Goal: Task Accomplishment & Management: Manage account settings

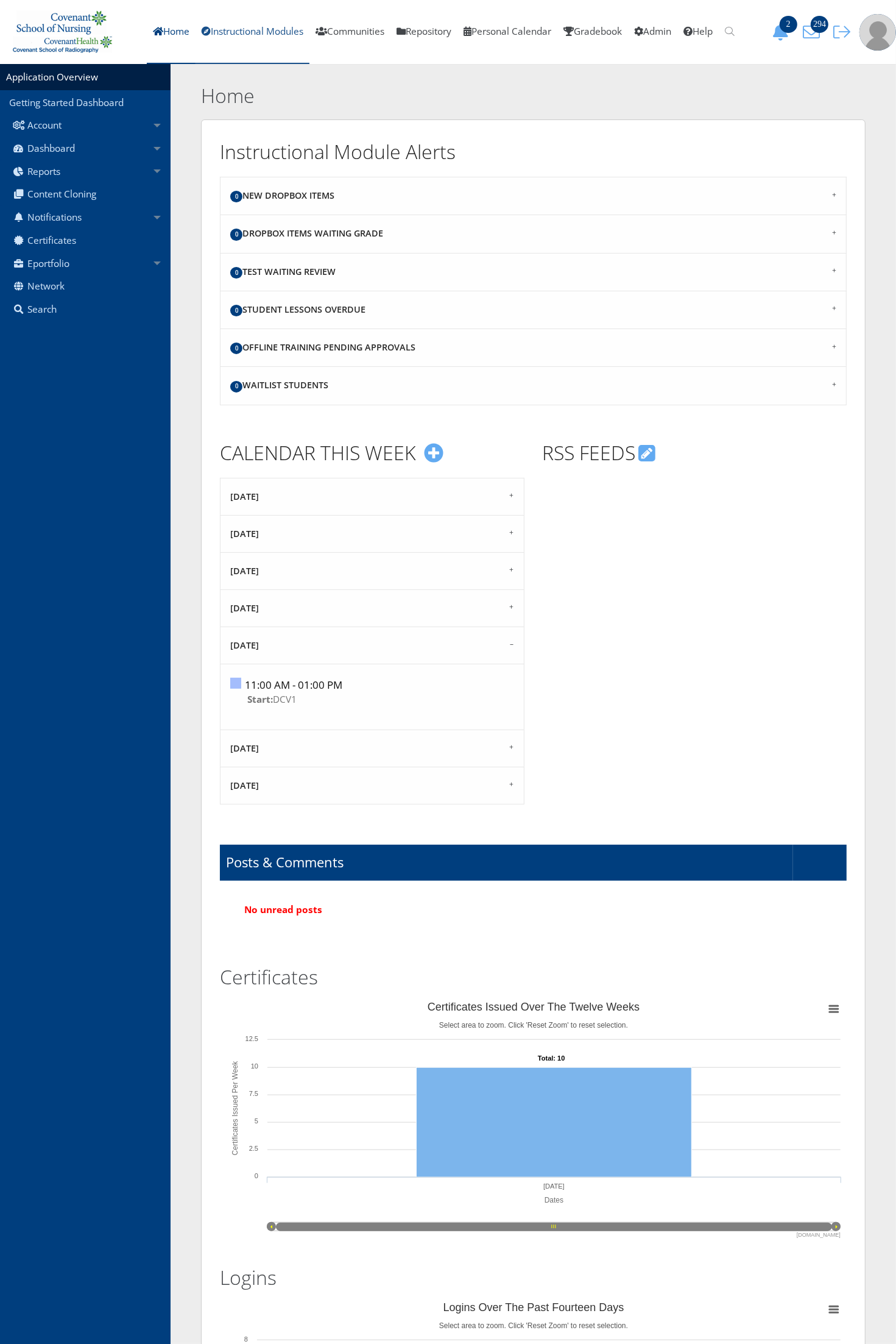
click at [260, 29] on link "Instructional Modules" at bounding box center [253, 32] width 114 height 64
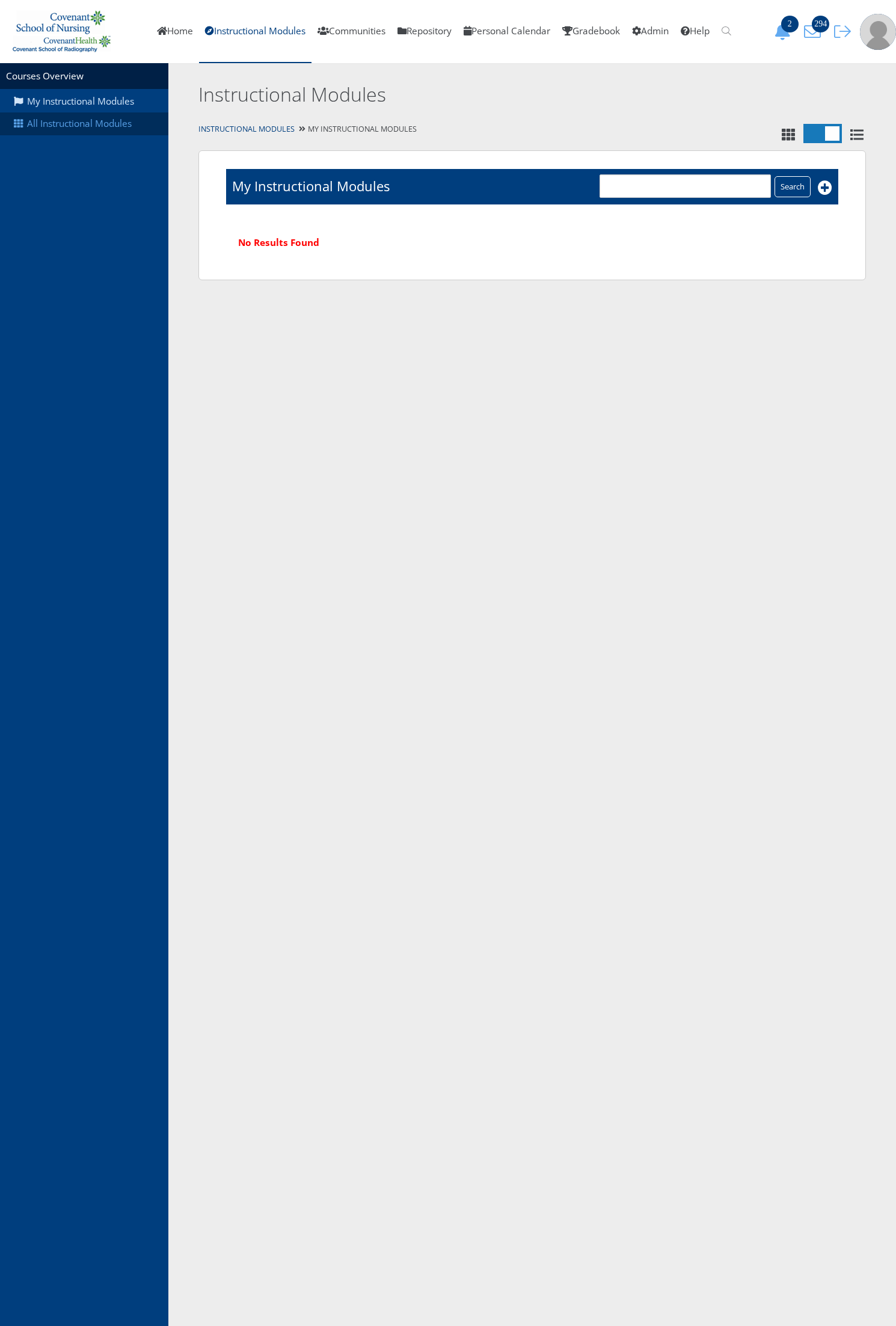
click at [35, 127] on link "All Instructional Modules" at bounding box center [84, 124] width 168 height 23
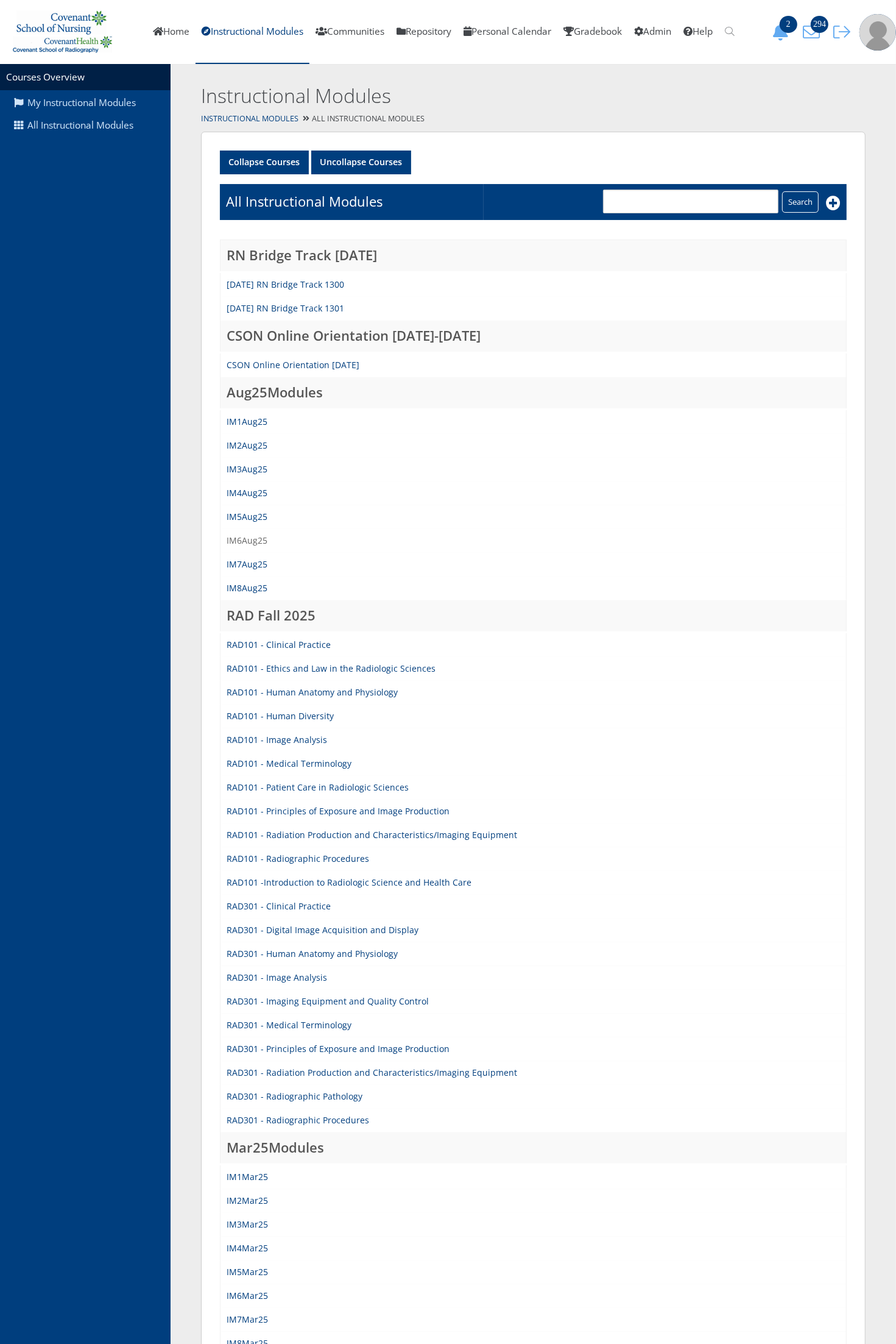
click at [249, 534] on link "IM6Aug25" at bounding box center [247, 540] width 41 height 12
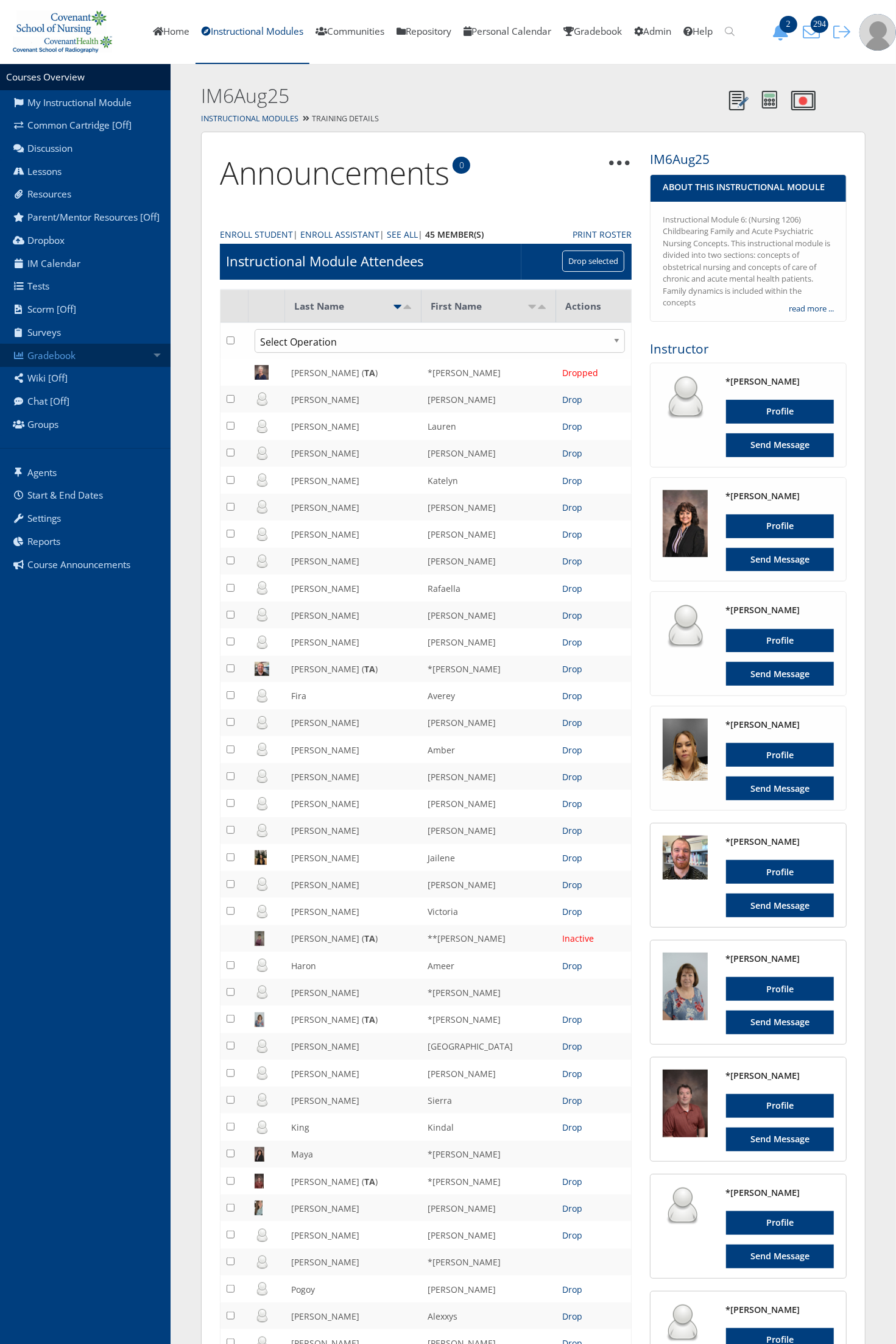
click at [115, 360] on link "Gradebook" at bounding box center [85, 355] width 170 height 23
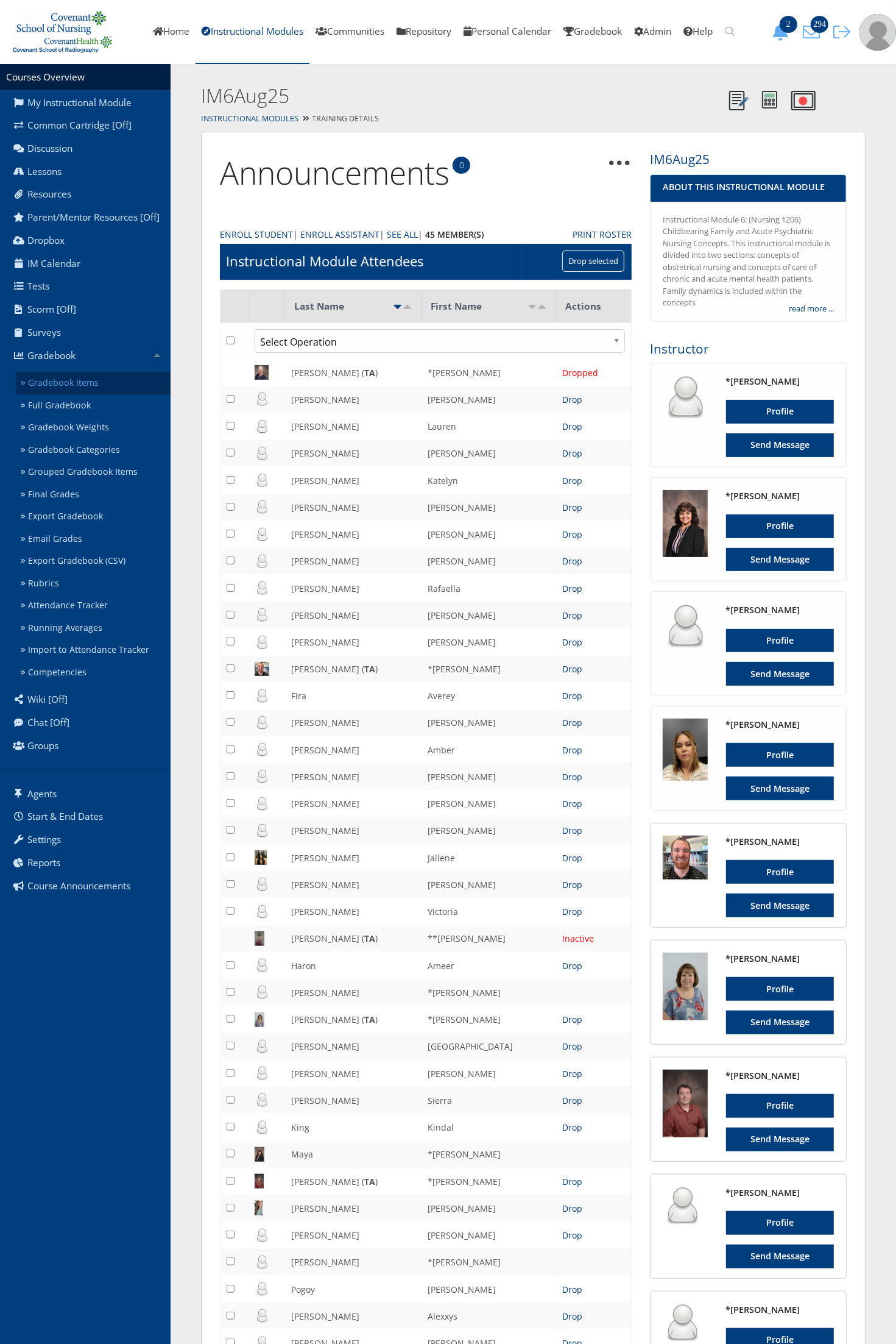
click at [96, 384] on link "Gradebook Items" at bounding box center [93, 383] width 155 height 23
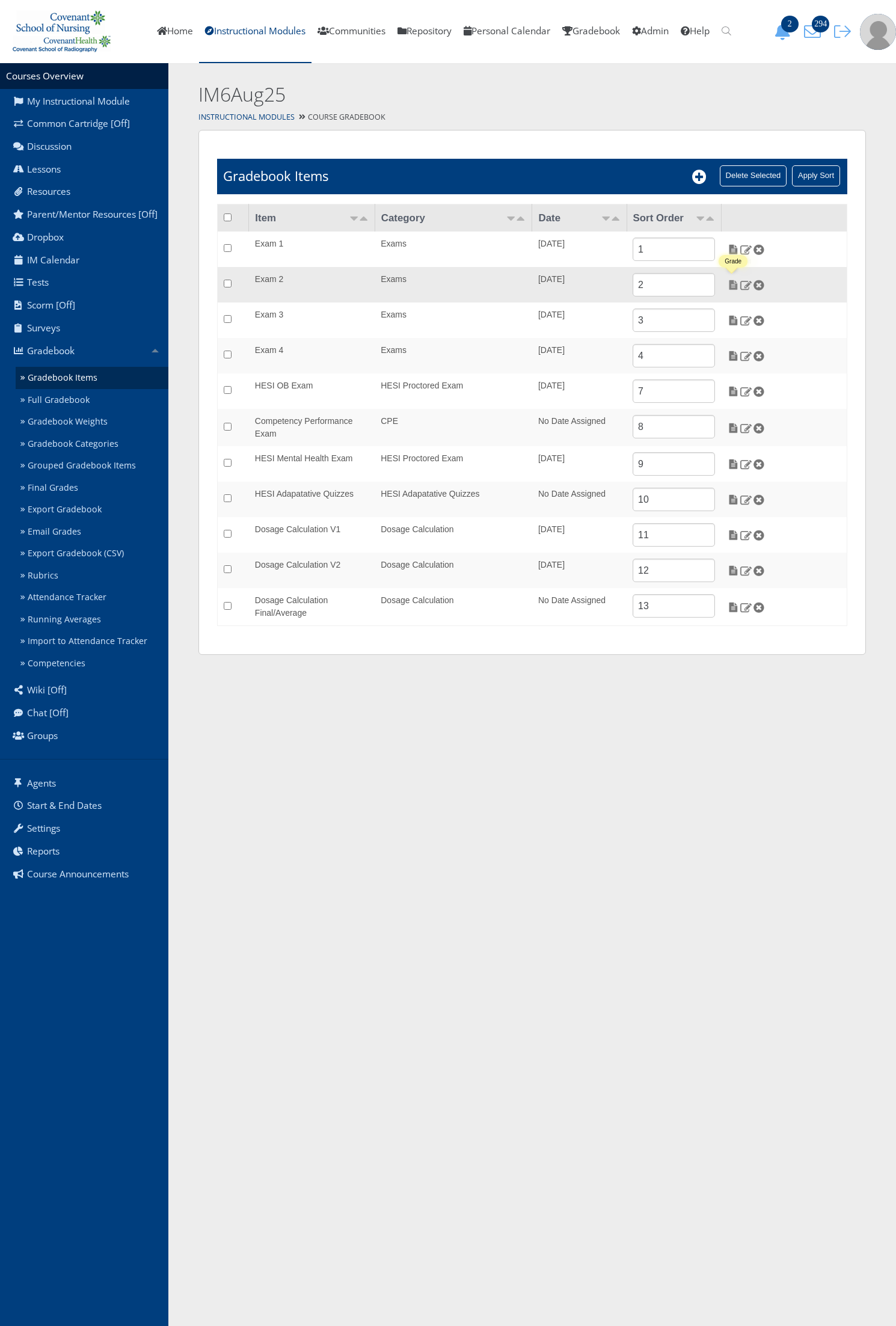
click at [737, 284] on img at bounding box center [733, 285] width 13 height 11
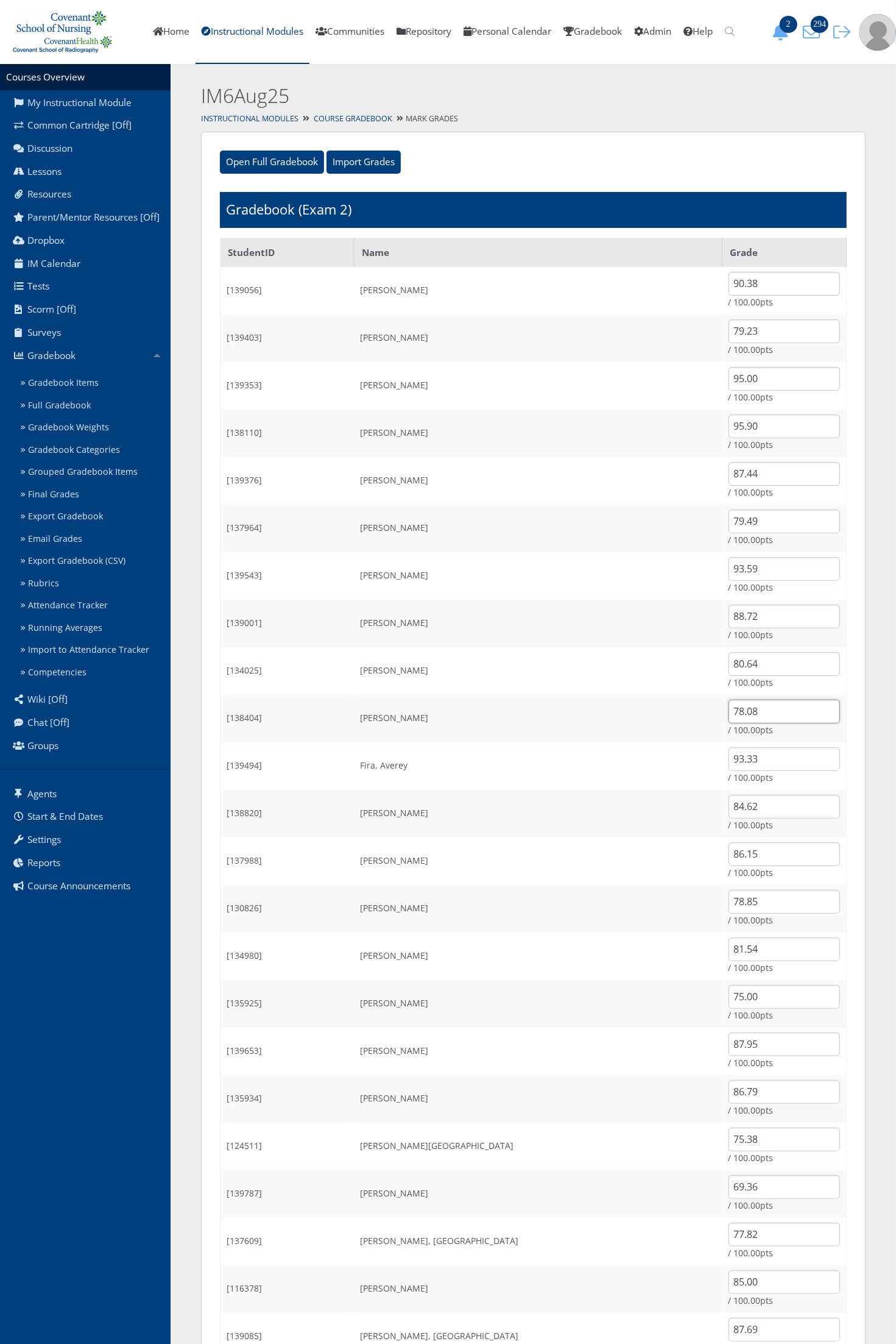
drag, startPoint x: 742, startPoint y: 711, endPoint x: 674, endPoint y: 713, distance: 68.0
click at [674, 713] on tr "[138404] [PERSON_NAME] 78.08 / 100.00pts" at bounding box center [533, 718] width 626 height 47
click at [674, 713] on td "[PERSON_NAME]" at bounding box center [538, 718] width 368 height 47
click at [738, 712] on input "78.08" at bounding box center [784, 712] width 111 height 24
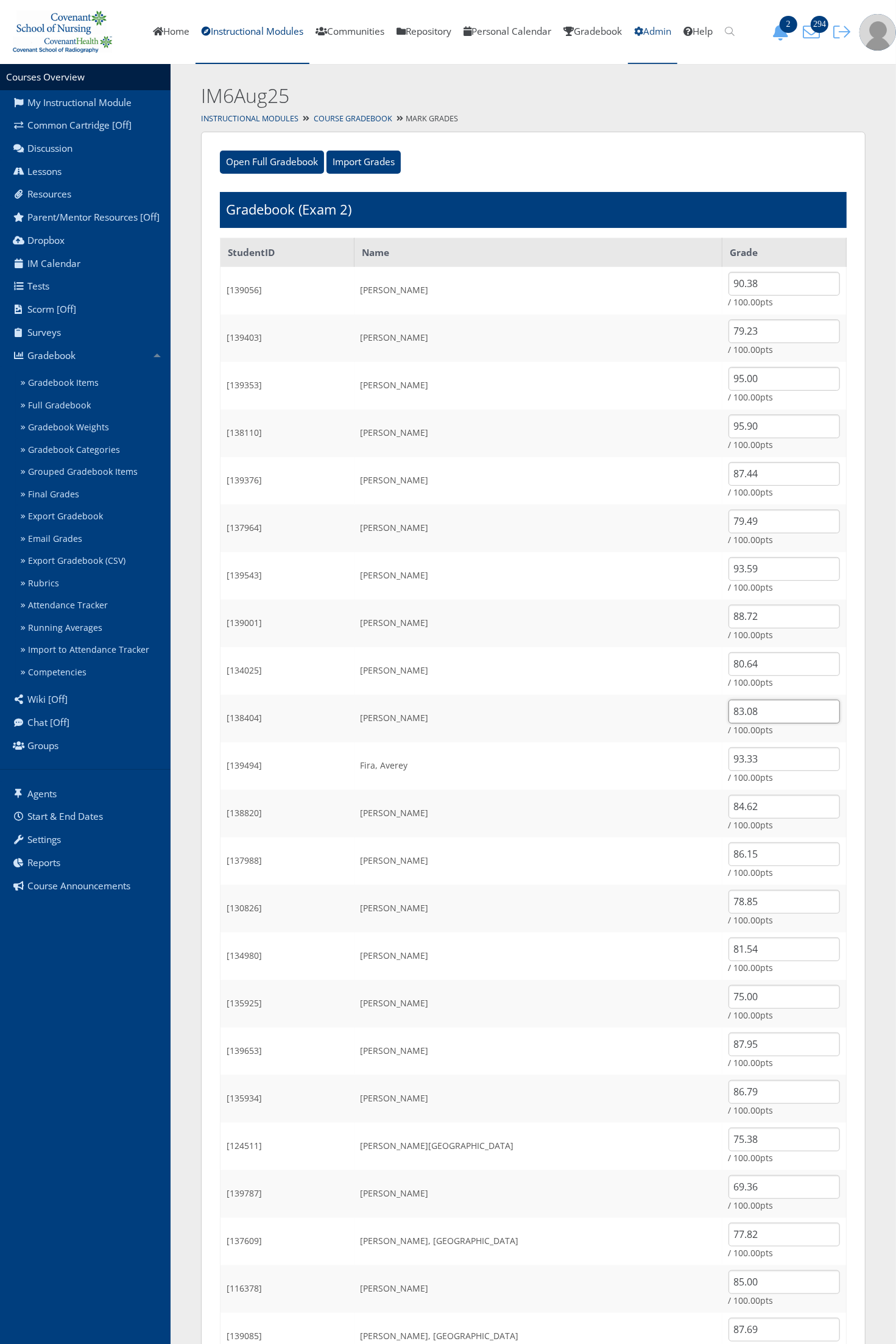
type input "83.08"
click at [742, 711] on input "83.08" at bounding box center [784, 712] width 111 height 24
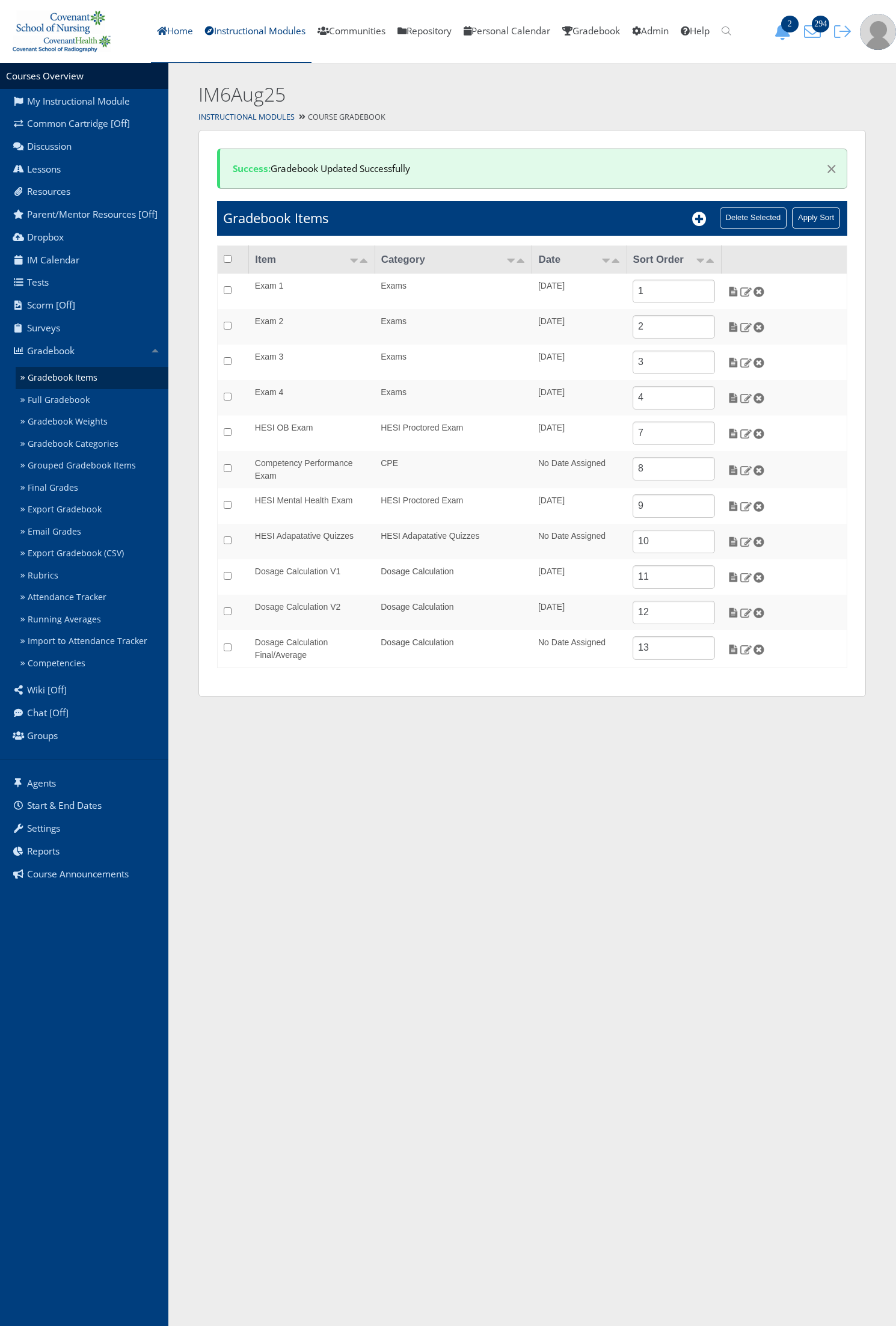
click at [172, 28] on link "Home" at bounding box center [175, 31] width 48 height 63
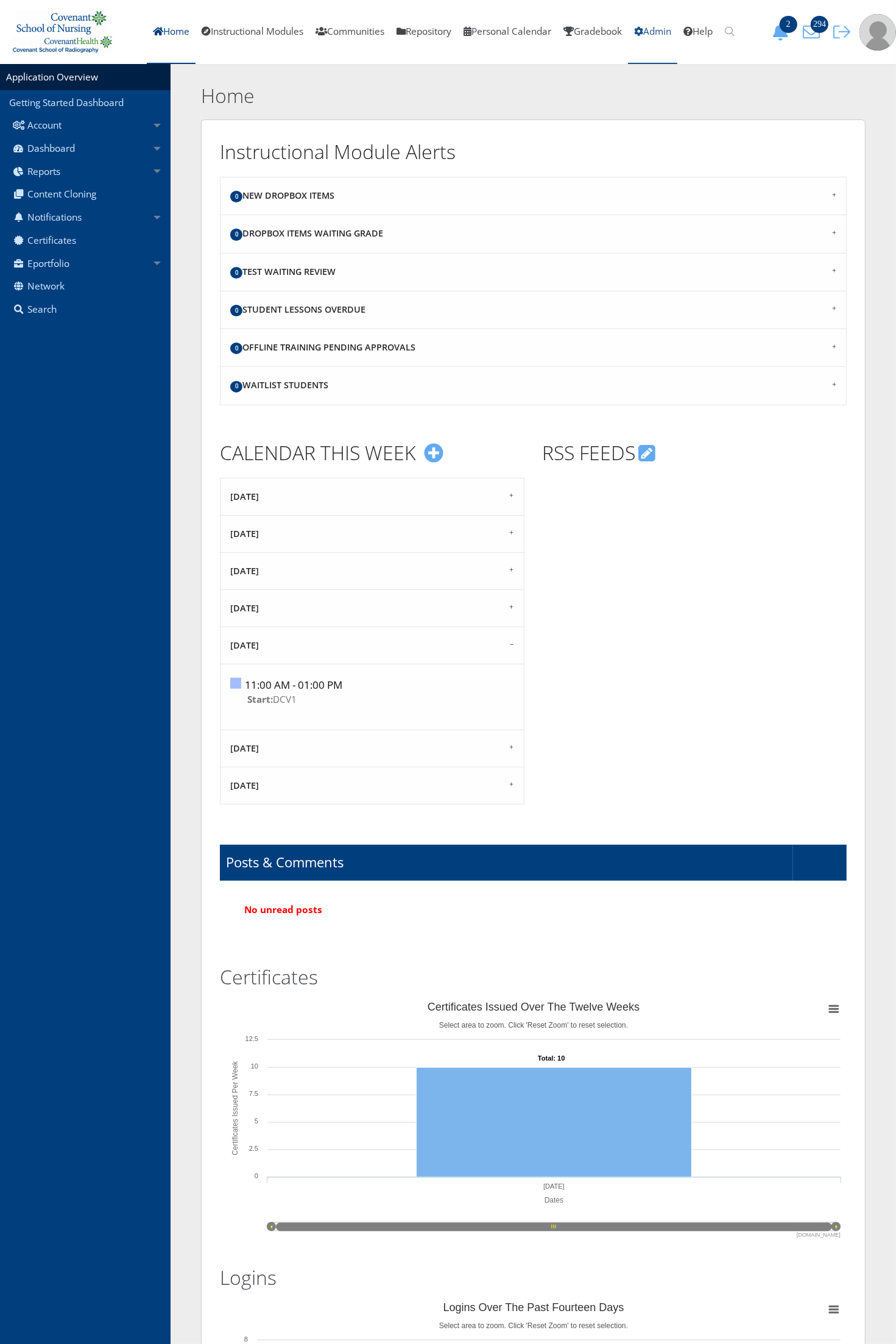
click at [655, 30] on link "Admin" at bounding box center [653, 32] width 49 height 64
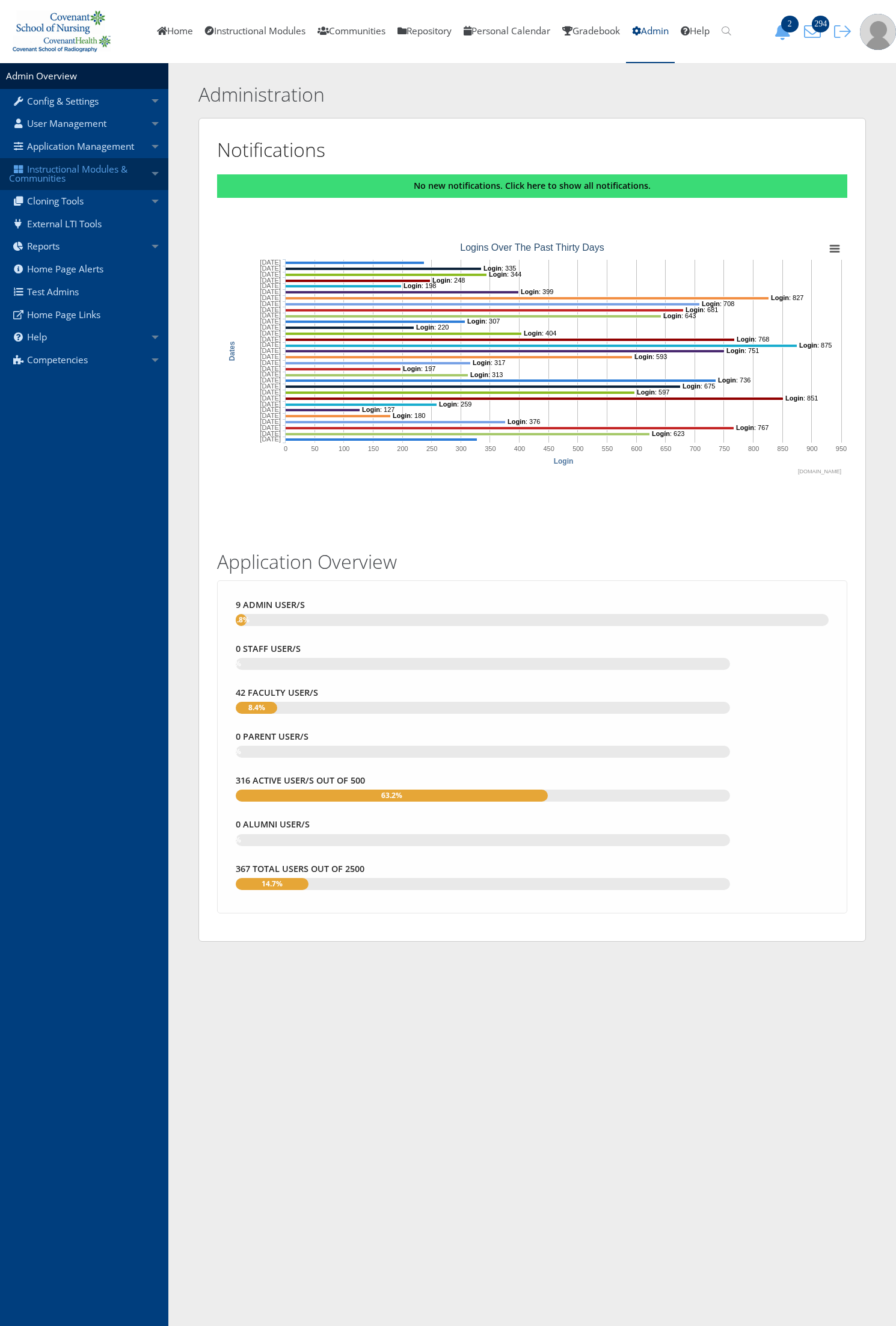
click at [87, 179] on link "Instructional Modules & Communities" at bounding box center [84, 174] width 168 height 32
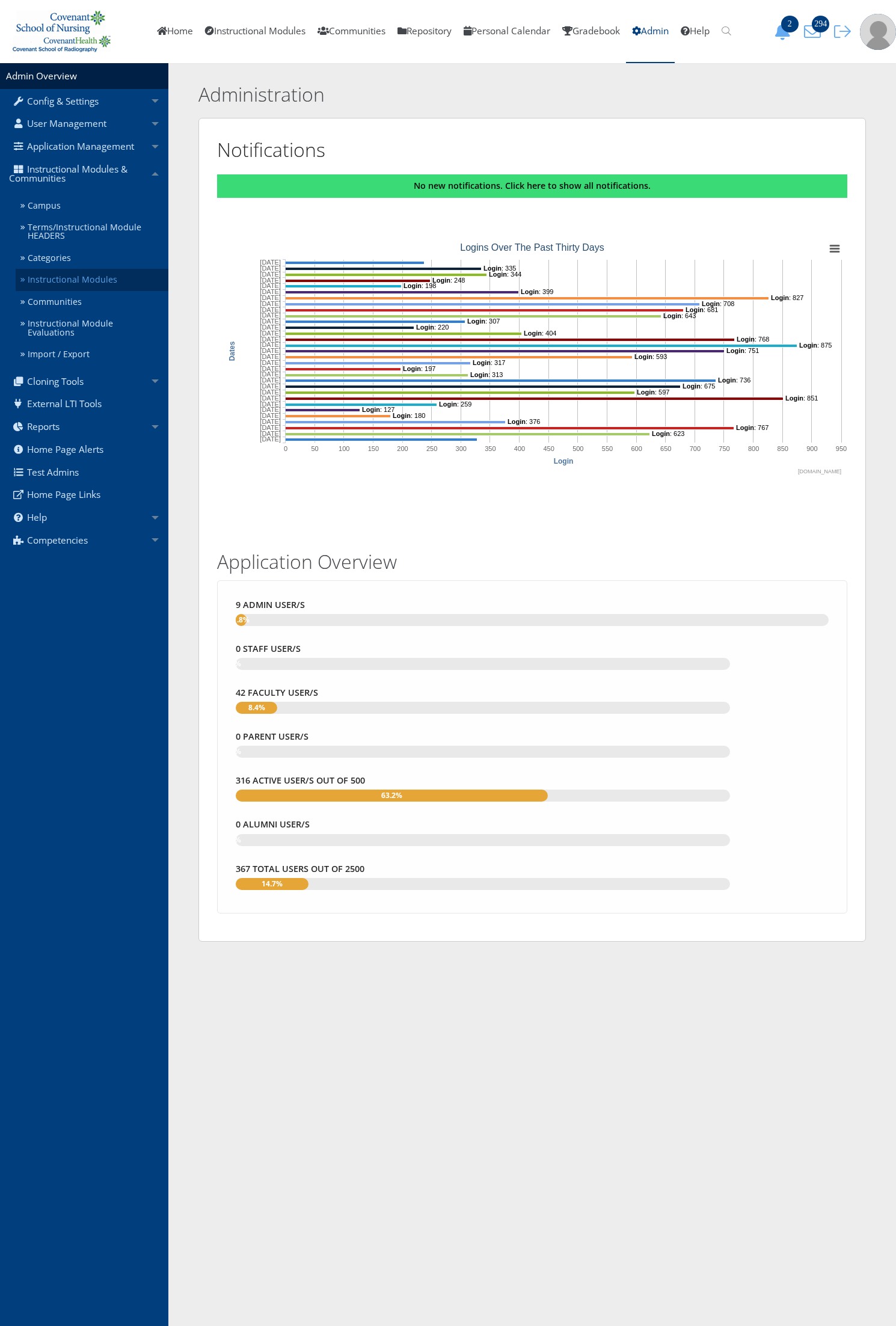
click at [74, 280] on link "Instructional Modules" at bounding box center [92, 279] width 153 height 22
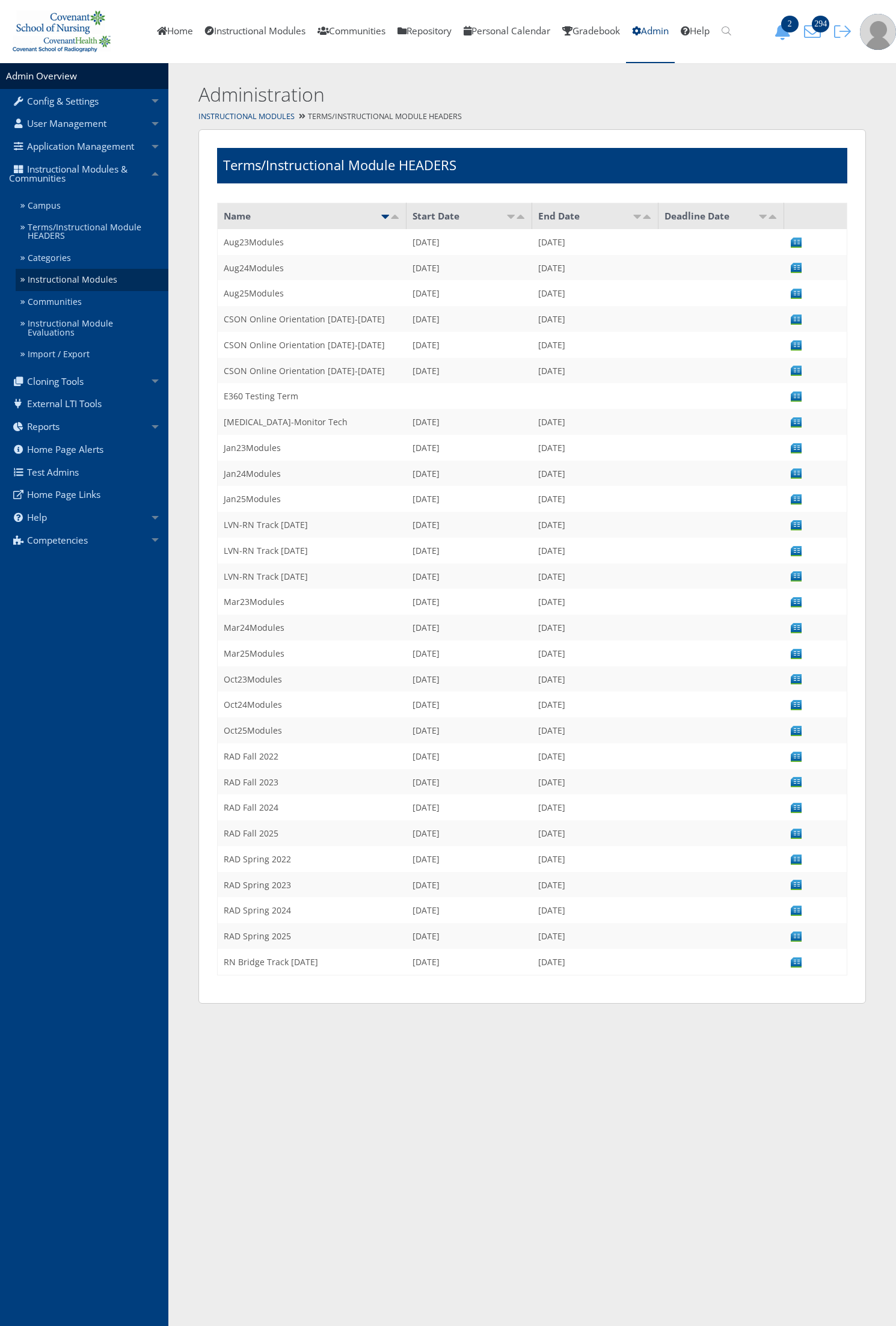
click at [85, 286] on link "Instructional Modules" at bounding box center [92, 279] width 153 height 22
click at [229, 44] on link "Instructional Modules" at bounding box center [255, 31] width 113 height 63
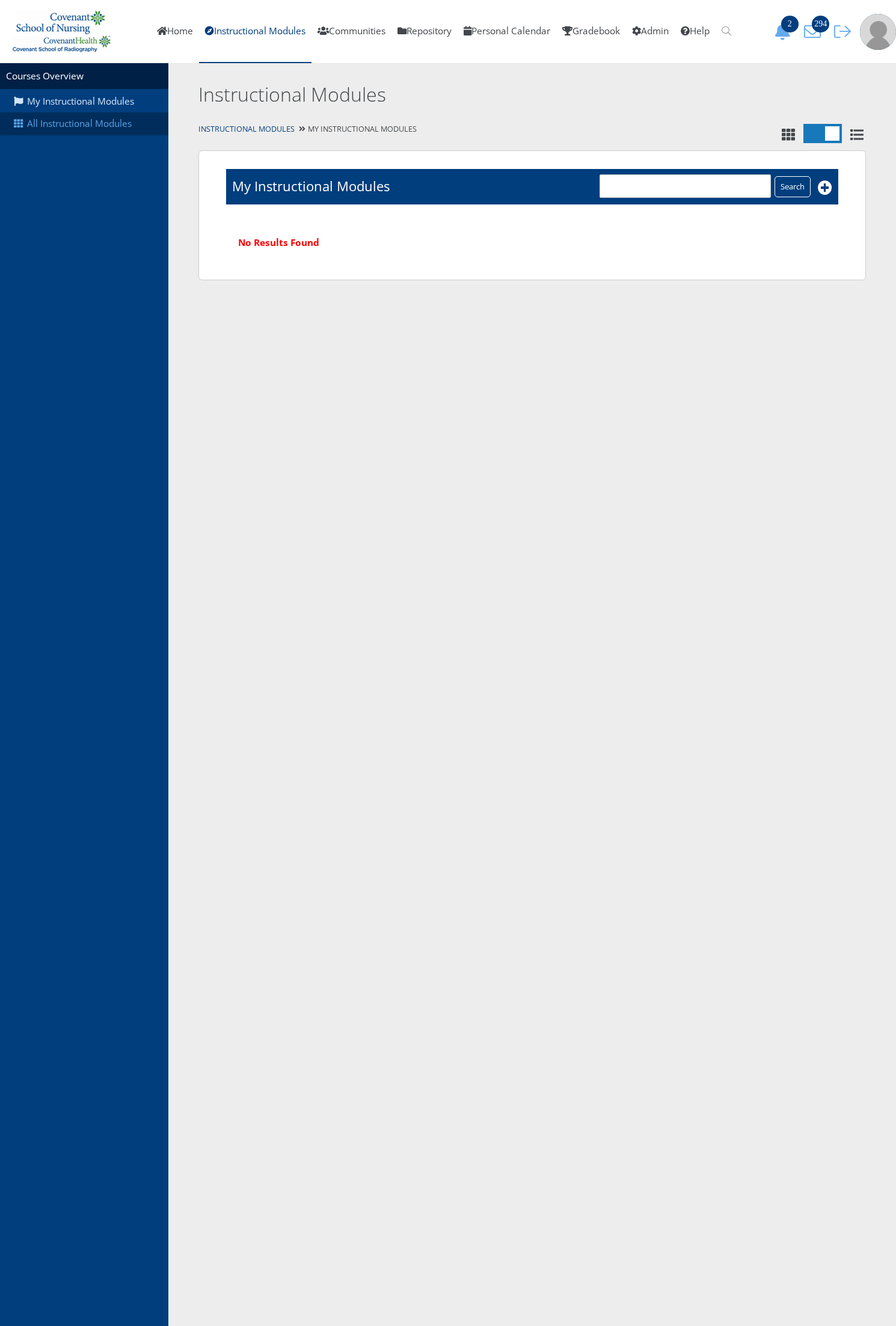
click at [86, 124] on link "All Instructional Modules" at bounding box center [84, 124] width 168 height 23
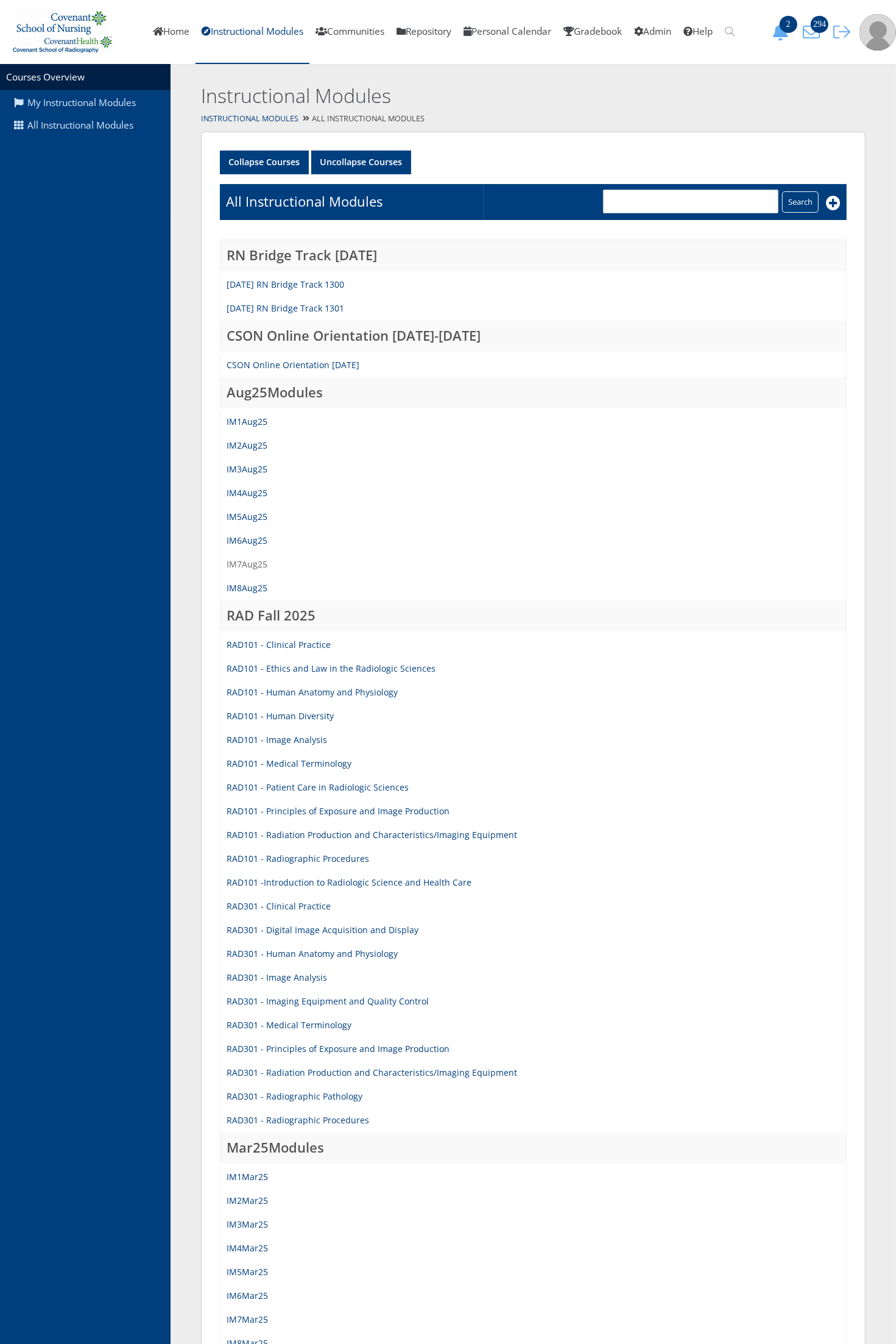
click at [254, 558] on link "IM7Aug25" at bounding box center [247, 564] width 41 height 12
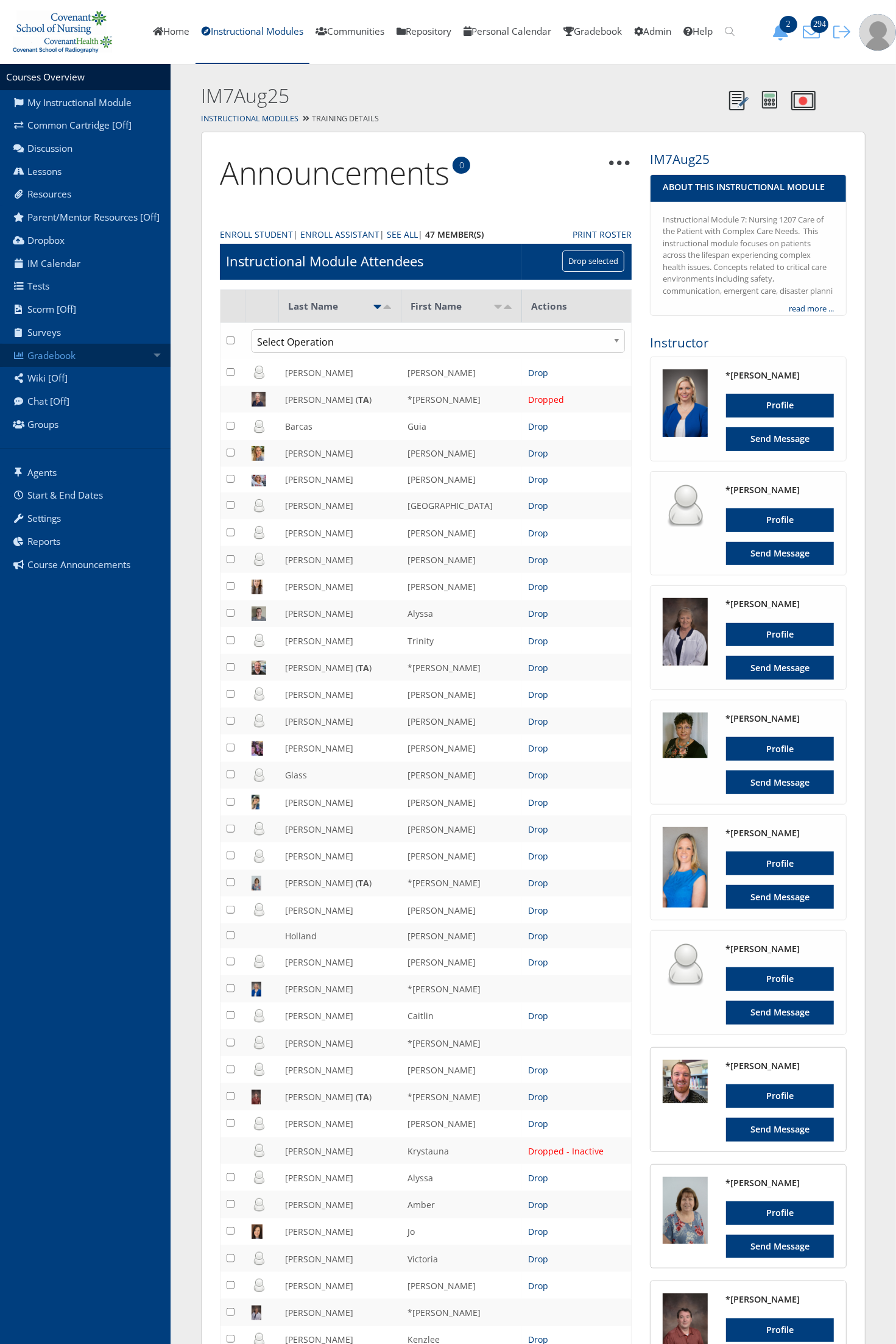
click at [120, 354] on link "Gradebook" at bounding box center [85, 355] width 170 height 23
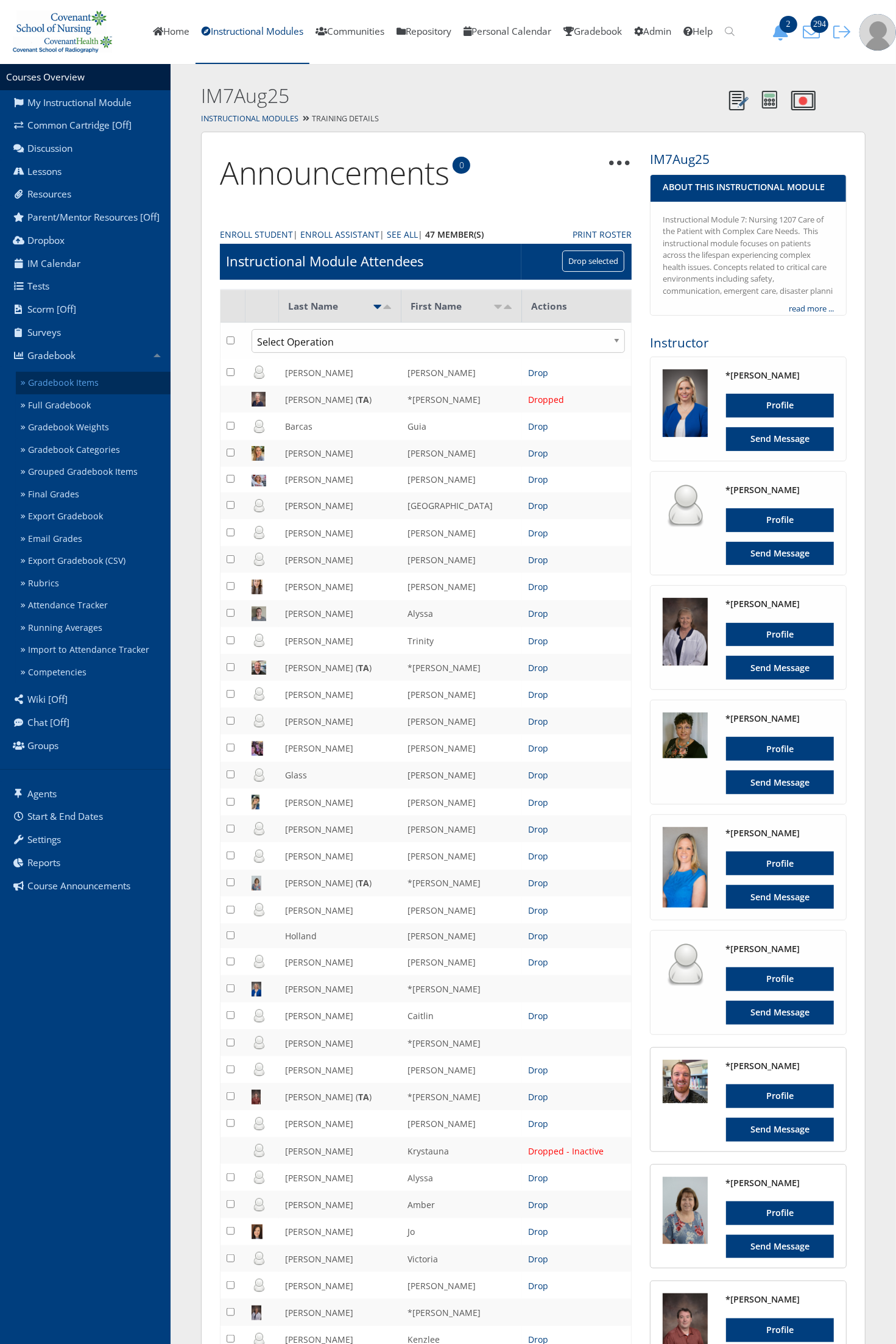
click at [120, 385] on link "Gradebook Items" at bounding box center [93, 383] width 155 height 23
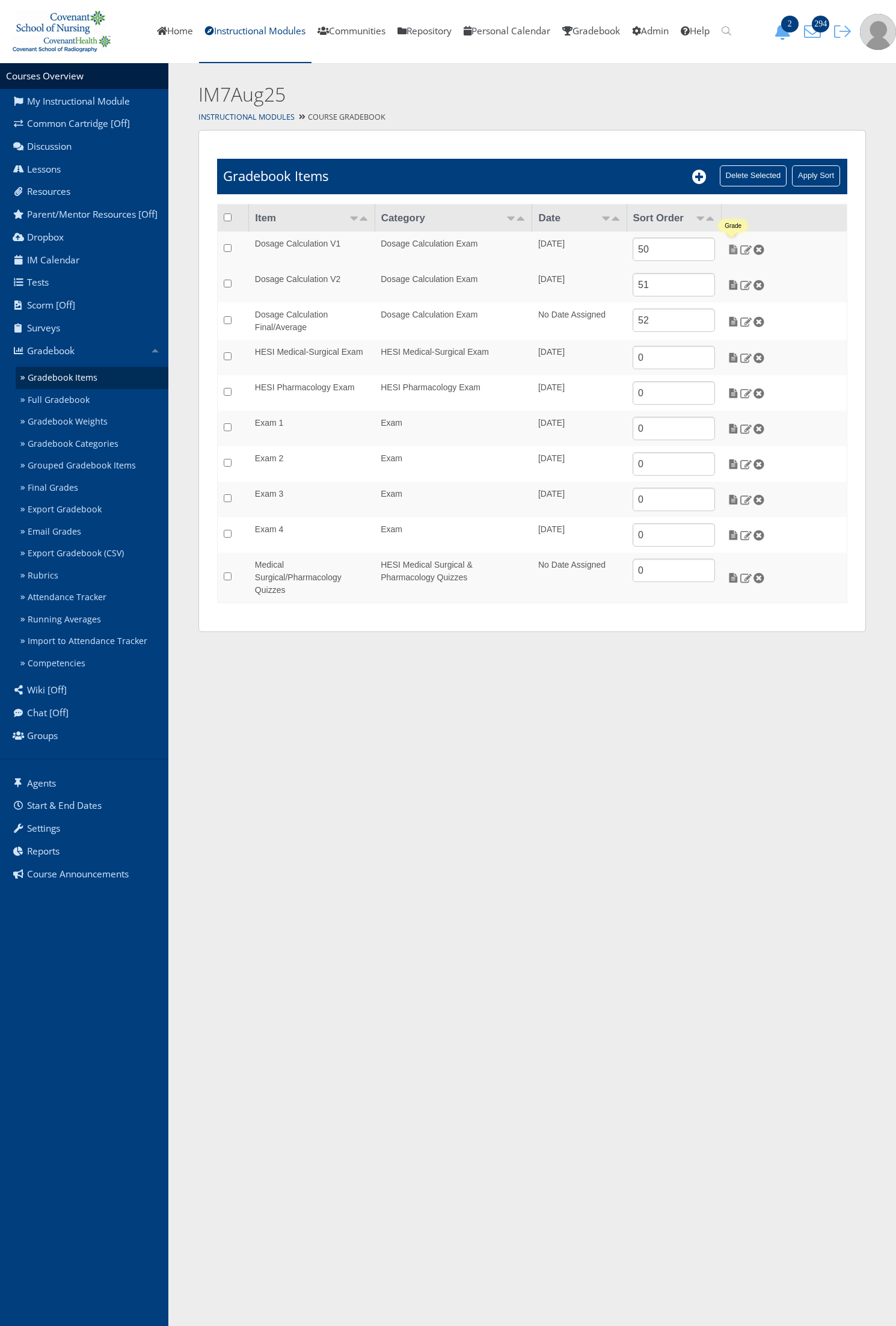
click at [735, 250] on img at bounding box center [733, 250] width 13 height 11
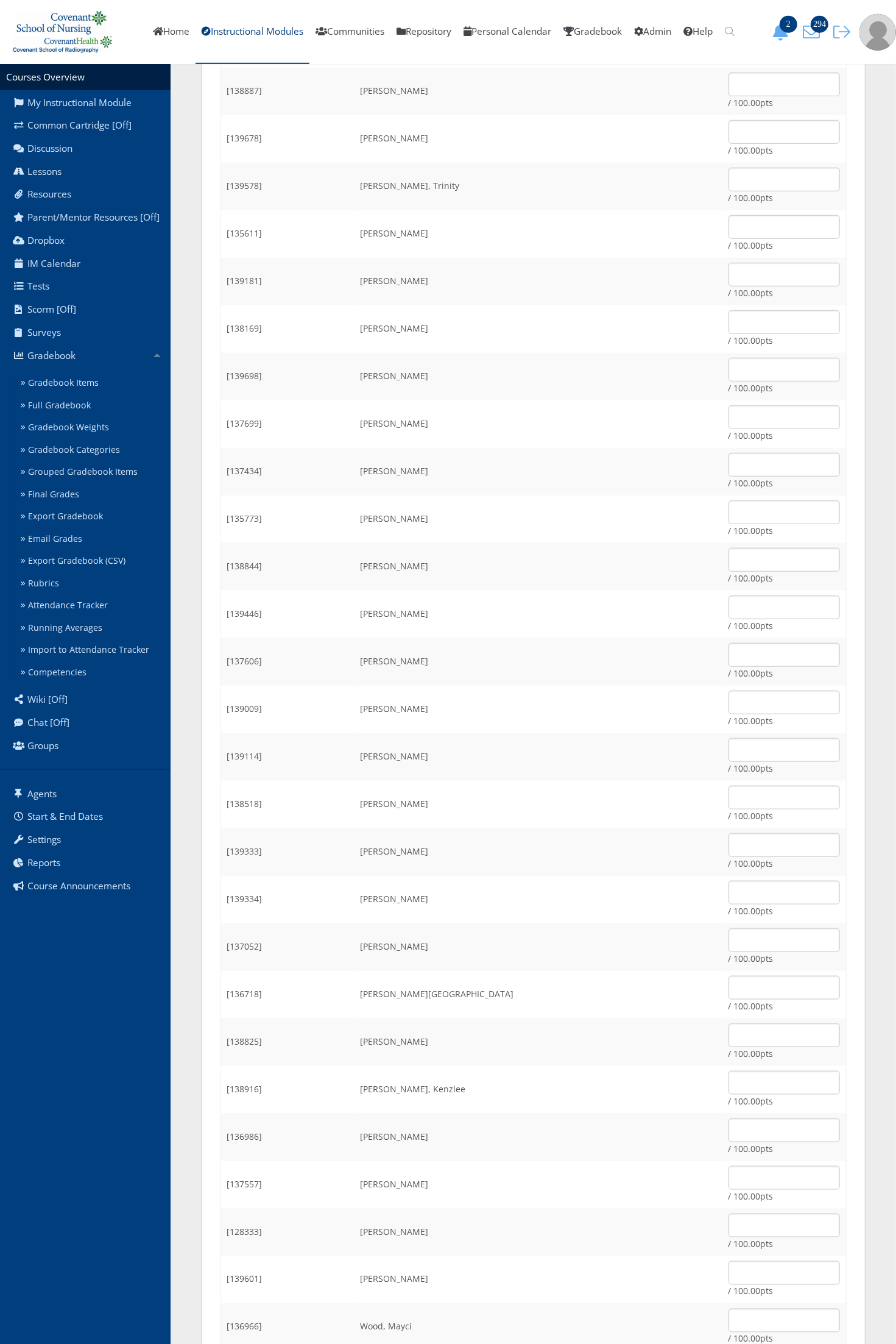
scroll to position [533, 0]
click at [728, 1086] on input "text" at bounding box center [784, 1081] width 111 height 24
type input "100"
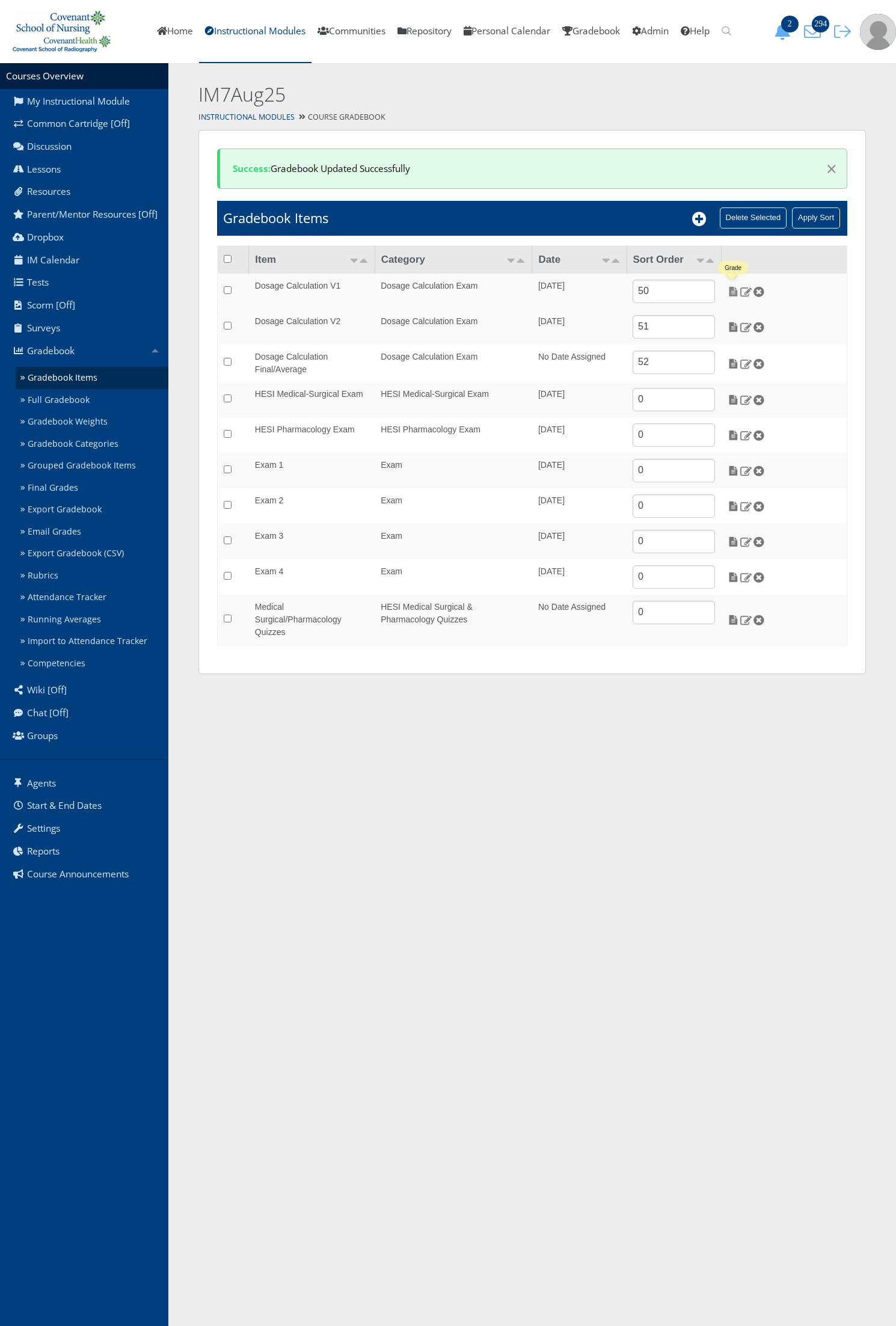
click at [734, 289] on img at bounding box center [733, 292] width 13 height 11
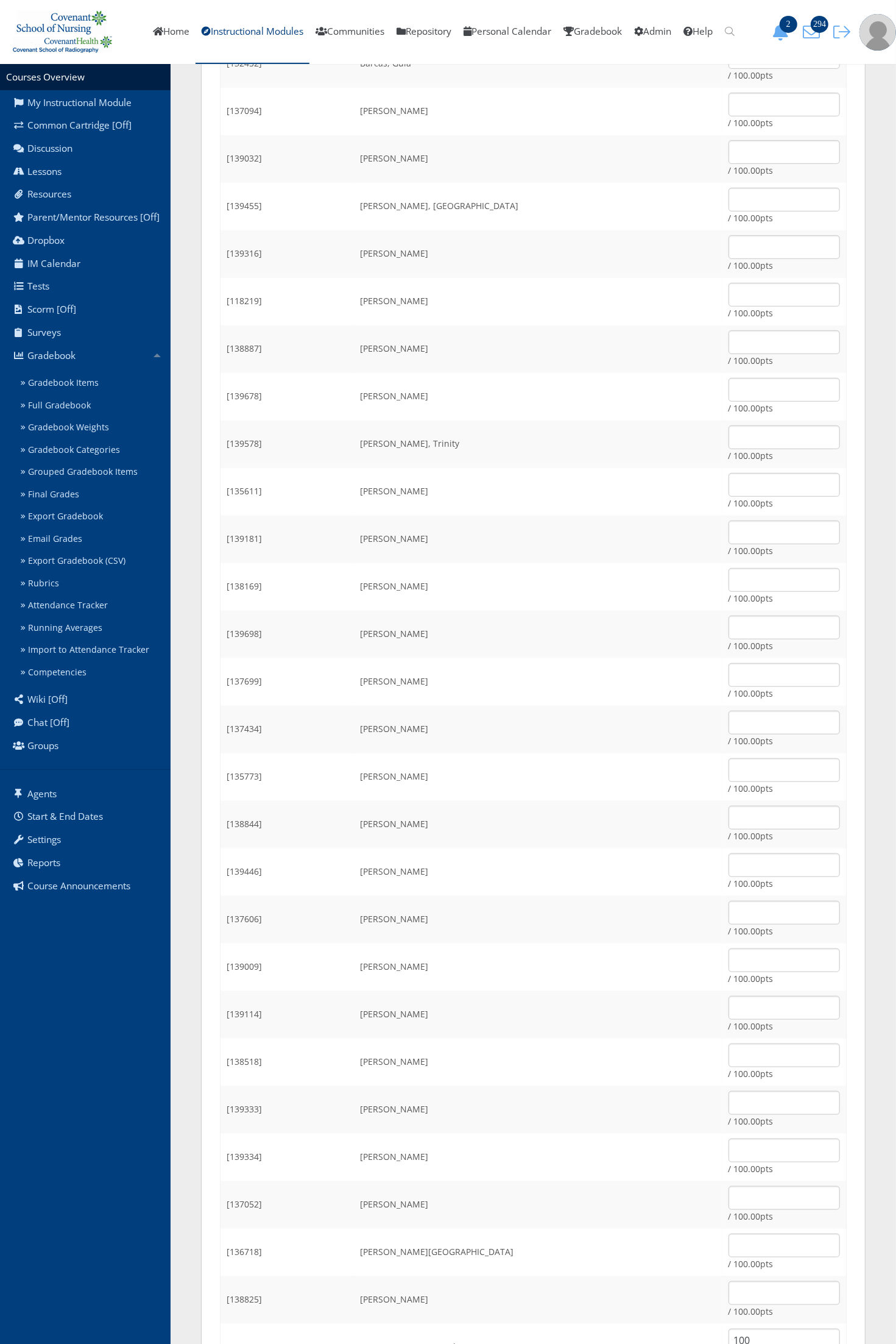
scroll to position [381, 0]
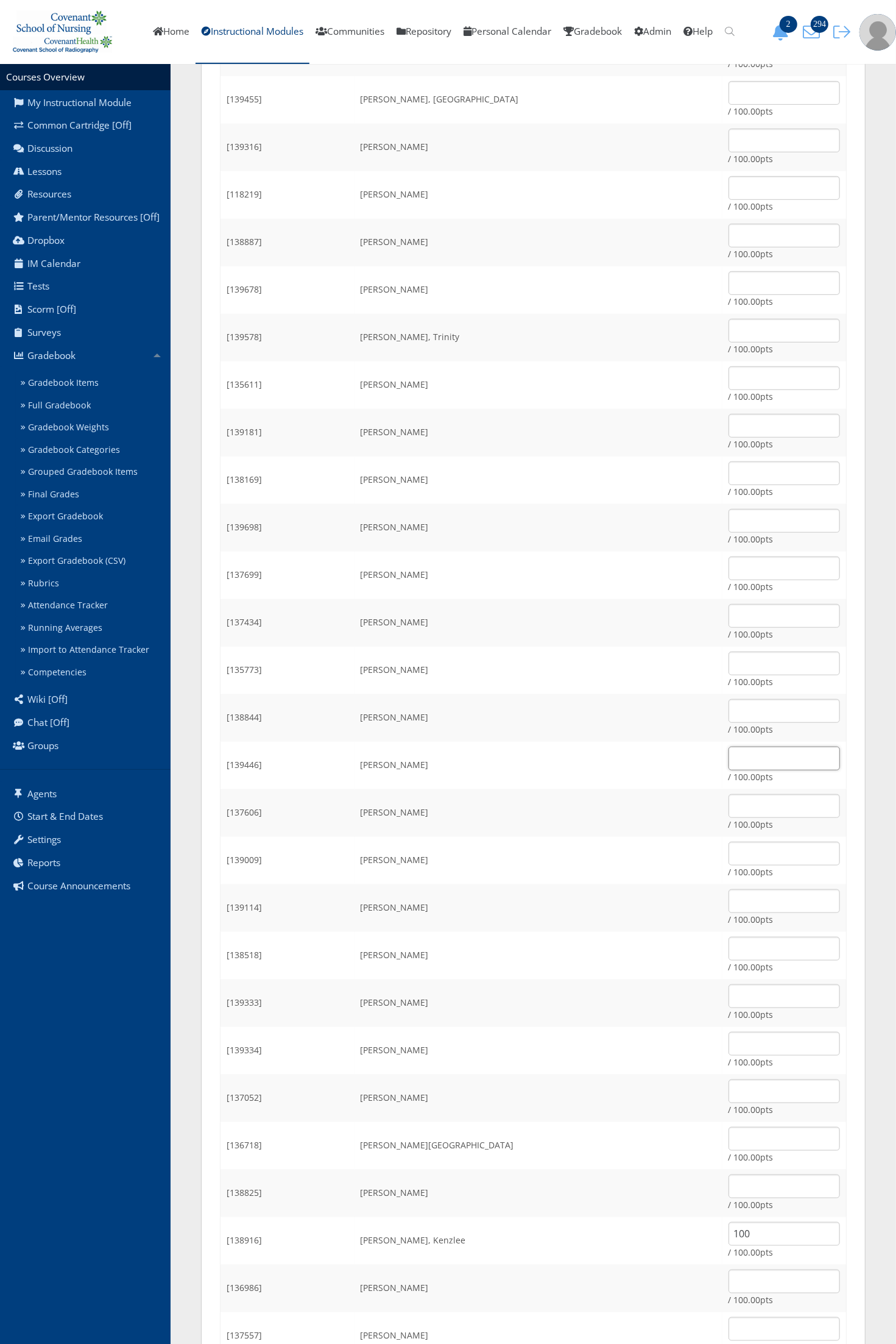
click at [728, 750] on input "text" at bounding box center [784, 758] width 111 height 24
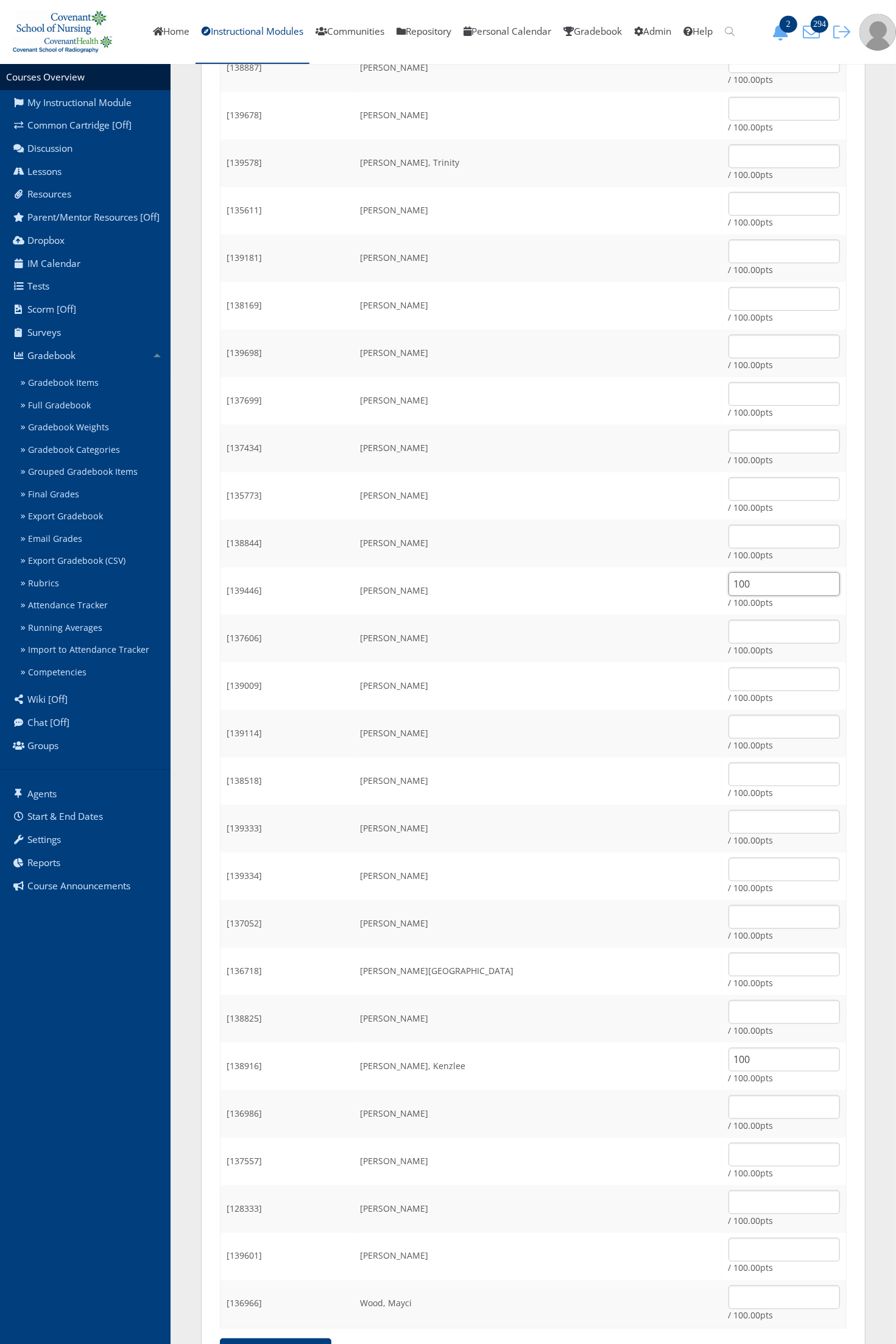
scroll to position [617, 0]
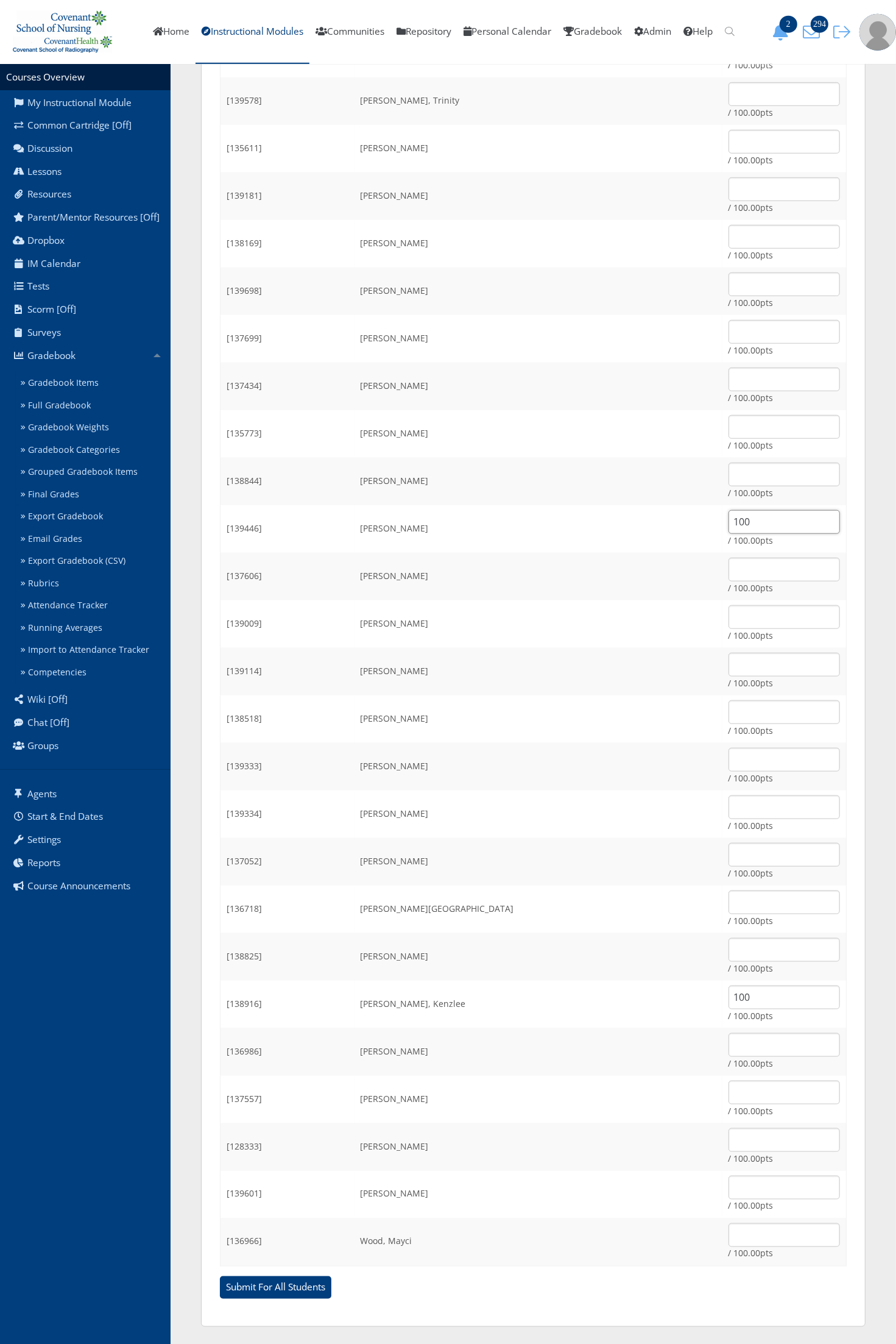
type input "100"
click at [728, 1088] on input "text" at bounding box center [784, 1092] width 111 height 24
click at [728, 1187] on input "text" at bounding box center [784, 1187] width 111 height 24
type input "100"
click at [635, 988] on td "[PERSON_NAME], Kenzlee" at bounding box center [538, 1004] width 368 height 47
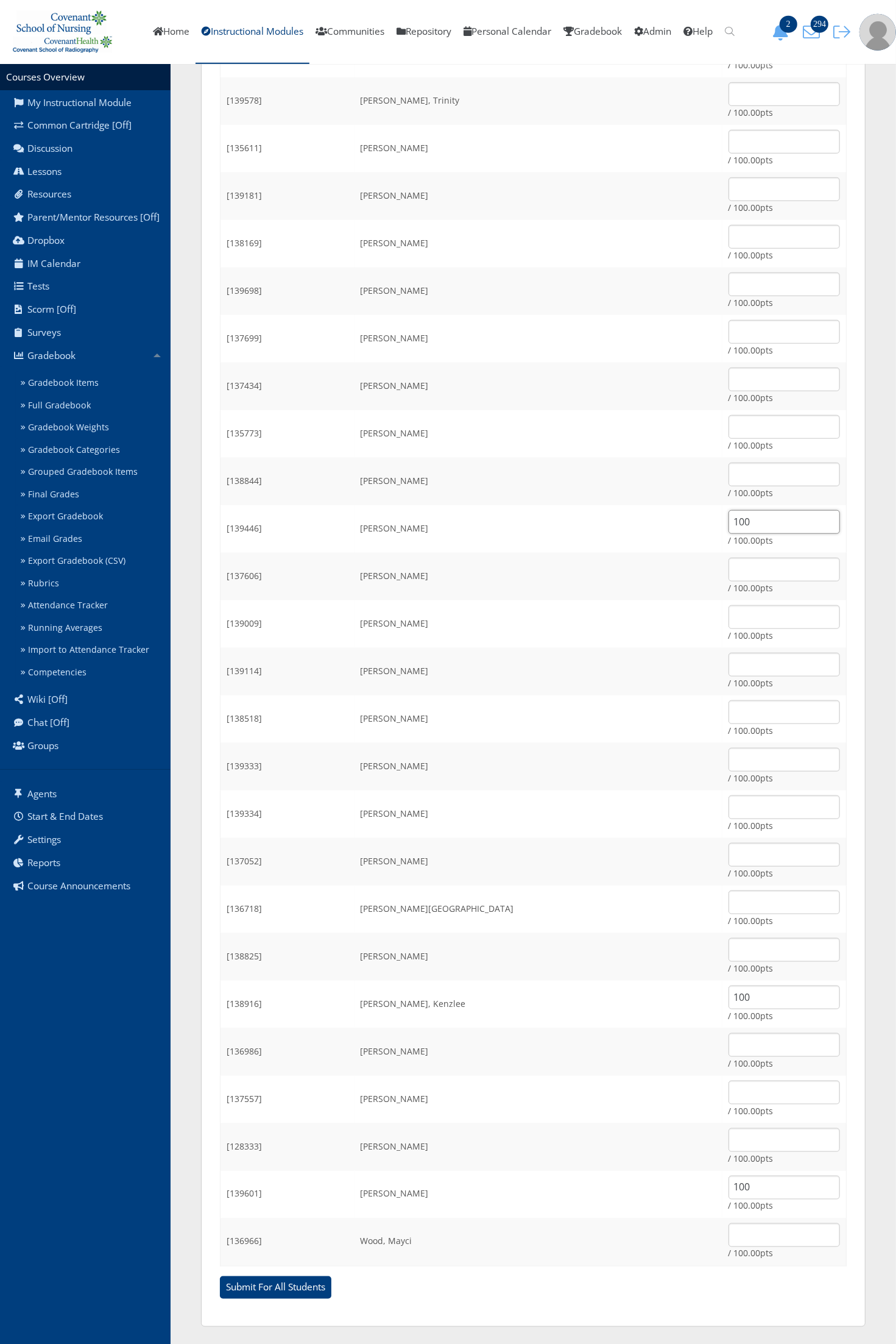
click at [728, 526] on input "100" at bounding box center [784, 522] width 111 height 24
click at [728, 524] on input "100" at bounding box center [784, 522] width 111 height 24
click at [220, 1276] on input "Submit For All Students" at bounding box center [276, 1288] width 111 height 23
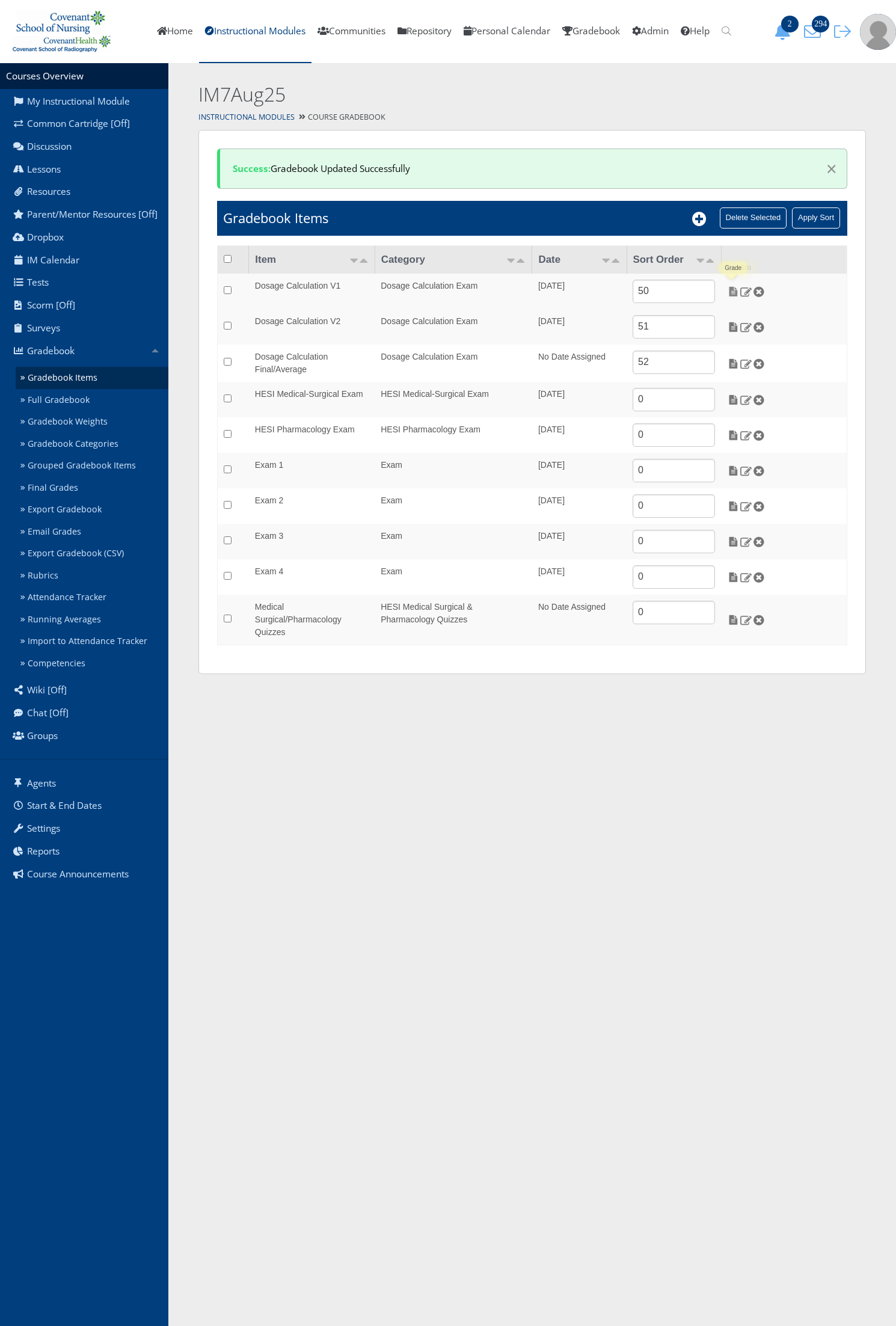
click at [735, 293] on img at bounding box center [733, 292] width 13 height 11
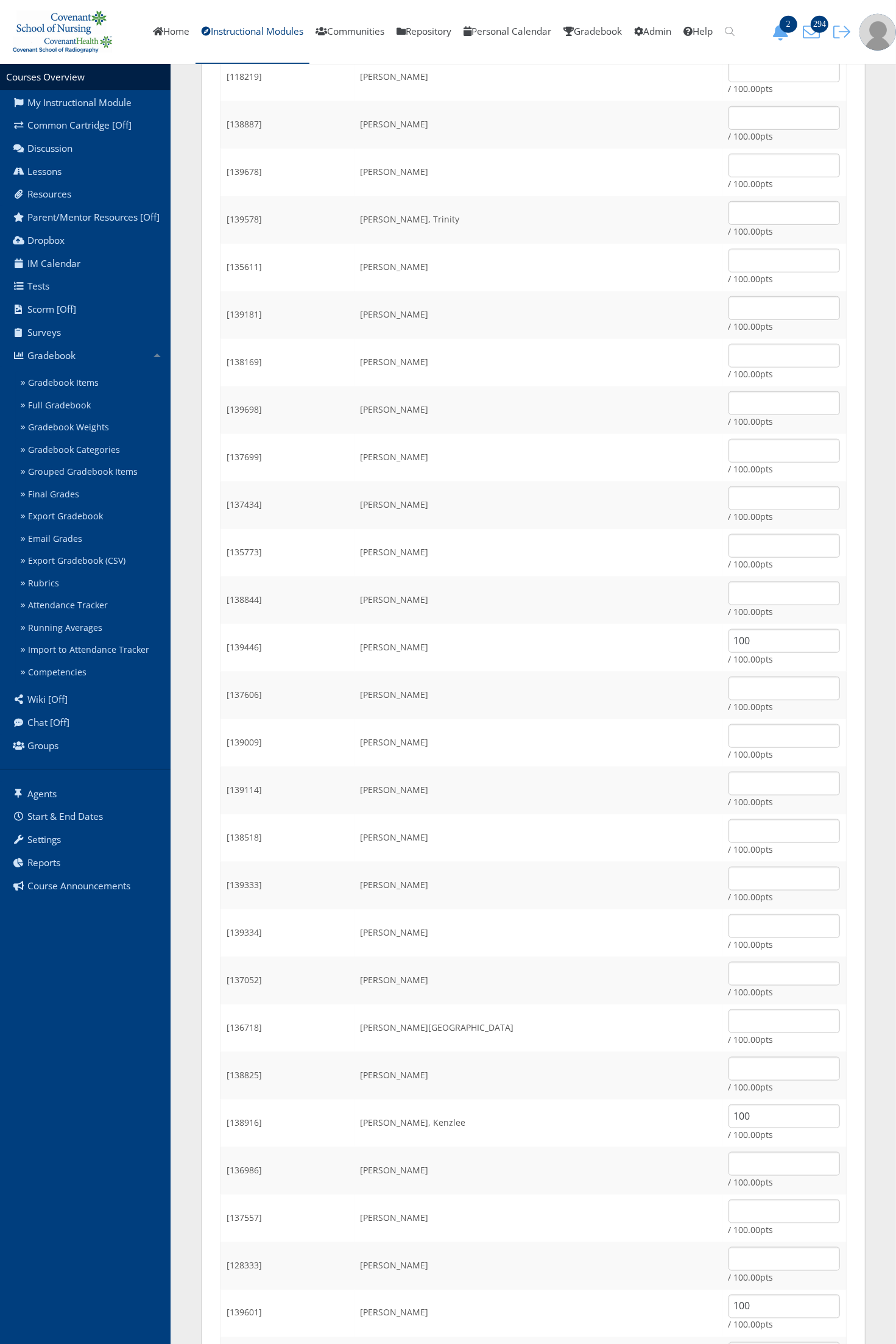
scroll to position [160, 0]
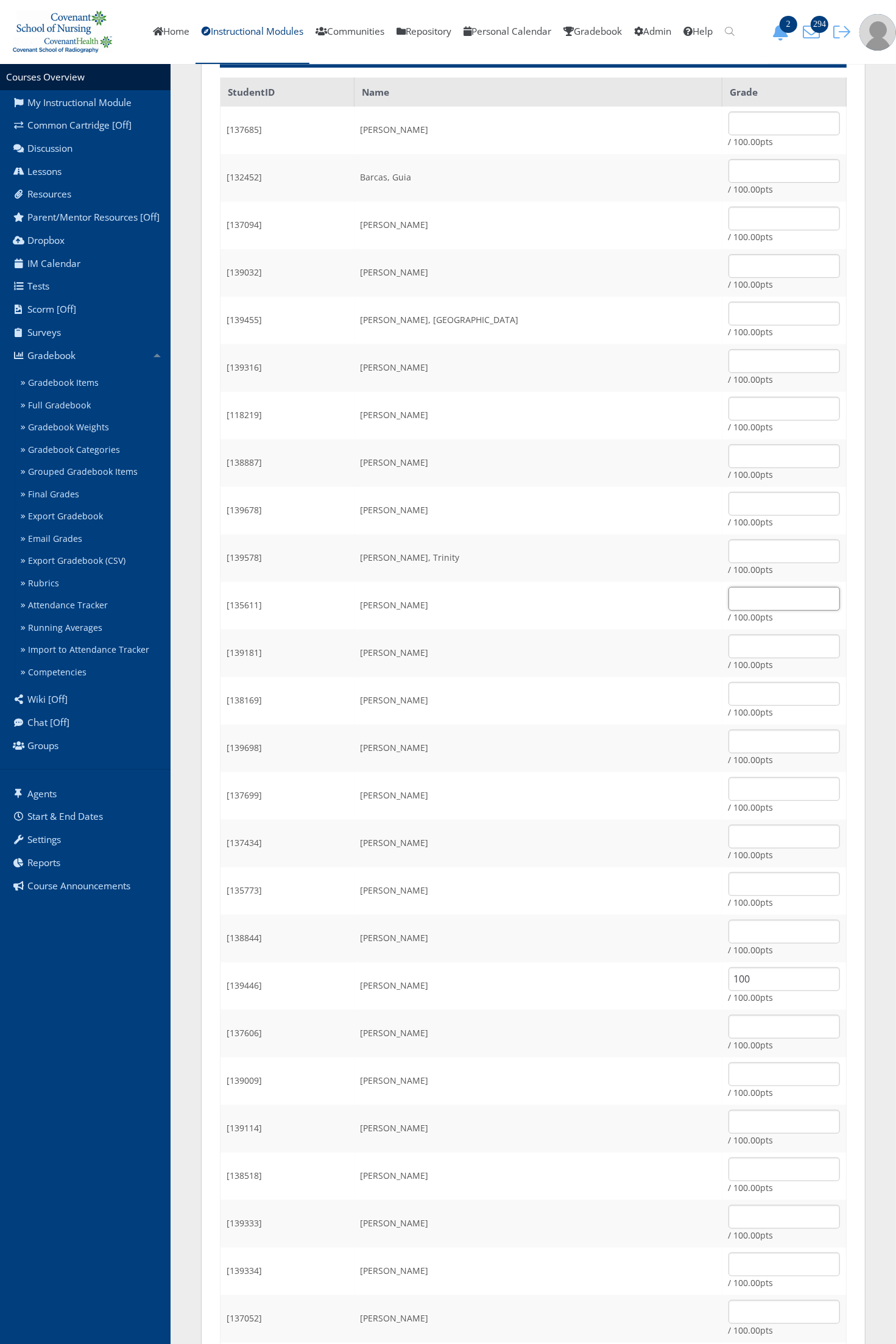
click at [728, 599] on input "text" at bounding box center [784, 599] width 111 height 24
type input "100"
click at [728, 926] on input "text" at bounding box center [784, 932] width 111 height 24
type input "100"
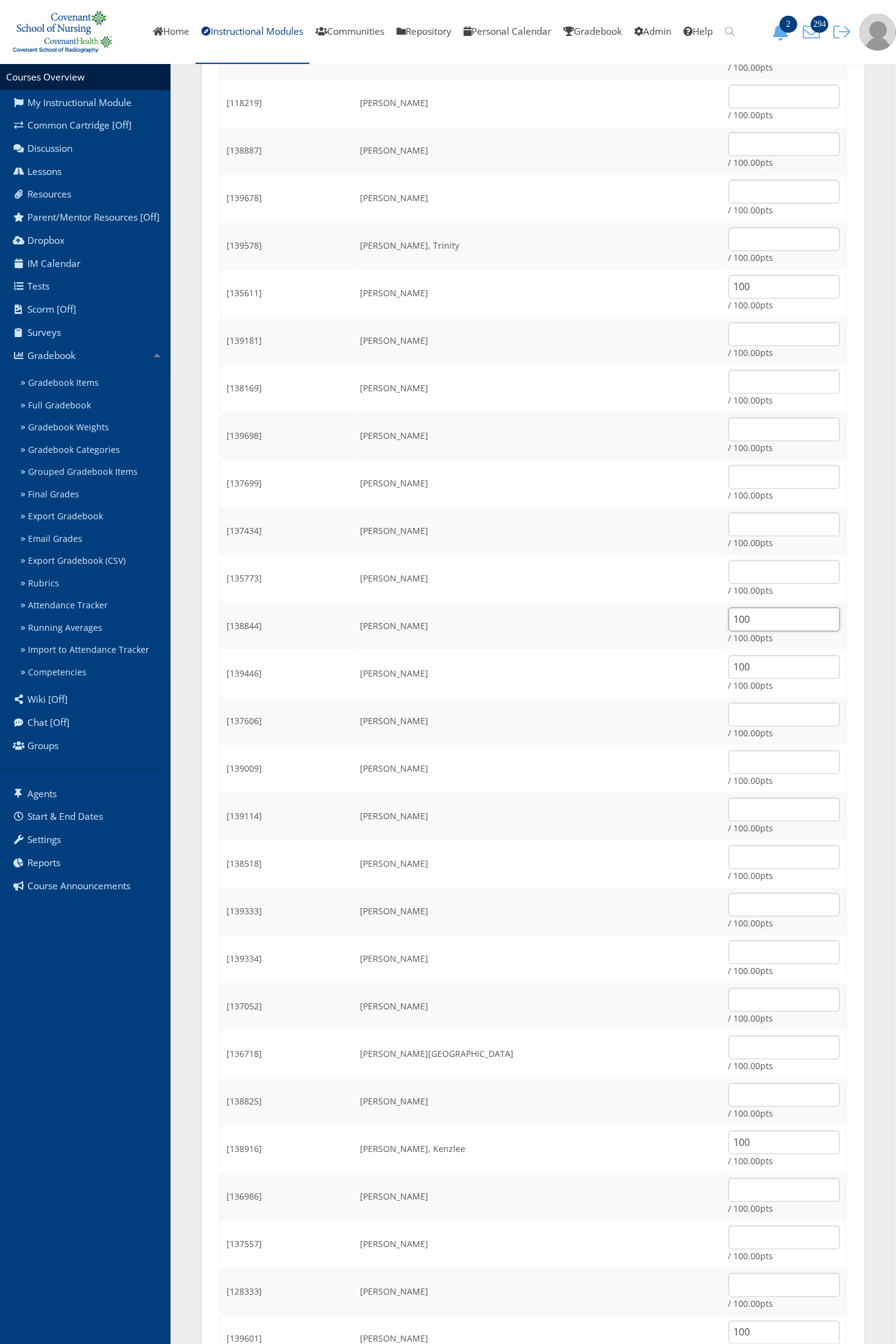
scroll to position [617, 0]
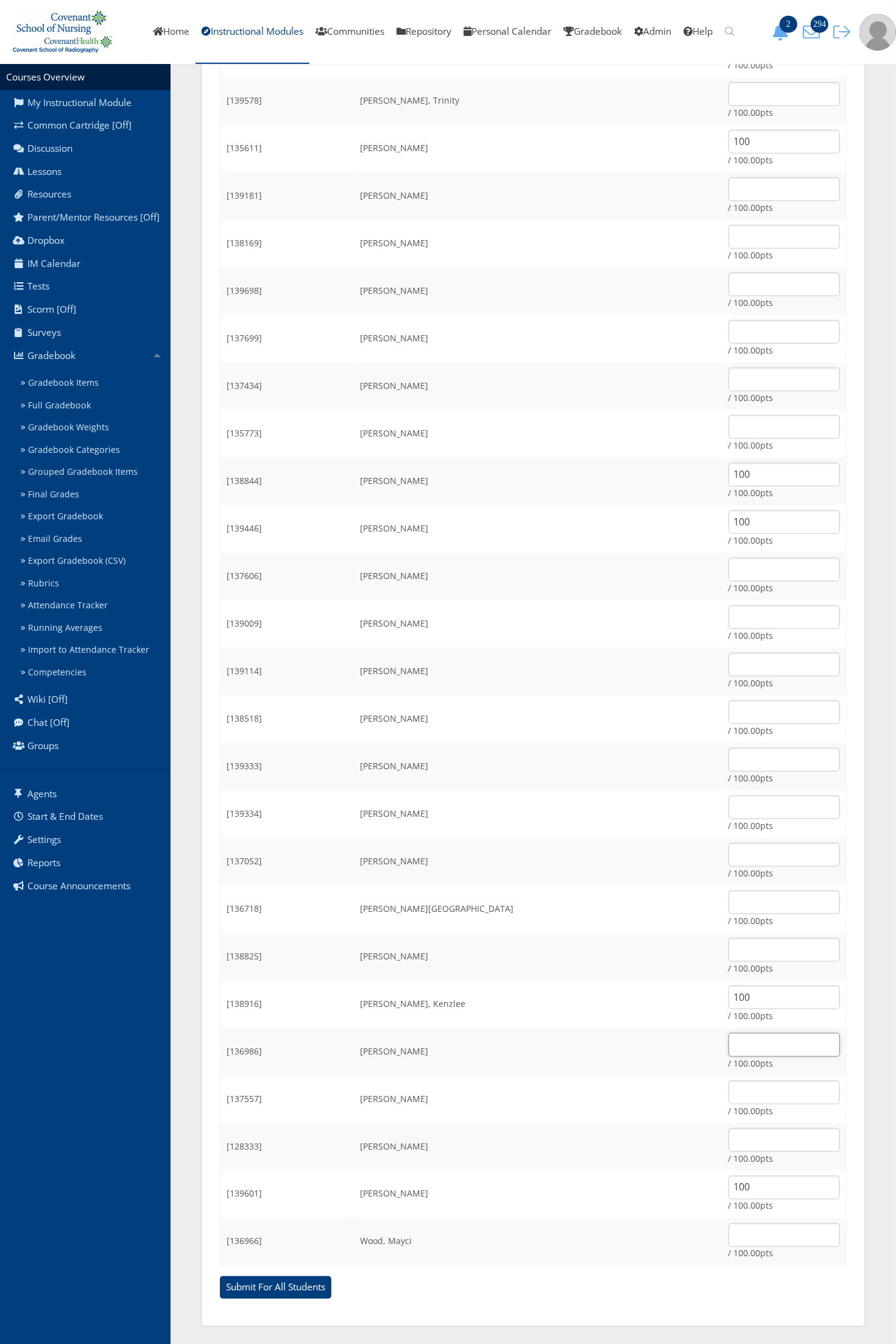
click at [732, 1048] on input "text" at bounding box center [784, 1045] width 111 height 24
type input "100"
click at [647, 662] on td "Luna, Jasmine" at bounding box center [538, 671] width 368 height 47
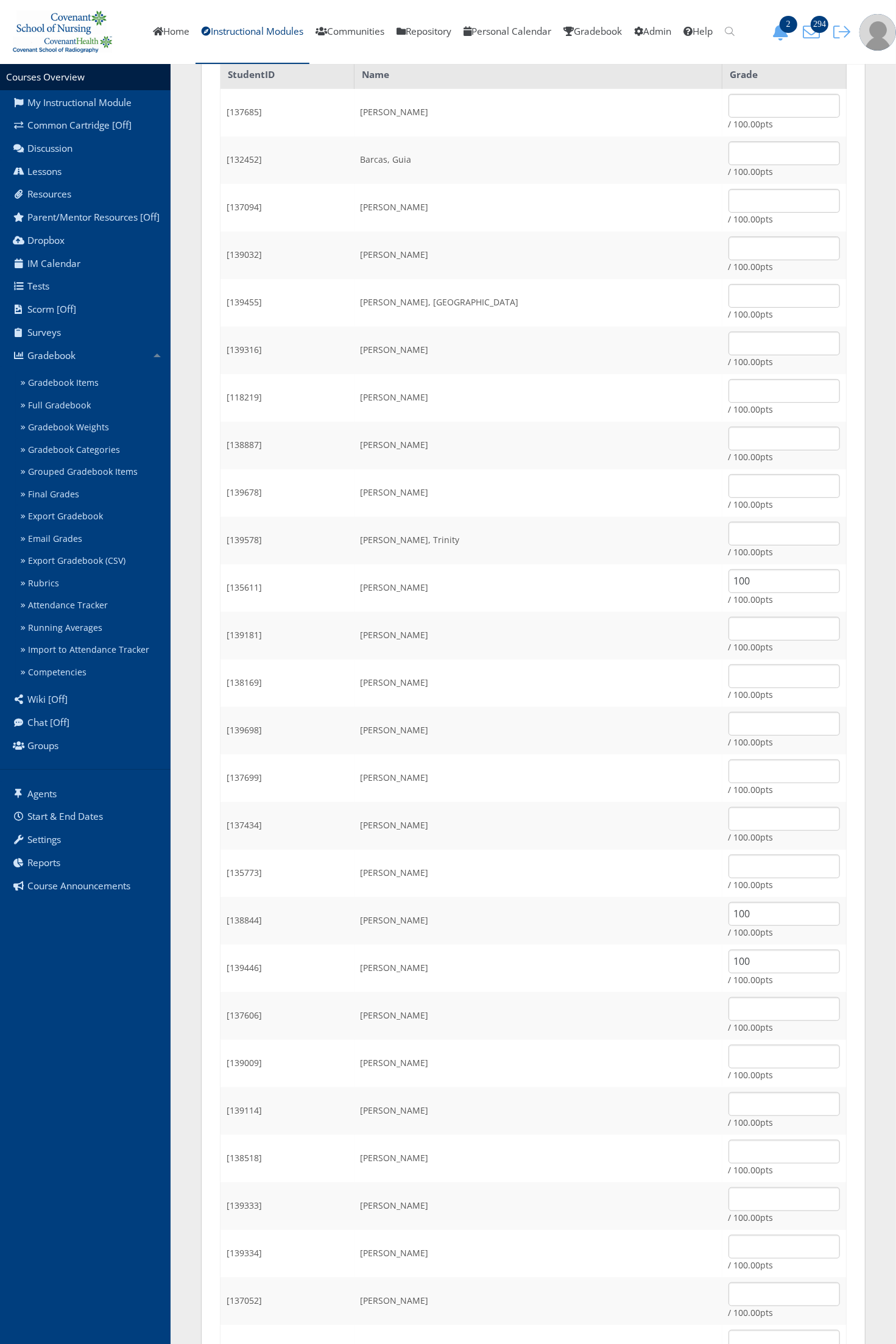
scroll to position [0, 0]
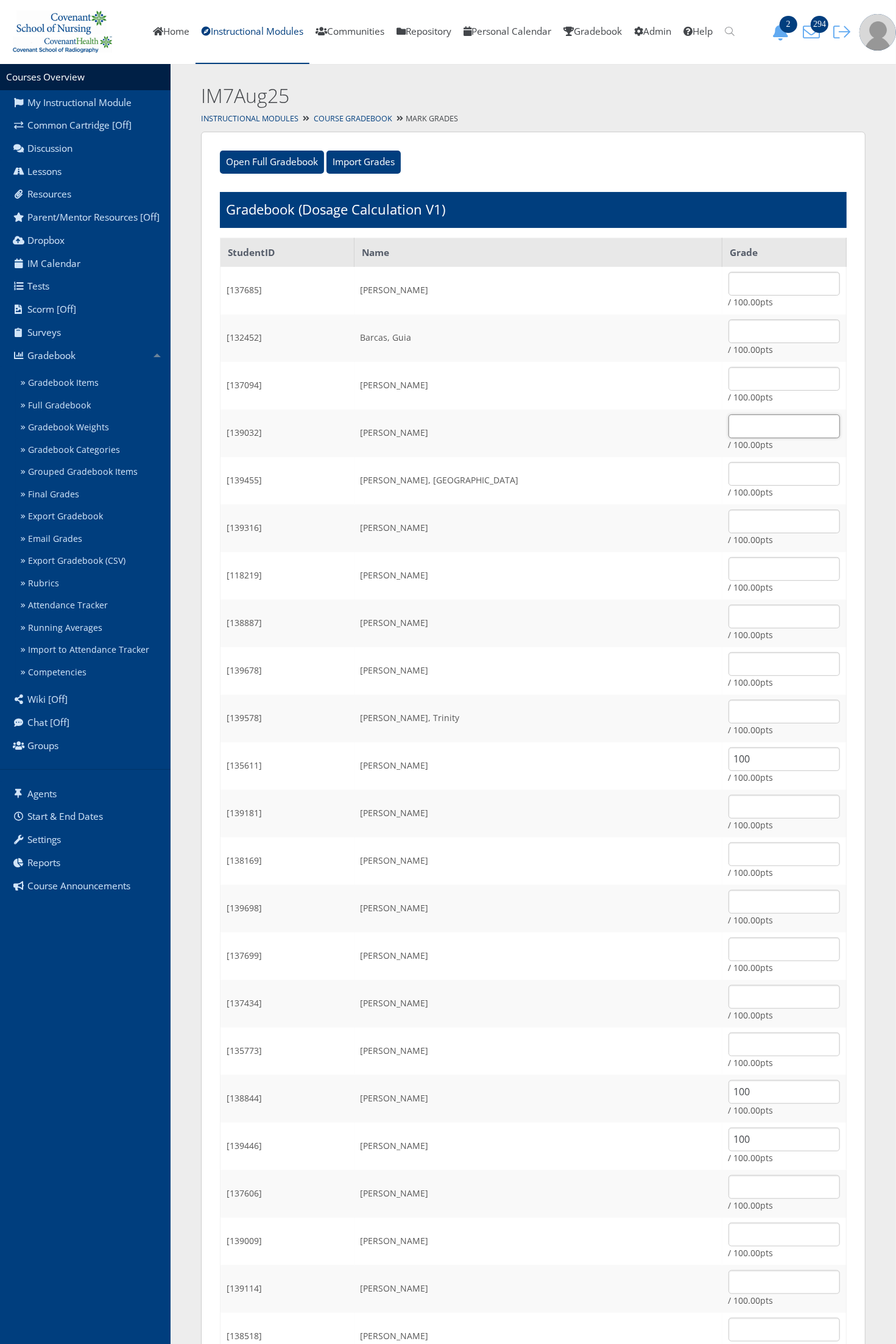
click at [739, 426] on input "text" at bounding box center [784, 426] width 111 height 24
type input "100"
click at [736, 470] on input "text" at bounding box center [784, 474] width 111 height 24
type input "100"
click at [728, 851] on input "text" at bounding box center [784, 854] width 111 height 24
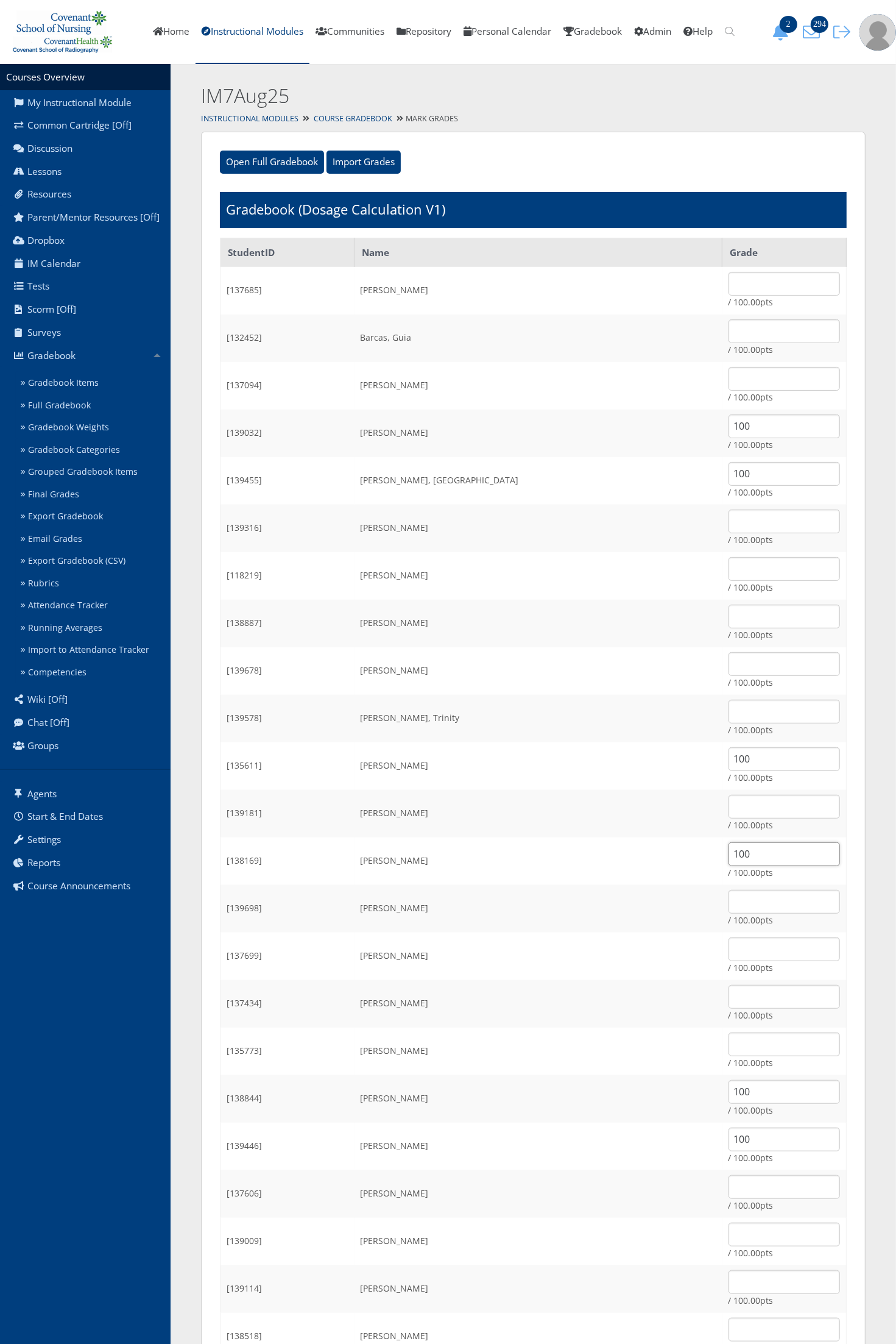
type input "100"
click at [728, 989] on input "text" at bounding box center [784, 997] width 111 height 24
type input "100"
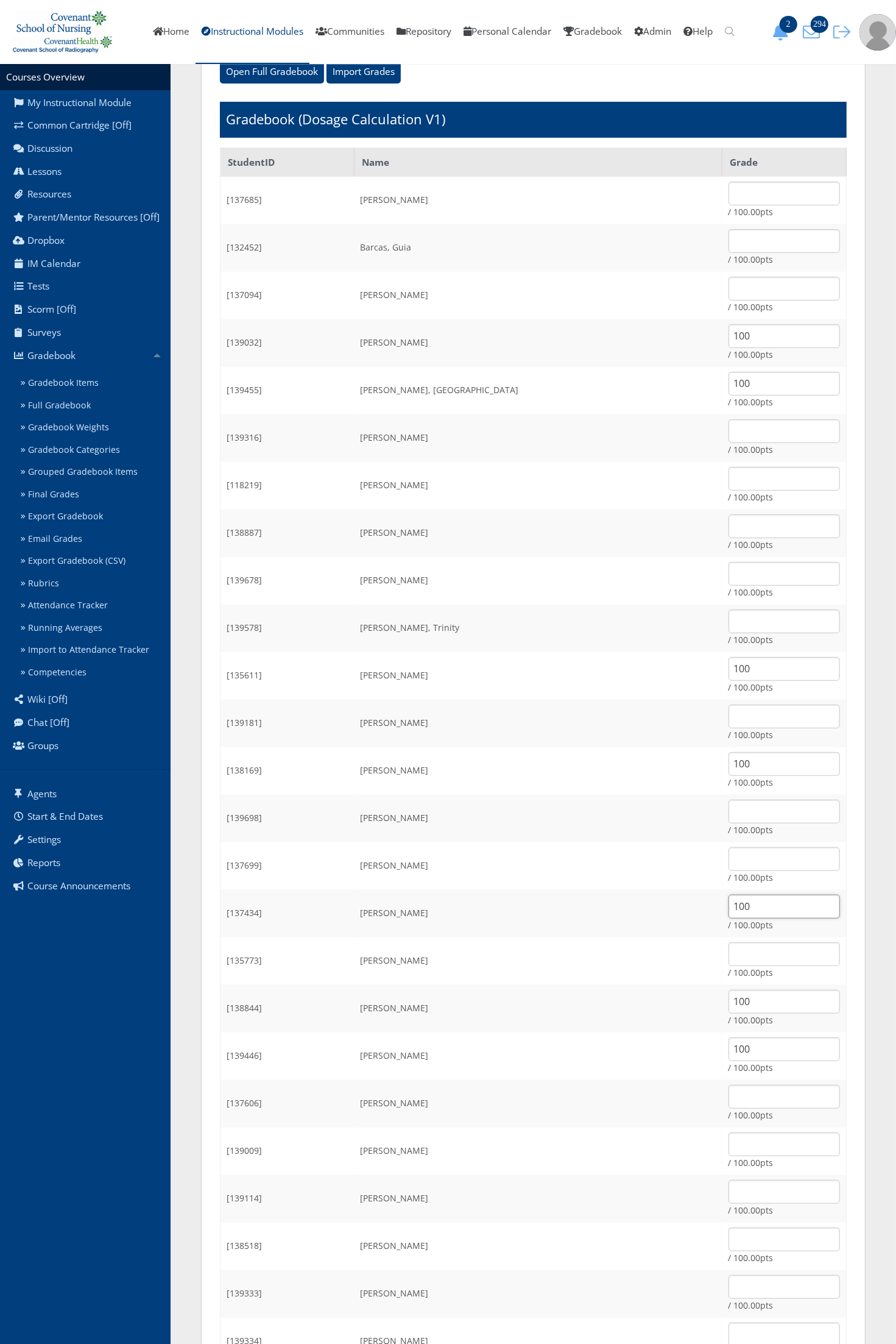
scroll to position [381, 0]
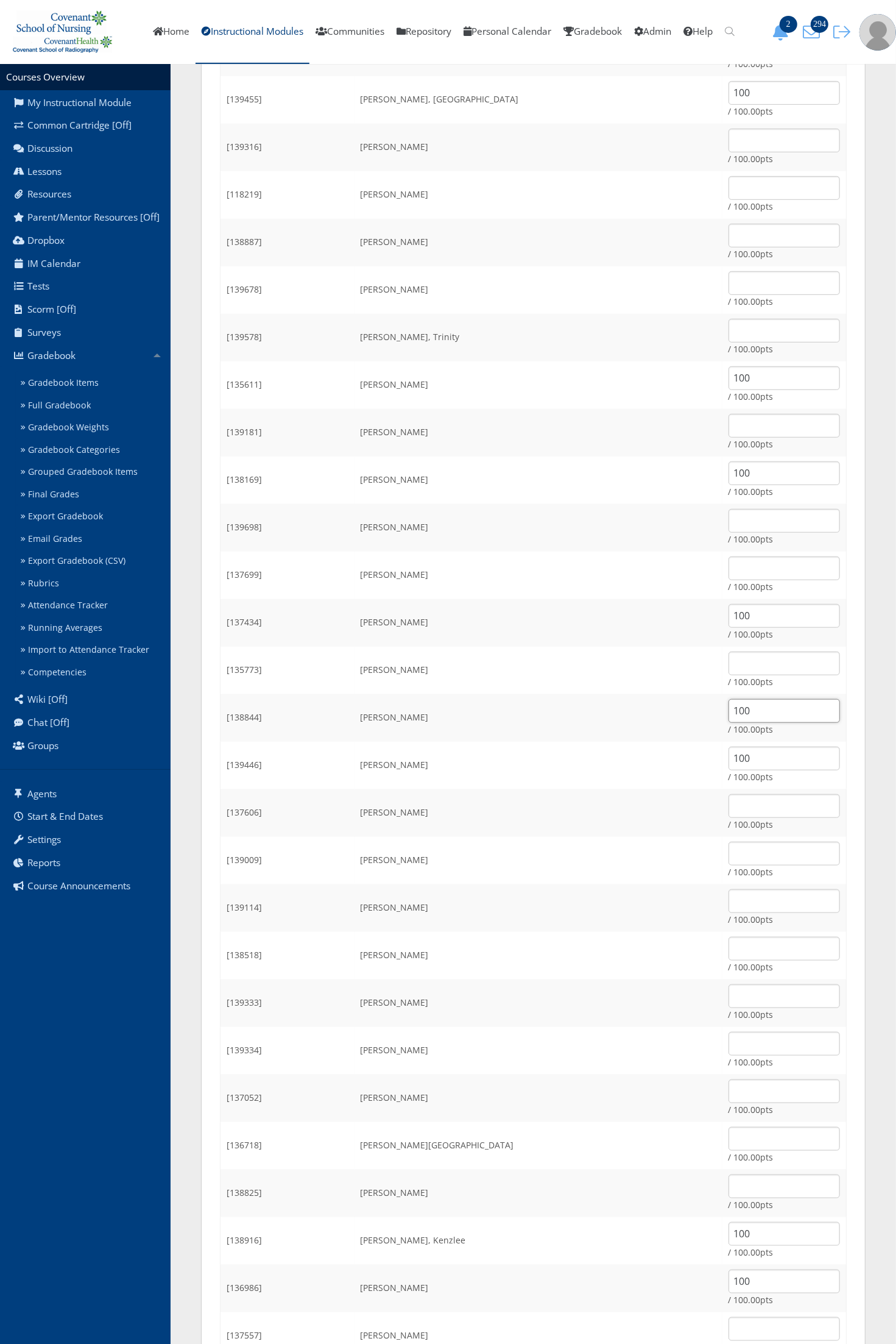
click at [736, 712] on input "100" at bounding box center [784, 711] width 111 height 24
click at [731, 862] on input "text" at bounding box center [784, 853] width 111 height 24
type input "100"
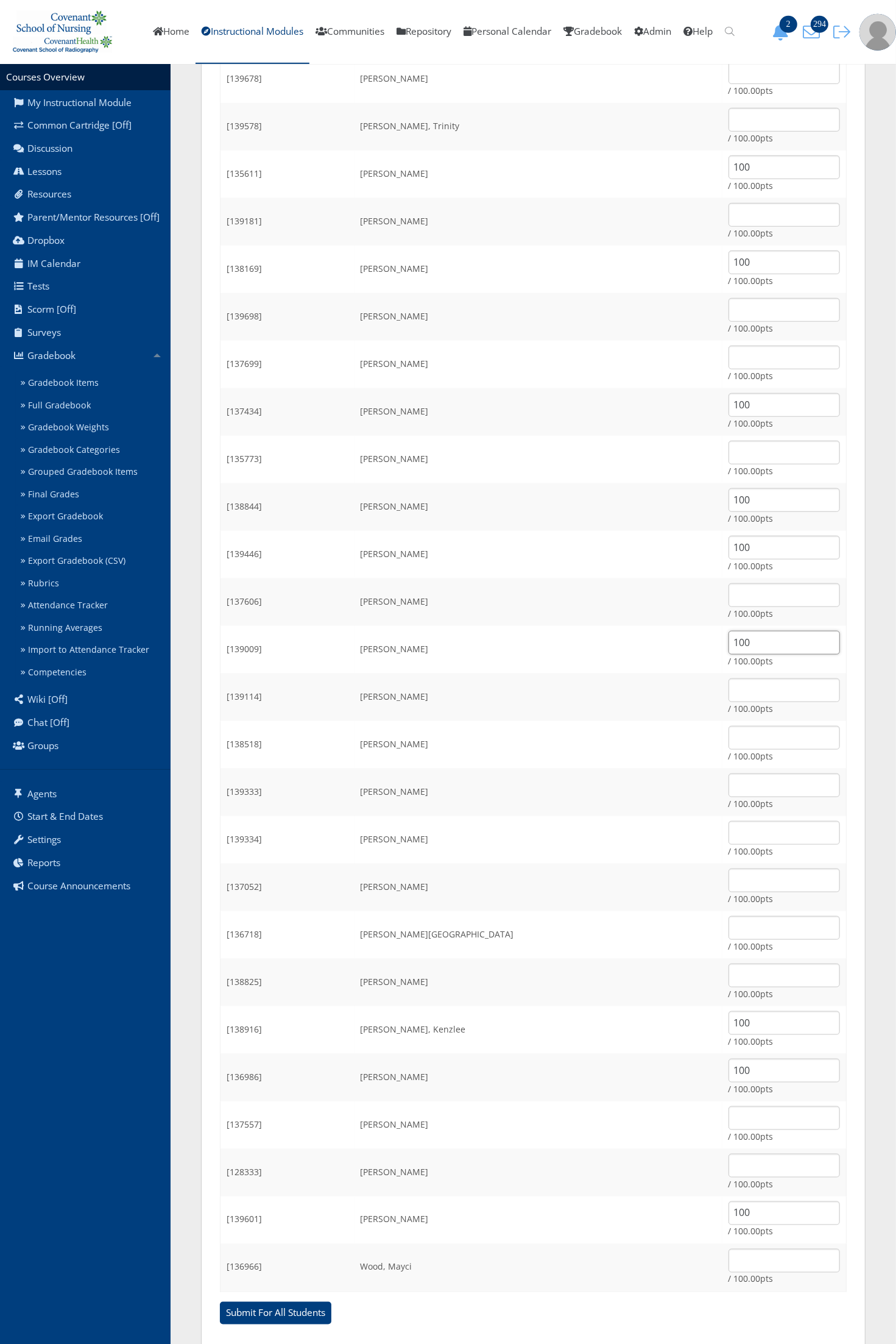
scroll to position [617, 0]
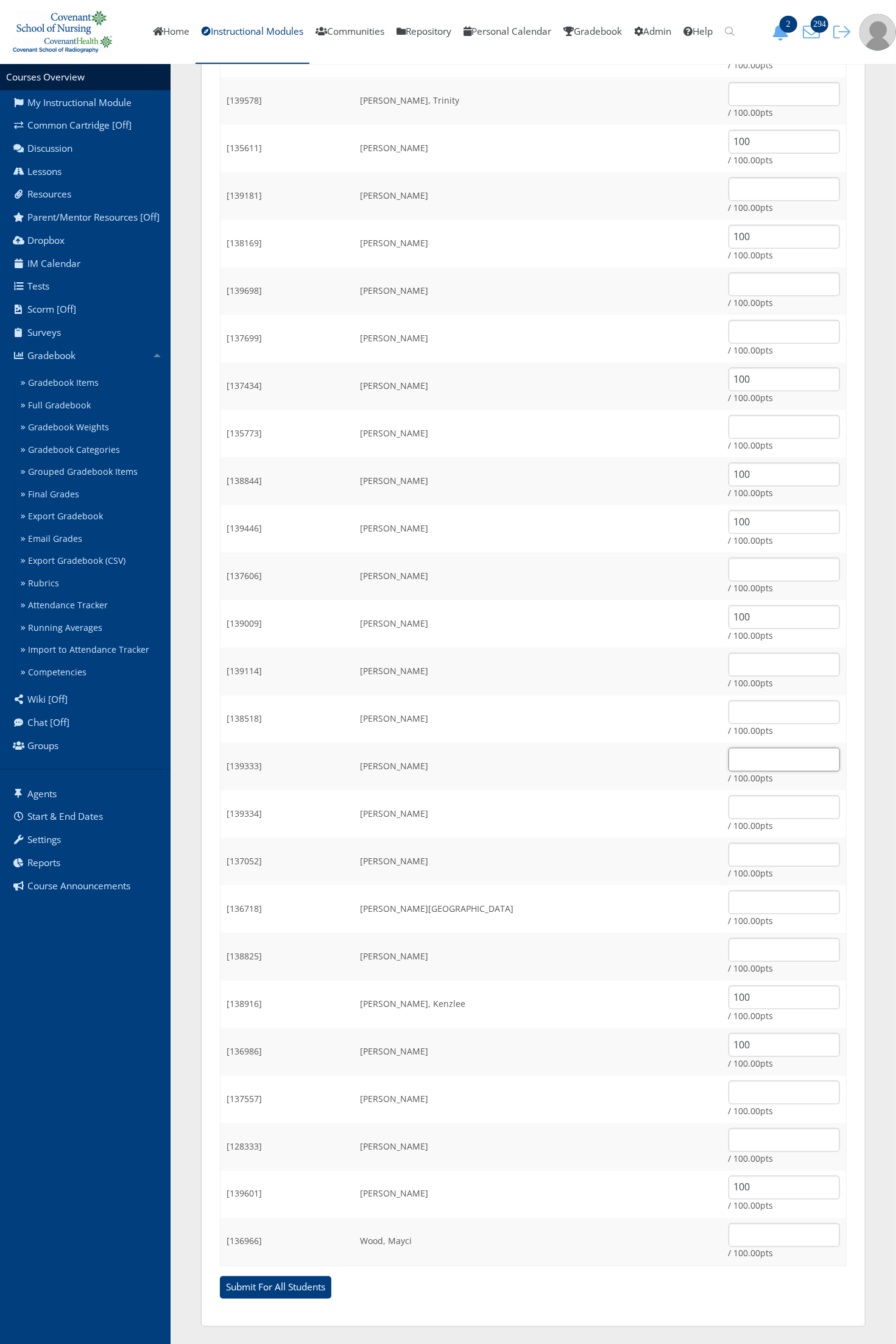
click at [728, 754] on input "text" at bounding box center [784, 760] width 111 height 24
type input "100"
click at [728, 1093] on input "text" at bounding box center [784, 1092] width 111 height 24
type input "100"
click at [743, 519] on input "100" at bounding box center [784, 522] width 111 height 24
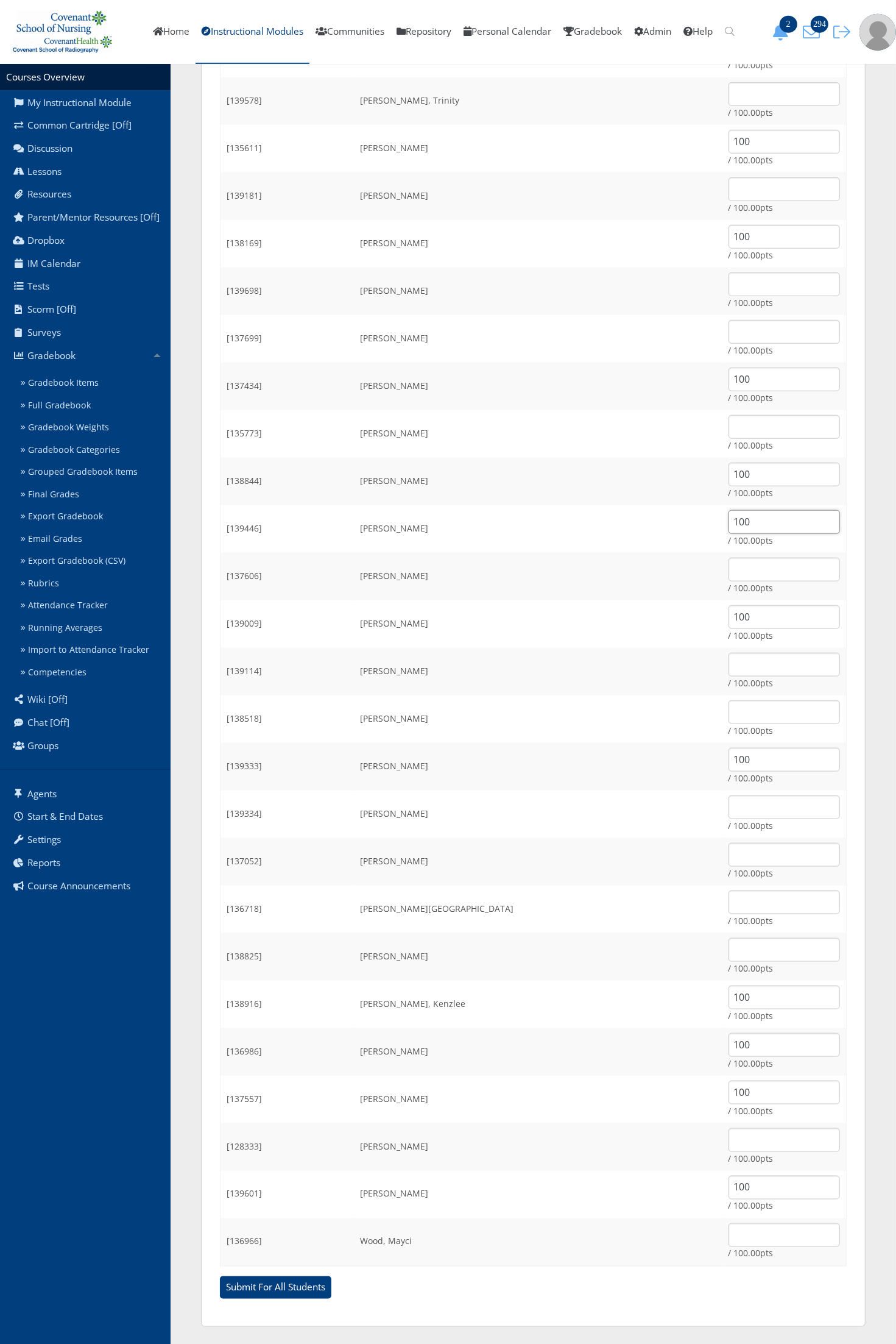
click at [220, 1276] on input "Submit For All Students" at bounding box center [276, 1288] width 111 height 23
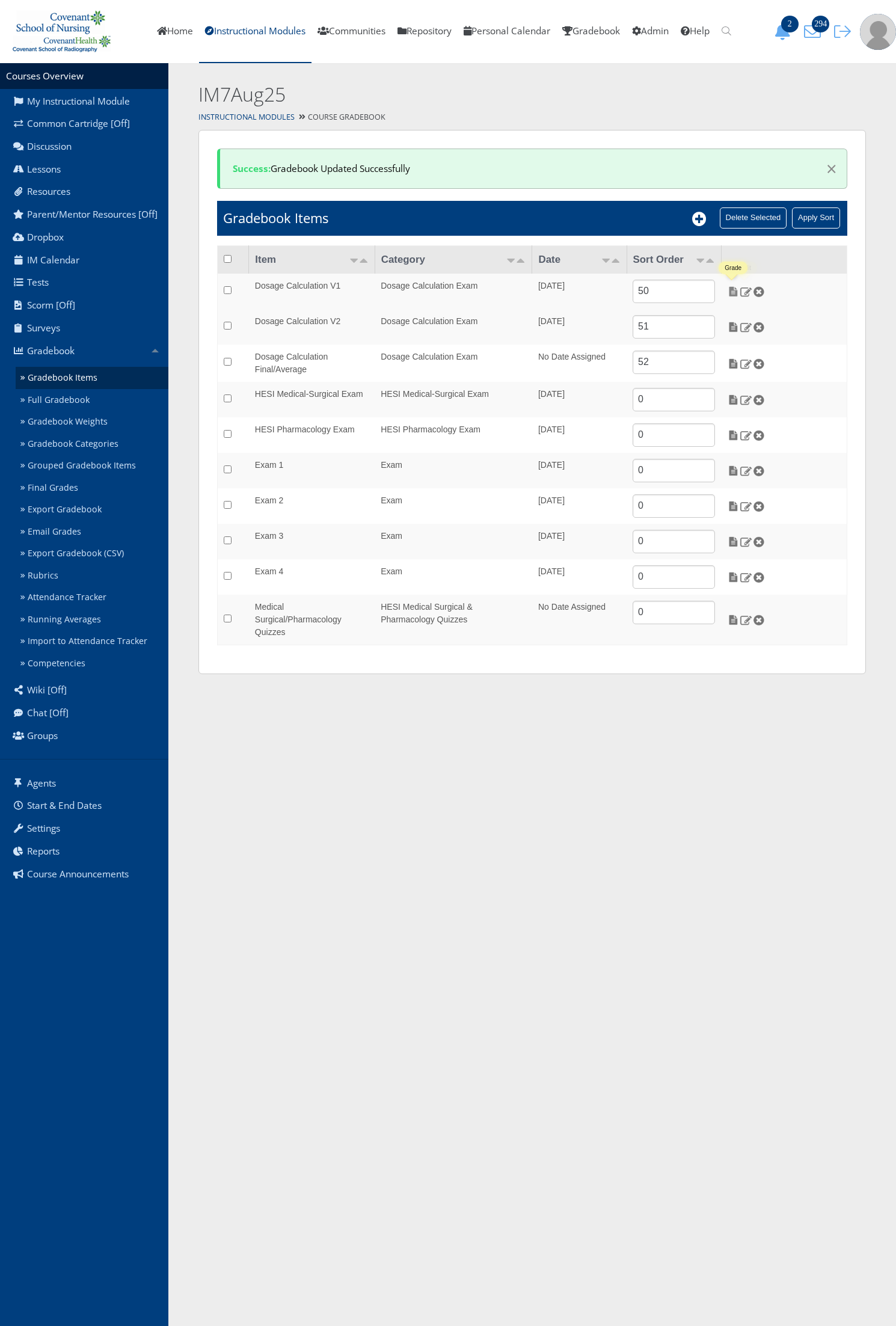
click at [734, 293] on img at bounding box center [733, 292] width 13 height 11
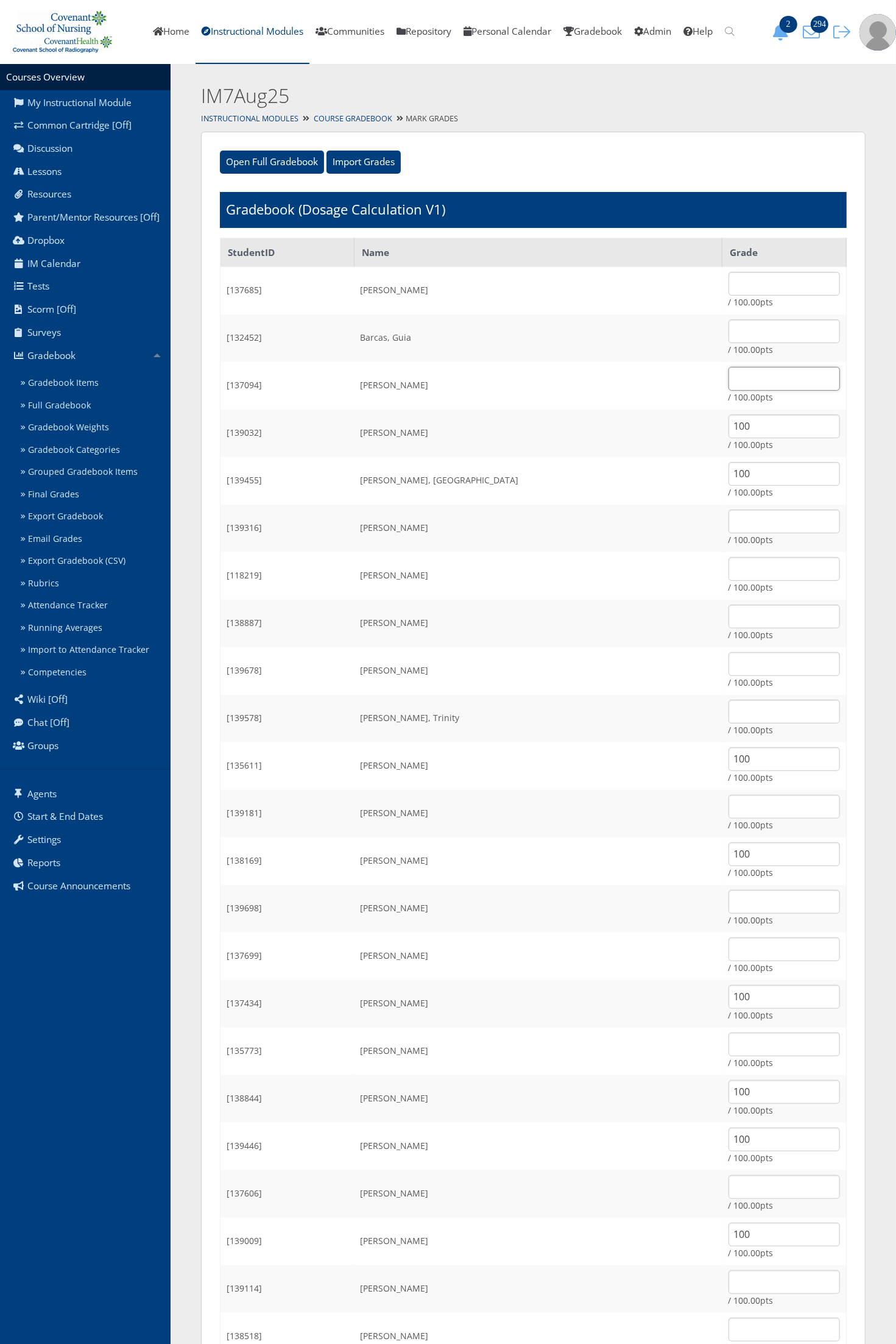
click at [728, 382] on input "text" at bounding box center [784, 379] width 111 height 24
type input "100"
click at [728, 626] on input "text" at bounding box center [784, 616] width 111 height 24
type input "100"
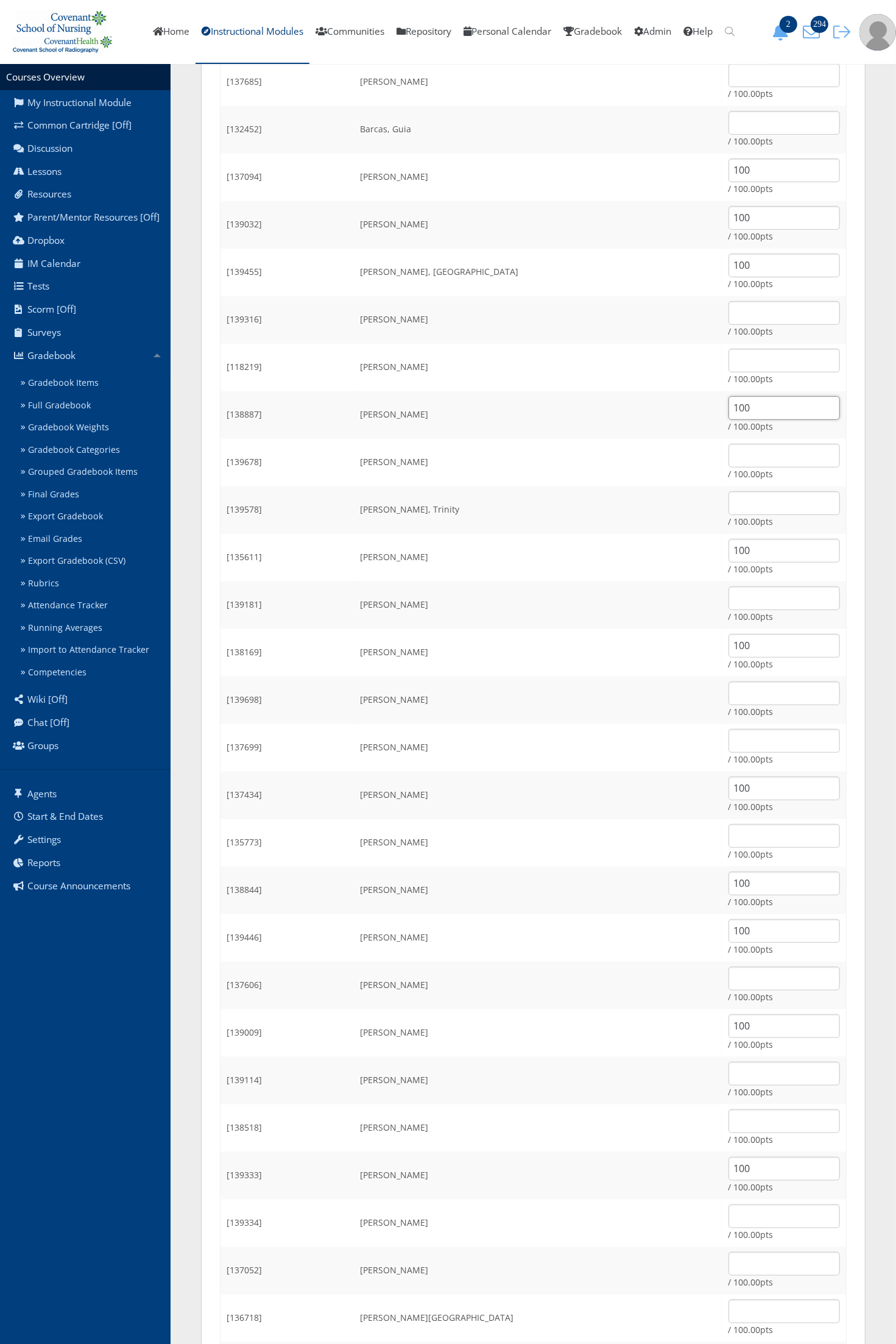
scroll to position [228, 0]
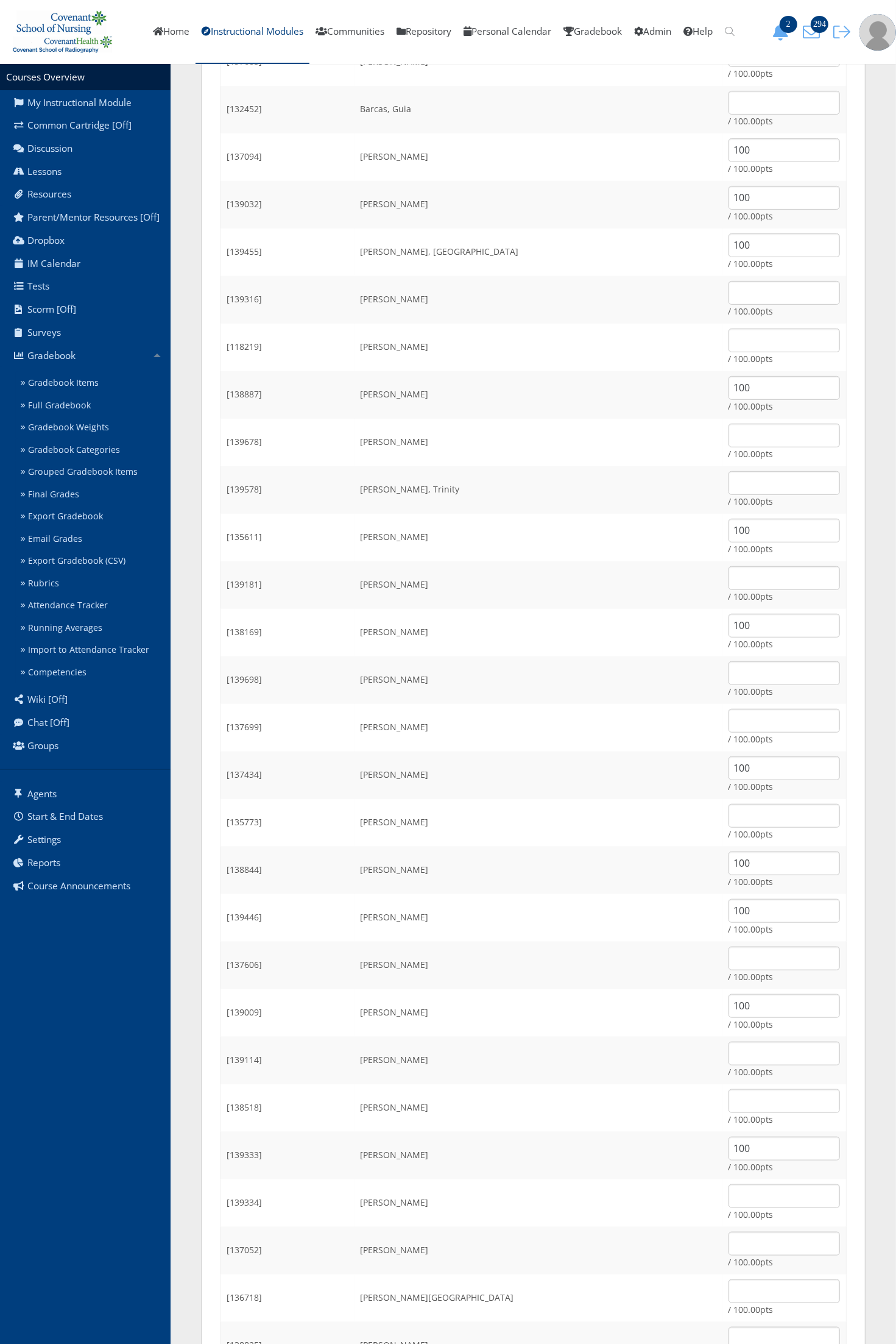
click at [744, 564] on td "/ 100.00pts" at bounding box center [784, 584] width 124 height 47
click at [743, 570] on input "text" at bounding box center [784, 578] width 111 height 24
type input "100"
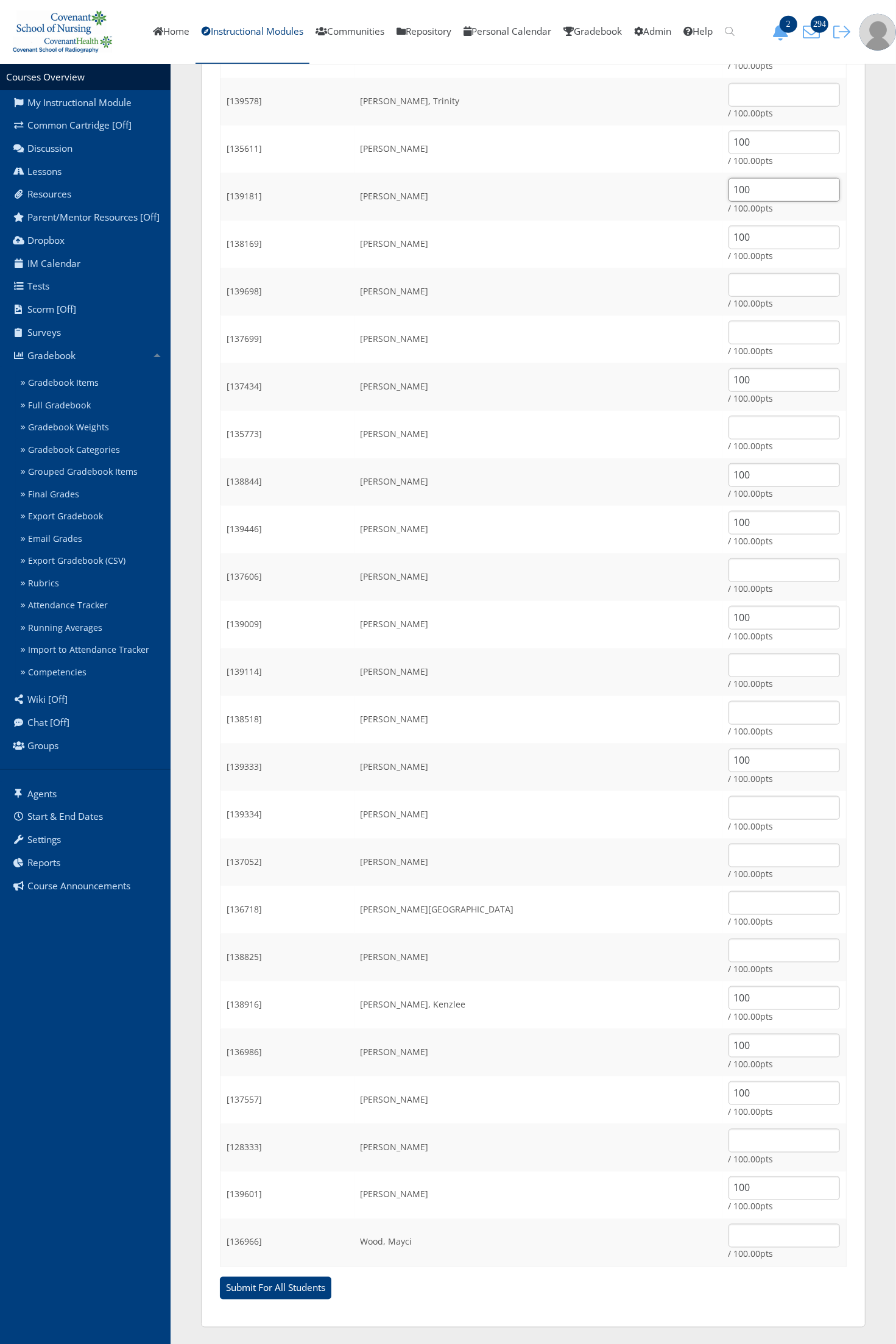
scroll to position [617, 0]
click at [728, 808] on input "text" at bounding box center [784, 807] width 111 height 24
type input "100"
click at [728, 946] on input "text" at bounding box center [784, 949] width 111 height 24
type input "65"
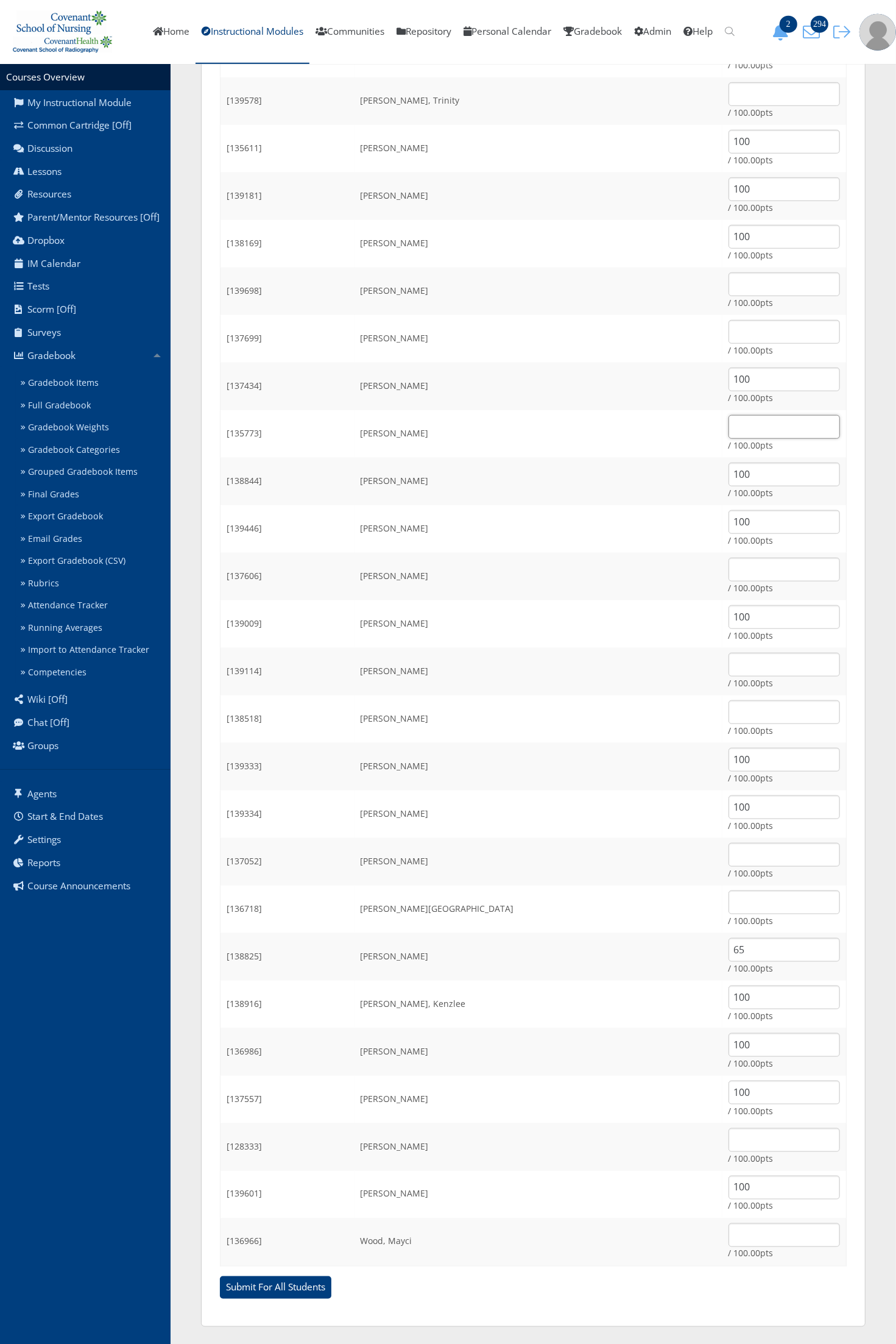
click at [750, 427] on input "text" at bounding box center [784, 427] width 111 height 24
type input "100"
click at [735, 899] on input "text" at bounding box center [784, 902] width 111 height 24
type input "100"
click at [601, 804] on td "Morrow, Amber" at bounding box center [538, 814] width 368 height 47
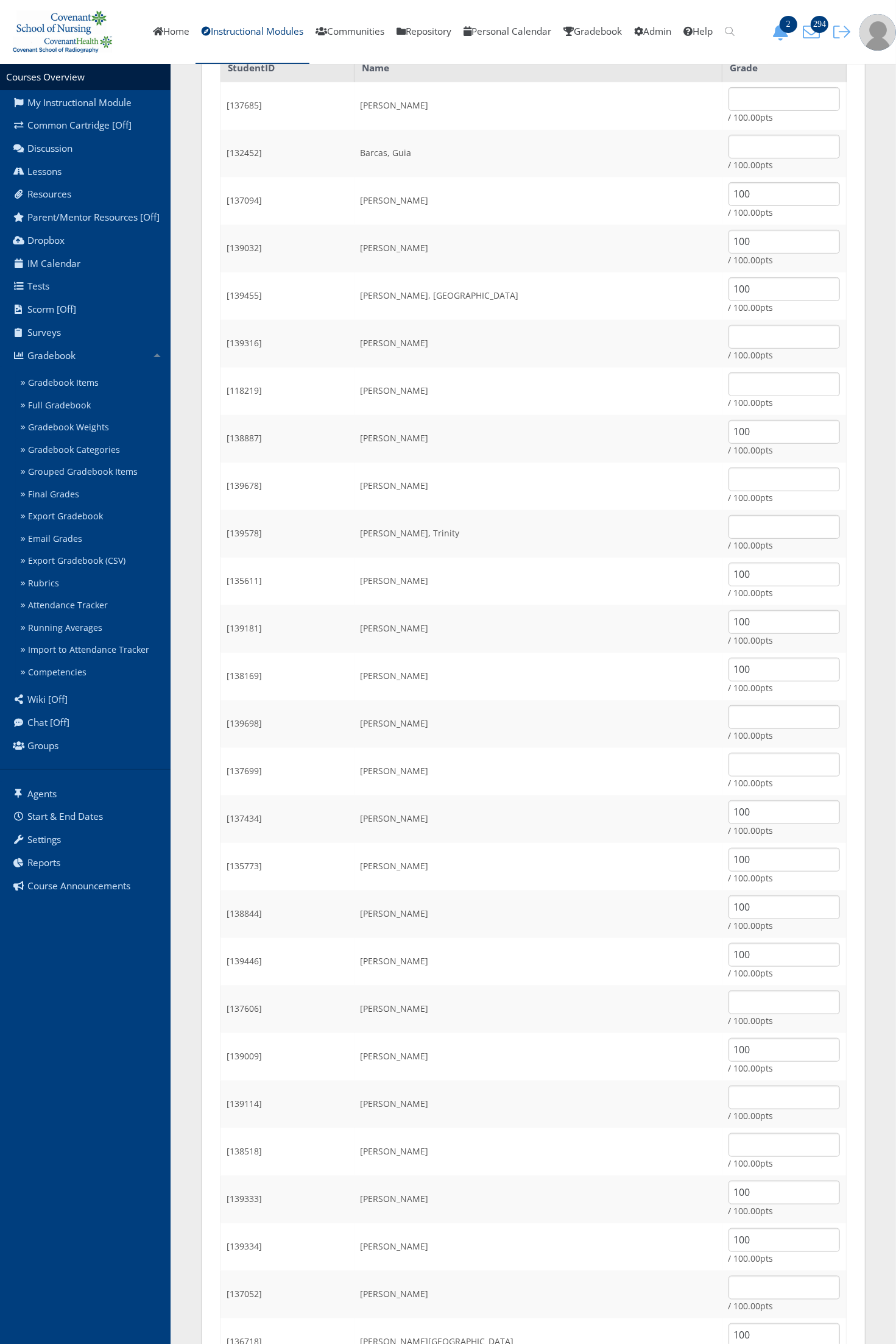
scroll to position [84, 0]
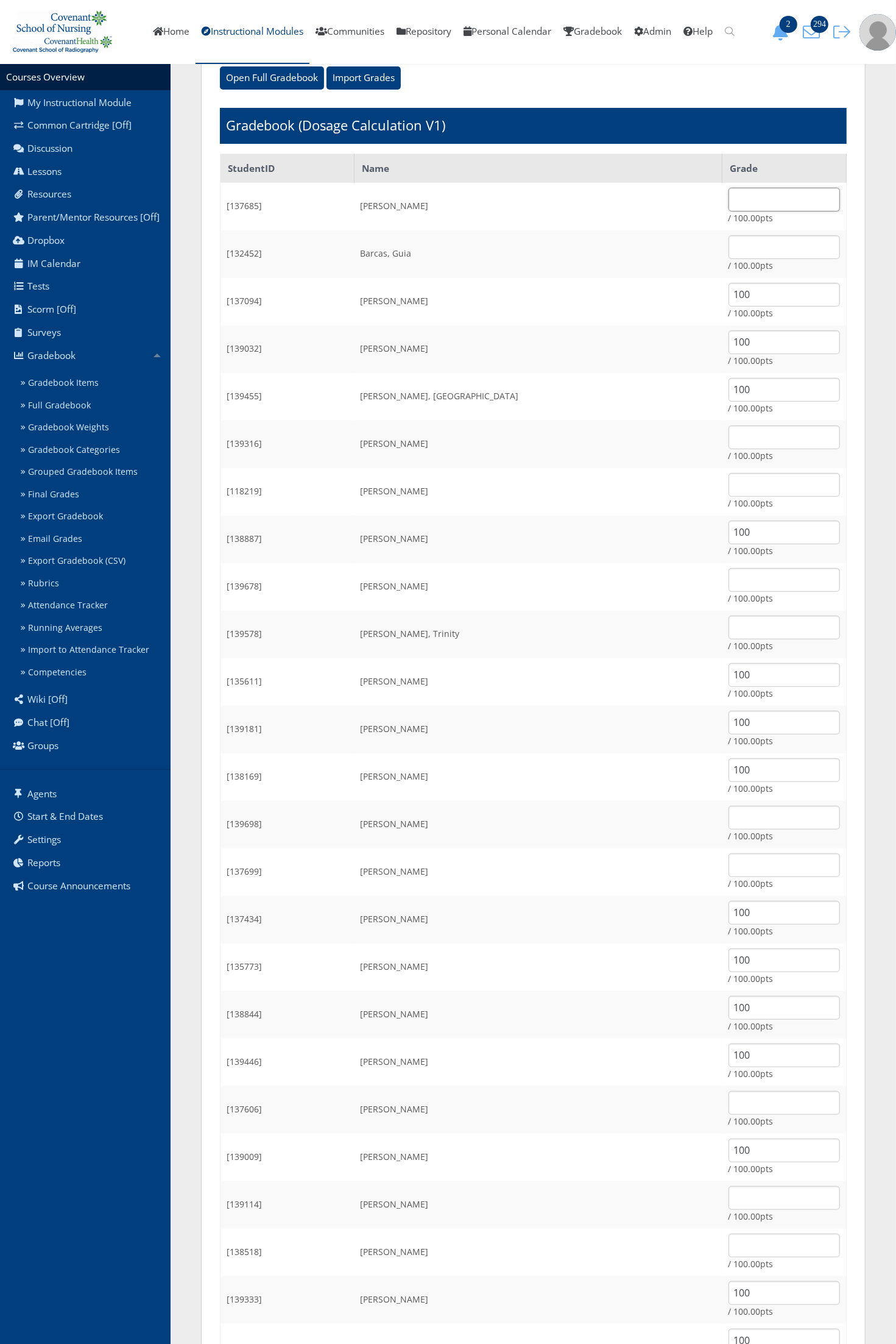
click at [728, 204] on input "text" at bounding box center [784, 199] width 111 height 24
type input "100"
click at [728, 235] on input "text" at bounding box center [784, 247] width 111 height 24
type input "100"
click at [728, 428] on input "text" at bounding box center [784, 437] width 111 height 24
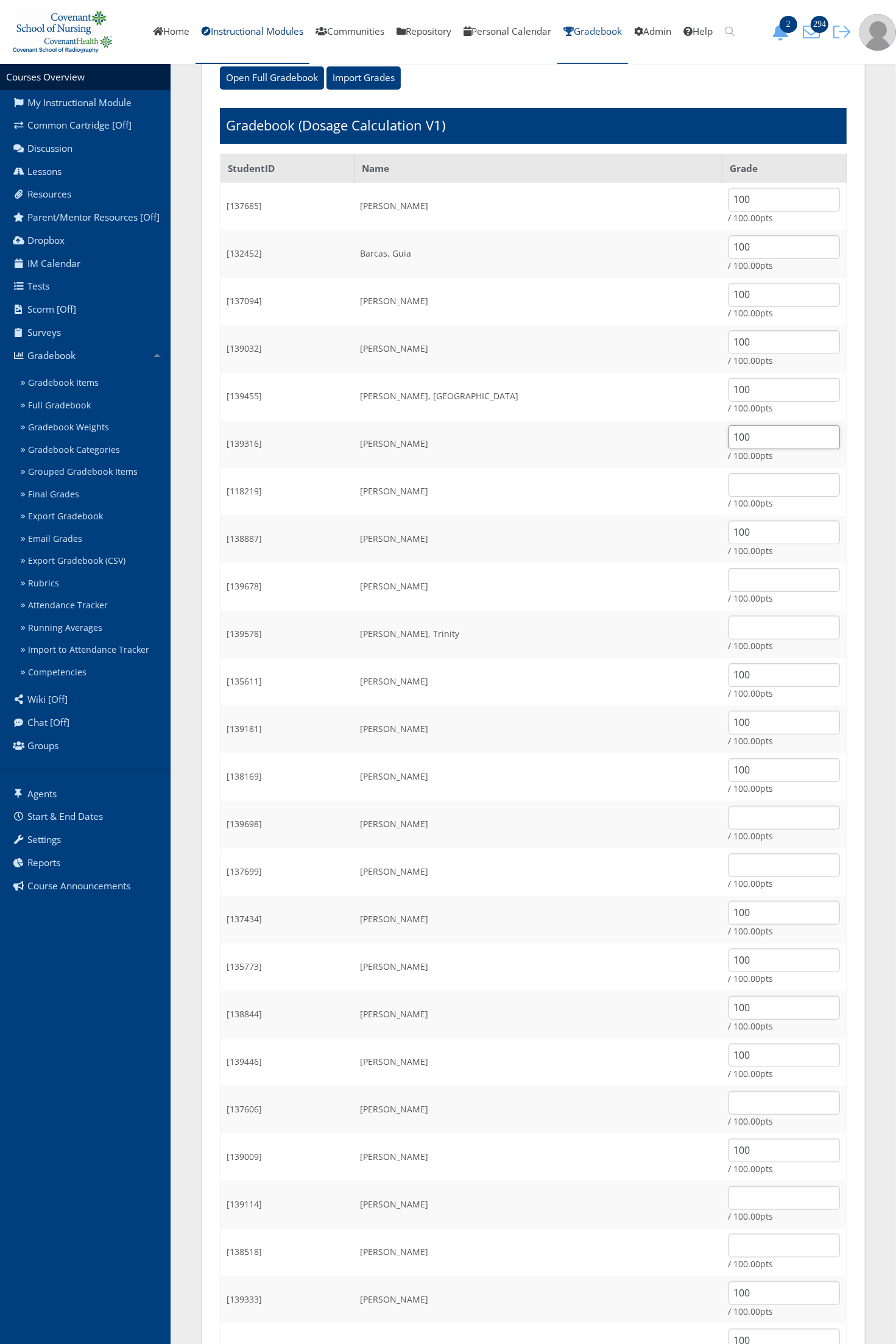
type input "100"
click at [728, 587] on input "text" at bounding box center [784, 580] width 111 height 24
type input "100"
click at [736, 637] on td "/ 100.00pts" at bounding box center [784, 634] width 124 height 47
click at [728, 626] on input "text" at bounding box center [784, 627] width 111 height 24
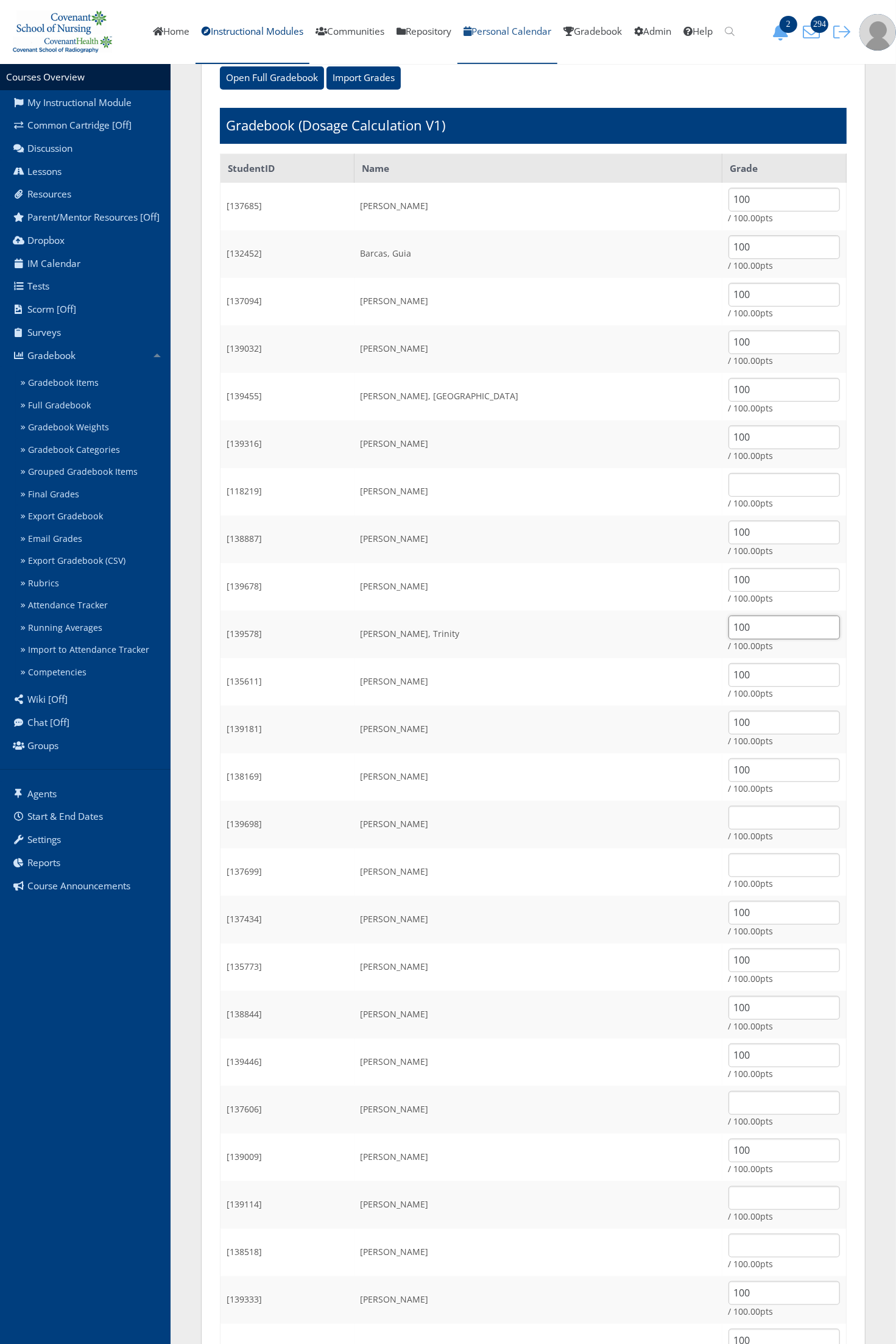
type input "100"
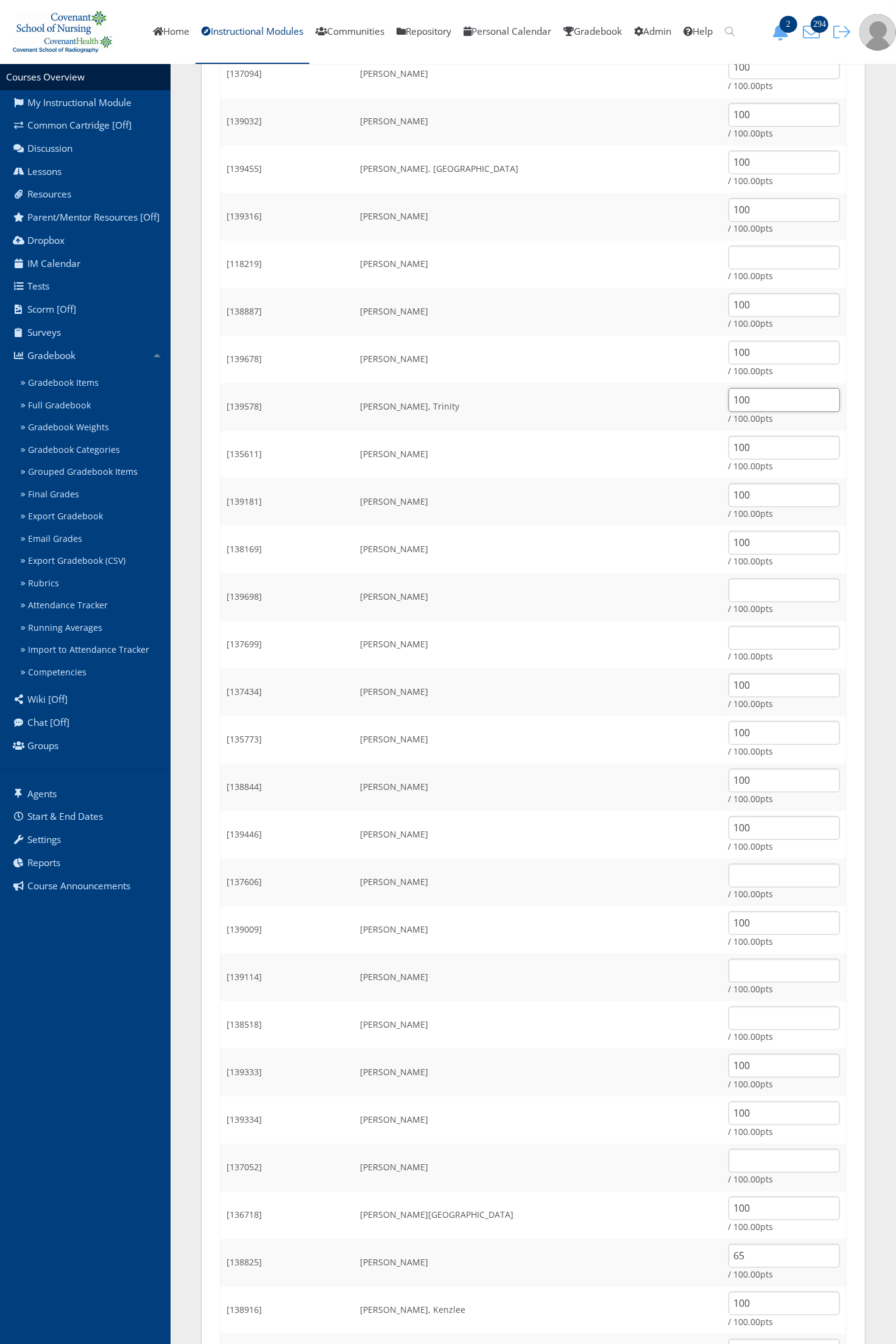
scroll to position [313, 0]
click at [728, 870] on input "text" at bounding box center [784, 874] width 111 height 24
type input "0"
type input "100"
click at [735, 960] on input "text" at bounding box center [784, 969] width 111 height 24
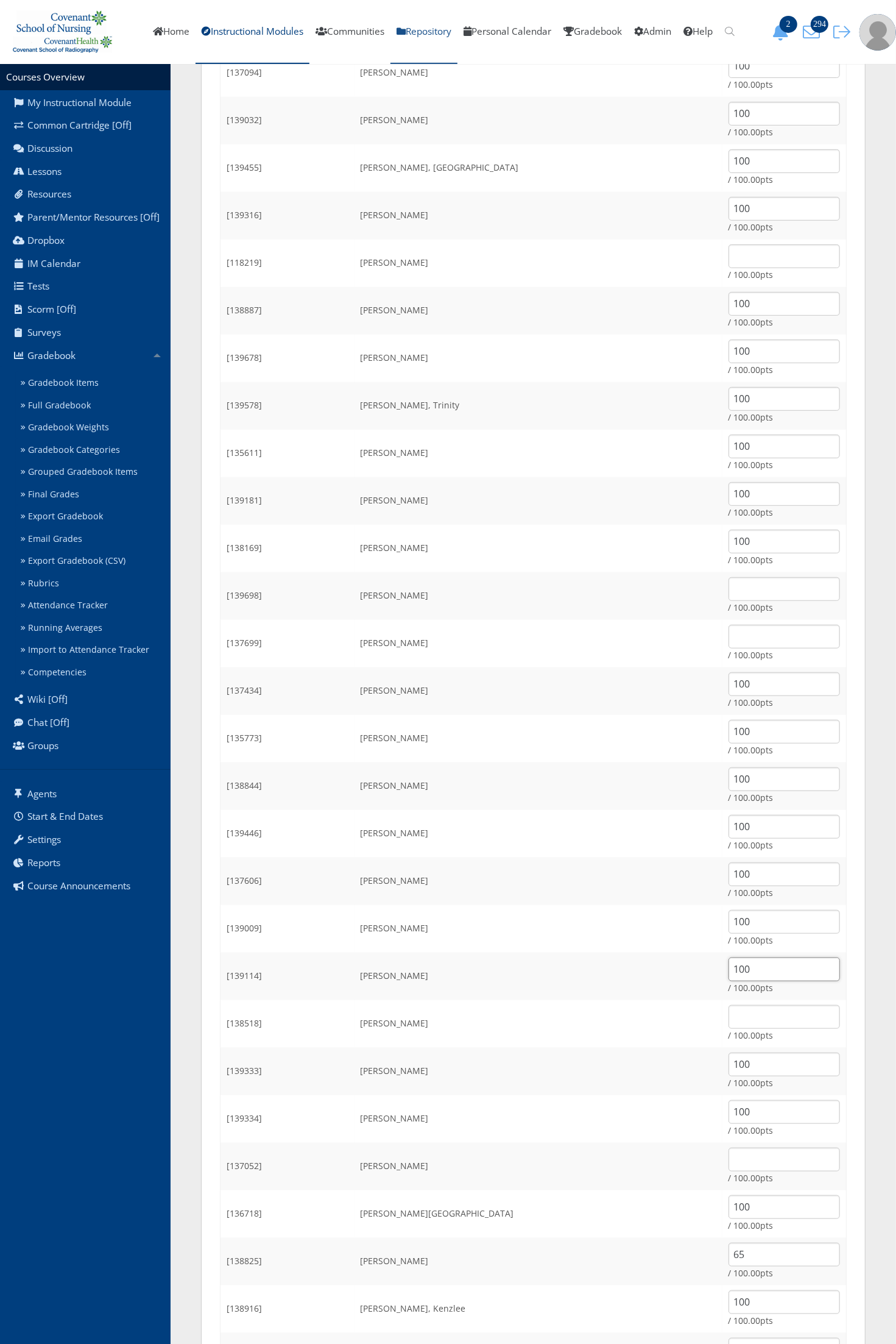
type input "100"
click at [755, 971] on input "100" at bounding box center [784, 969] width 111 height 24
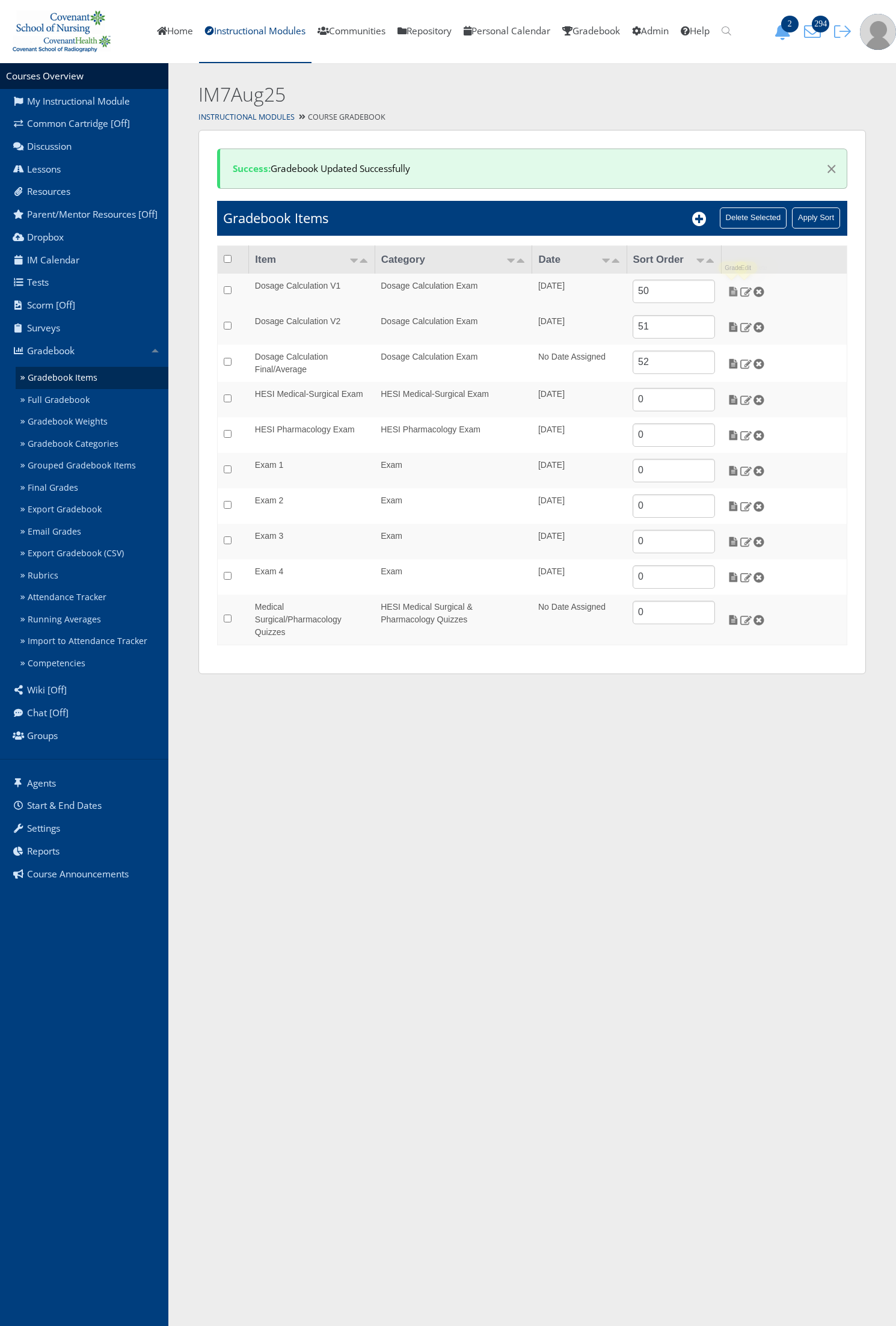
click at [731, 289] on img at bounding box center [733, 292] width 13 height 11
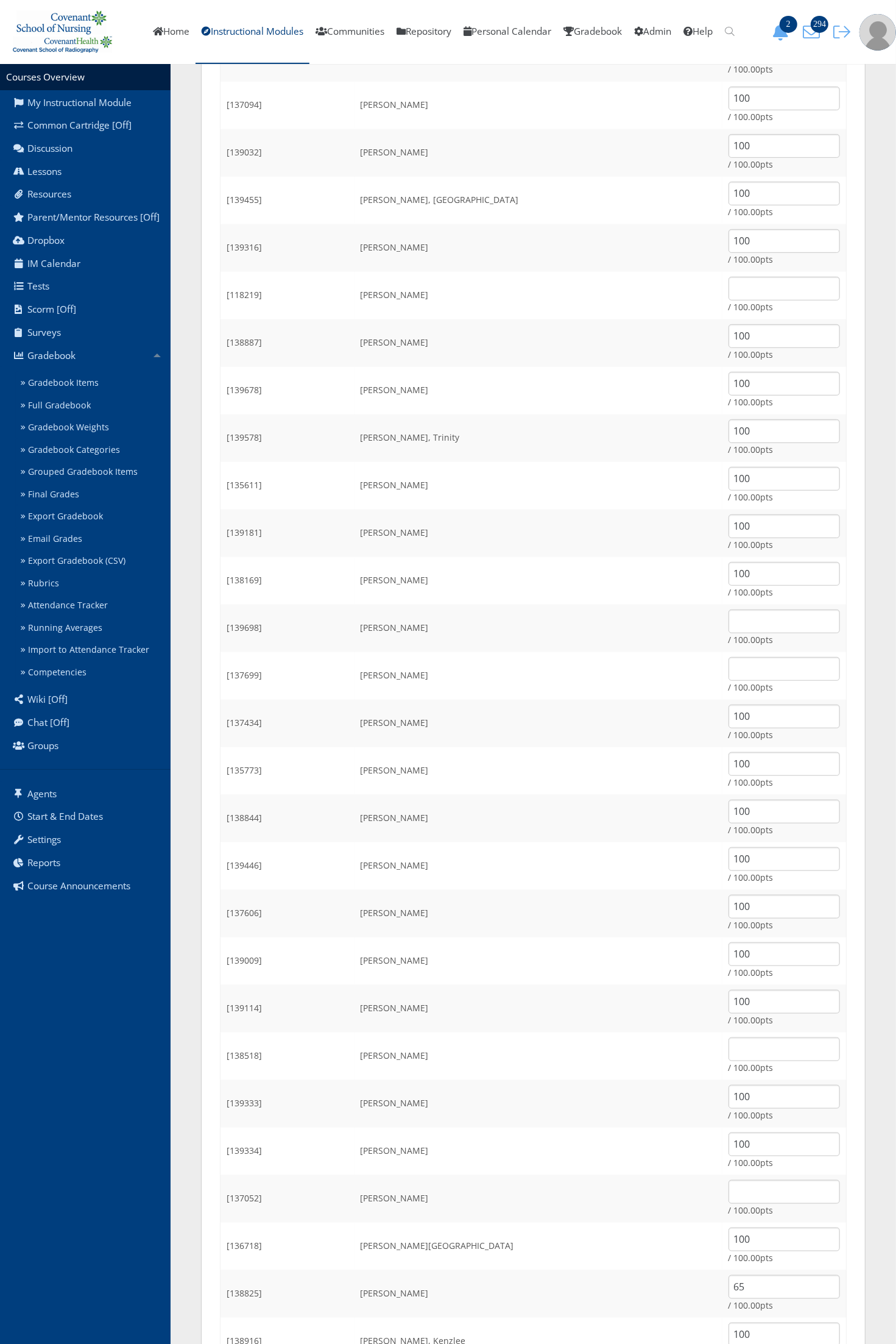
scroll to position [305, 0]
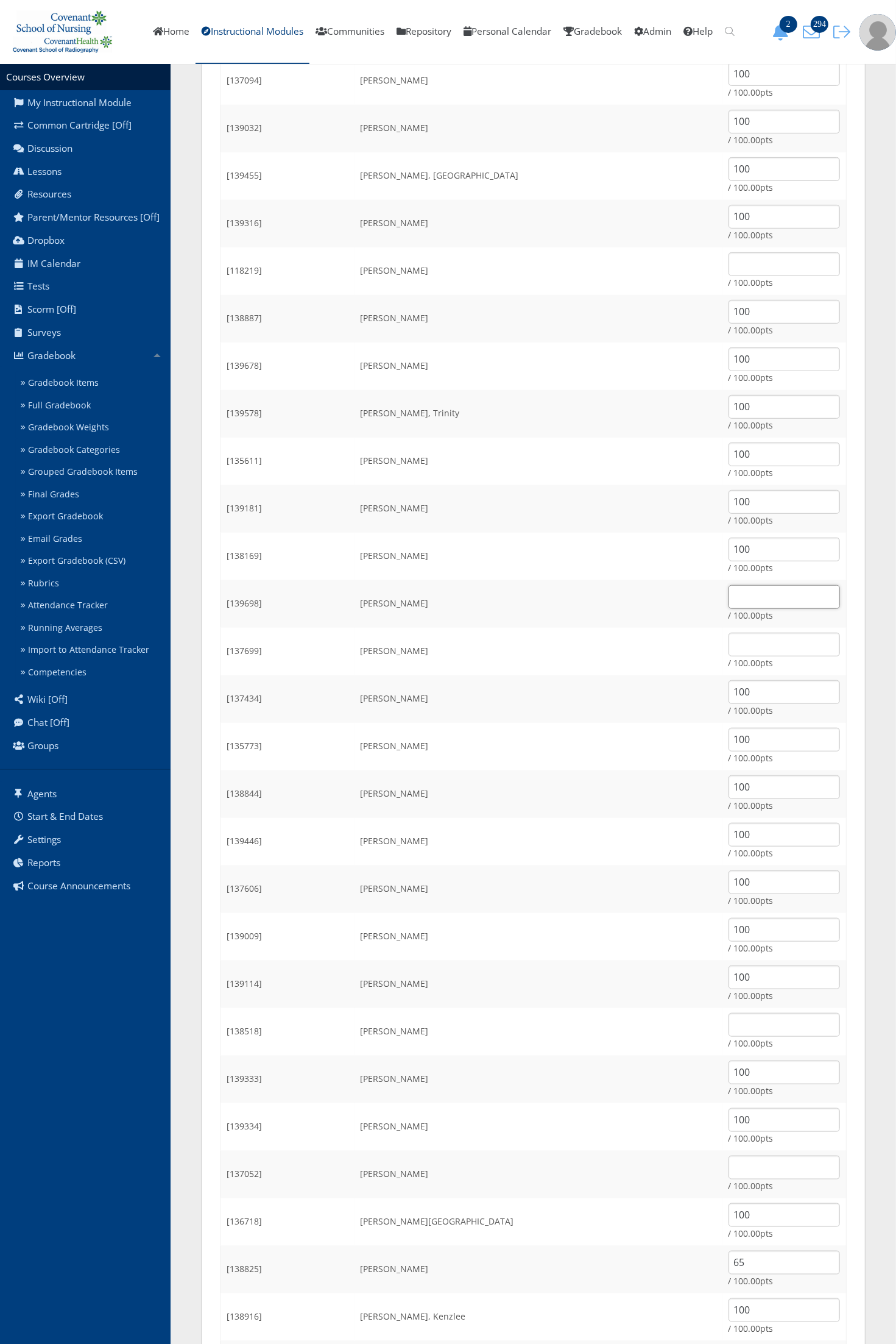
click at [732, 599] on input "text" at bounding box center [784, 597] width 111 height 24
type input "100"
click at [740, 647] on input "text" at bounding box center [784, 644] width 111 height 24
type input "55"
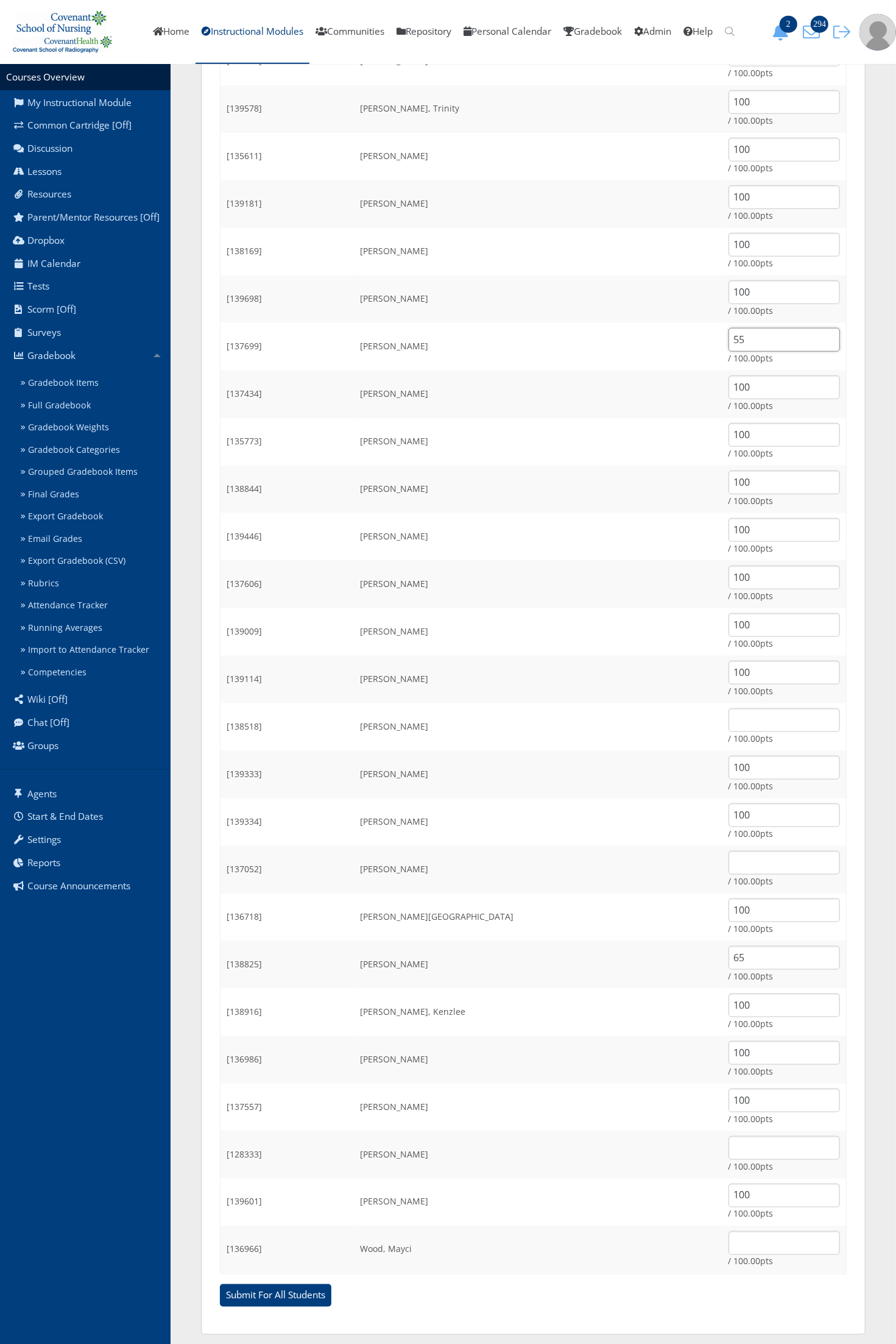
scroll to position [617, 0]
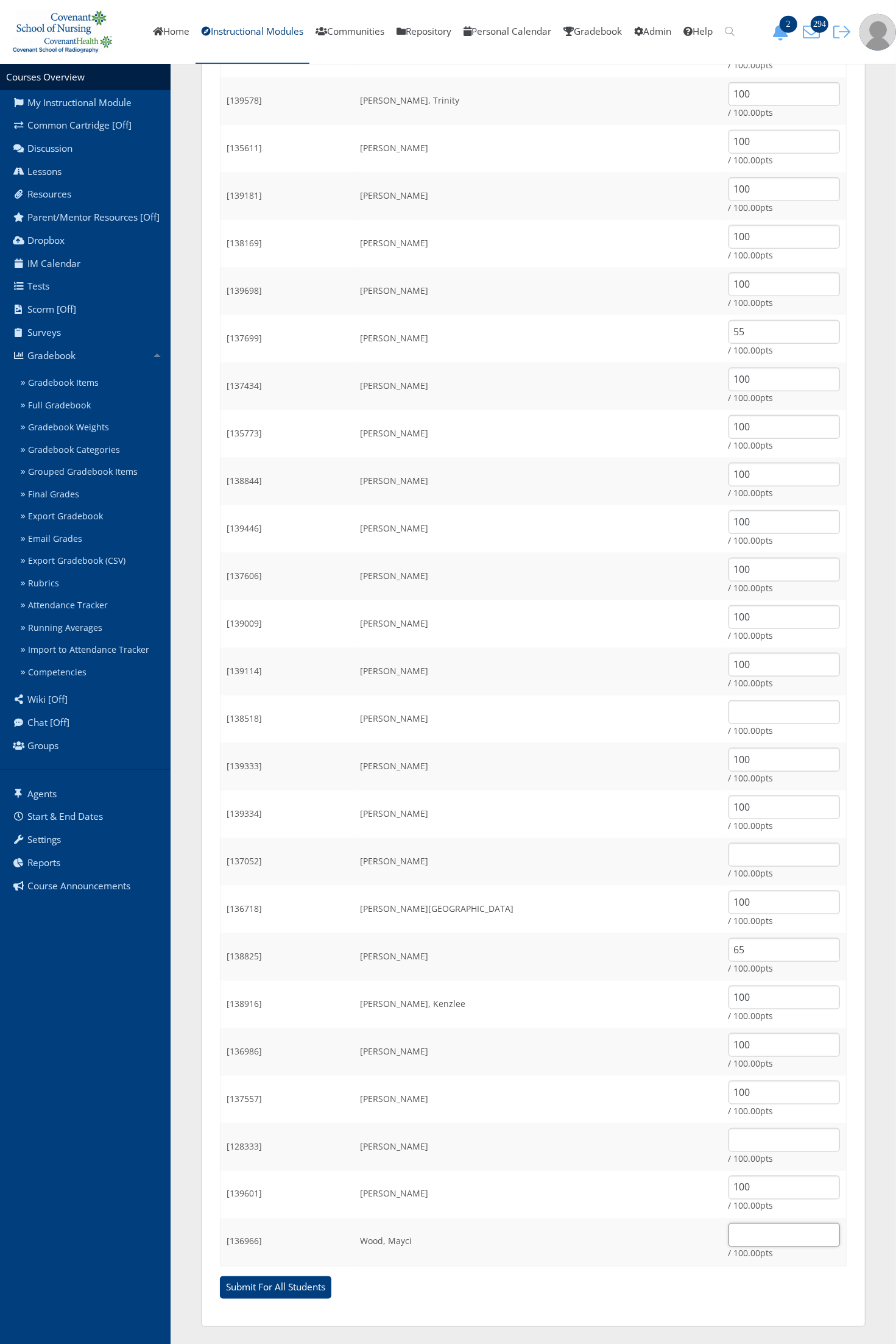
click at [738, 1231] on input "text" at bounding box center [784, 1235] width 111 height 24
type input "100"
click at [220, 1276] on input "Submit For All Students" at bounding box center [276, 1288] width 111 height 23
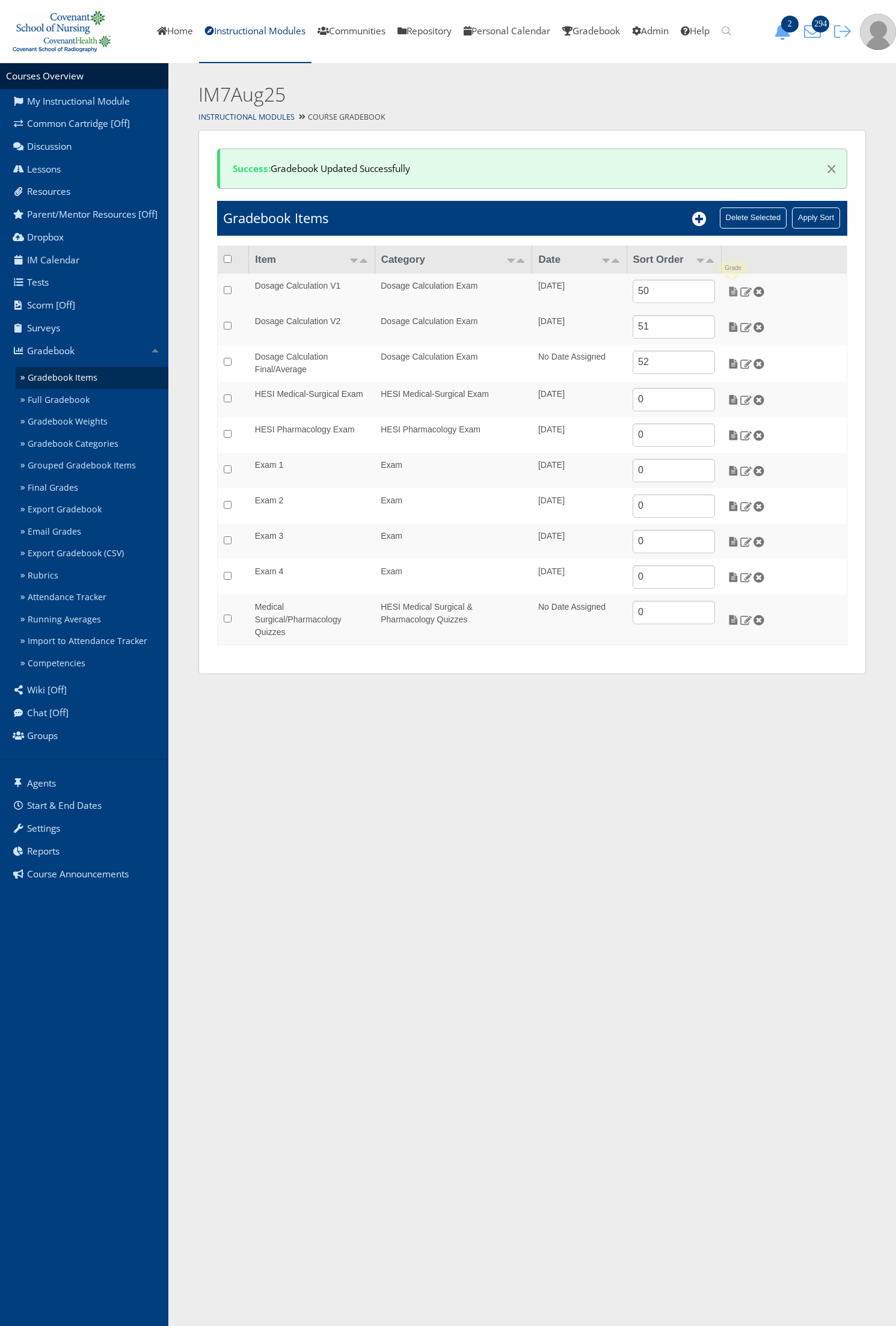
click at [729, 292] on img at bounding box center [733, 292] width 13 height 11
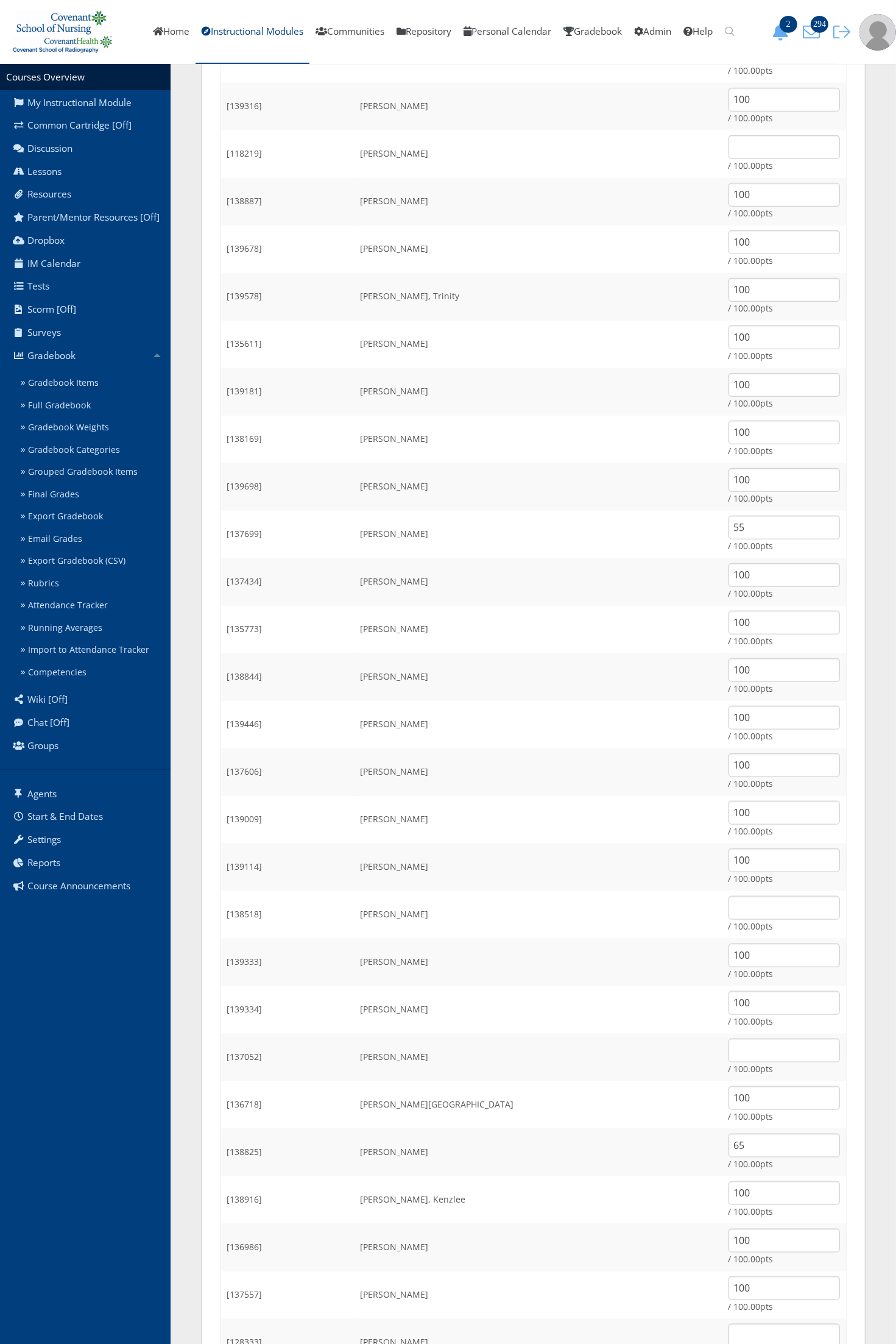
scroll to position [381, 0]
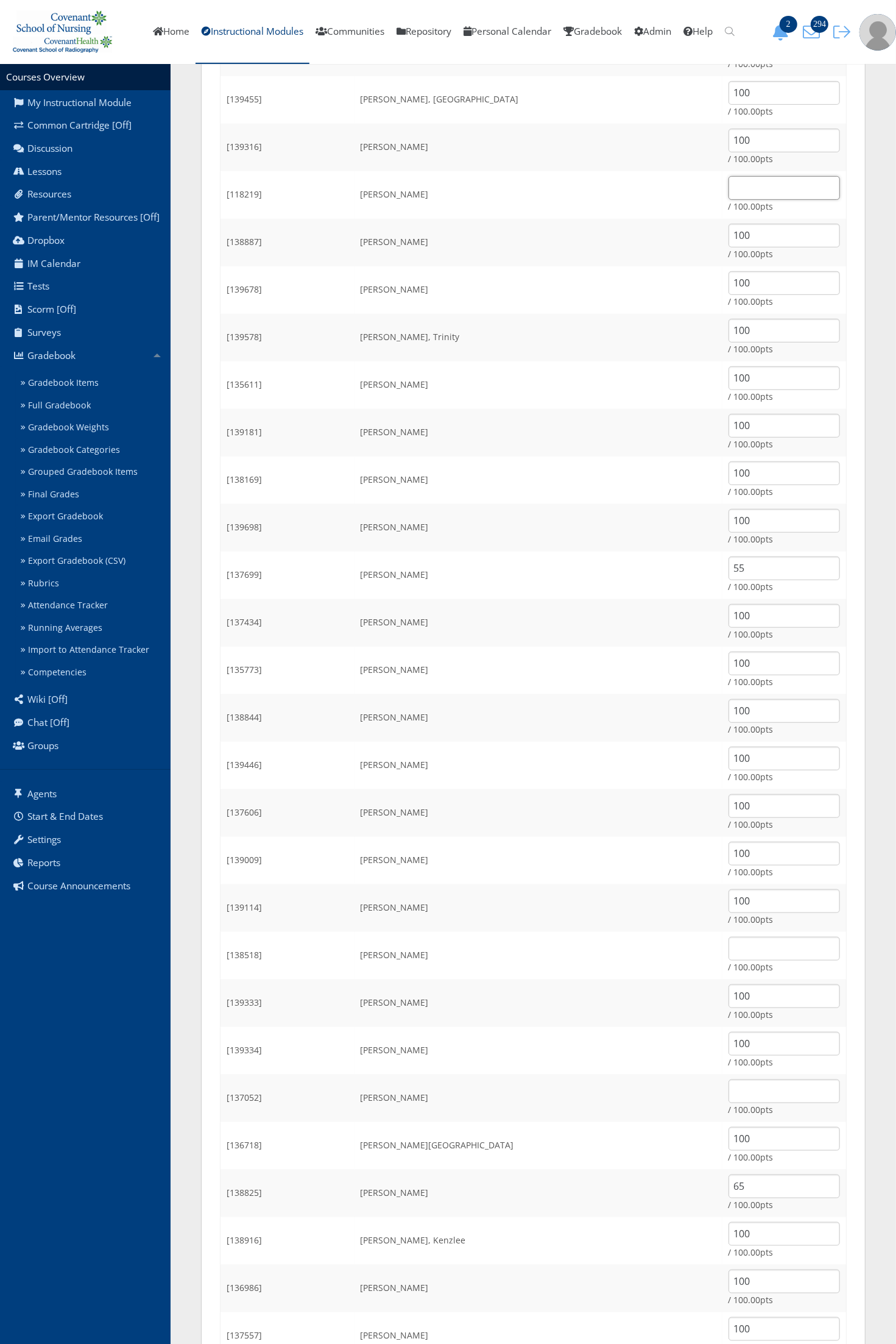
click at [728, 190] on input "text" at bounding box center [784, 188] width 111 height 24
type input "100"
click at [466, 518] on td "[PERSON_NAME]" at bounding box center [538, 527] width 368 height 47
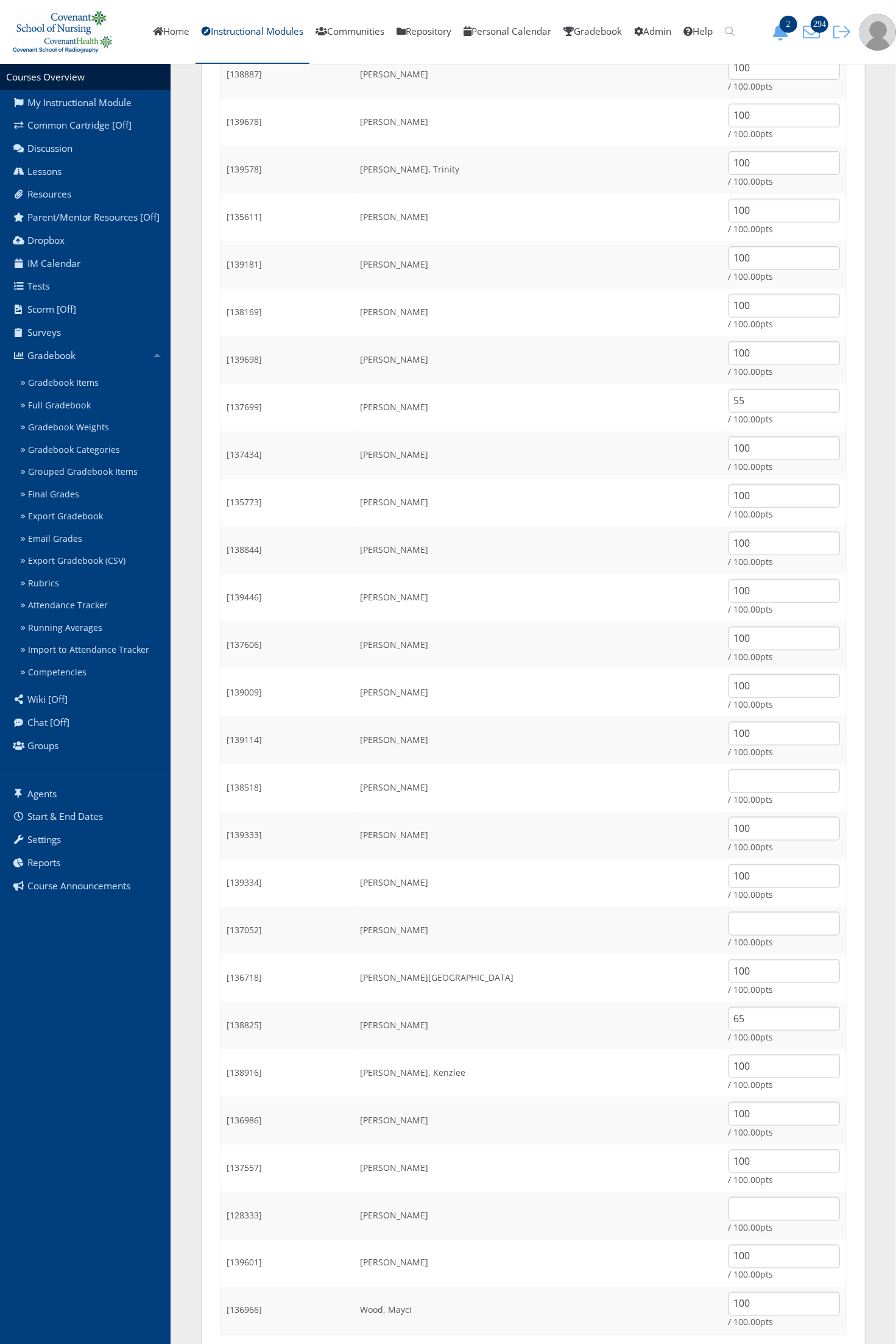
scroll to position [617, 0]
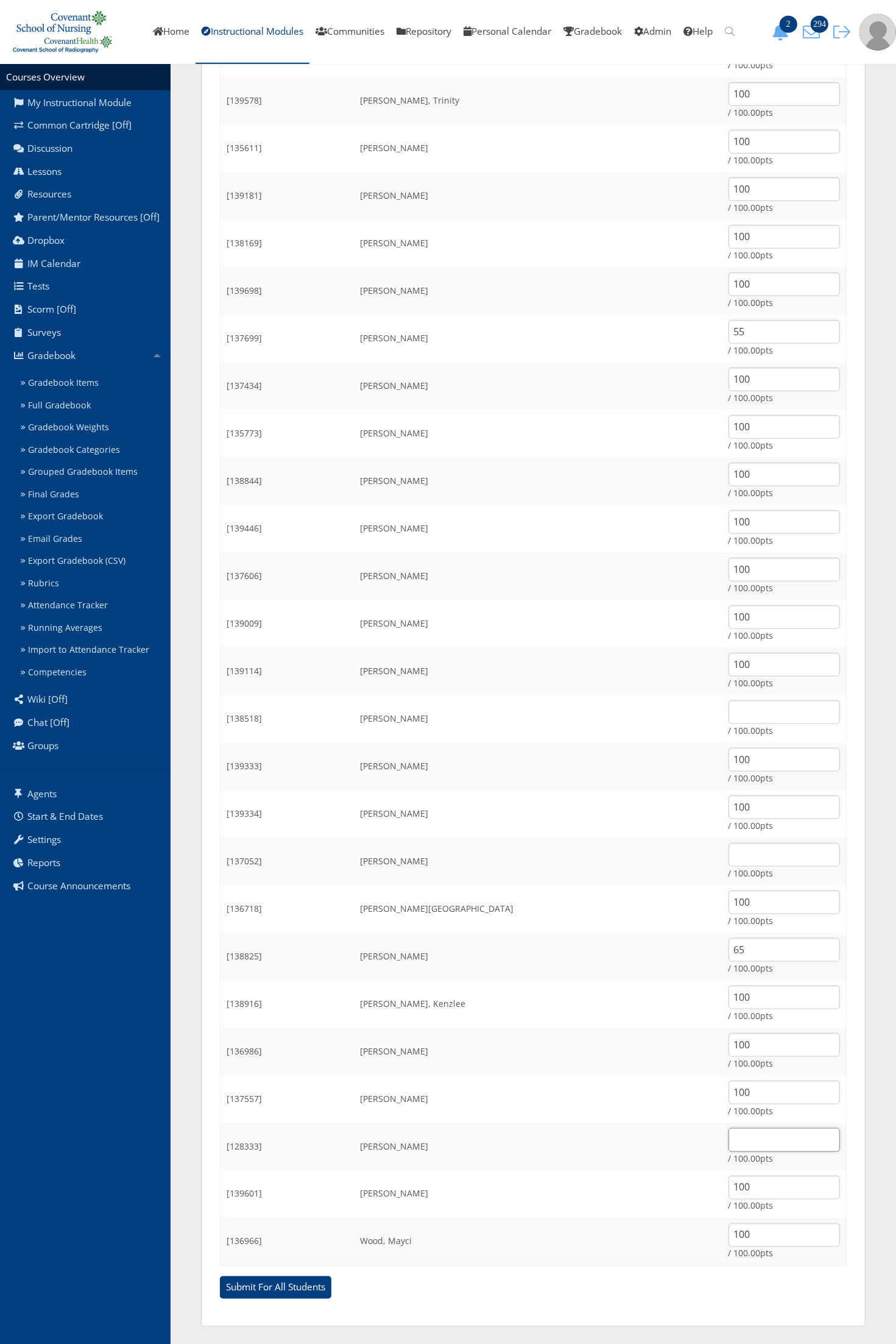
click at [728, 1144] on input "text" at bounding box center [784, 1140] width 111 height 24
type input "70"
click at [294, 1289] on input "Submit For All Students" at bounding box center [276, 1288] width 111 height 23
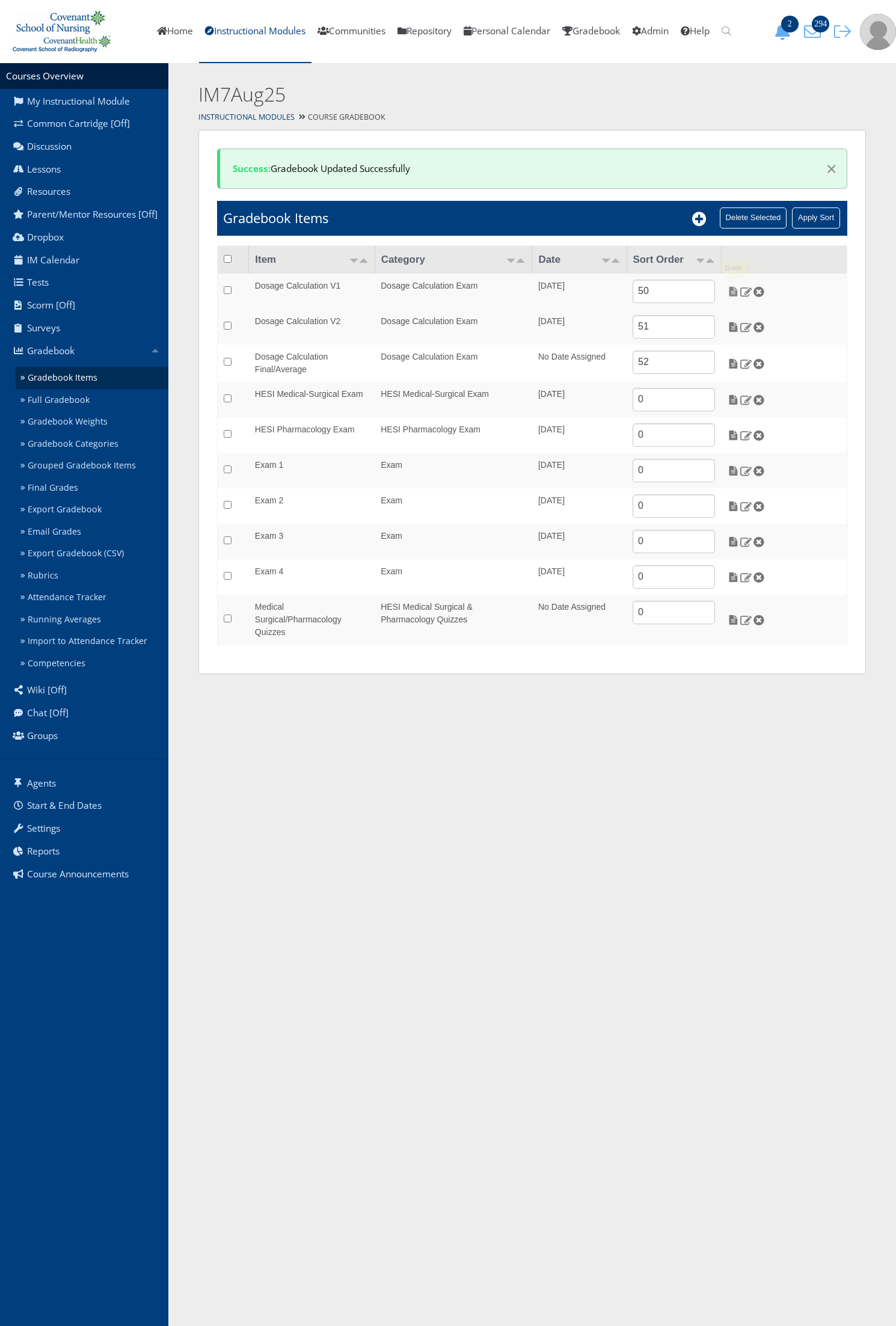
click at [732, 290] on img at bounding box center [733, 292] width 13 height 11
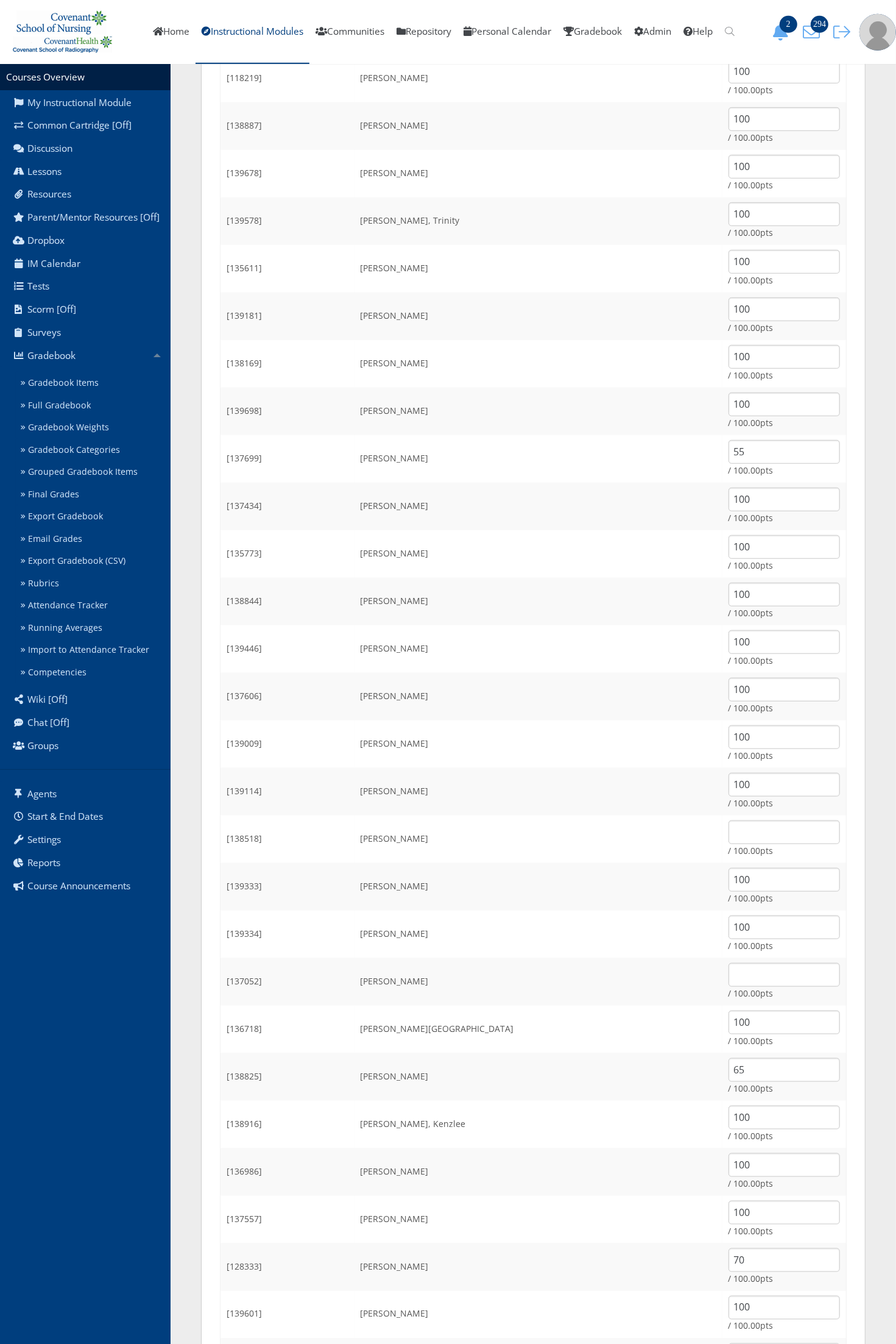
scroll to position [533, 0]
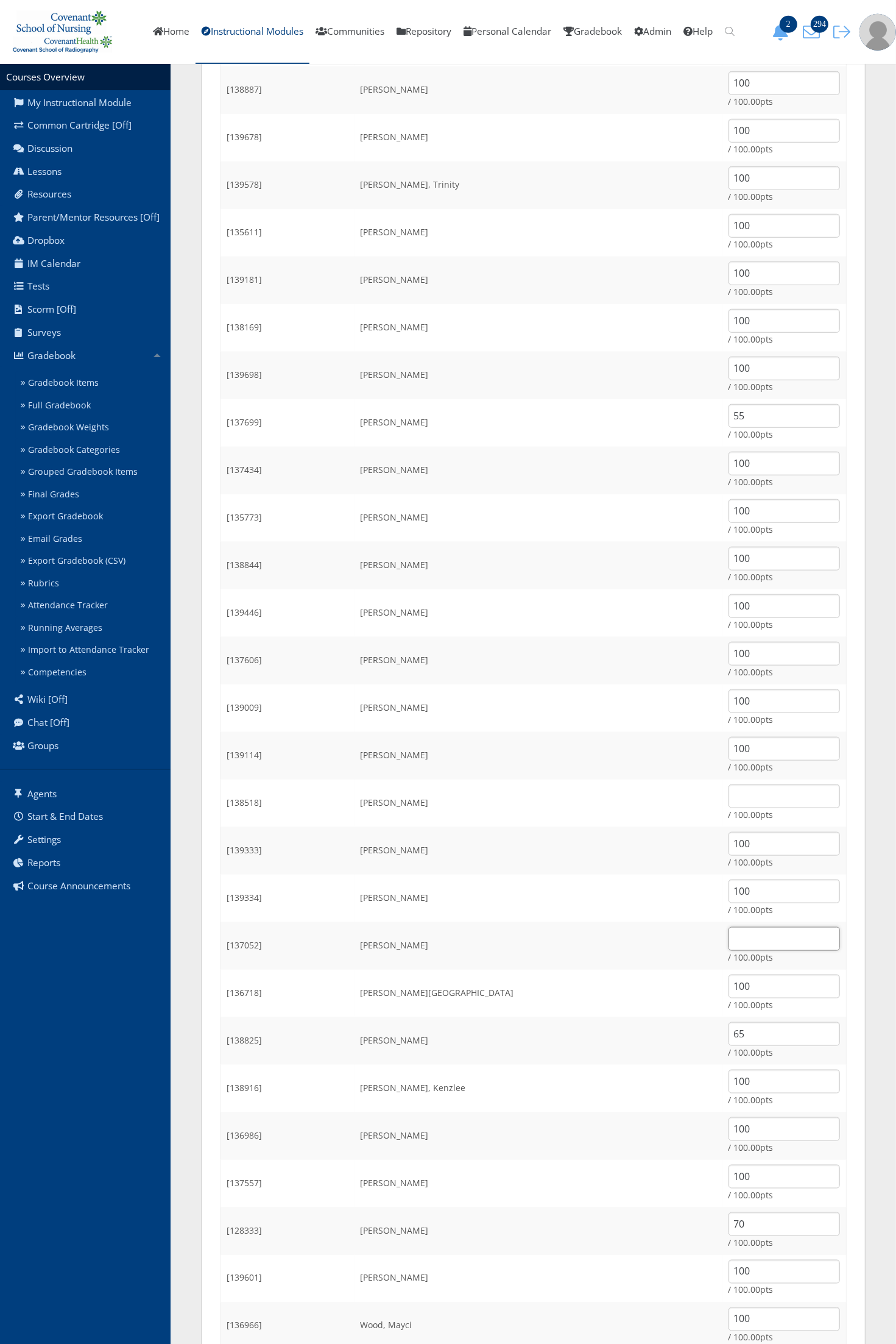
click at [728, 940] on input "text" at bounding box center [784, 938] width 111 height 24
type input "100"
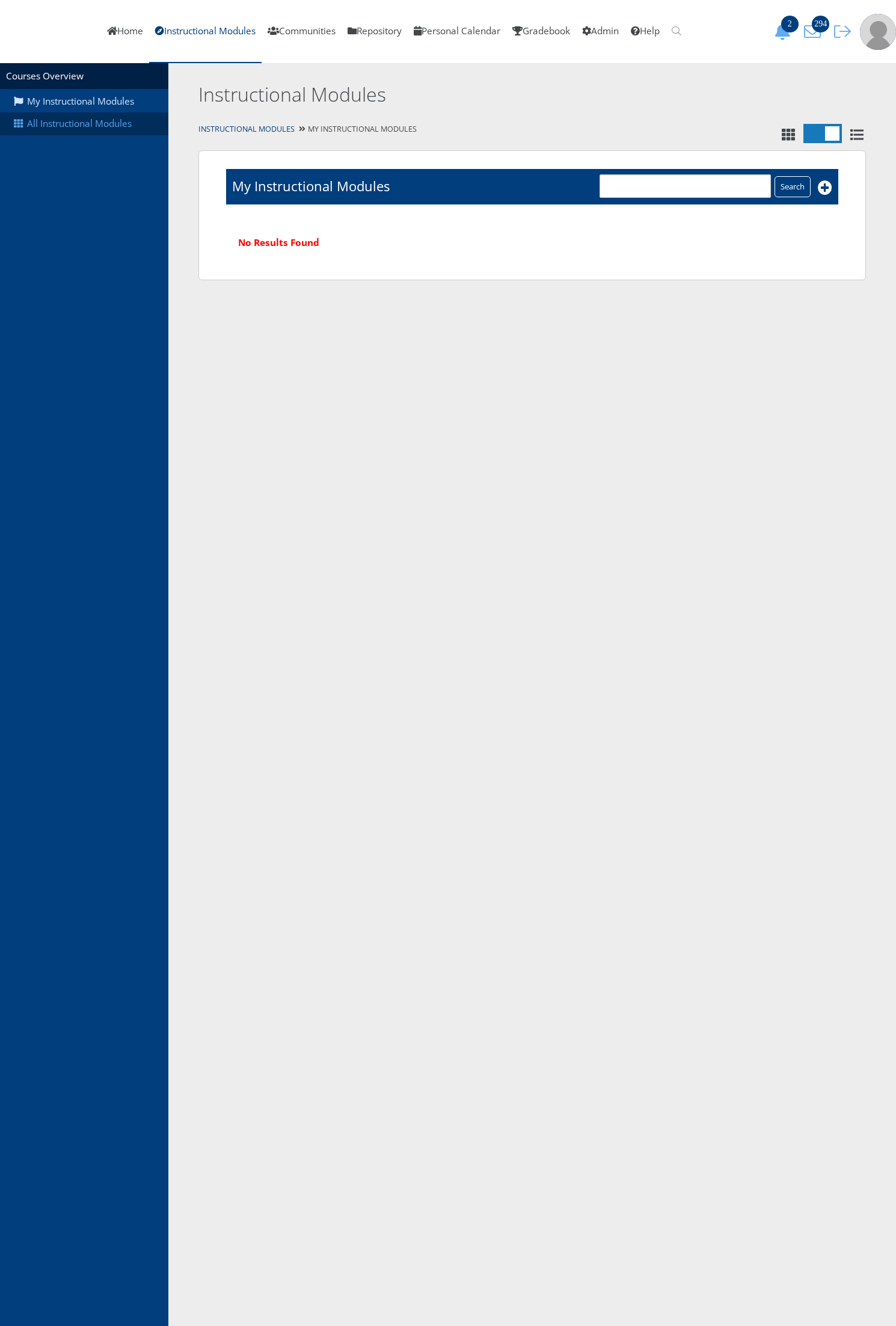
click at [67, 130] on link "All Instructional Modules" at bounding box center [84, 124] width 168 height 23
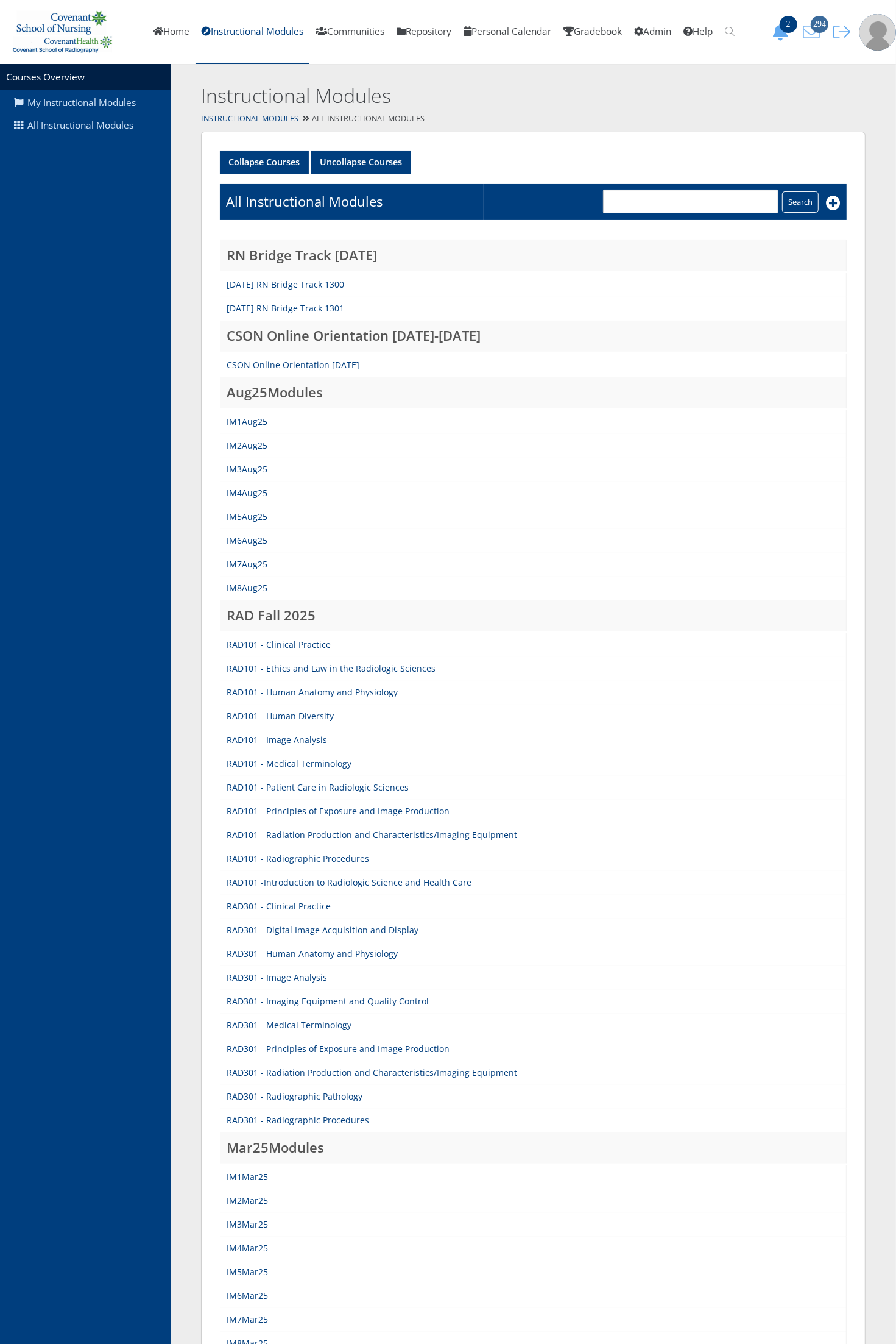
click at [810, 35] on icon "294" at bounding box center [811, 32] width 25 height 17
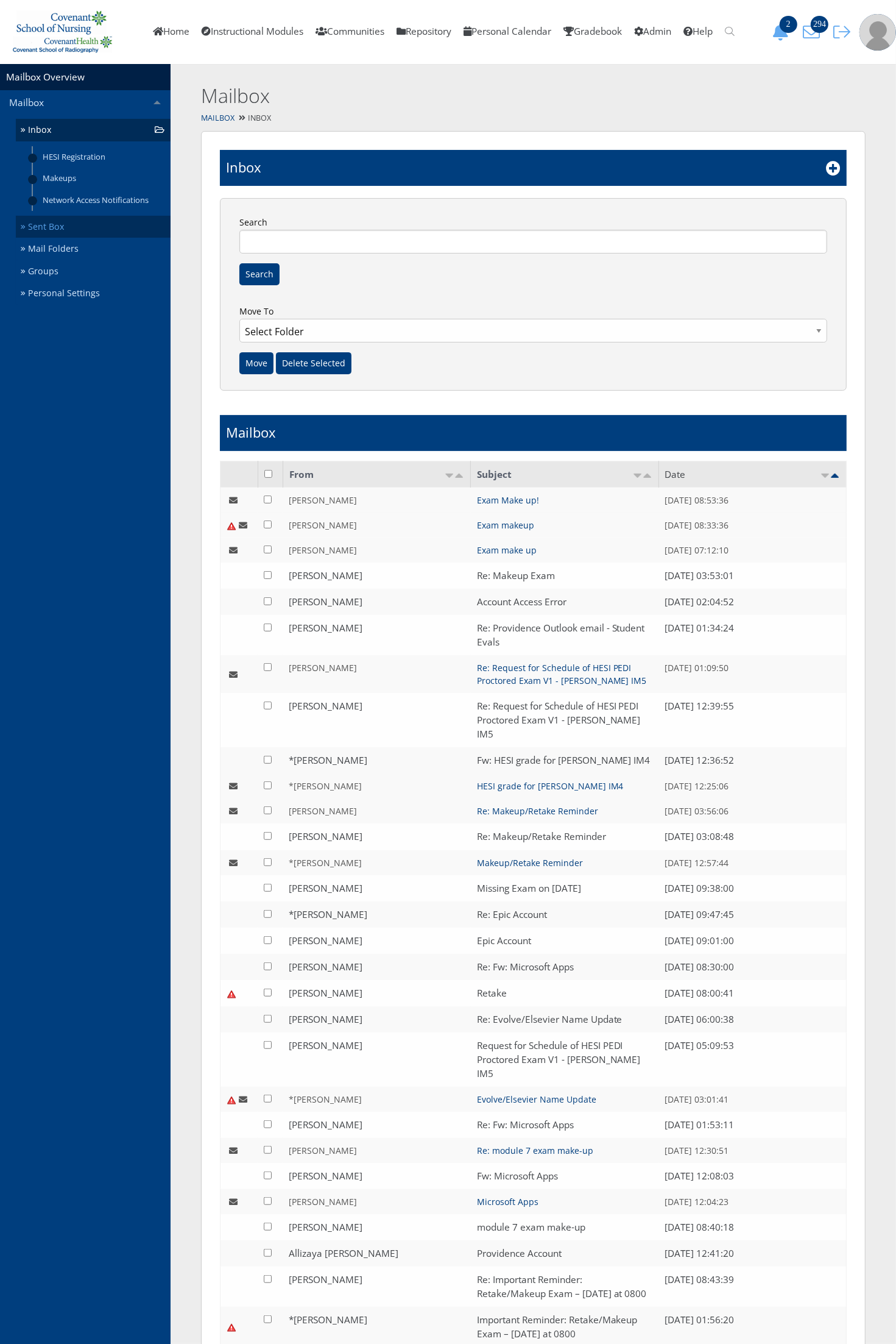
click at [59, 227] on link "Sent Box" at bounding box center [93, 227] width 155 height 23
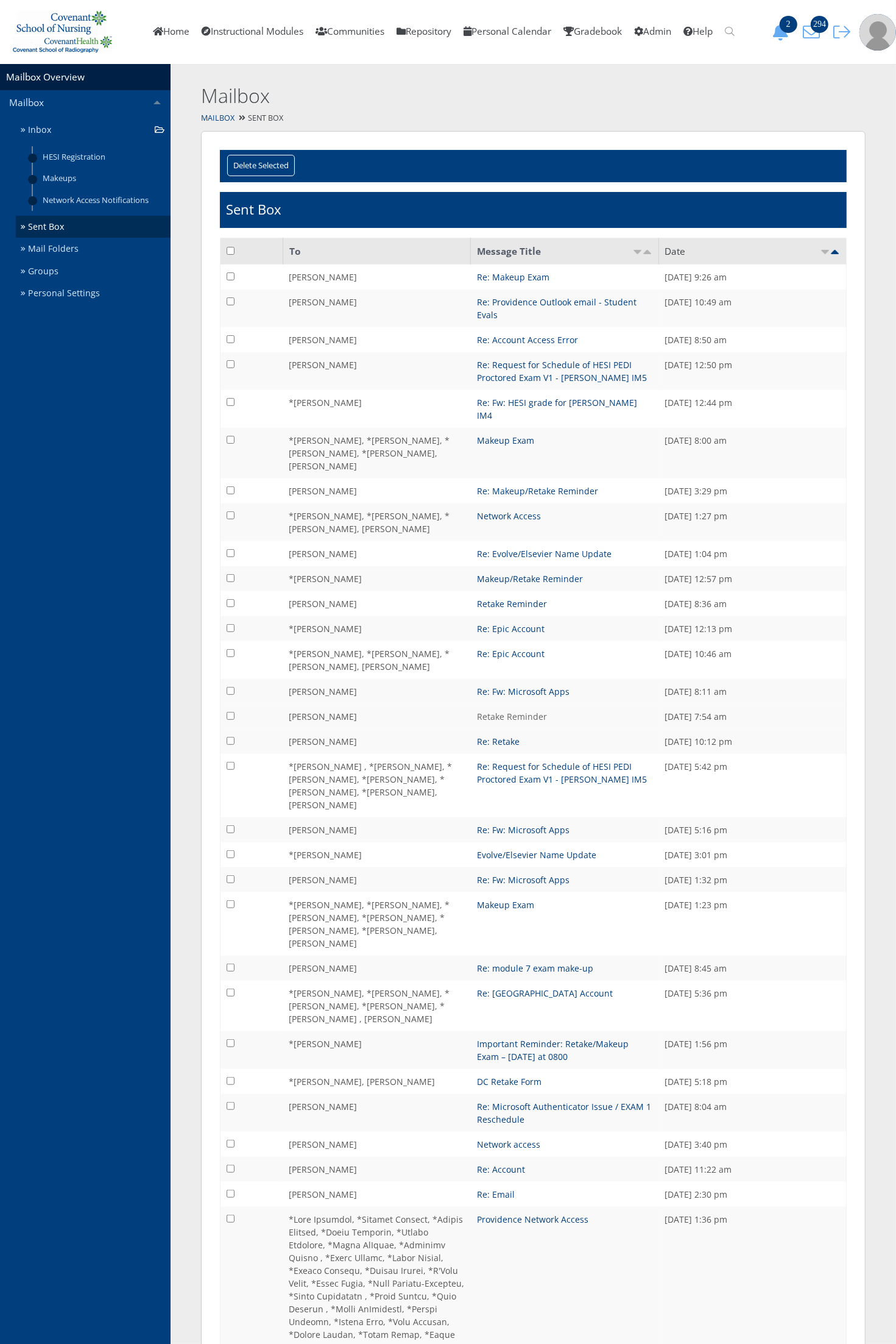
click at [495, 711] on link "Retake Reminder" at bounding box center [512, 716] width 70 height 12
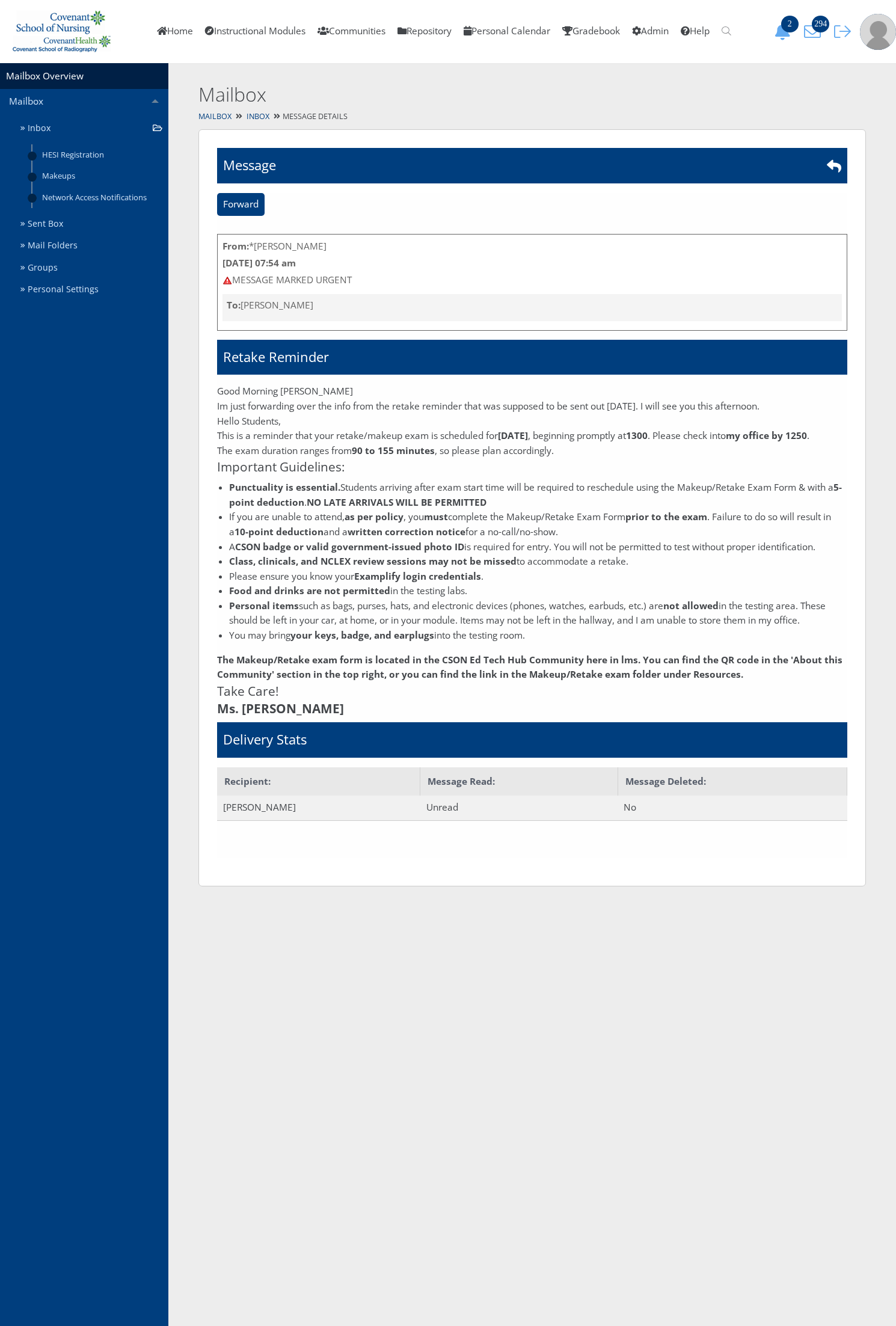
click at [254, 395] on p "Good Morning [PERSON_NAME]" at bounding box center [532, 391] width 630 height 15
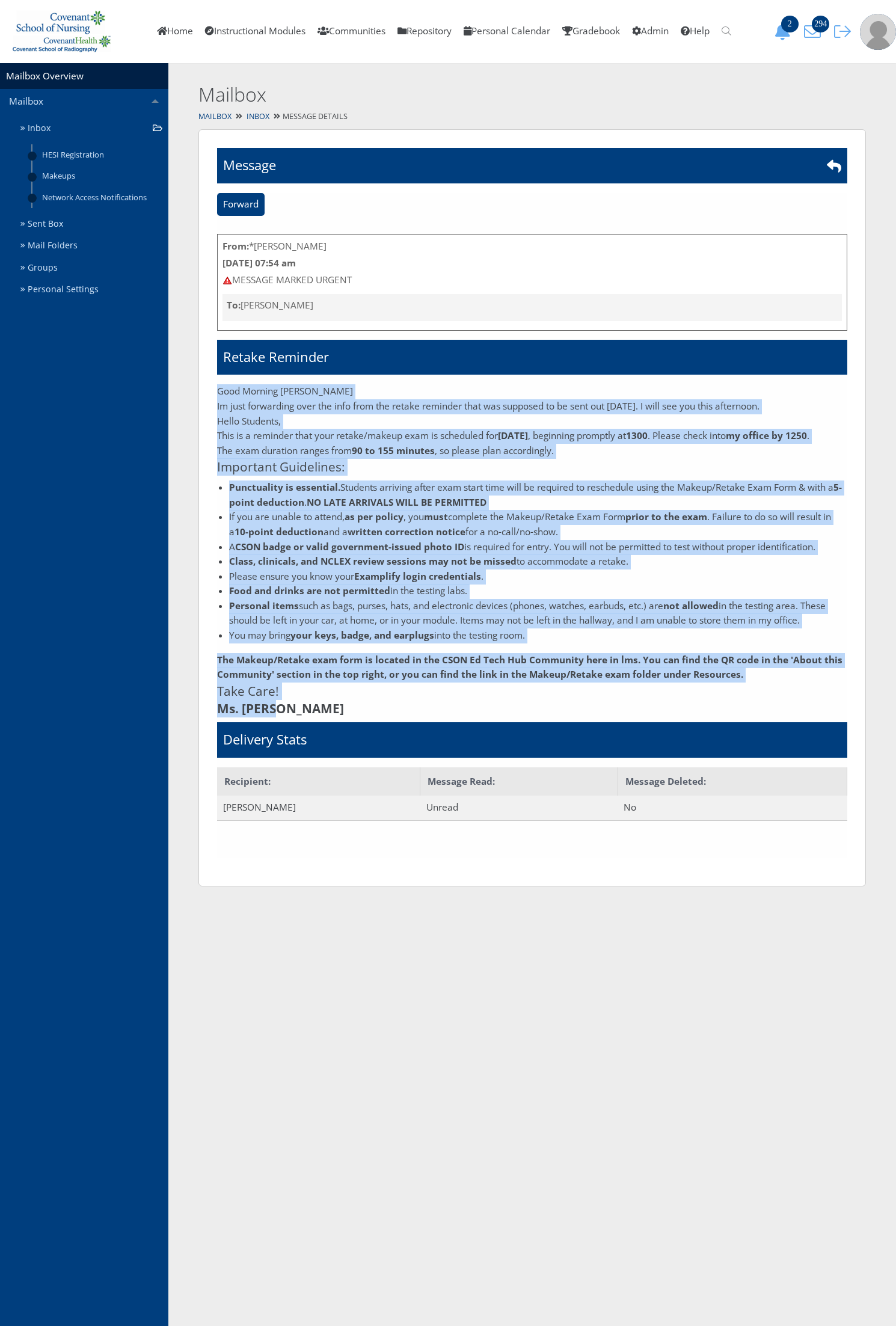
drag, startPoint x: 218, startPoint y: 391, endPoint x: 315, endPoint y: 705, distance: 328.6
click at [315, 705] on div "Good Morning Mariah Im just forwarding over the info from the retake reminder t…" at bounding box center [532, 550] width 630 height 332
copy div "Good Morning Mariah Im just forwarding over the info from the retake reminder t…"
click at [64, 130] on link "Inbox" at bounding box center [92, 128] width 153 height 22
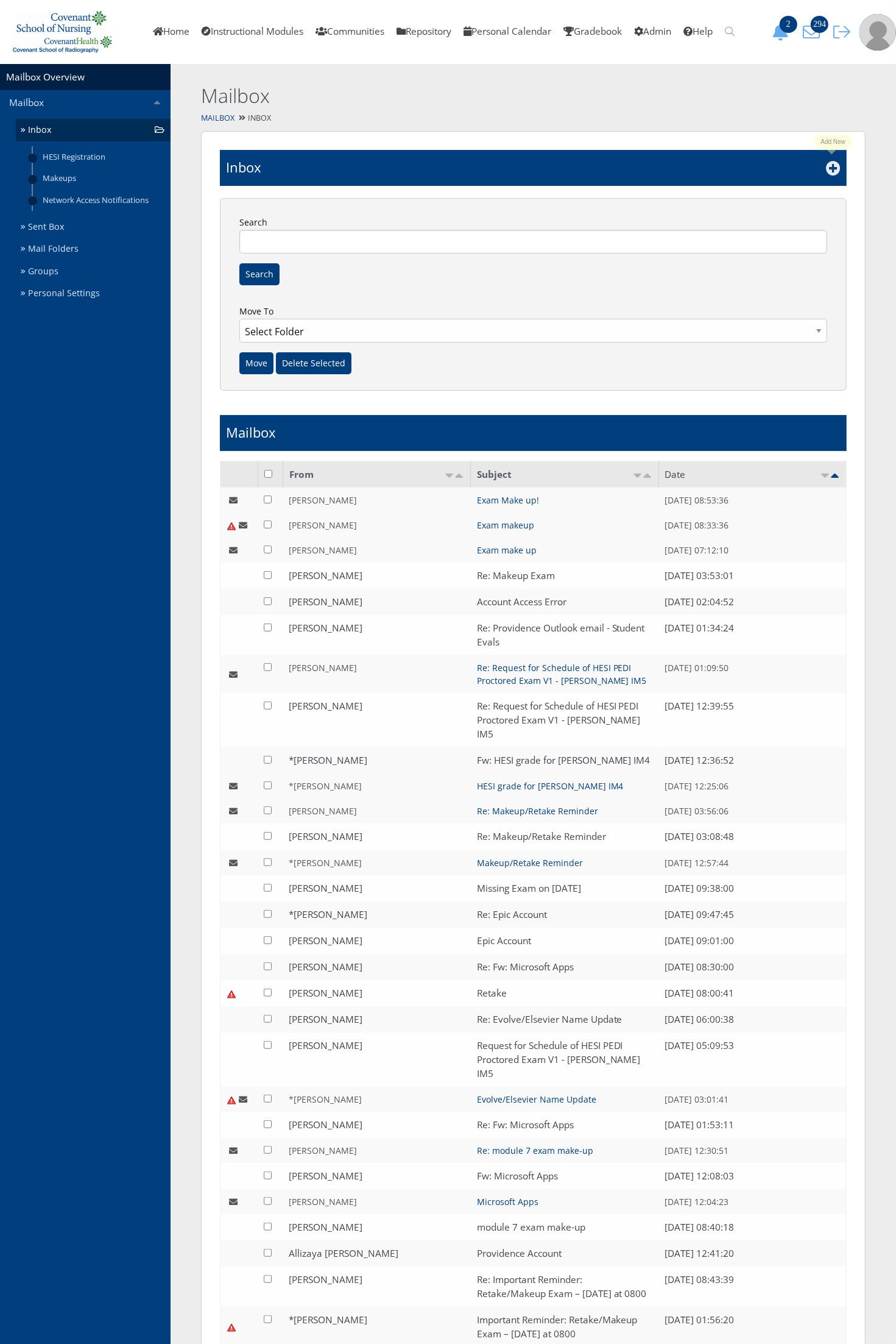
click at [832, 163] on icon at bounding box center [833, 168] width 14 height 14
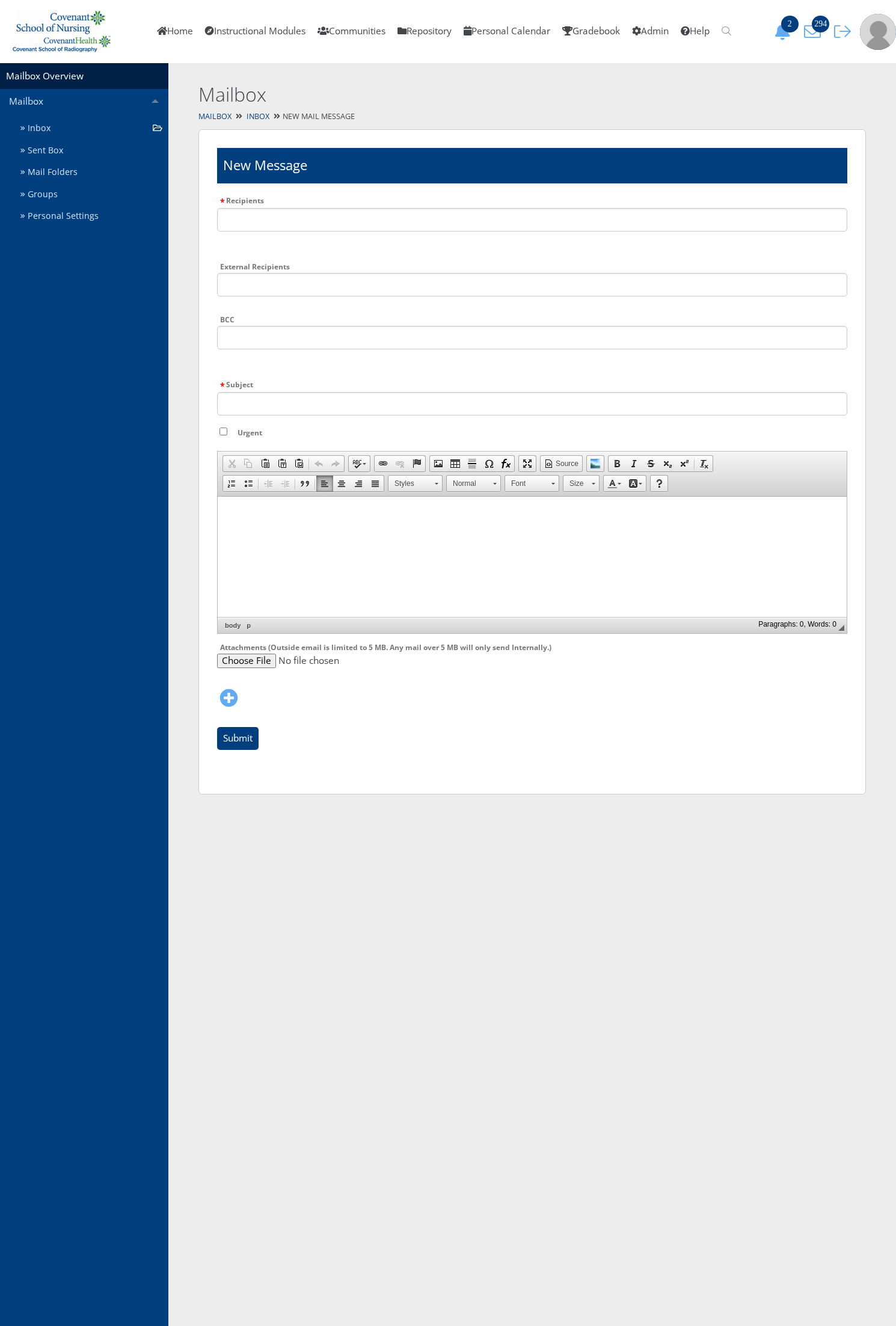
click at [269, 526] on html at bounding box center [532, 511] width 629 height 30
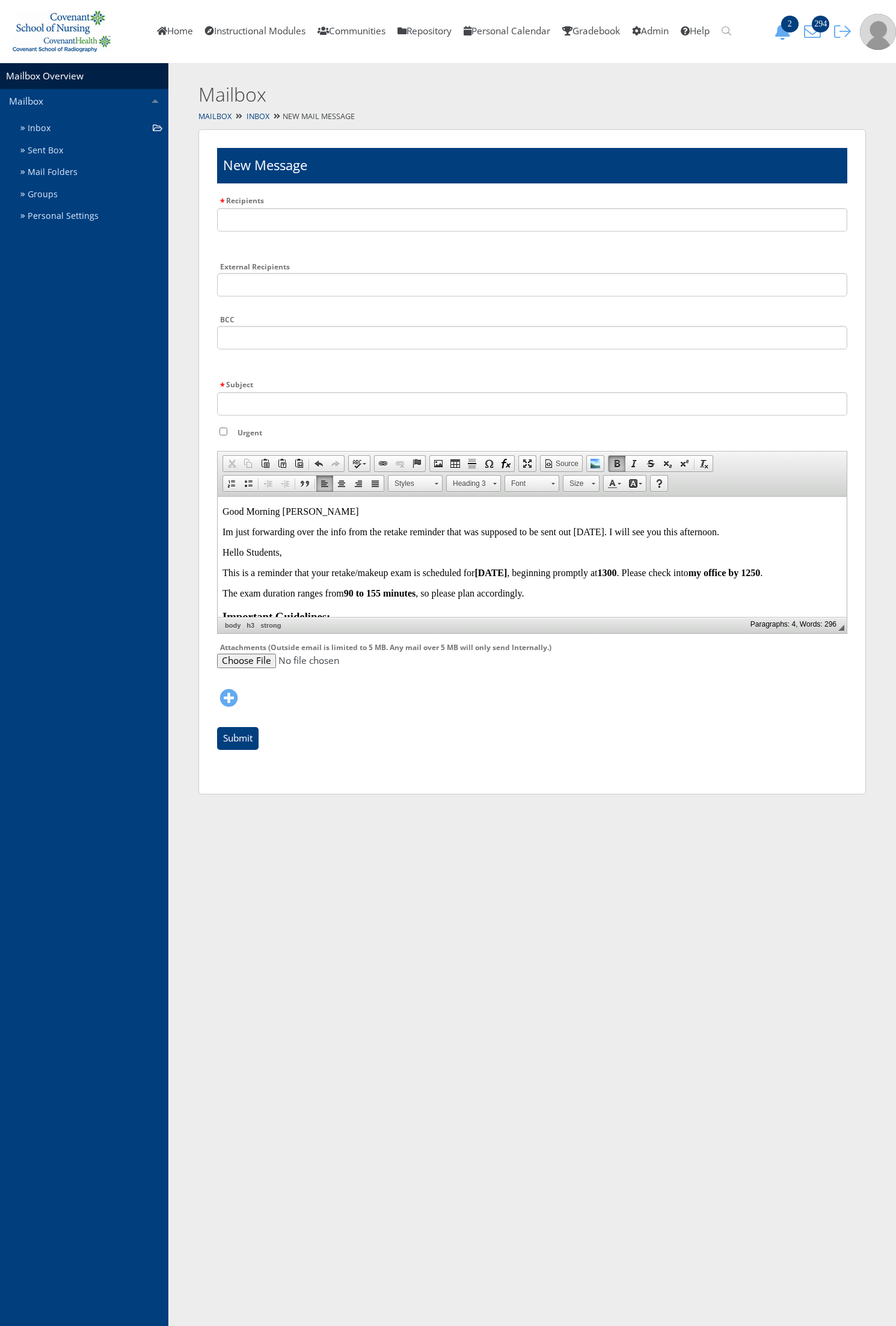
click at [322, 513] on p "Good Morning Mariah" at bounding box center [532, 511] width 619 height 11
drag, startPoint x: 315, startPoint y: 507, endPoint x: 246, endPoint y: 509, distance: 69.0
click at [246, 509] on p "Good Morning Mariah" at bounding box center [532, 511] width 619 height 11
drag, startPoint x: 744, startPoint y: 540, endPoint x: 220, endPoint y: 507, distance: 525.0
click at [220, 507] on html "Good Afternoon Im just forwarding over the info from the retake reminder that w…" at bounding box center [532, 664] width 629 height 337
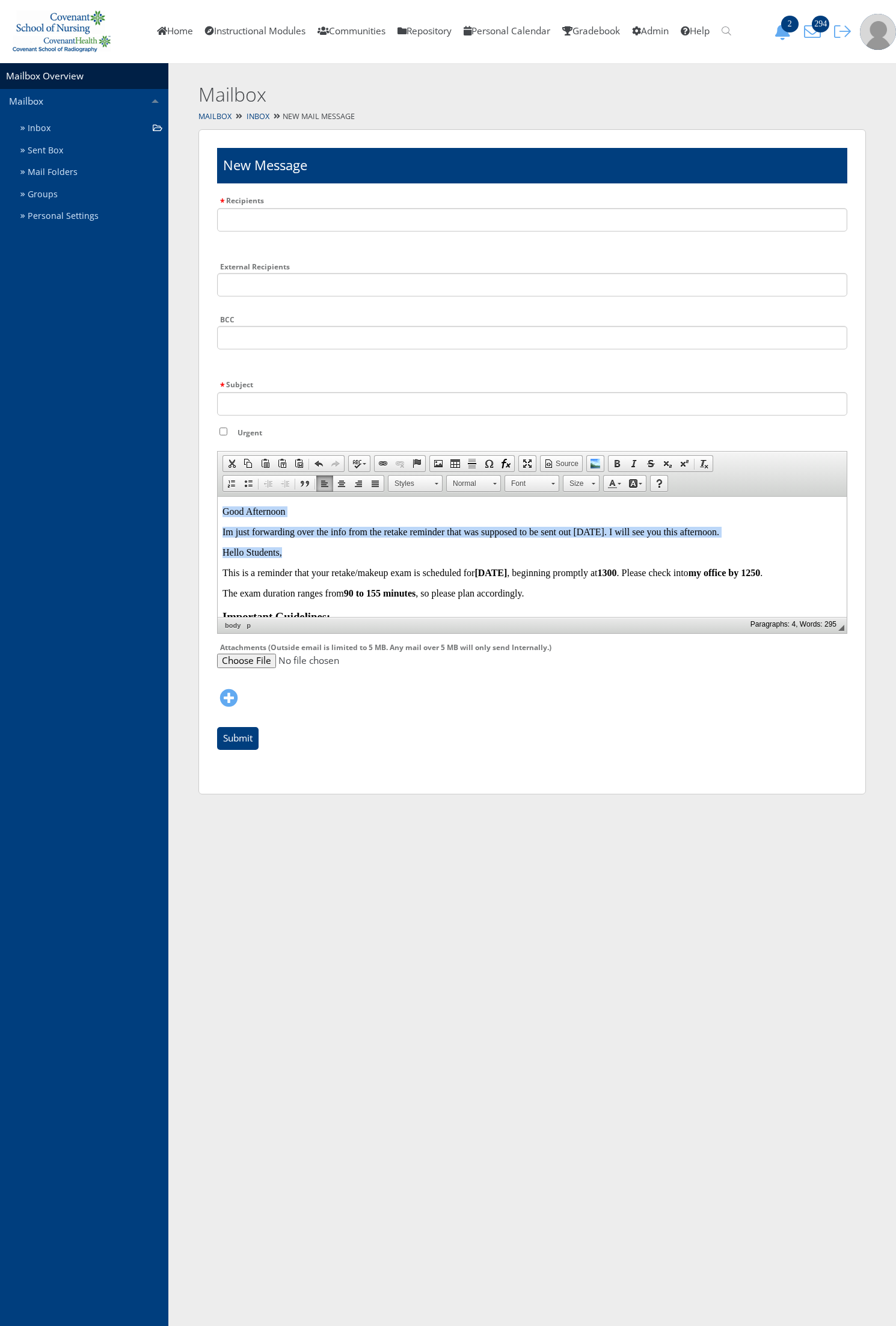
click at [287, 538] on body "Good Afternoon Im just forwarding over the info from the retake reminder that w…" at bounding box center [532, 664] width 619 height 316
drag, startPoint x: 728, startPoint y: 526, endPoint x: 212, endPoint y: 501, distance: 516.6
click at [218, 501] on html "Good Afternoon Im just forwarding over the info from the retake reminder that w…" at bounding box center [532, 664] width 629 height 337
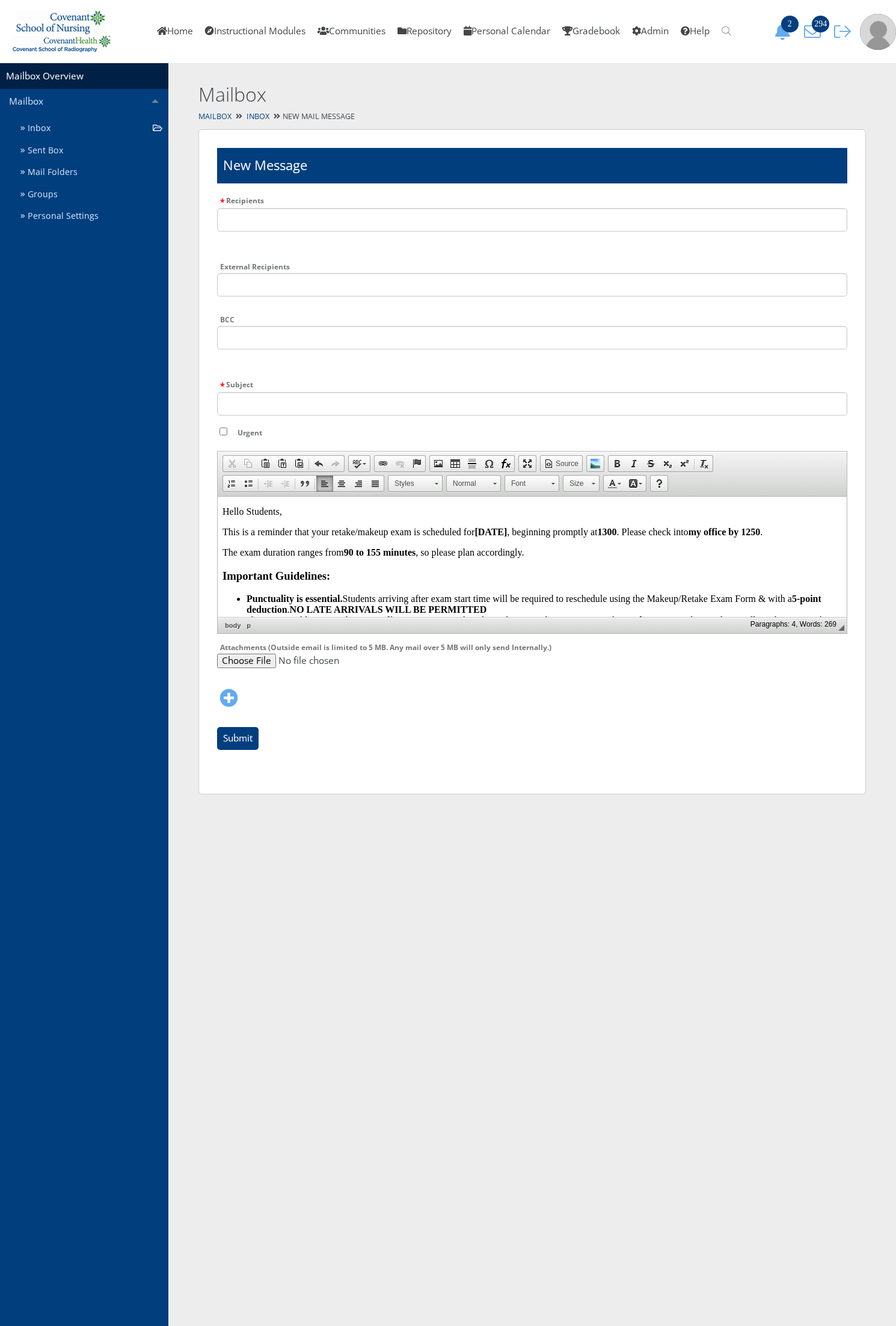
click at [484, 533] on strong "August 26" at bounding box center [490, 531] width 33 height 10
drag, startPoint x: 505, startPoint y: 531, endPoint x: 480, endPoint y: 534, distance: 25.2
click at [480, 534] on strong "August 26" at bounding box center [490, 531] width 33 height 10
click at [528, 532] on strong "September 26" at bounding box center [501, 531] width 54 height 10
drag, startPoint x: 533, startPoint y: 532, endPoint x: 526, endPoint y: 533, distance: 7.1
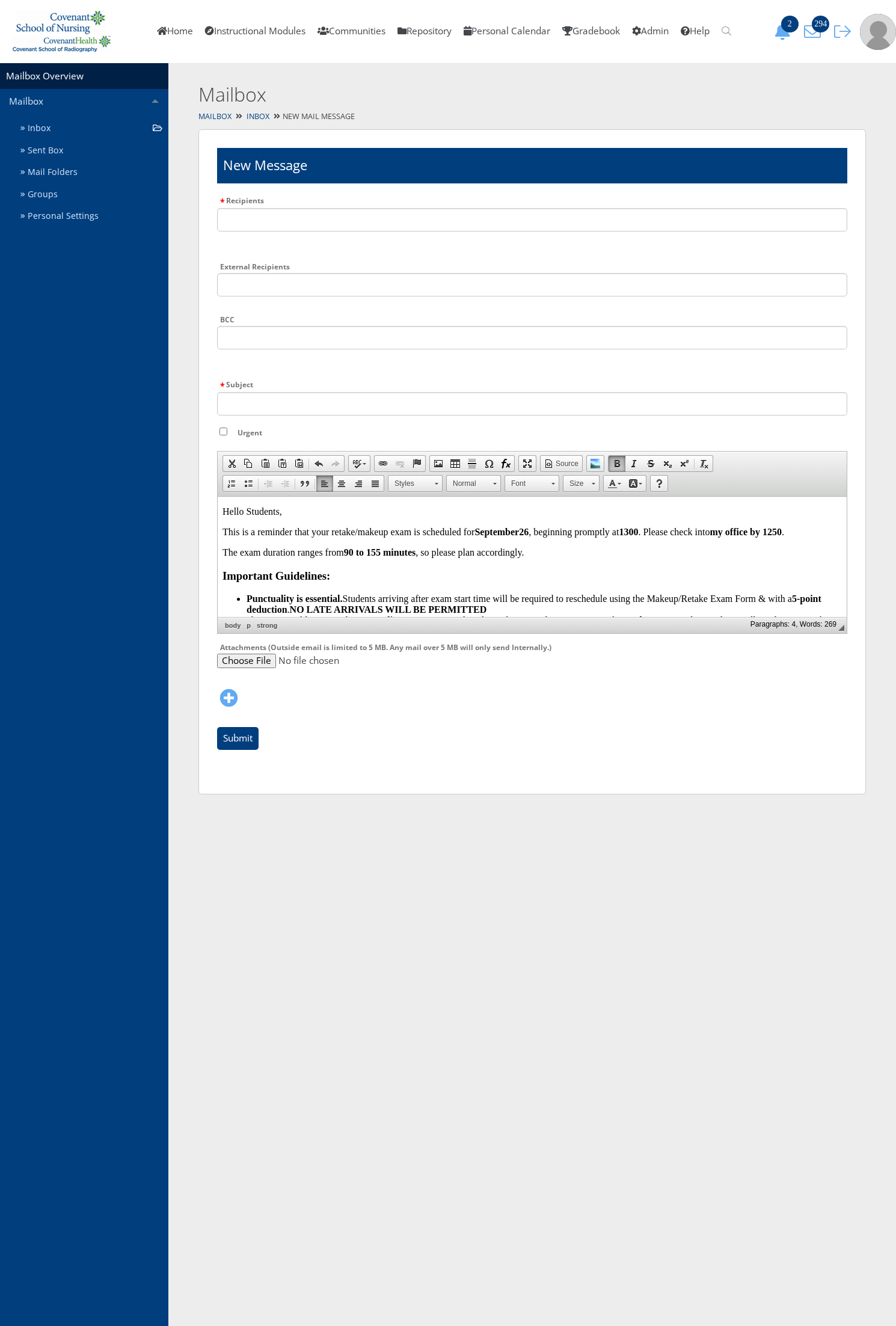
click at [526, 533] on p "This is a reminder that your retake/makeup exam is scheduled for September 26 ,…" at bounding box center [532, 532] width 619 height 11
click at [526, 533] on strong "September 26" at bounding box center [501, 531] width 54 height 10
drag, startPoint x: 636, startPoint y: 534, endPoint x: 627, endPoint y: 535, distance: 9.1
click at [627, 535] on strong "1300" at bounding box center [628, 531] width 19 height 10
click at [730, 535] on strong "my office by 1250" at bounding box center [745, 531] width 72 height 10
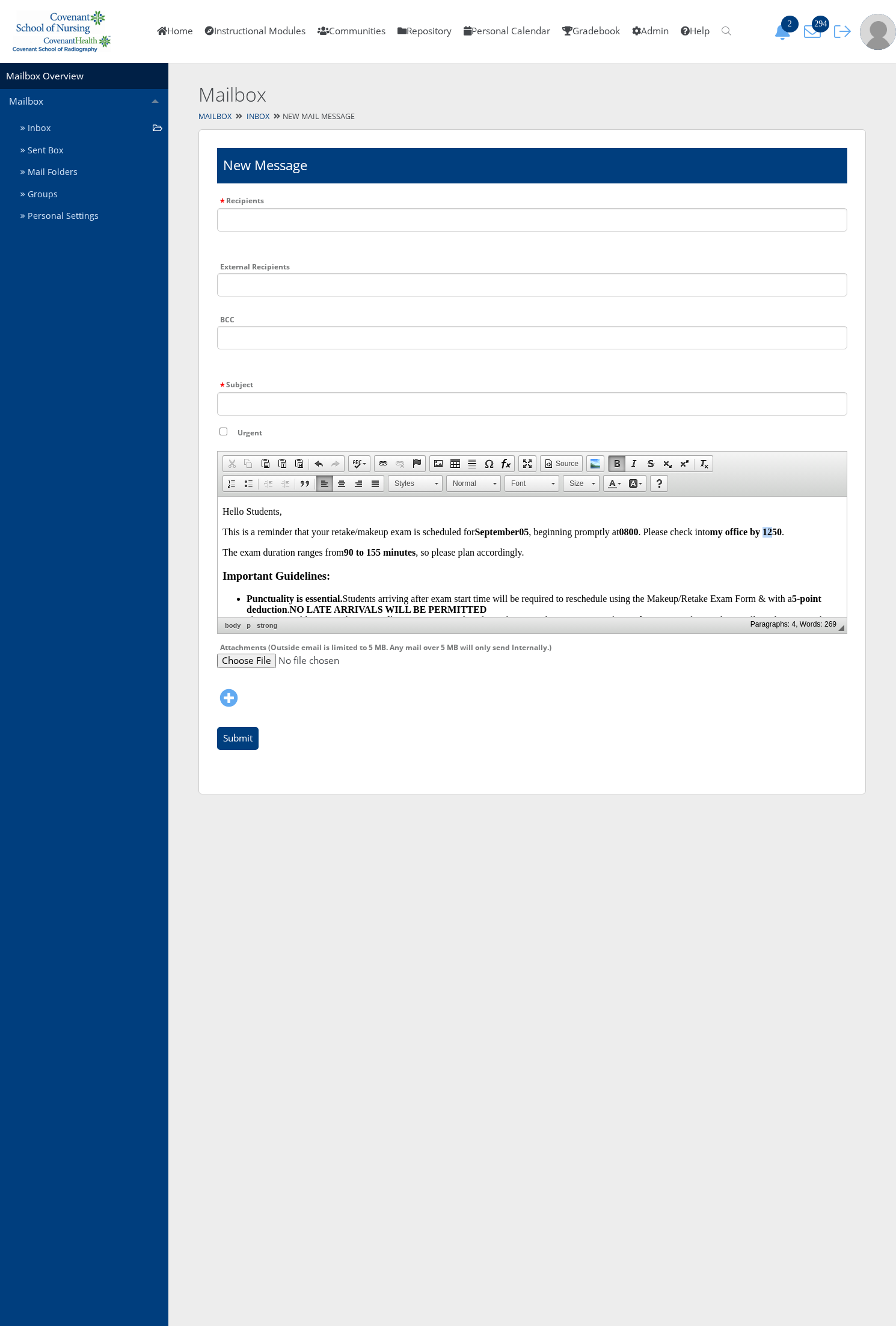
drag, startPoint x: 781, startPoint y: 532, endPoint x: 773, endPoint y: 535, distance: 8.5
click at [773, 535] on strong "my office by 1250" at bounding box center [745, 531] width 72 height 10
drag, startPoint x: 717, startPoint y: 528, endPoint x: 707, endPoint y: 534, distance: 11.7
click at [707, 534] on p "This is a reminder that your retake/makeup exam is scheduled for September 05 ,…" at bounding box center [532, 532] width 619 height 11
click at [353, 554] on strong "90 to 155 minutes" at bounding box center [380, 551] width 72 height 10
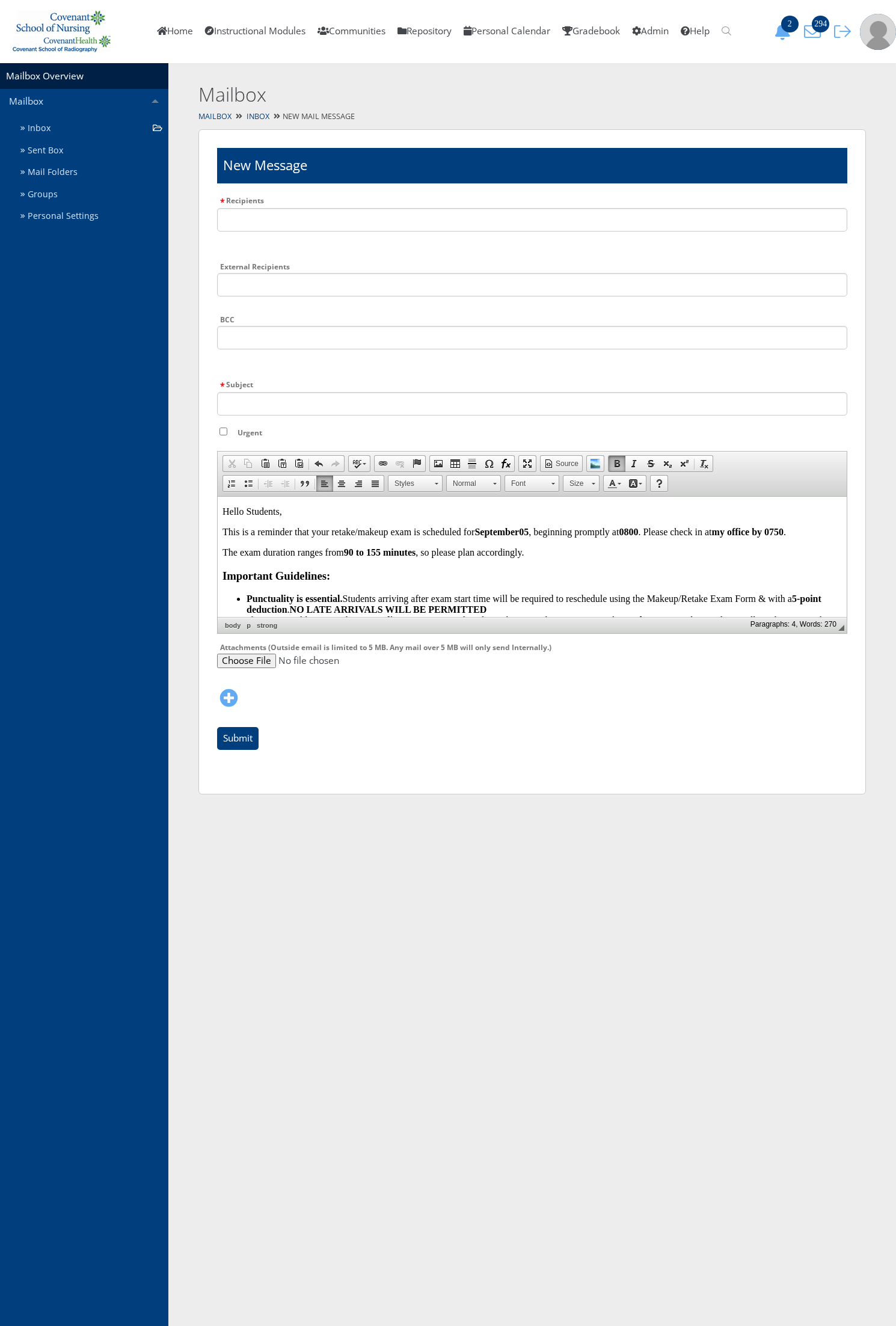
click at [351, 545] on body "Hello Students, This is a reminder that your retake/makeup exam is scheduled fo…" at bounding box center [532, 644] width 619 height 275
click at [348, 553] on p "The exam duration ranges from 6 0 to 155 minutes , so please plan accordingly." at bounding box center [532, 552] width 619 height 11
click at [617, 461] on span at bounding box center [617, 463] width 9 height 9
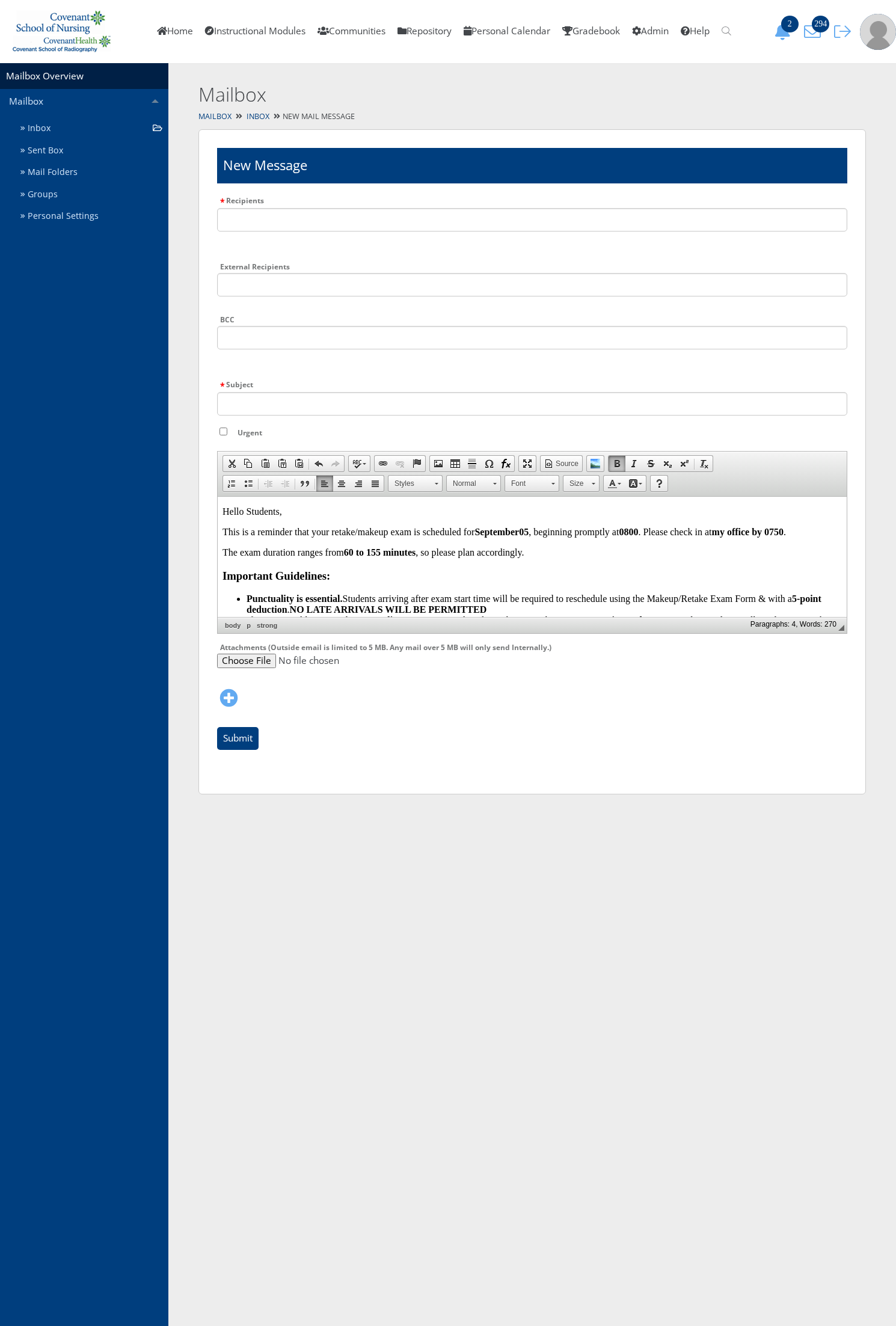
click at [466, 556] on p "The exam duration ranges from 6 0 to 155 minutes , so please plan accordingly." at bounding box center [532, 552] width 619 height 11
click at [528, 549] on p "The exam duration ranges from 6 0 to 155 minutes , so please plan accordingly." at bounding box center [532, 552] width 619 height 11
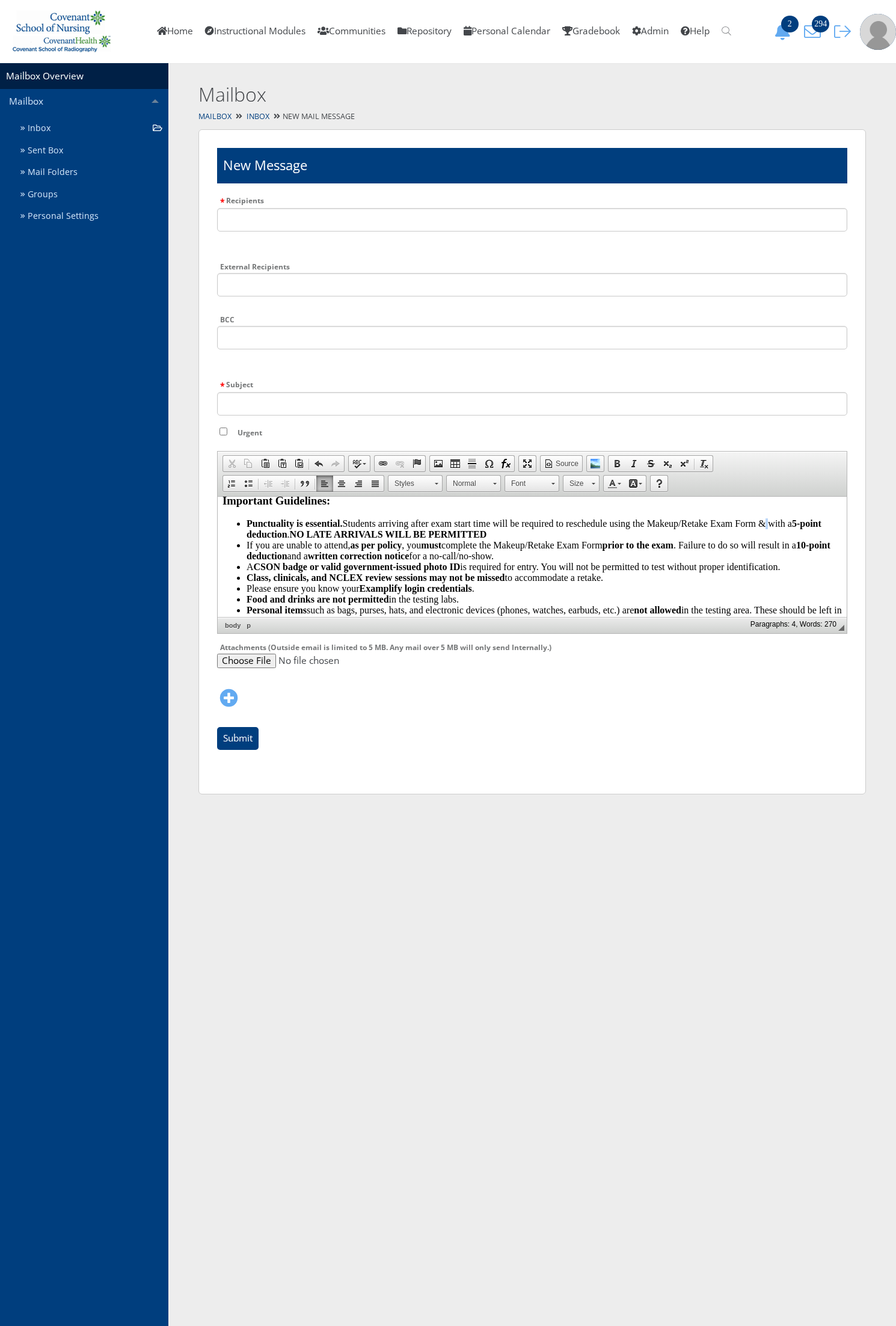
click at [760, 529] on li "Punctuality is essential. Students arriving after exam start time will be requi…" at bounding box center [544, 528] width 596 height 22
click at [772, 522] on li "Punctuality is essential. Students arriving after exam start time will be requi…" at bounding box center [544, 528] width 596 height 22
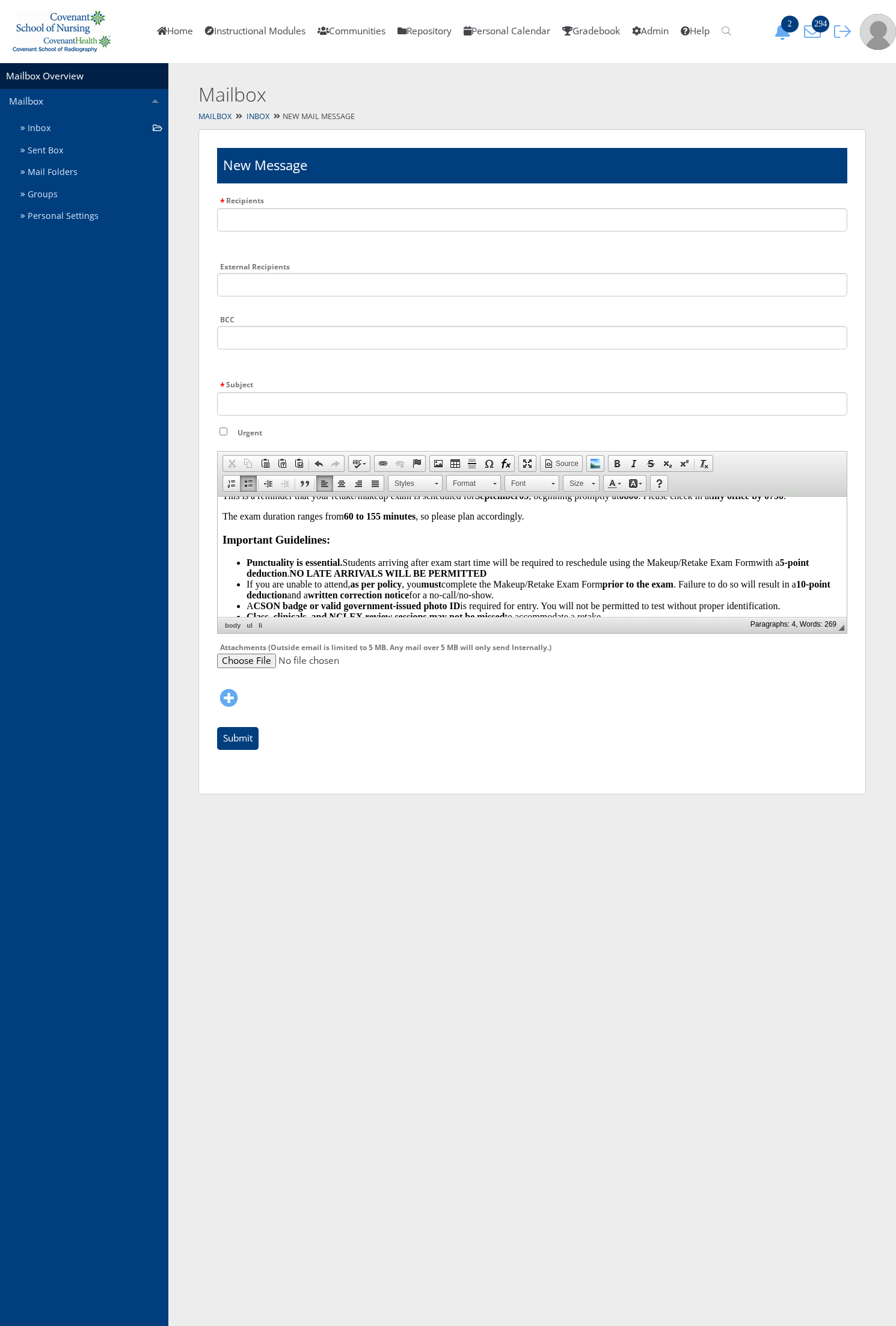
scroll to position [0, 0]
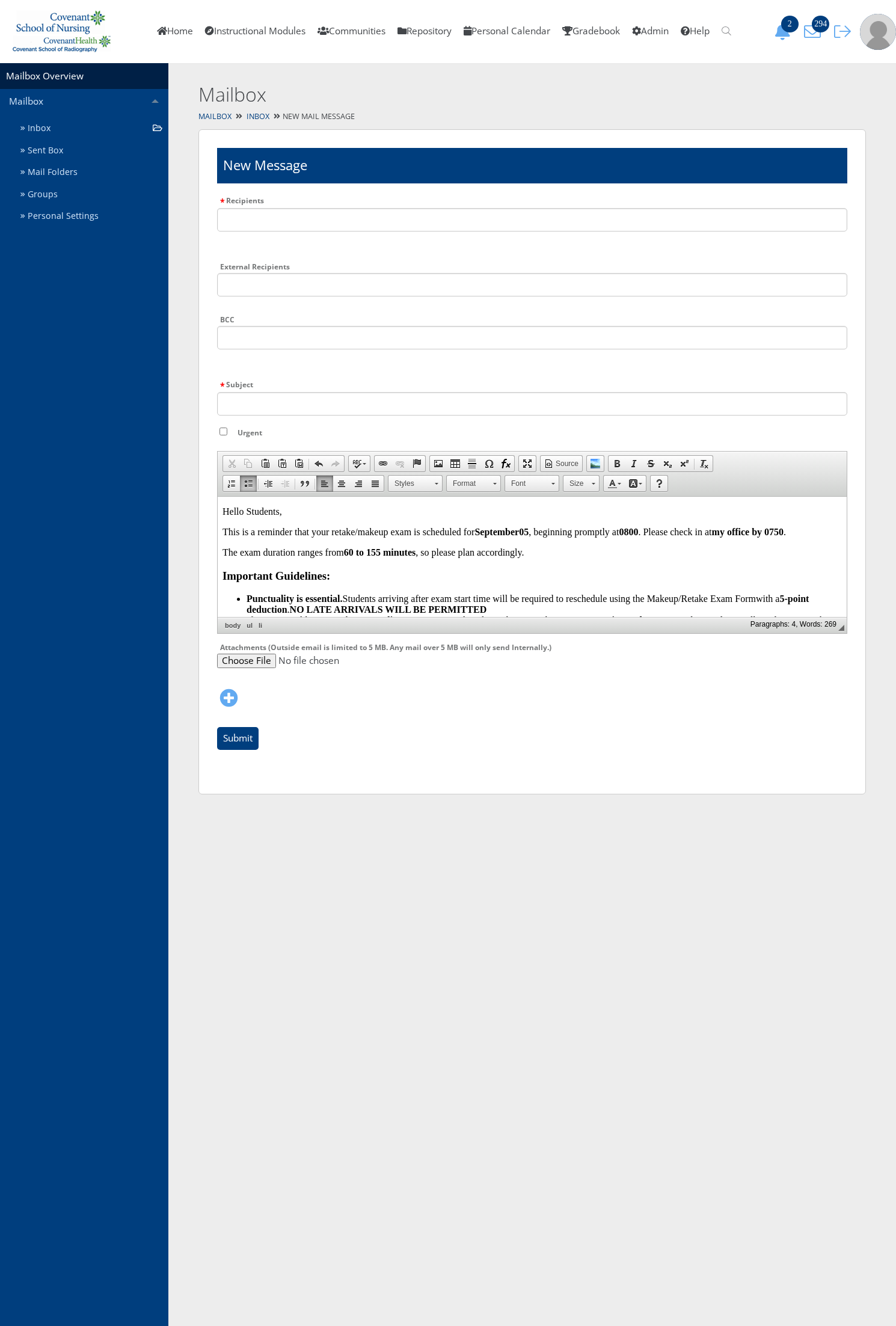
click at [489, 606] on li "Punctuality is essential. Students arriving after exam start time will be requi…" at bounding box center [544, 604] width 596 height 22
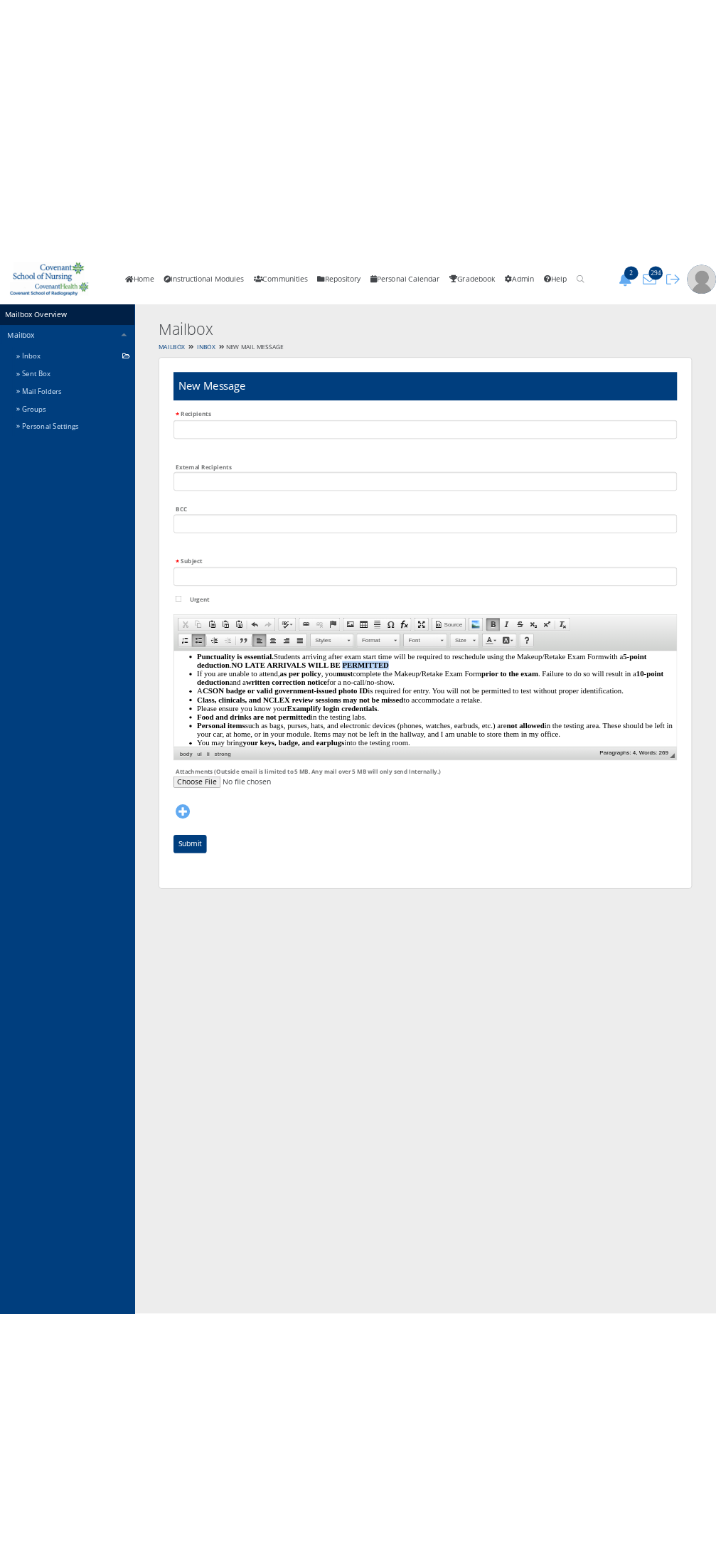
scroll to position [43, 0]
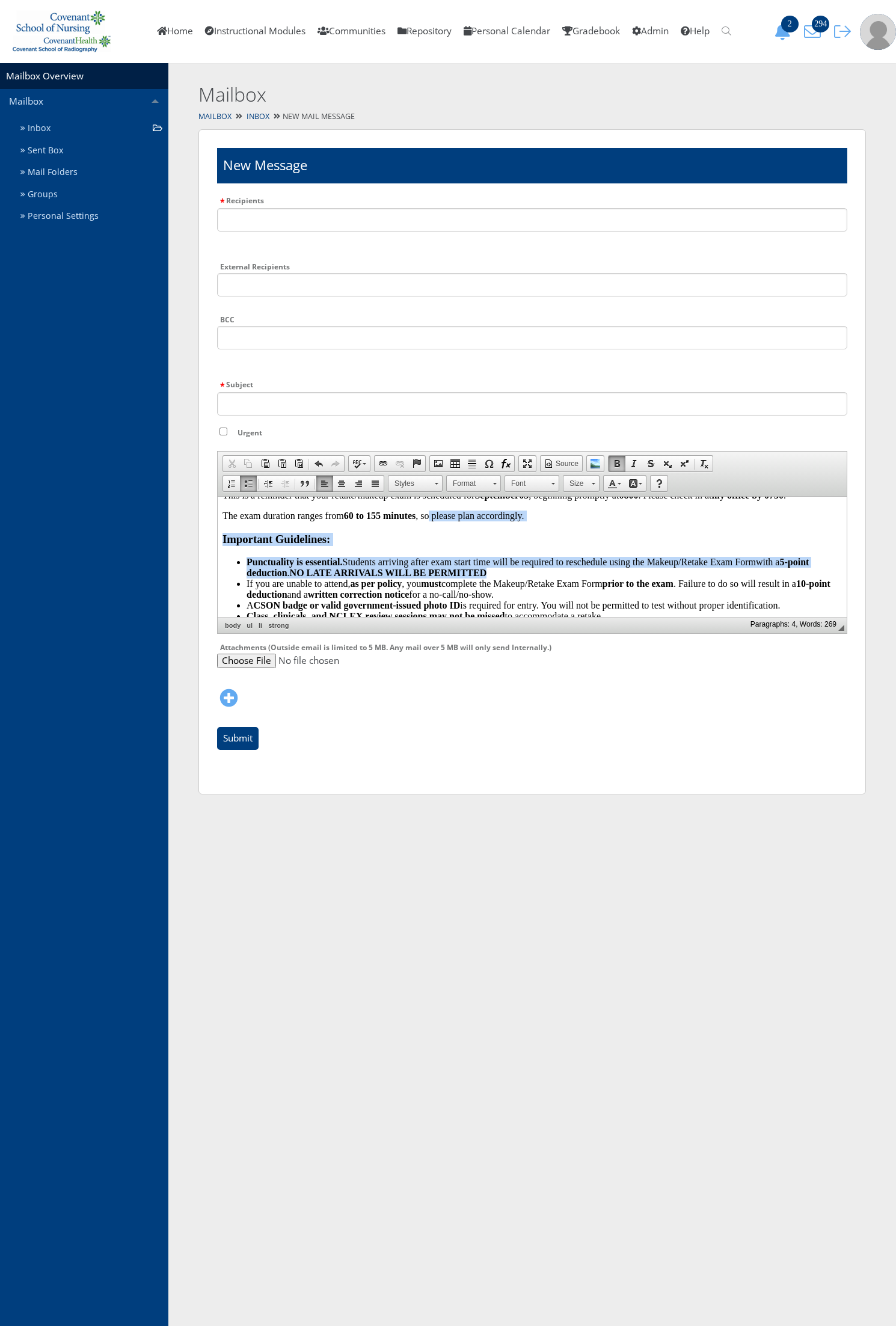
drag, startPoint x: 490, startPoint y: 608, endPoint x: 431, endPoint y: 491, distance: 131.0
click at [431, 491] on html "Hello Students, This is a reminder that your retake/makeup exam is scheduled fo…" at bounding box center [532, 607] width 629 height 296
click at [448, 558] on li "Punctuality is essential. Students arriving after exam start time will be requi…" at bounding box center [544, 567] width 596 height 22
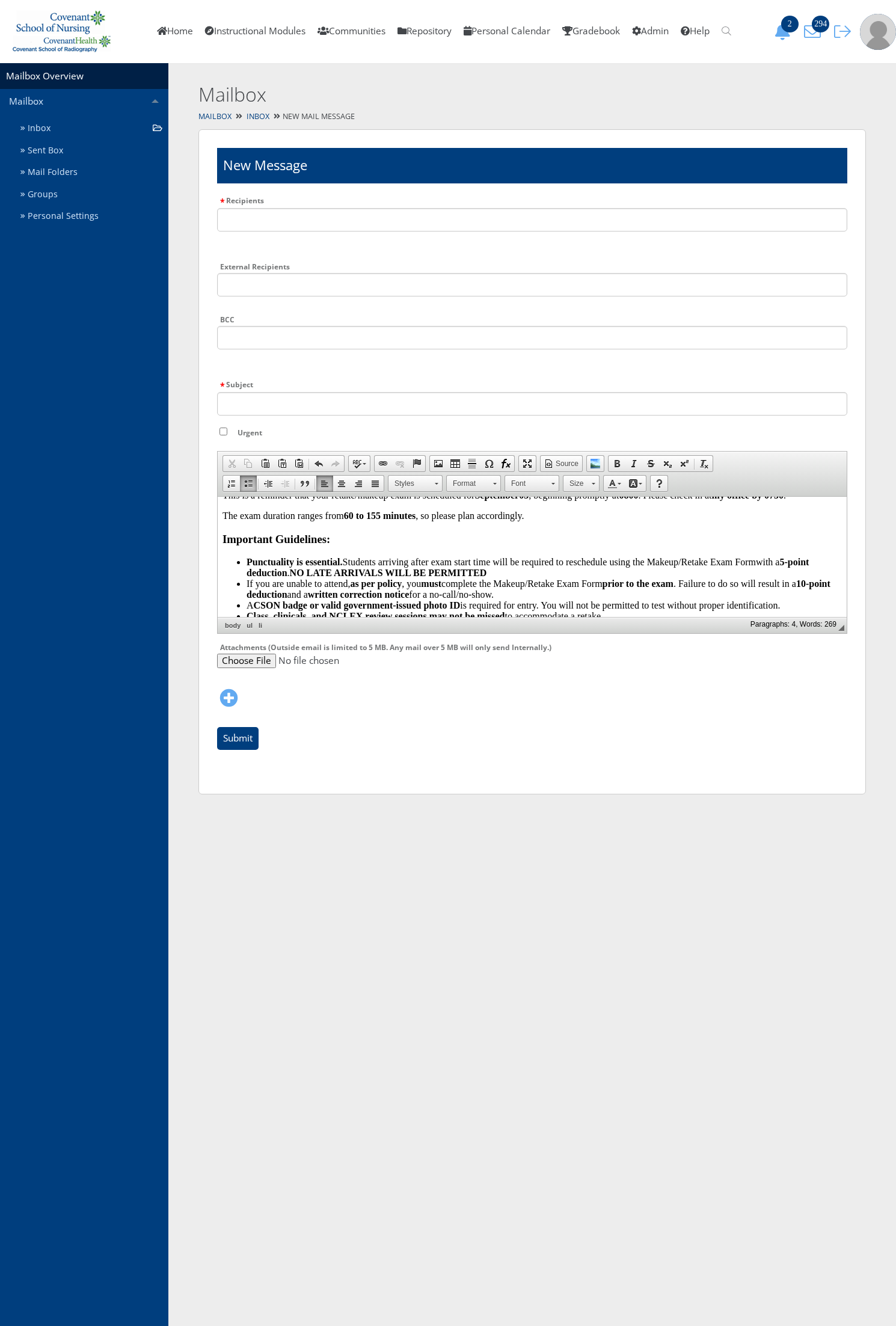
click at [495, 568] on li "Punctuality is essential. Students arriving after exam start time will be requi…" at bounding box center [544, 567] width 596 height 22
drag, startPoint x: 492, startPoint y: 570, endPoint x: 412, endPoint y: 572, distance: 80.0
click at [412, 572] on li "Punctuality is essential. Students arriving after exam start time will be requi…" at bounding box center [544, 567] width 596 height 22
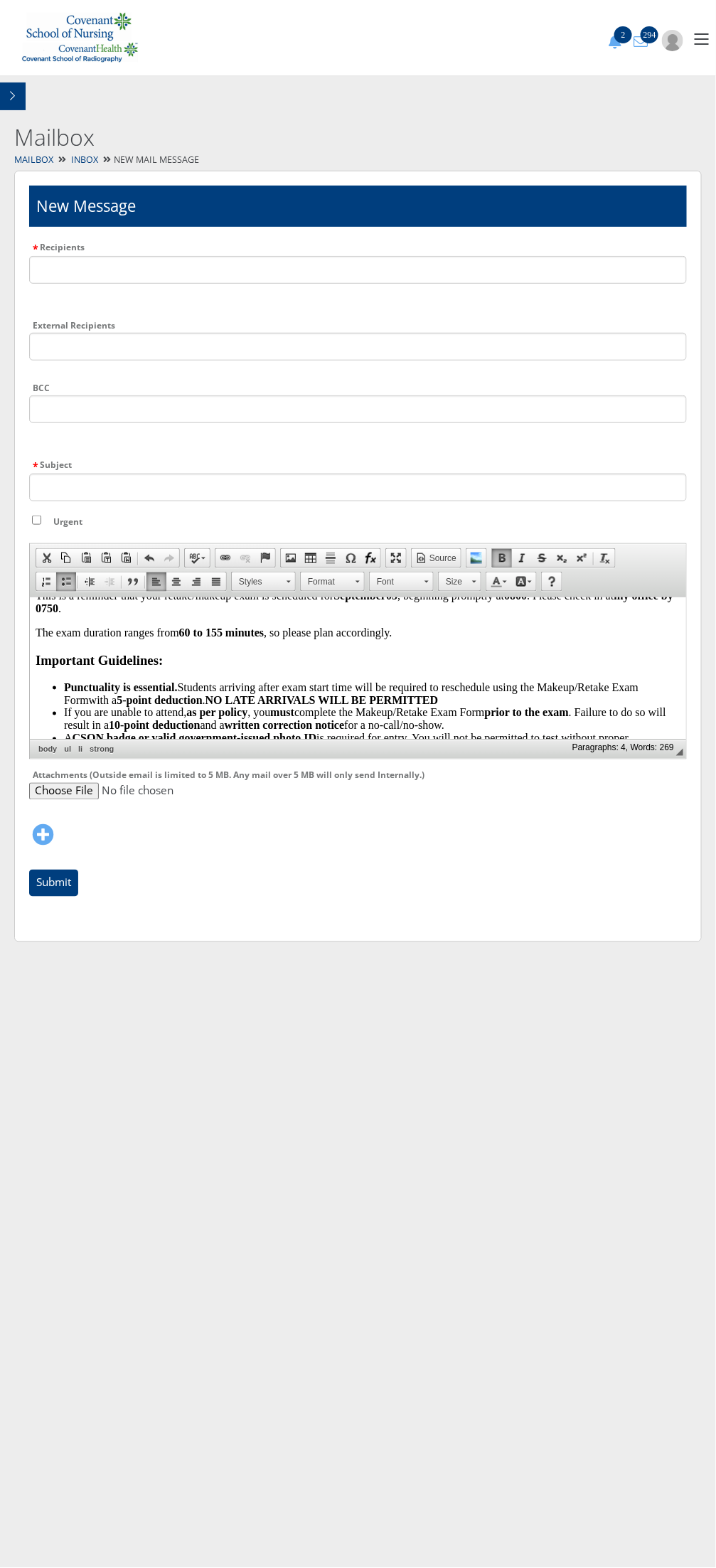
click at [269, 719] on li "If you are unable to attend, as per policy , you must complete the Makeup/Retak…" at bounding box center [371, 719] width 617 height 26
drag, startPoint x: 451, startPoint y: 703, endPoint x: 215, endPoint y: 699, distance: 236.0
click at [215, 699] on li "Punctuality is essential. Students arriving after exam start time will be requi…" at bounding box center [371, 694] width 617 height 26
copy strong "NO LATE ARRIVALS WILL BE PERMITTED"
click at [459, 700] on li "Punctuality is essential. Students arriving after exam start time will be requi…" at bounding box center [371, 694] width 617 height 26
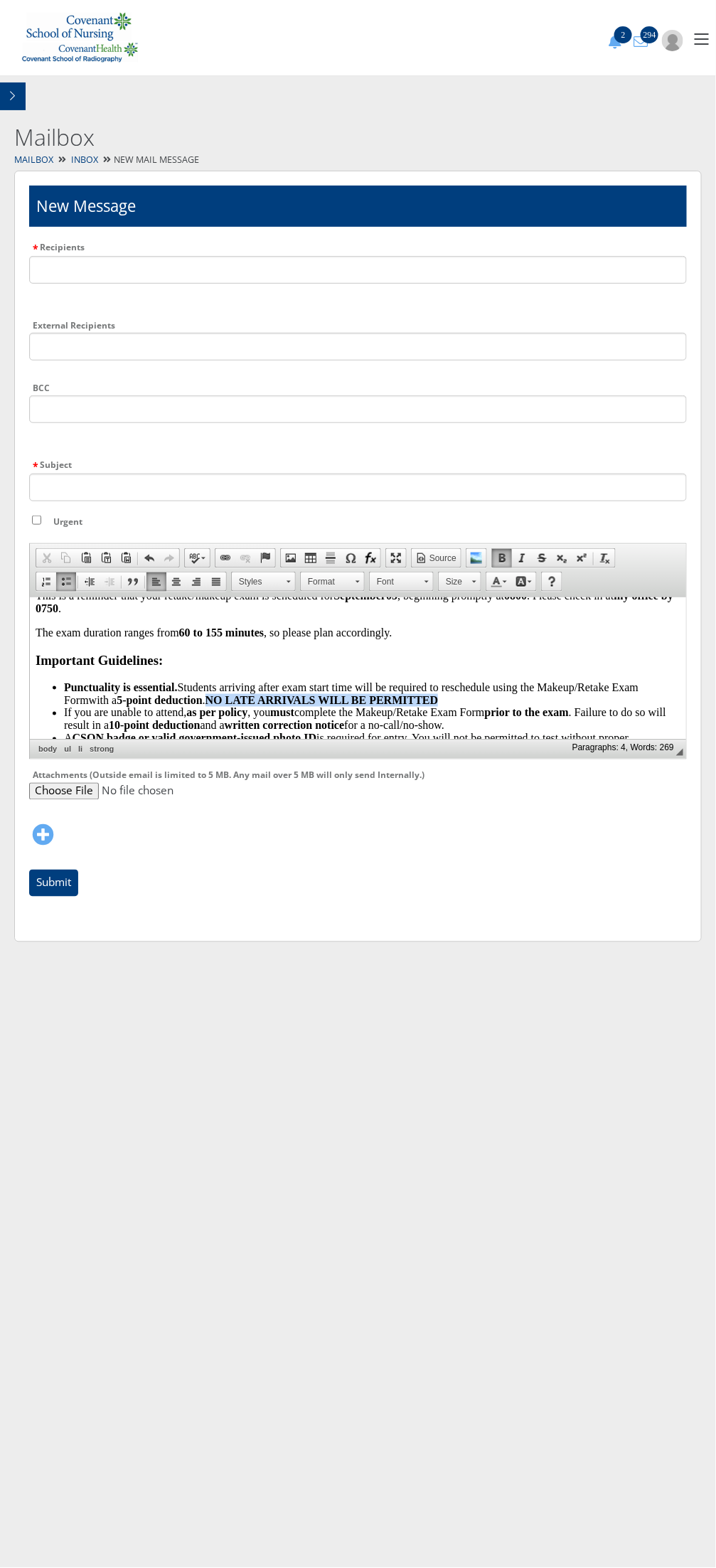
drag, startPoint x: 451, startPoint y: 706, endPoint x: 216, endPoint y: 698, distance: 235.1
click at [216, 698] on li "Punctuality is essential. Students arriving after exam start time will be requi…" at bounding box center [371, 694] width 617 height 26
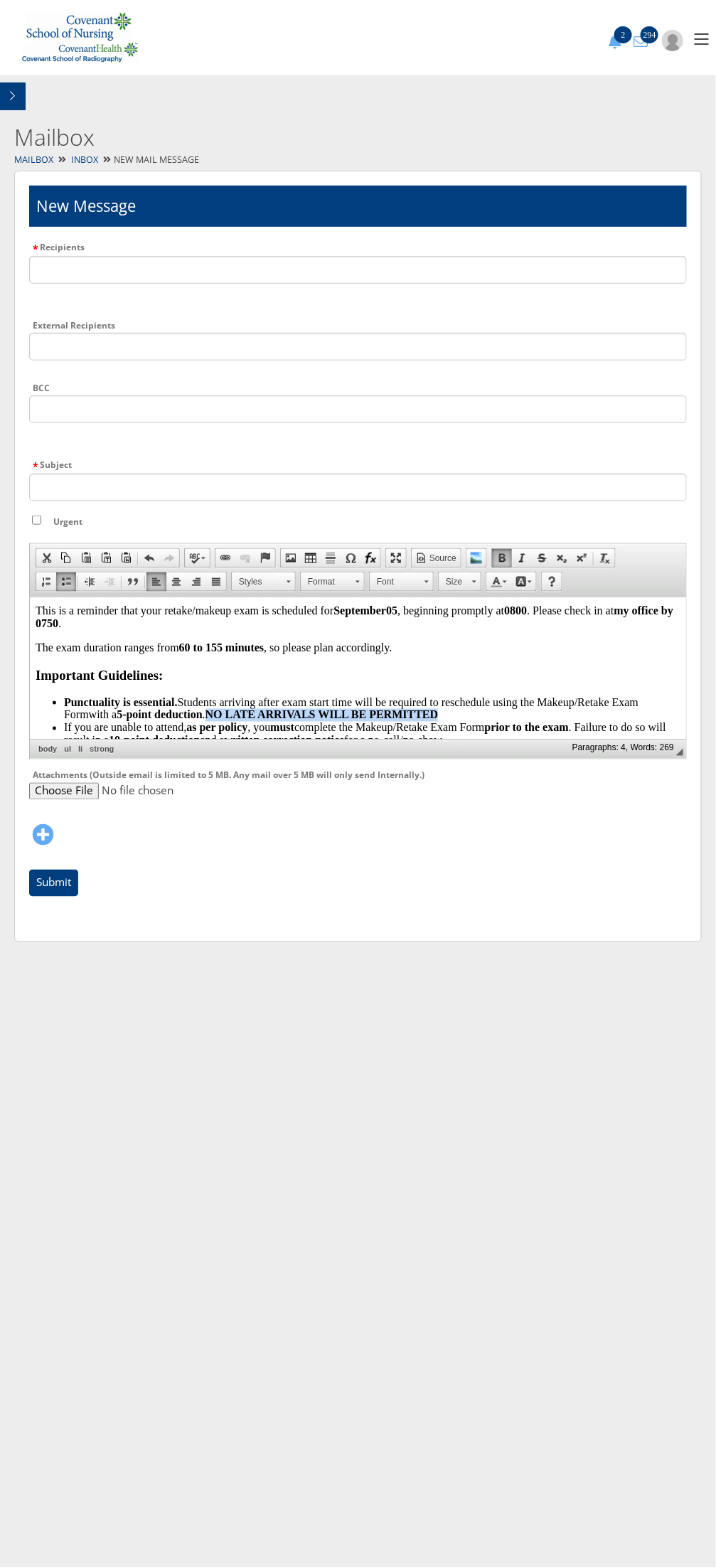
scroll to position [0, 0]
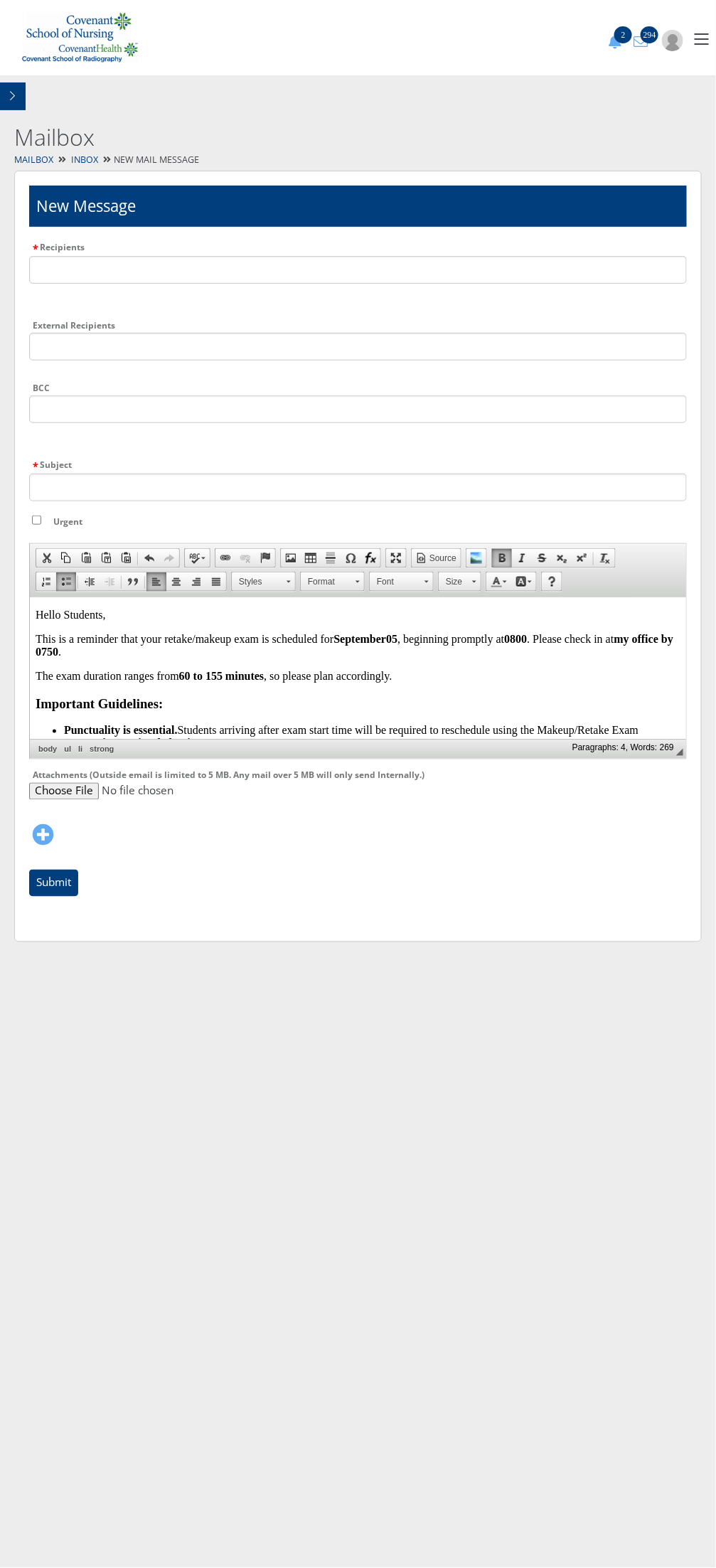
click at [129, 650] on p "This is a reminder that your retake/makeup exam is scheduled for September 05 ,…" at bounding box center [357, 646] width 645 height 26
drag, startPoint x: 255, startPoint y: 654, endPoint x: 110, endPoint y: 657, distance: 145.0
click at [110, 657] on p "This is a reminder that your retake/makeup exam is scheduled for September 05 ,…" at bounding box center [357, 646] width 645 height 26
drag, startPoint x: 184, startPoint y: 649, endPoint x: 111, endPoint y: 650, distance: 73.0
click at [111, 650] on p "This is a reminder that your retake/makeup exam is scheduled for September 05 ,…" at bounding box center [357, 646] width 645 height 26
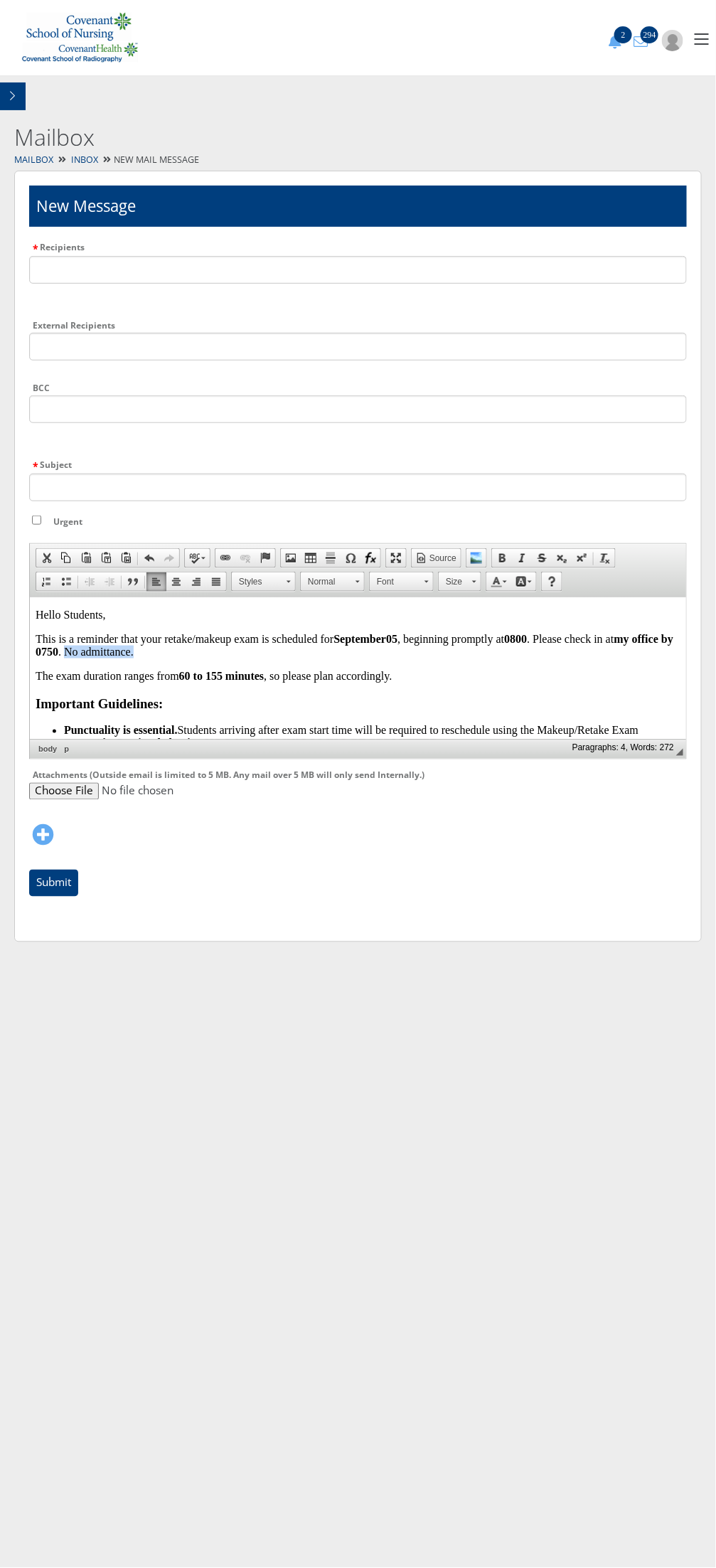
click at [198, 654] on p "This is a reminder that your retake/makeup exam is scheduled for September 05 ,…" at bounding box center [357, 646] width 645 height 26
drag, startPoint x: 198, startPoint y: 654, endPoint x: 123, endPoint y: 658, distance: 75.1
click at [123, 658] on p "This is a reminder that your retake/makeup exam is scheduled for September 05 ,…" at bounding box center [357, 646] width 645 height 26
click at [202, 654] on p "This is a reminder that your retake/makeup exam is scheduled for September 05 ,…" at bounding box center [357, 646] width 645 height 26
drag, startPoint x: 197, startPoint y: 651, endPoint x: 109, endPoint y: 654, distance: 88.1
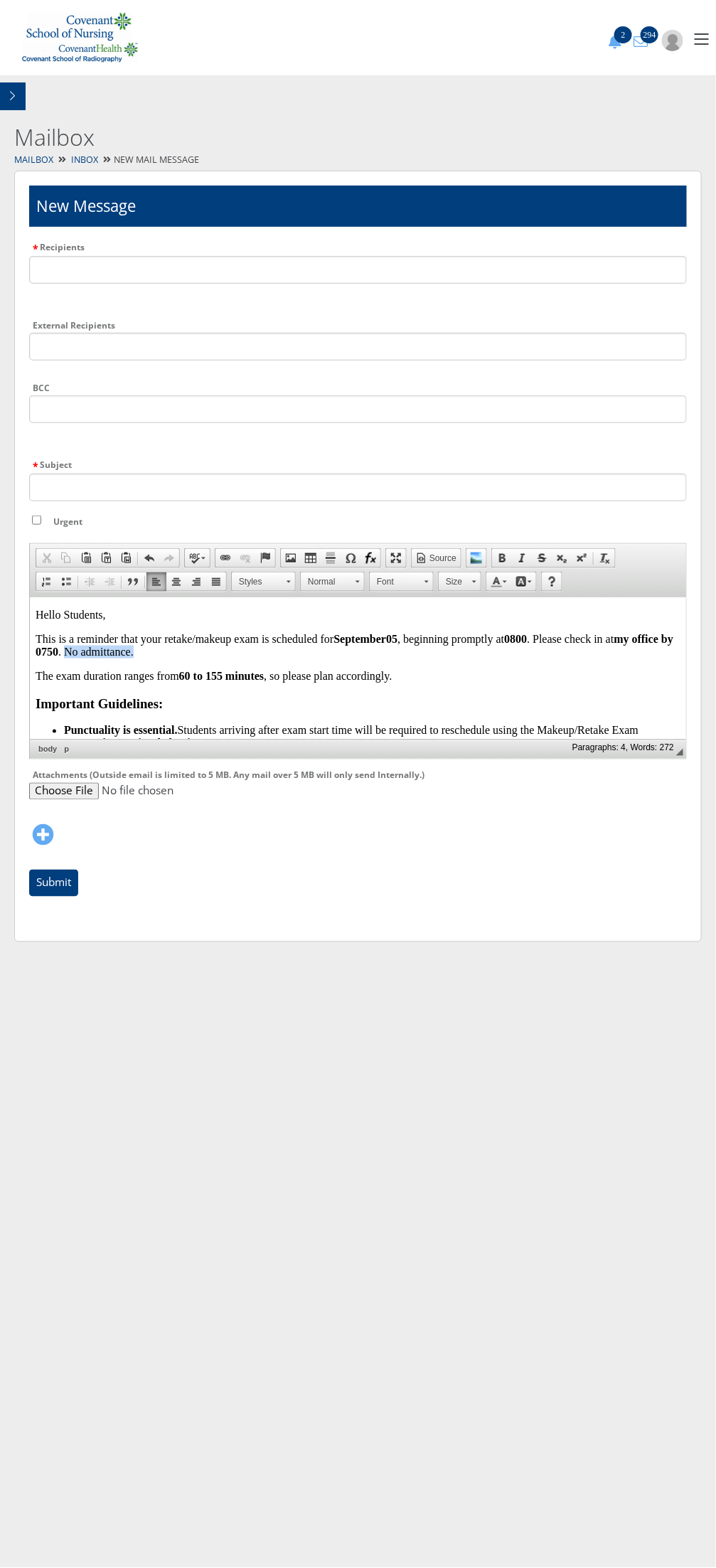
click at [109, 654] on p "This is a reminder that your retake/makeup exam is scheduled for September 05 ,…" at bounding box center [357, 646] width 645 height 26
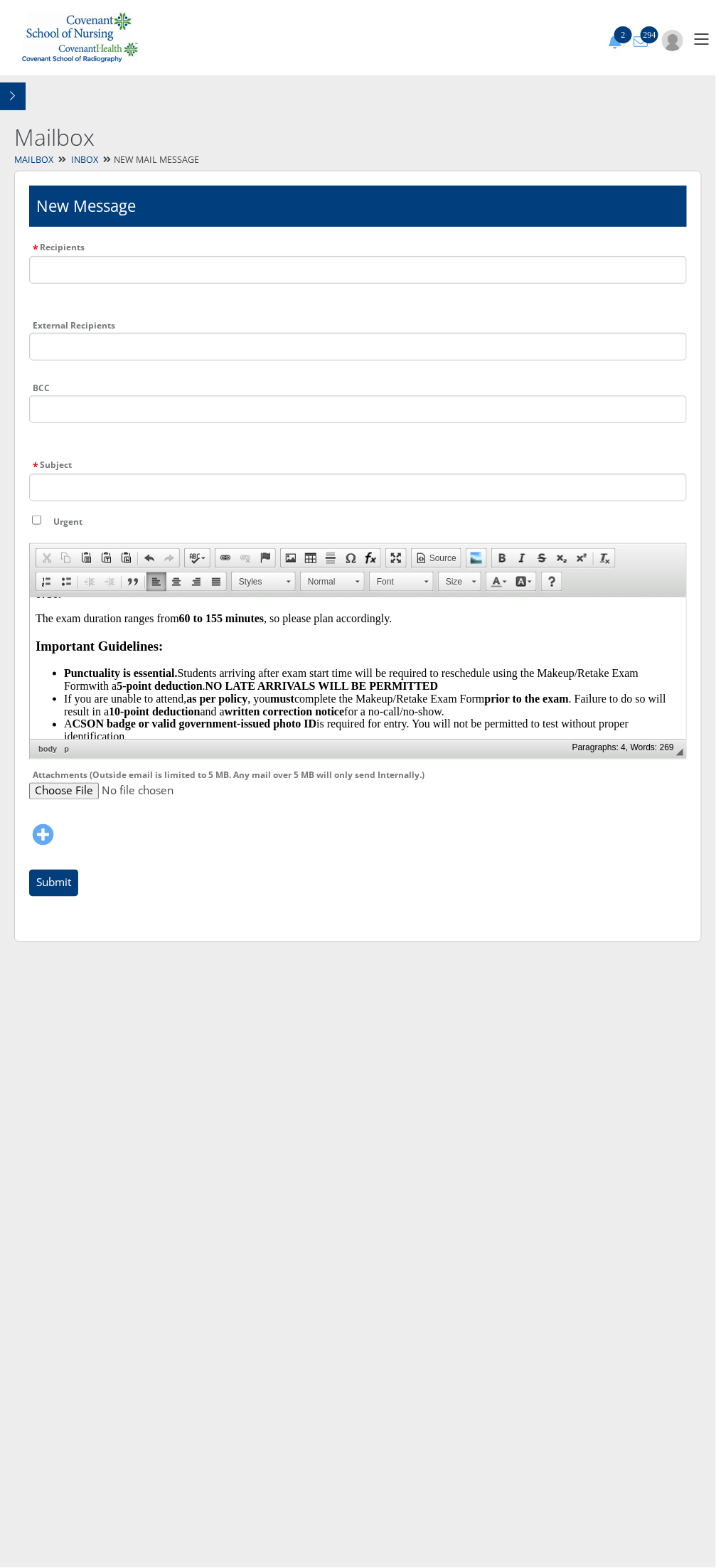
scroll to position [89, 0]
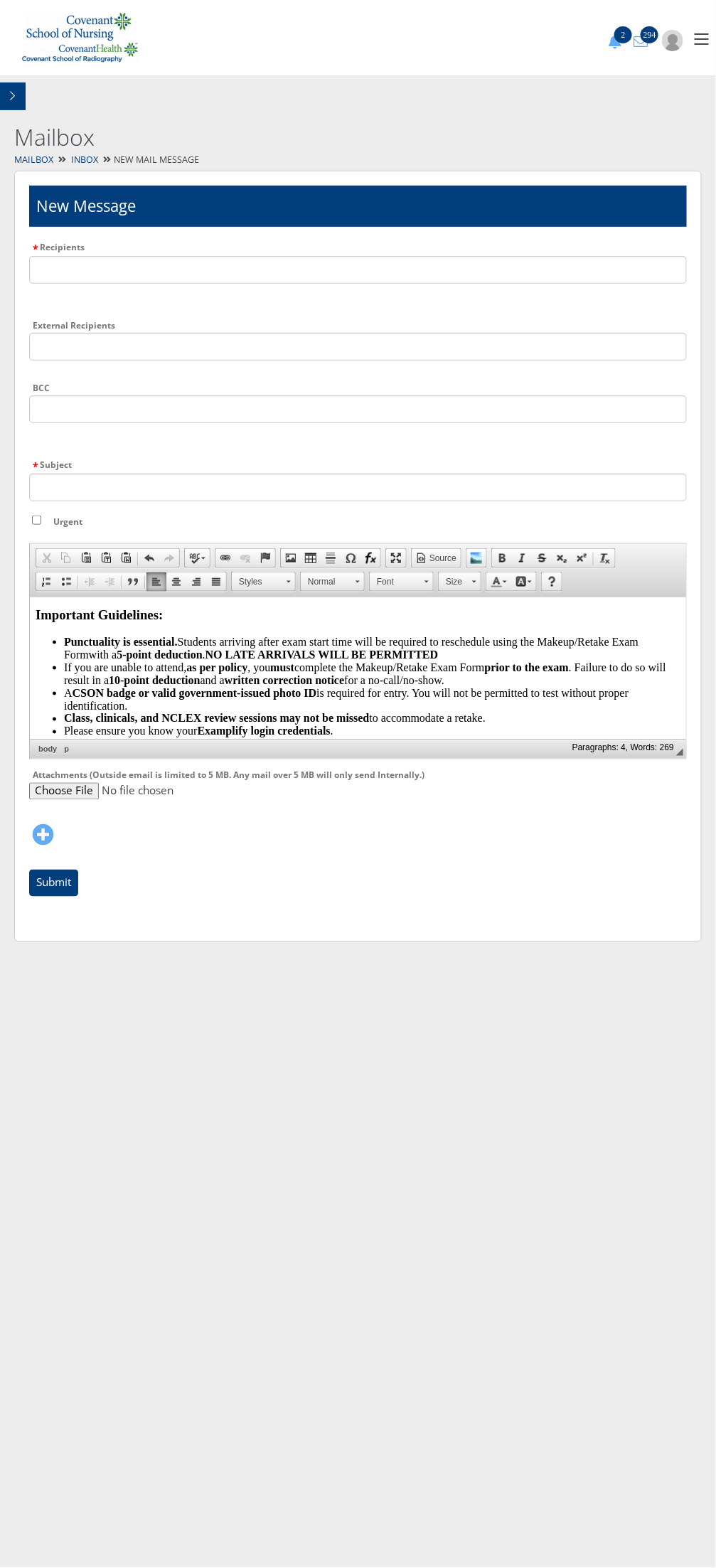
click at [451, 658] on li "Punctuality is essential. Students arriving after exam start time will be requi…" at bounding box center [371, 649] width 617 height 26
drag, startPoint x: 456, startPoint y: 653, endPoint x: 215, endPoint y: 658, distance: 241.1
click at [215, 658] on li "Punctuality is essential. Students arriving after exam start time will be requi…" at bounding box center [371, 649] width 617 height 26
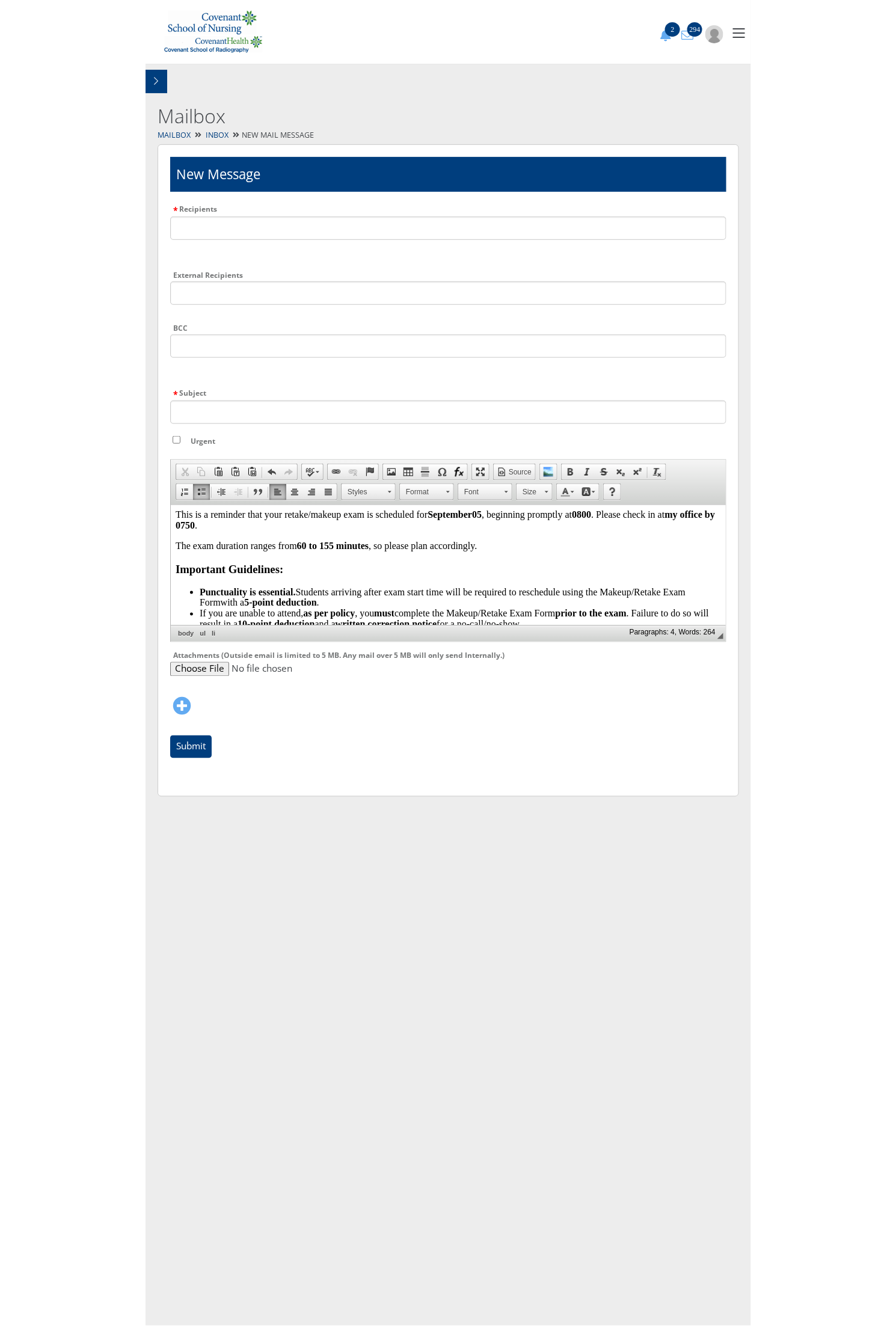
scroll to position [0, 0]
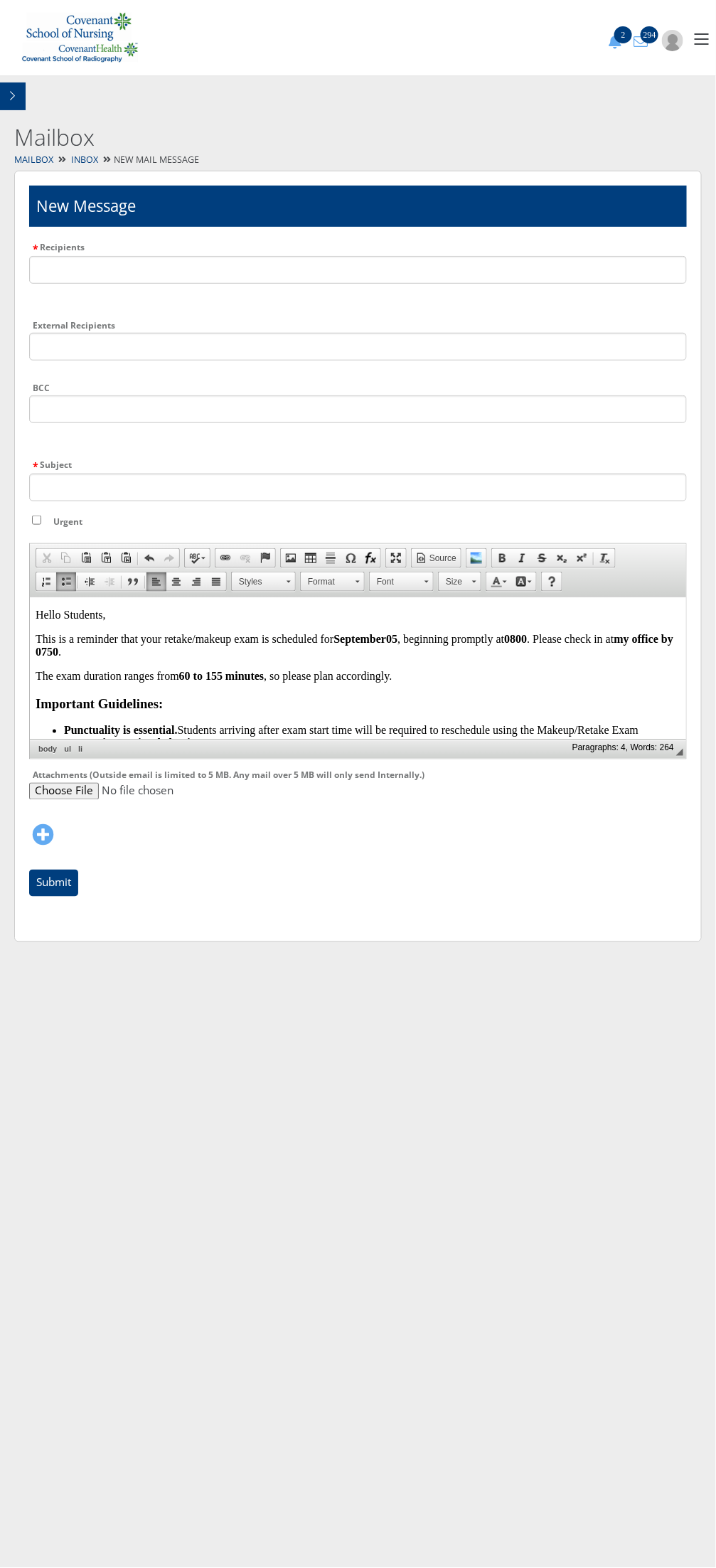
click at [257, 651] on p "This is a reminder that your retake/makeup exam is scheduled for September 05 ,…" at bounding box center [357, 646] width 645 height 26
click at [197, 650] on p "This is a reminder that your retake/makeup exam is scheduled for September 05 ,…" at bounding box center [357, 646] width 645 height 26
click at [223, 653] on p "This is a reminder that your retake/makeup exam is scheduled for September 05 ,…" at bounding box center [357, 646] width 645 height 26
click at [239, 653] on p "This is a reminder that your retake/makeup exam is scheduled for September 05 ,…" at bounding box center [357, 646] width 645 height 26
drag, startPoint x: 239, startPoint y: 653, endPoint x: 110, endPoint y: 653, distance: 129.0
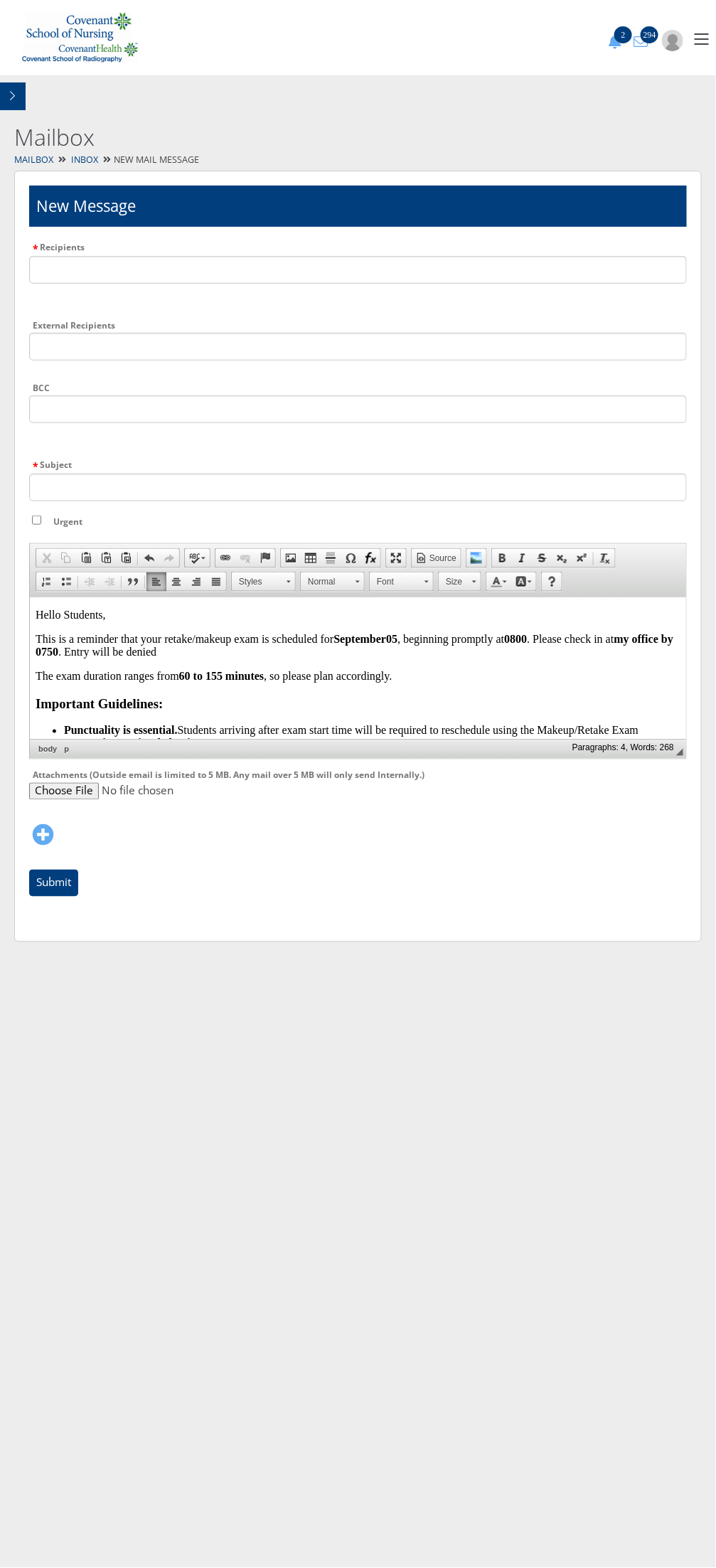
click at [110, 653] on p "This is a reminder that your retake/makeup exam is scheduled for September 05 ,…" at bounding box center [357, 646] width 645 height 26
drag, startPoint x: 260, startPoint y: 654, endPoint x: 108, endPoint y: 651, distance: 152.0
click at [108, 651] on p "This is a reminder that your retake/makeup exam is scheduled for September 05 ,…" at bounding box center [357, 646] width 645 height 26
drag, startPoint x: 505, startPoint y: 559, endPoint x: 504, endPoint y: 567, distance: 8.1
click at [505, 559] on span at bounding box center [502, 558] width 11 height 11
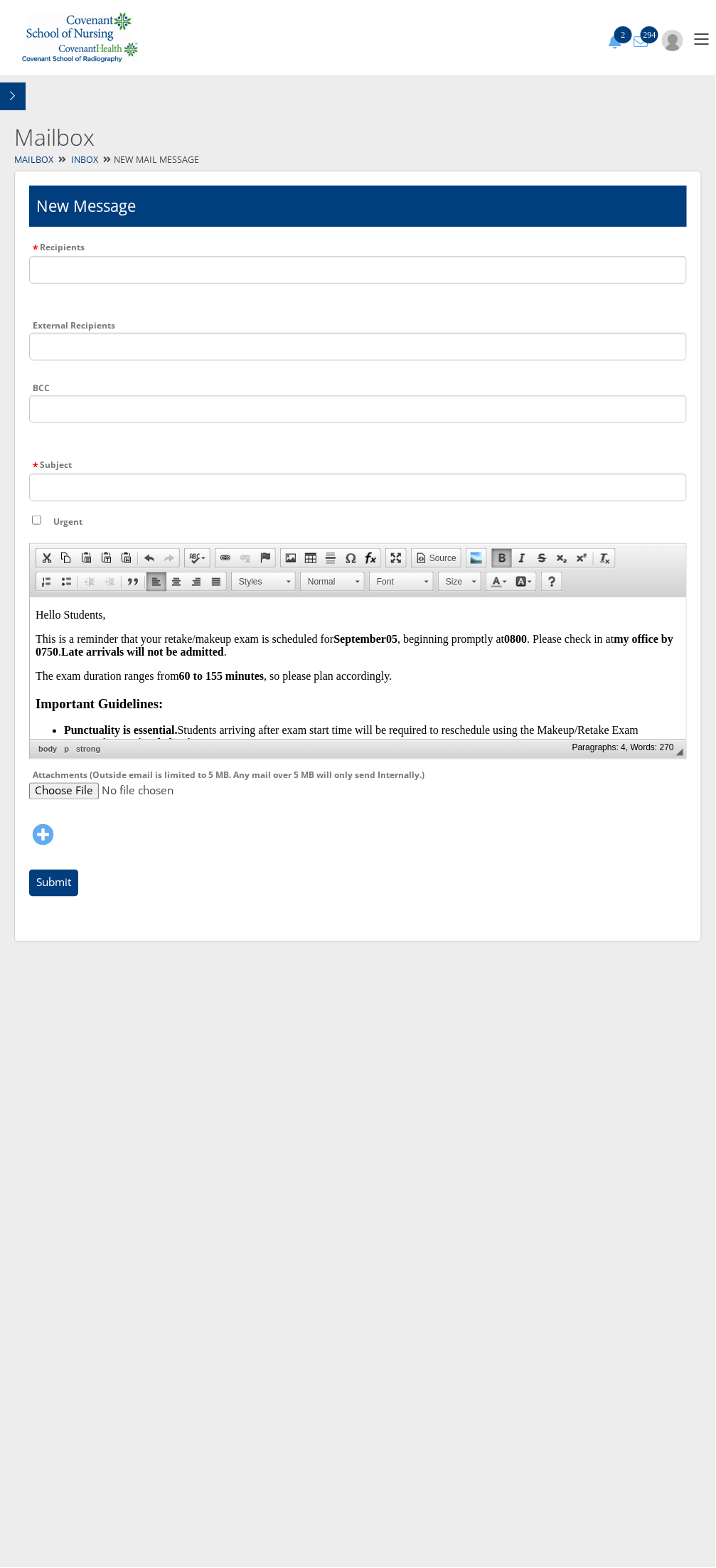
click at [291, 650] on p "This is a reminder that your retake/makeup exam is scheduled for September 05 ,…" at bounding box center [357, 646] width 645 height 26
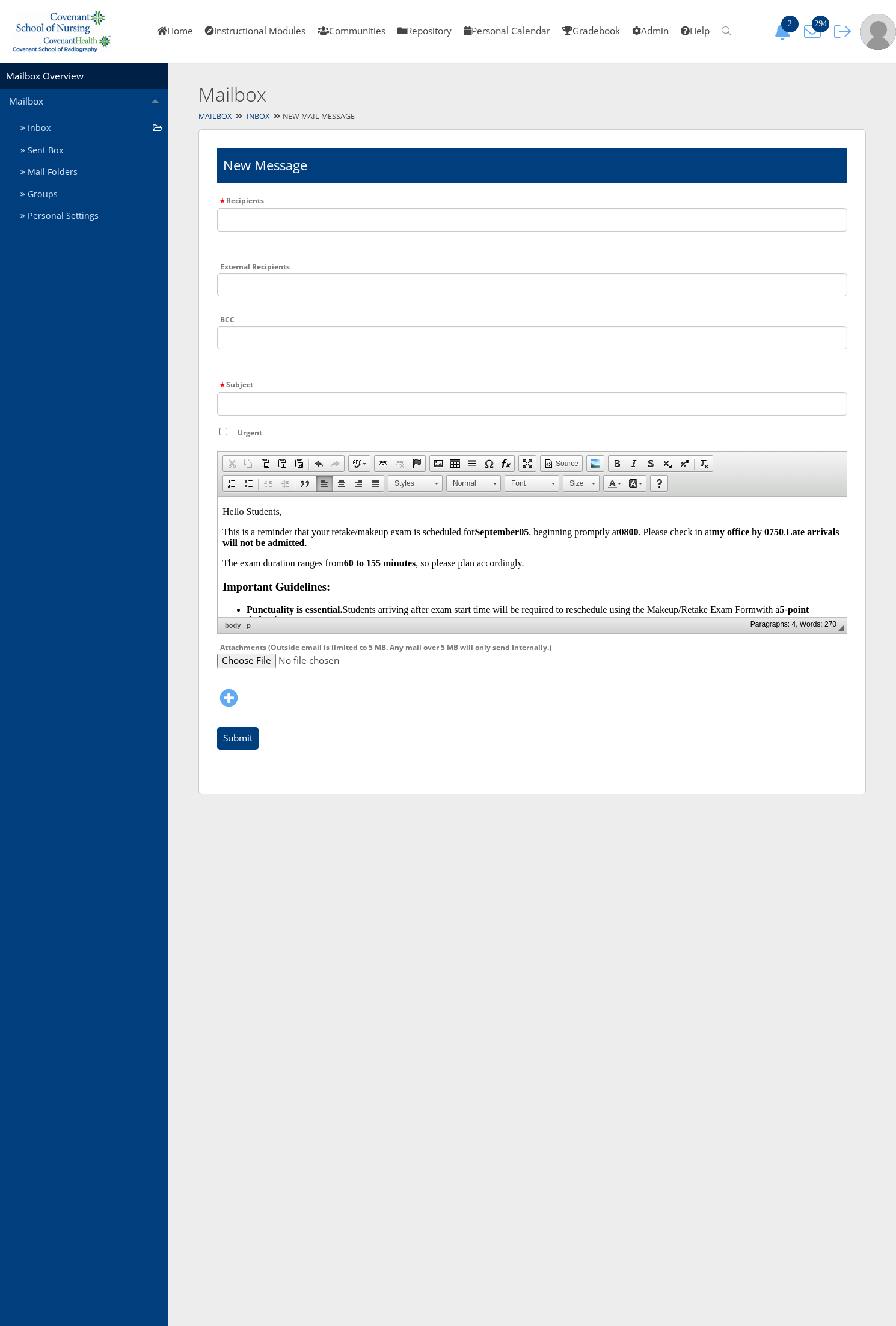
click at [374, 558] on strong "6 0 to 155 minutes" at bounding box center [380, 562] width 72 height 10
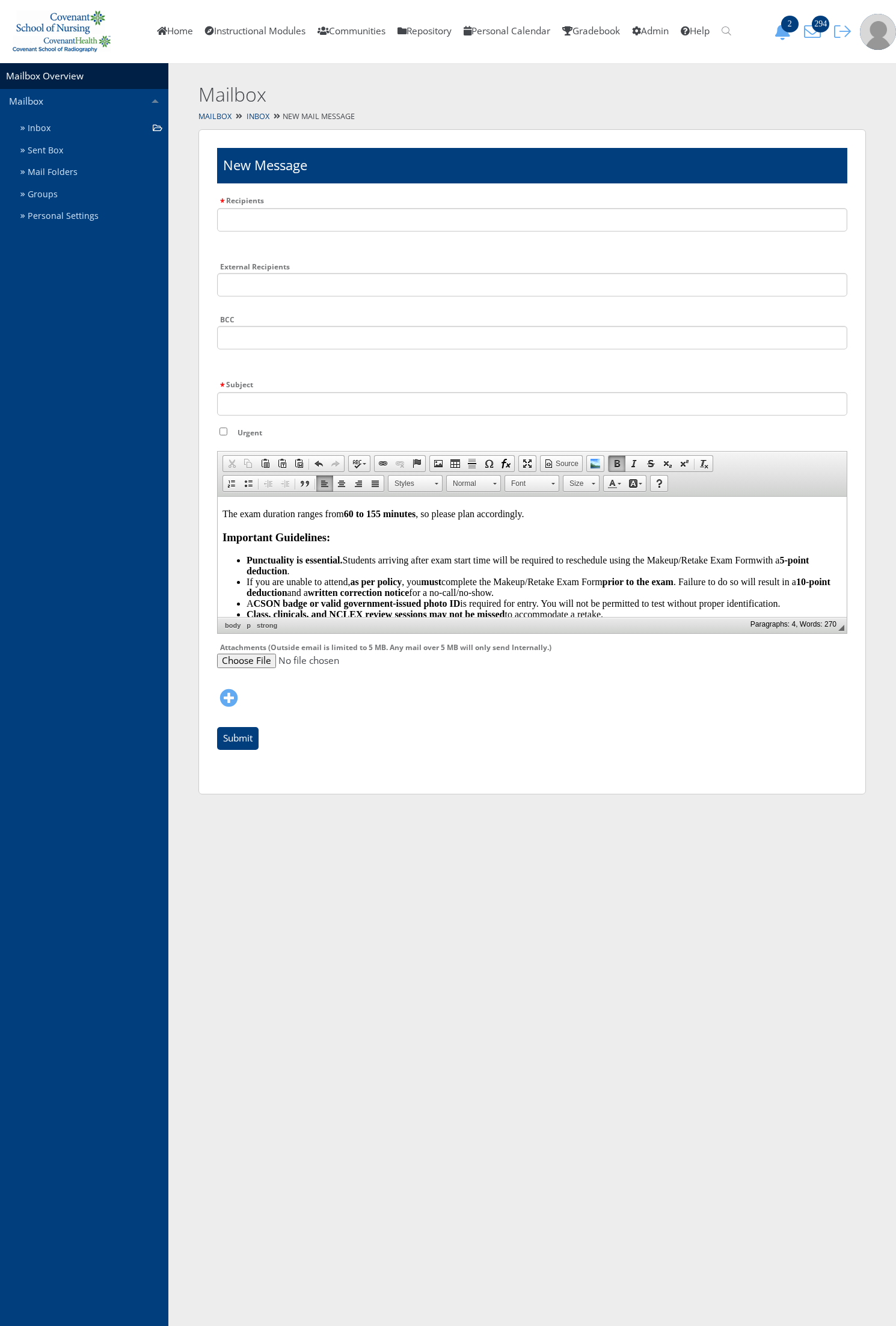
scroll to position [75, 0]
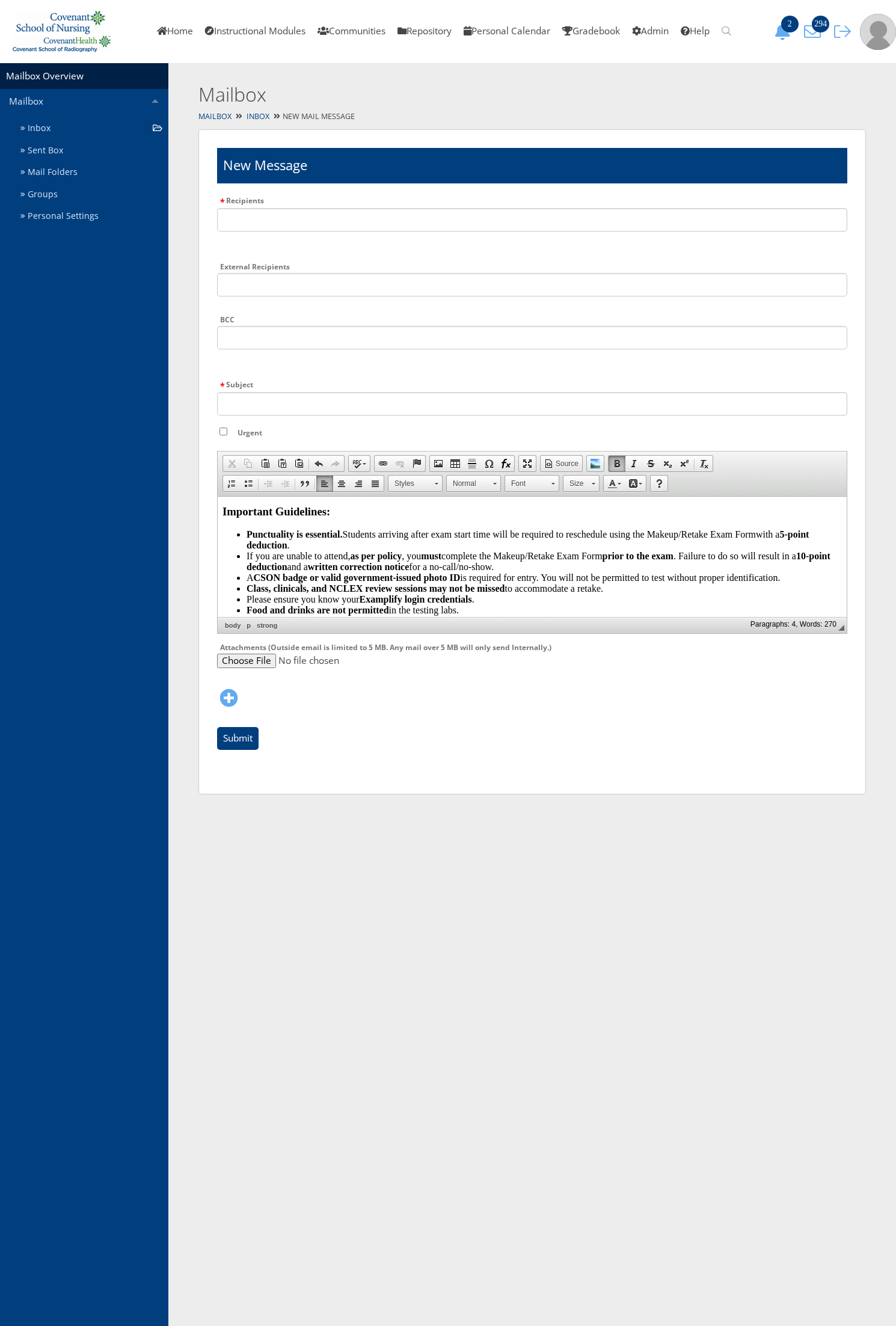
click at [393, 541] on li "Punctuality is essential. Students arriving after exam start time will be requi…" at bounding box center [544, 539] width 596 height 22
click at [547, 562] on li "If you are unable to attend, as per policy , you must complete the Makeup/Retak…" at bounding box center [544, 561] width 596 height 22
click at [538, 604] on li "Please ensure you know your Examplify login credentials ." at bounding box center [544, 599] width 596 height 11
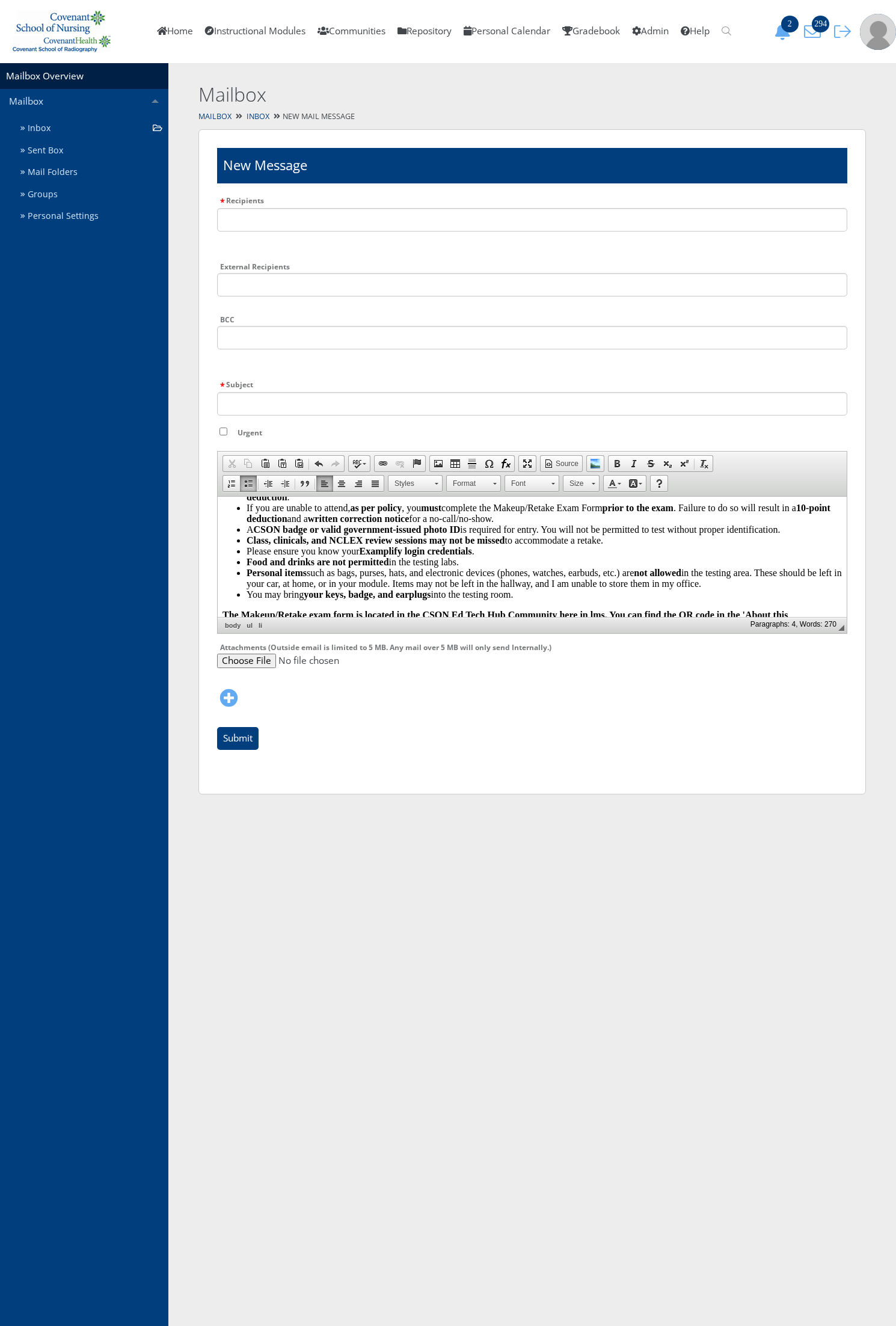
scroll to position [151, 0]
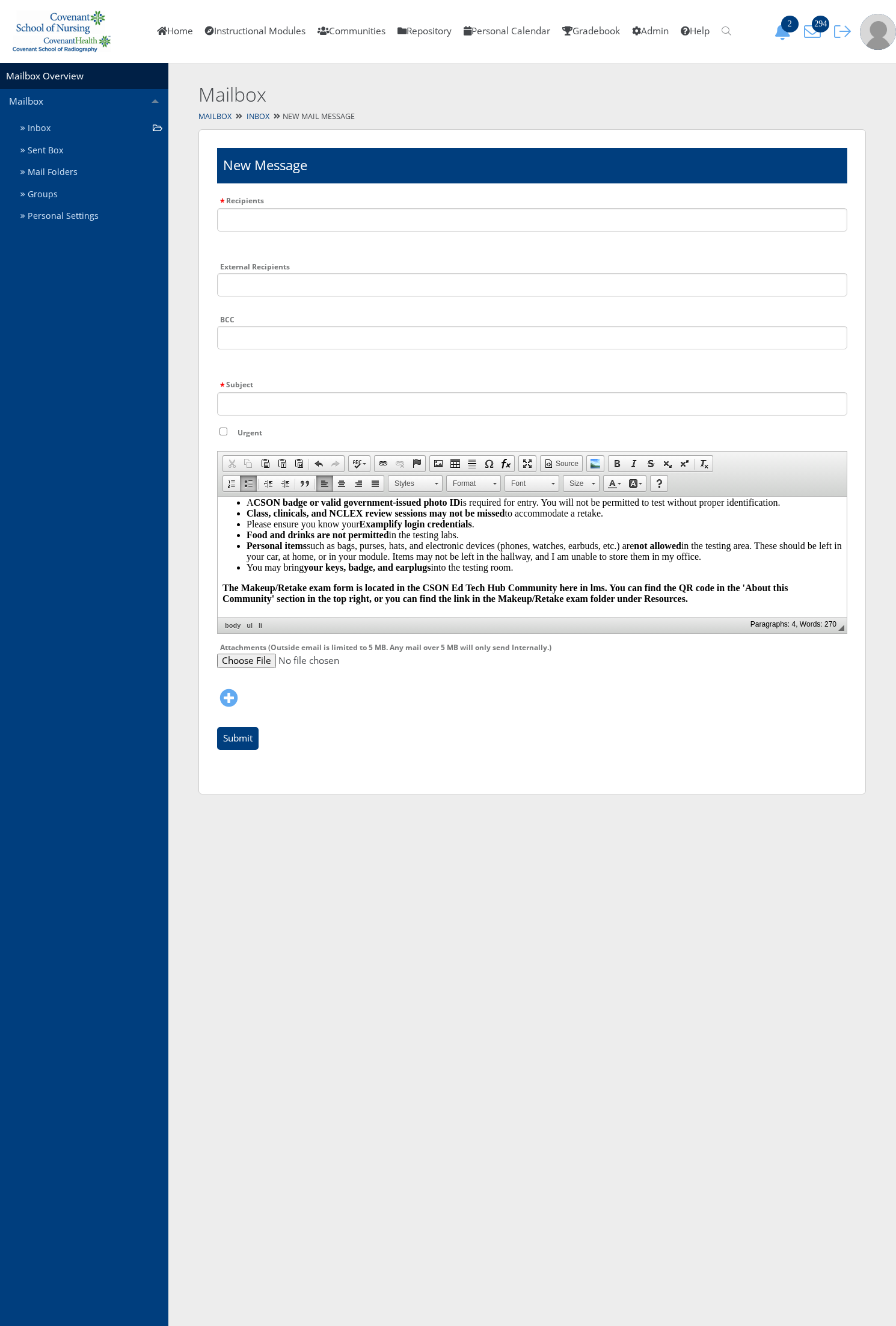
click at [476, 528] on li "Please ensure you know your Examplify login credentials ." at bounding box center [544, 524] width 596 height 11
click at [481, 528] on li "Please ensure you know your Examplify login credentials ." at bounding box center [544, 524] width 596 height 11
drag, startPoint x: 477, startPoint y: 528, endPoint x: 361, endPoint y: 529, distance: 116.0
click at [361, 529] on li "Please ensure you know your Examplify login credentials ." at bounding box center [544, 524] width 596 height 11
click at [514, 553] on li "Personal items such as bags, purses, hats, and electronic devices (phones, watc…" at bounding box center [544, 551] width 596 height 22
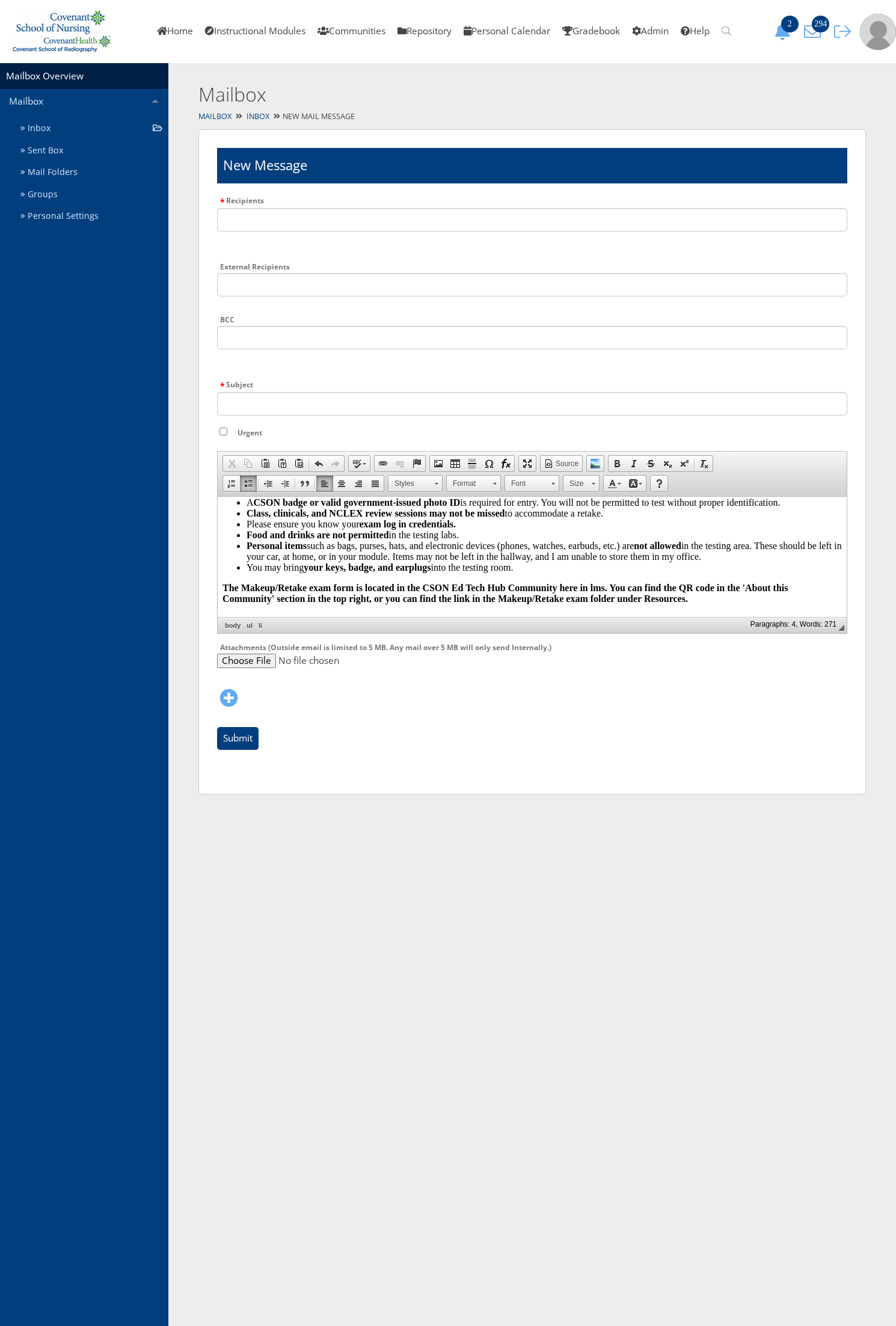
click at [378, 548] on li "Personal items such as bags, purses, hats, and electronic devices (phones, watc…" at bounding box center [544, 551] width 596 height 22
click at [600, 552] on li "Personal items such as bags, purses, hats, and electronic devices (phones, watc…" at bounding box center [544, 551] width 596 height 22
click at [397, 572] on strong "your keys, badge, and earplugs" at bounding box center [367, 566] width 127 height 10
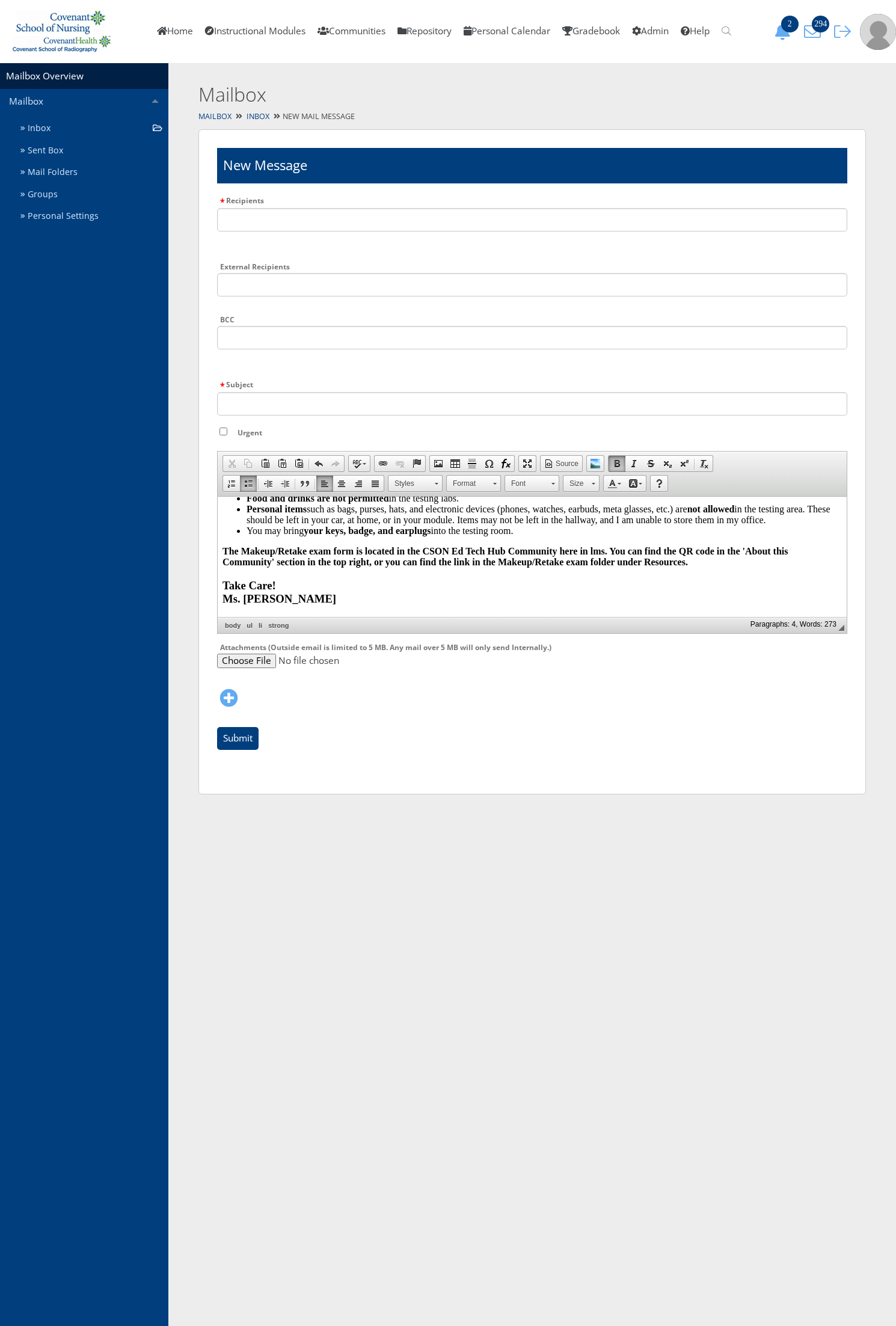
click at [541, 528] on li "You may bring your keys, badge, and earplugs into the testing room." at bounding box center [544, 530] width 596 height 11
click at [800, 520] on li "Personal items such as bags, purses, hats, and electronic devices (phones, watc…" at bounding box center [544, 514] width 596 height 22
click at [300, 585] on h3 "Take Care! Ms. Elisa" at bounding box center [532, 591] width 619 height 26
click at [519, 534] on li "You may bring your keys, badge, and earplugs into the testing room." at bounding box center [544, 530] width 596 height 11
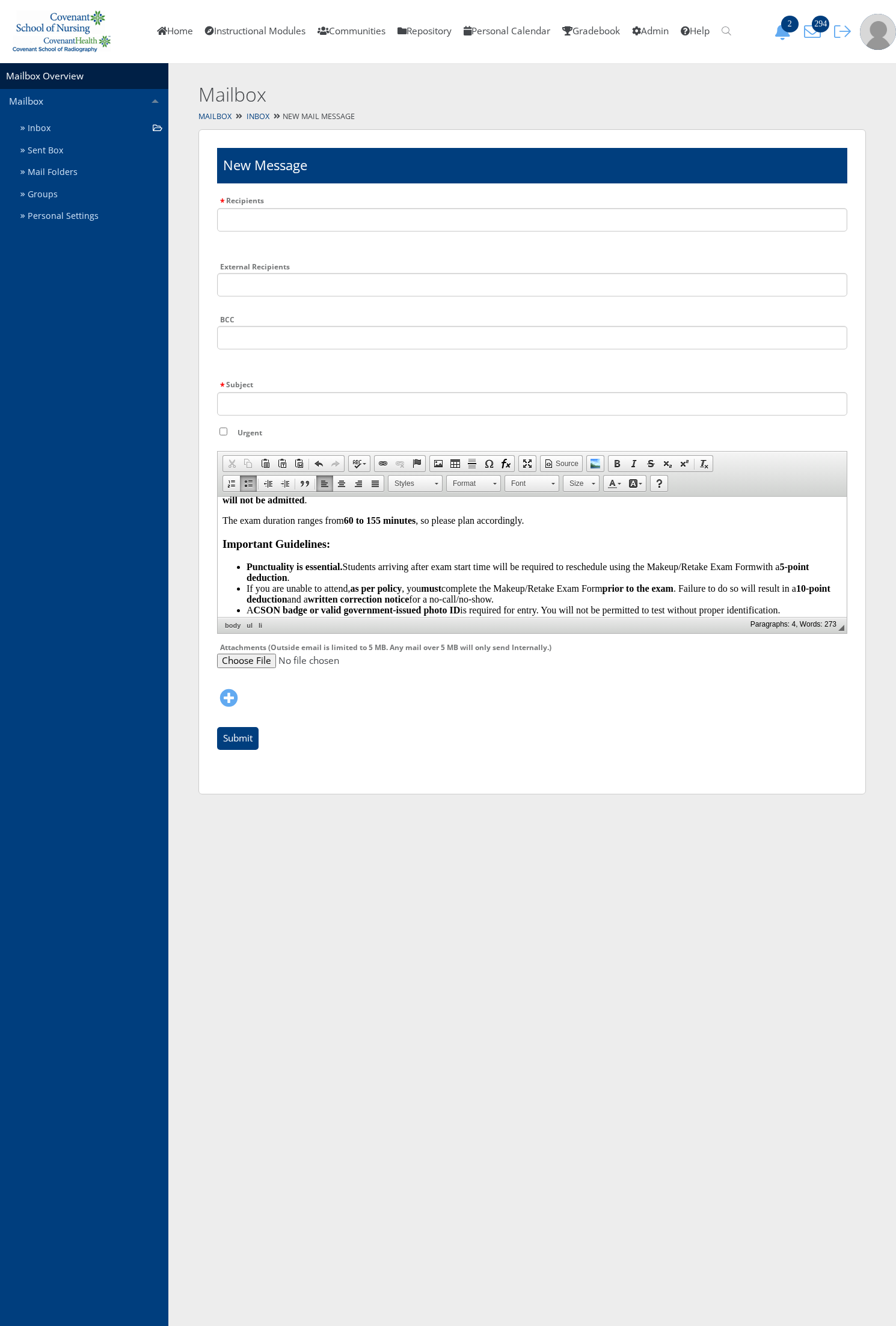
scroll to position [0, 0]
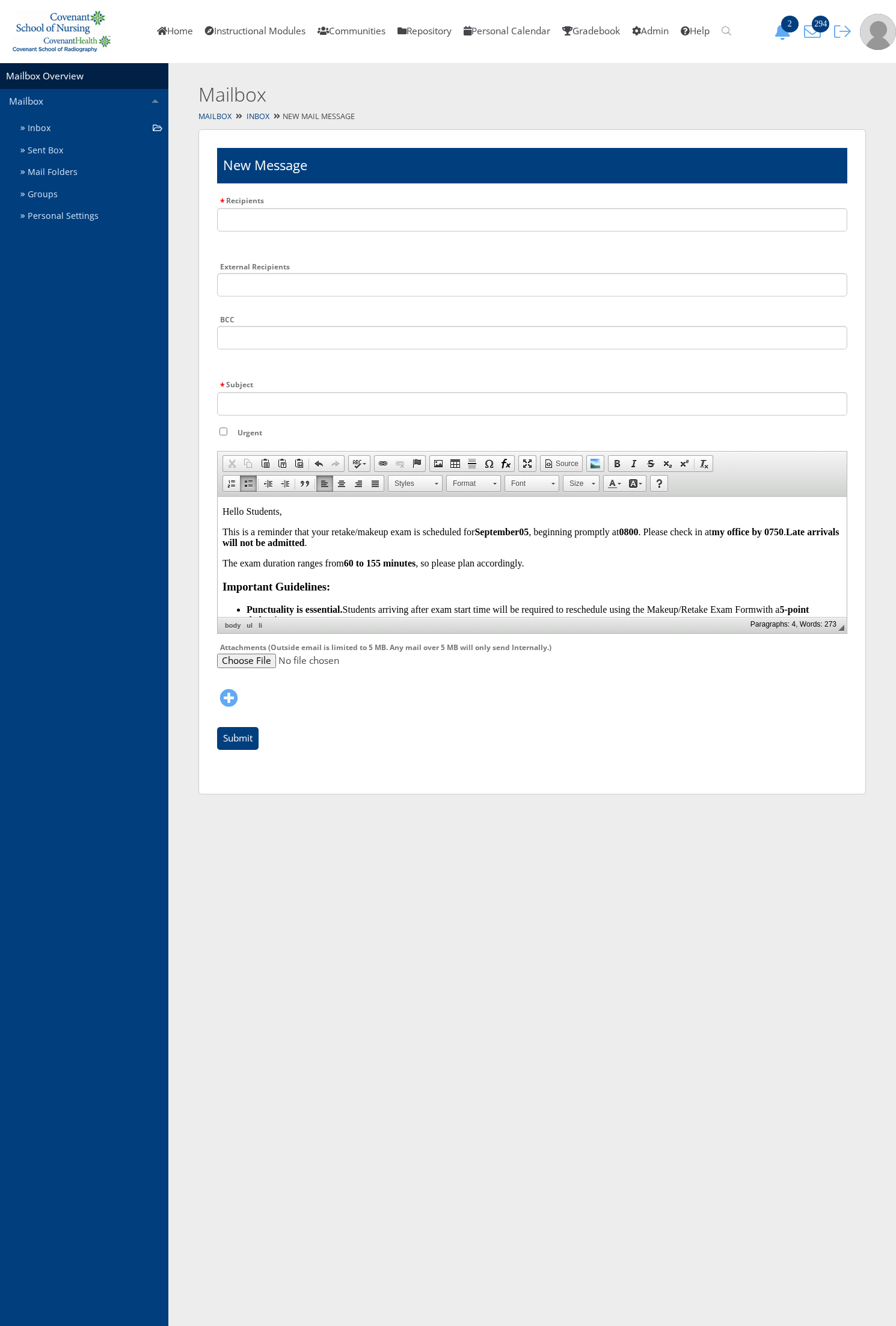
click at [573, 582] on h3 "Important Guidelines:" at bounding box center [532, 587] width 619 height 14
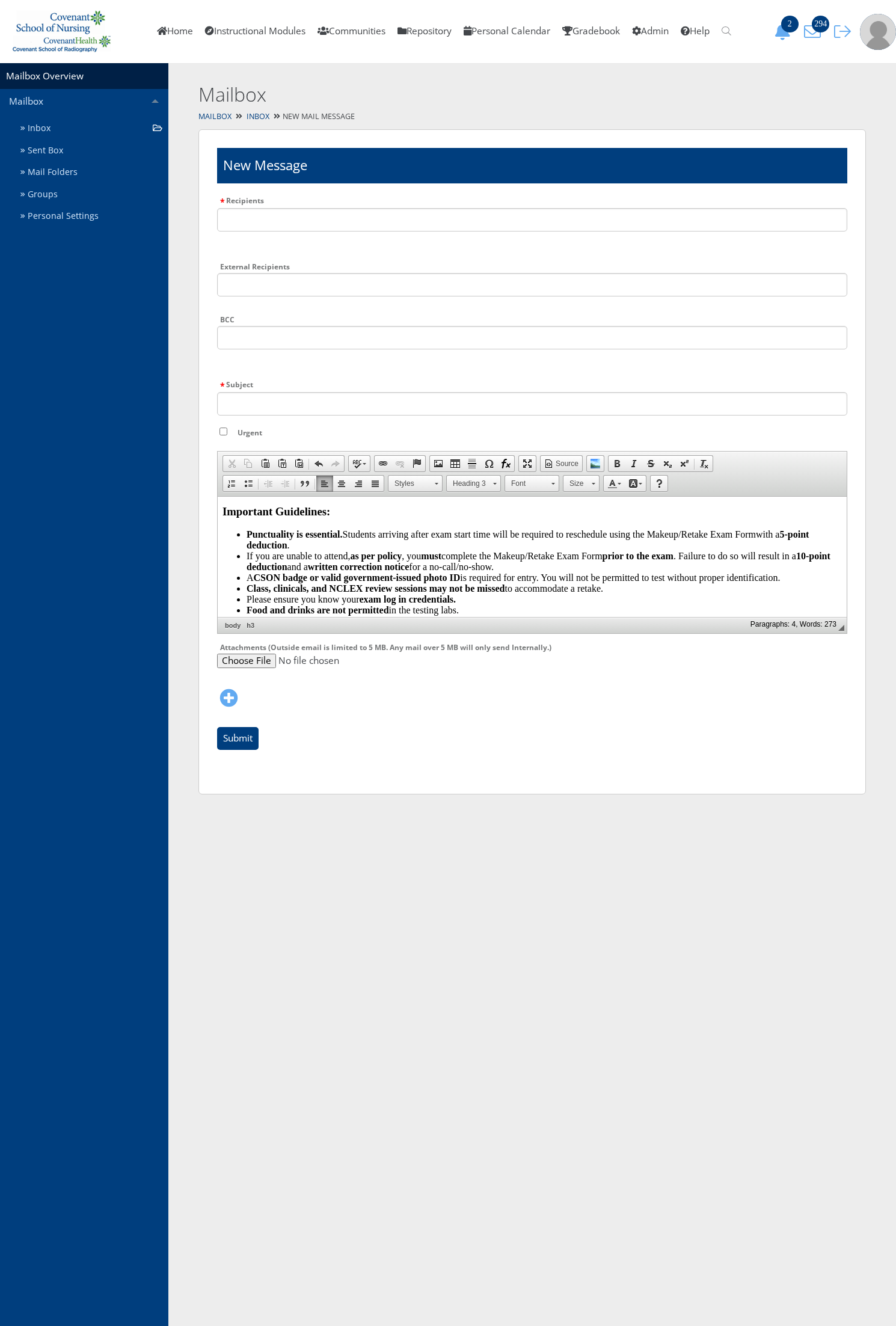
scroll to position [151, 0]
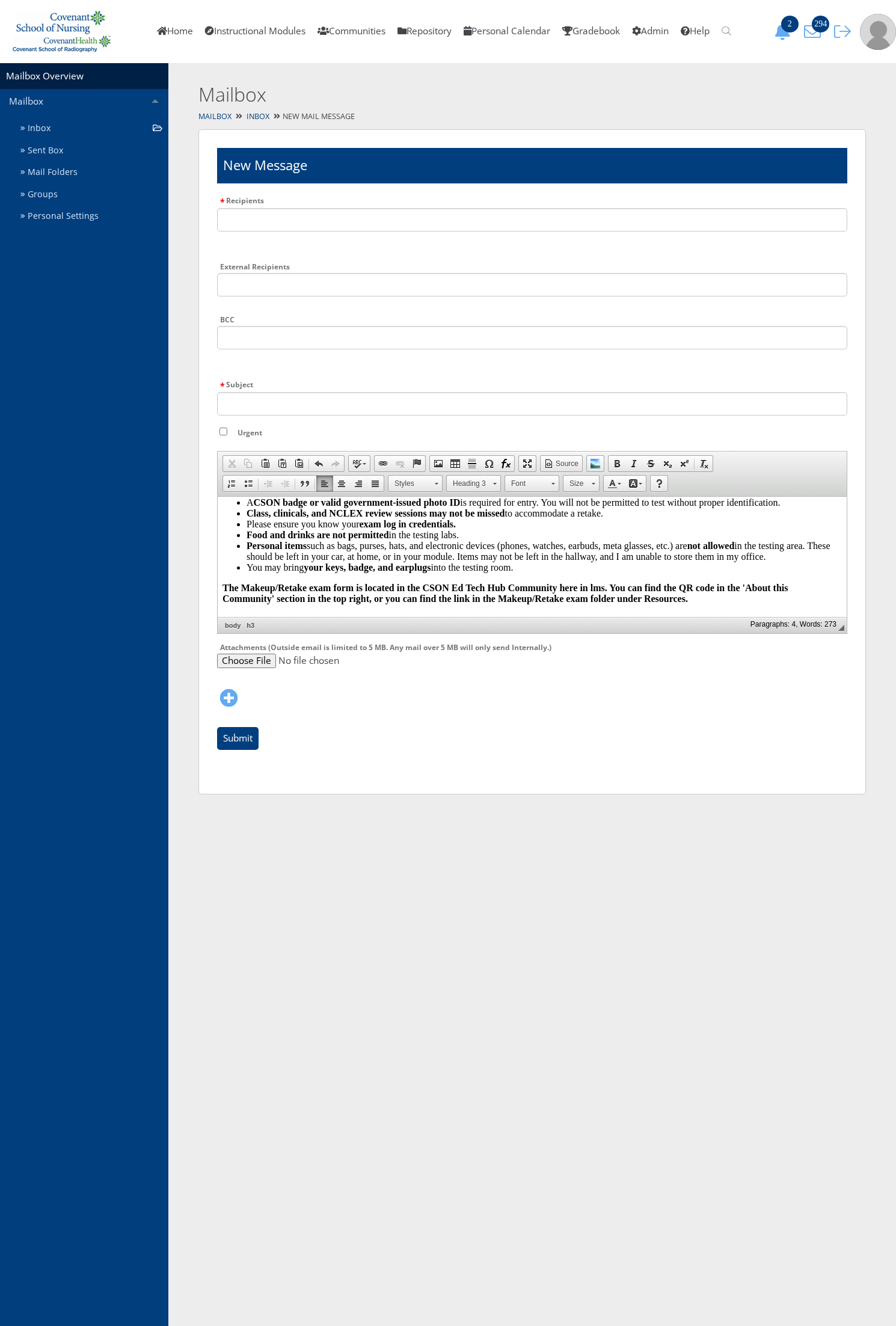
click at [476, 582] on body "Hello Students, This is a reminder that your retake/makeup exam is scheduled fo…" at bounding box center [532, 499] width 619 height 286
click at [506, 570] on li "You may bring your keys, badge, and earplugs into the testing room." at bounding box center [544, 567] width 596 height 11
click at [541, 572] on li "You may bring your keys, badge, and earplugs into the testing room." at bounding box center [544, 567] width 596 height 11
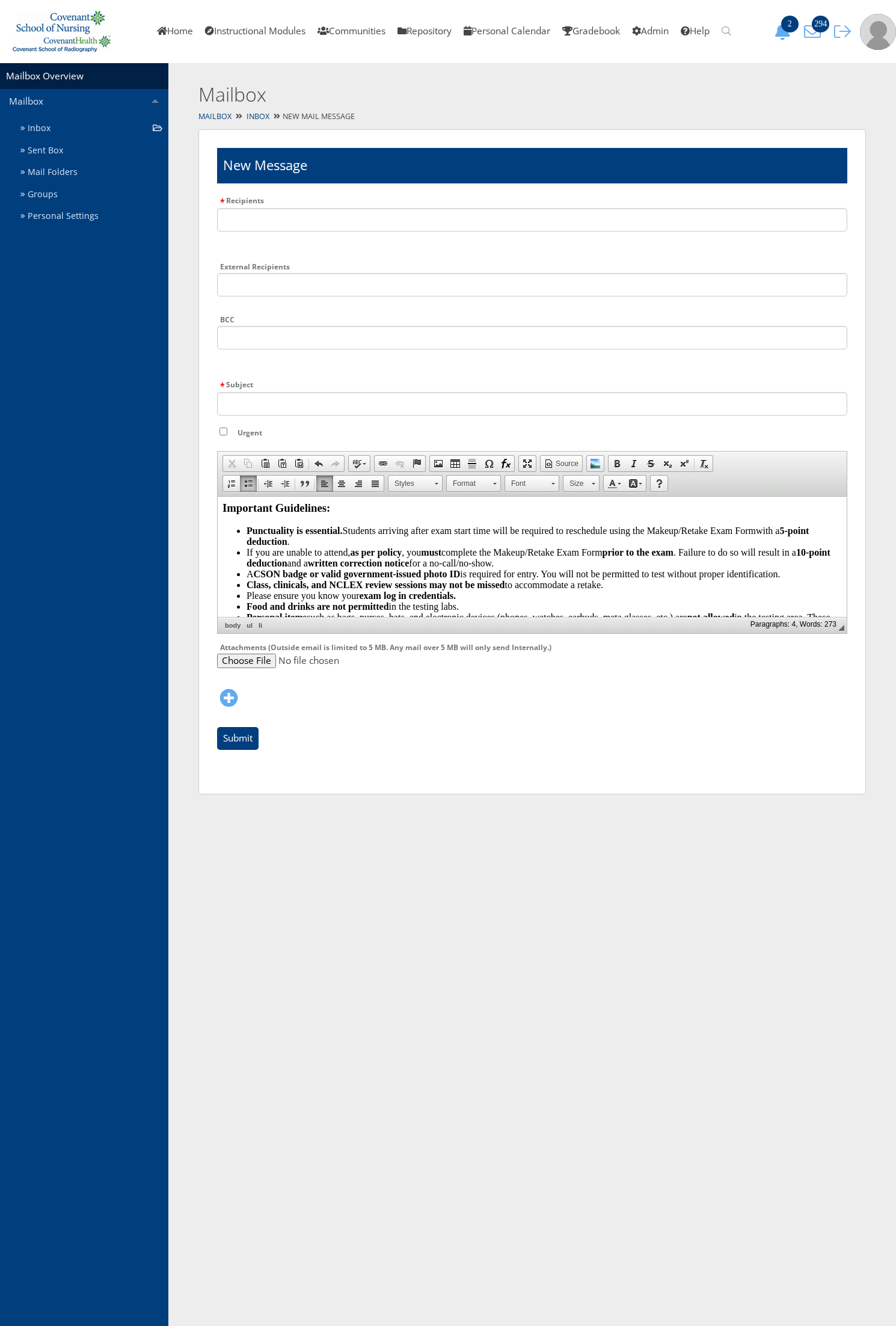
scroll to position [43, 0]
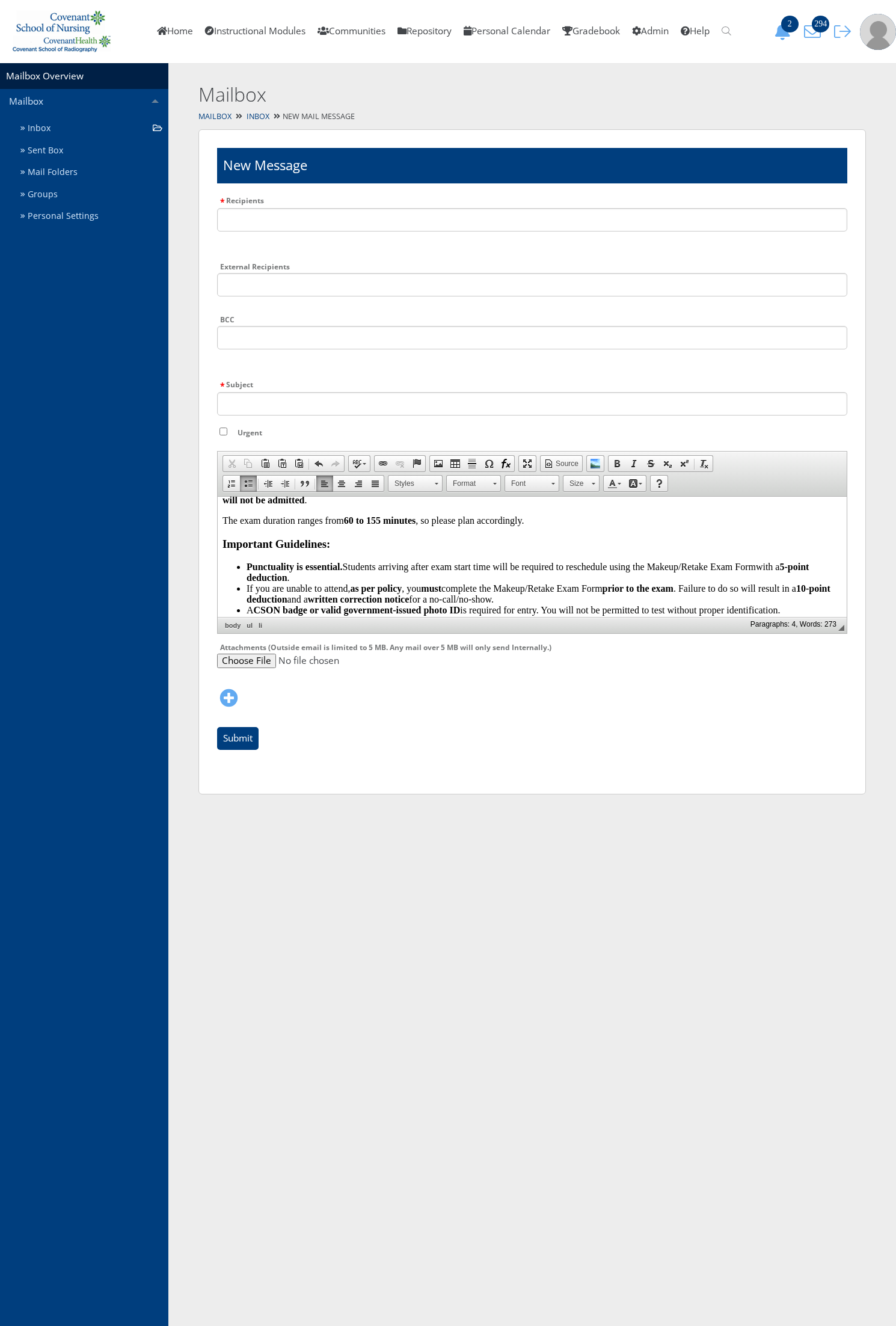
click at [375, 576] on li "Punctuality is essential. Students arriving after exam start time will be requi…" at bounding box center [544, 572] width 596 height 22
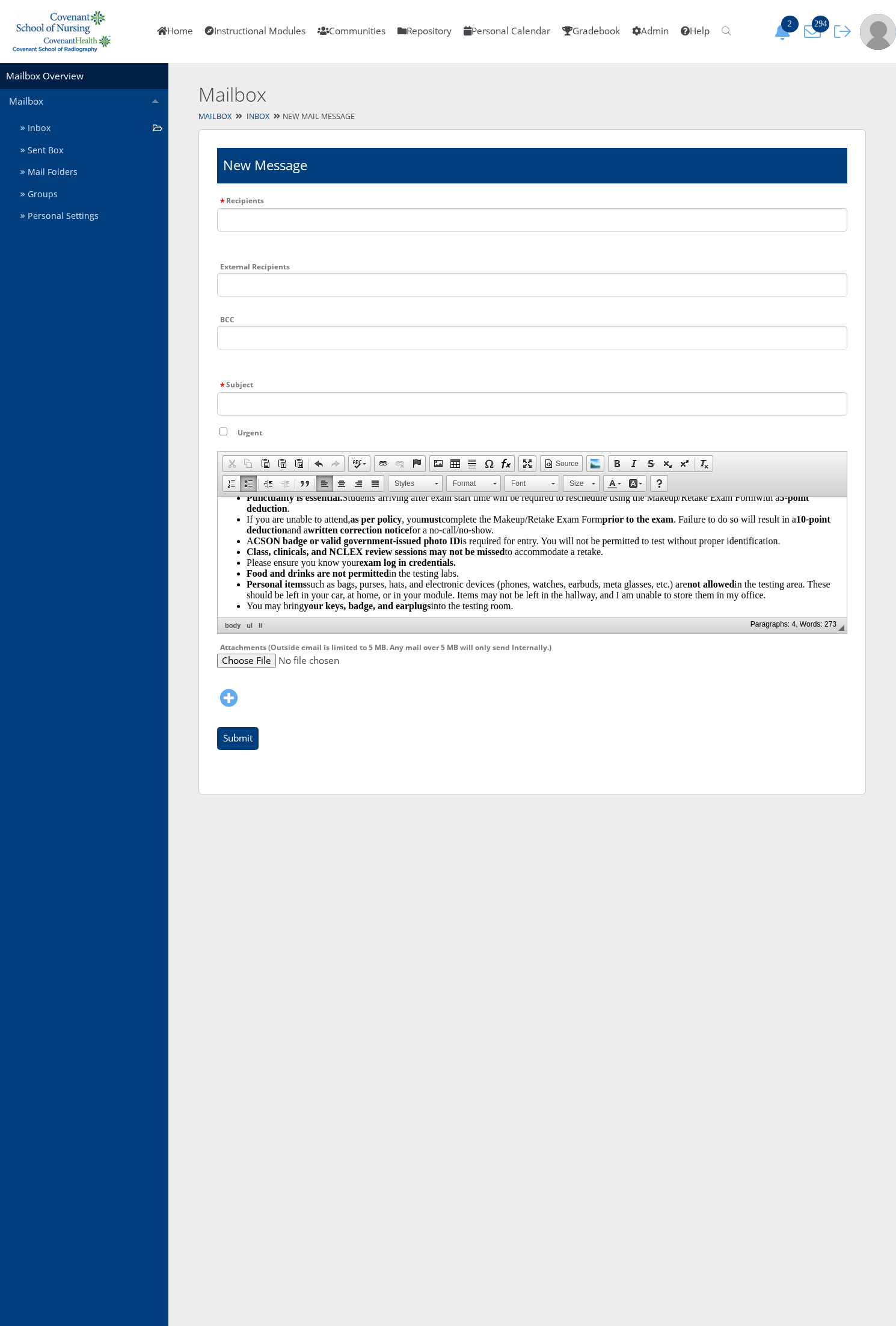
scroll to position [0, 0]
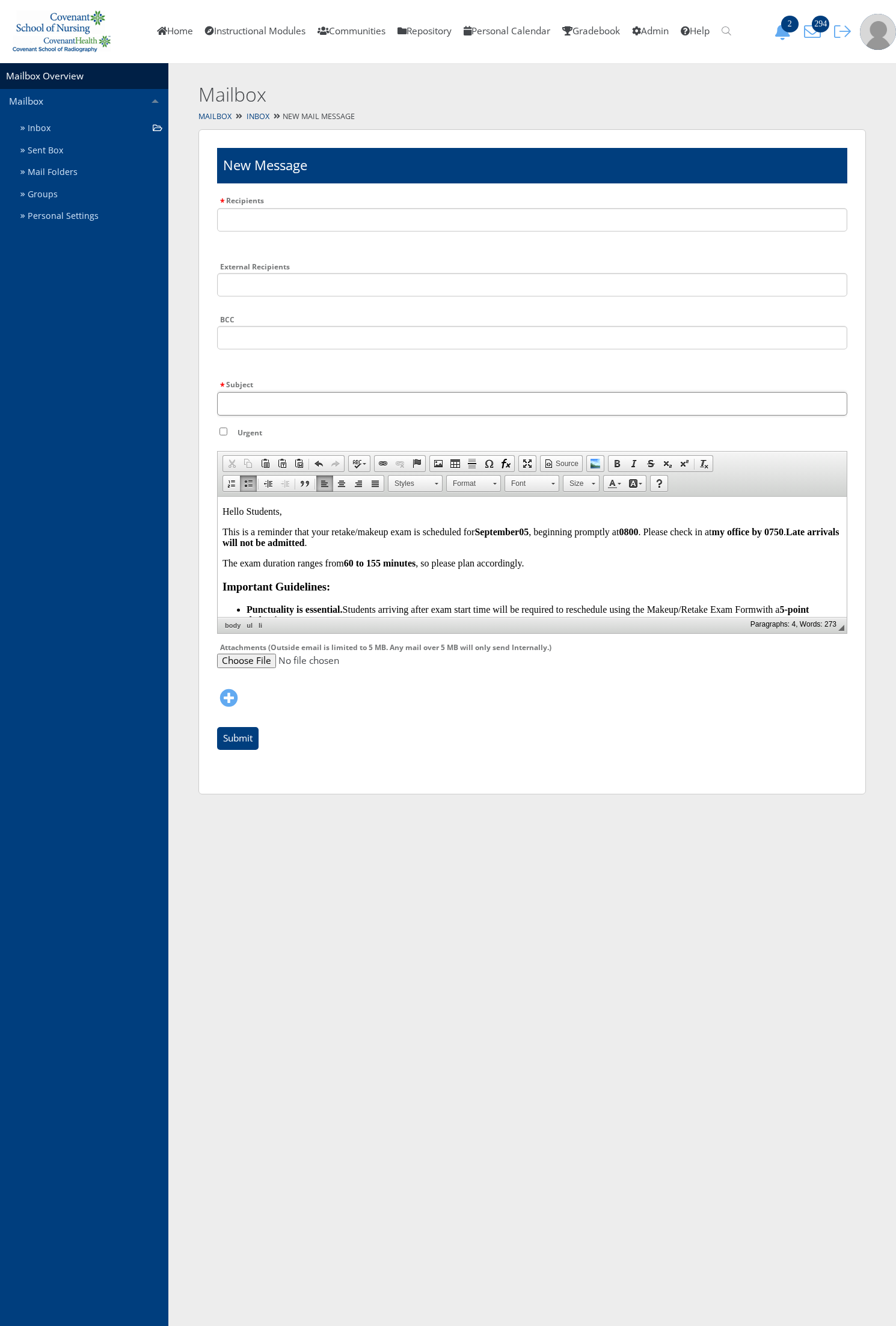
click at [294, 400] on input "Subject" at bounding box center [532, 404] width 630 height 24
type input "Makeup/Retake Exam Reminder"
click at [223, 427] on input "Urgent" at bounding box center [224, 431] width 8 height 8
checkbox input "true"
click at [250, 328] on input "text" at bounding box center [532, 337] width 630 height 24
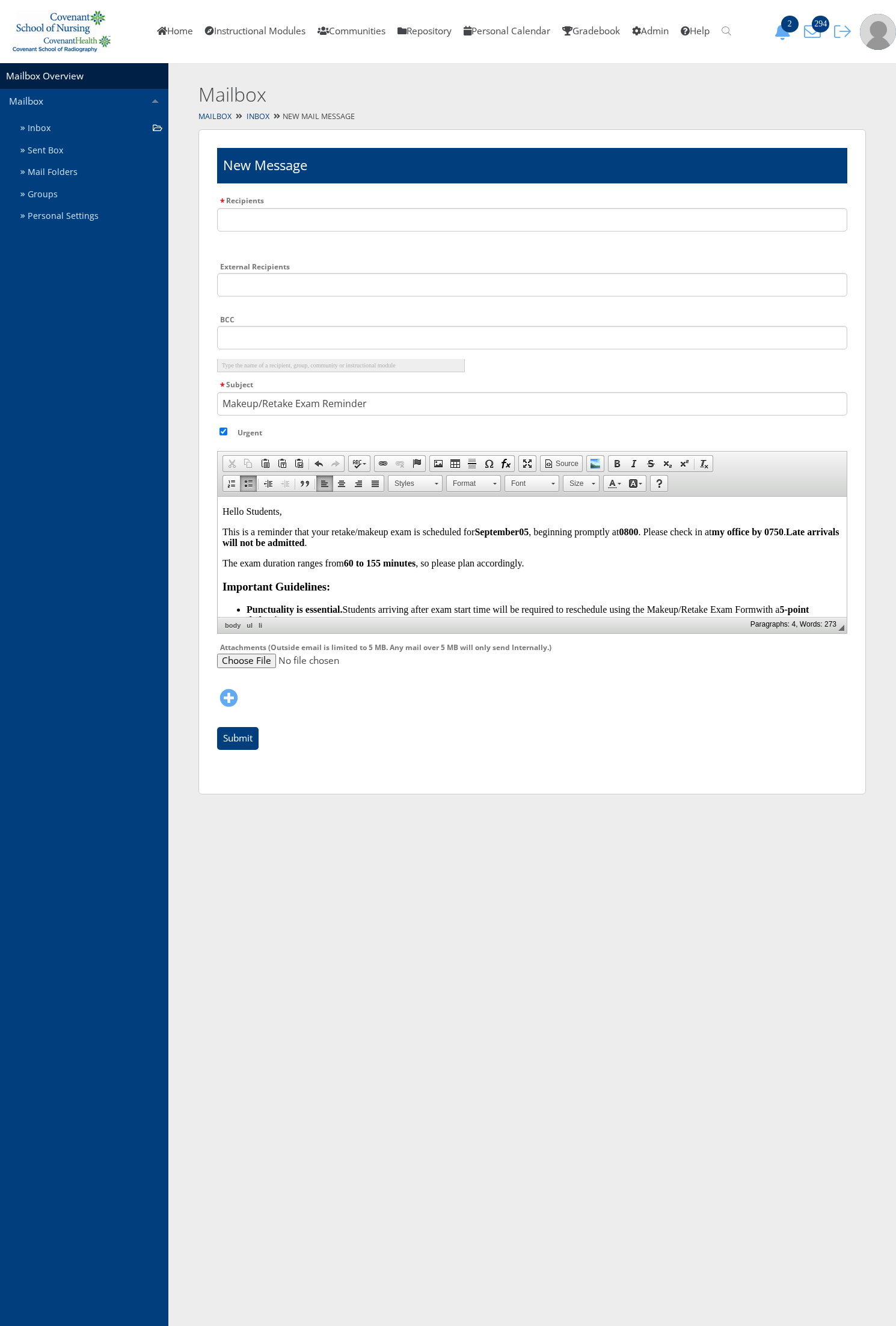
click at [289, 206] on div "Recipients Type the name of a recipient, group, community or instructional modu…" at bounding box center [532, 223] width 630 height 60
click at [288, 220] on input "text" at bounding box center [532, 220] width 630 height 24
type input "elisa tienda"
click at [293, 246] on li "* Elisa Tienda" at bounding box center [340, 248] width 248 height 14
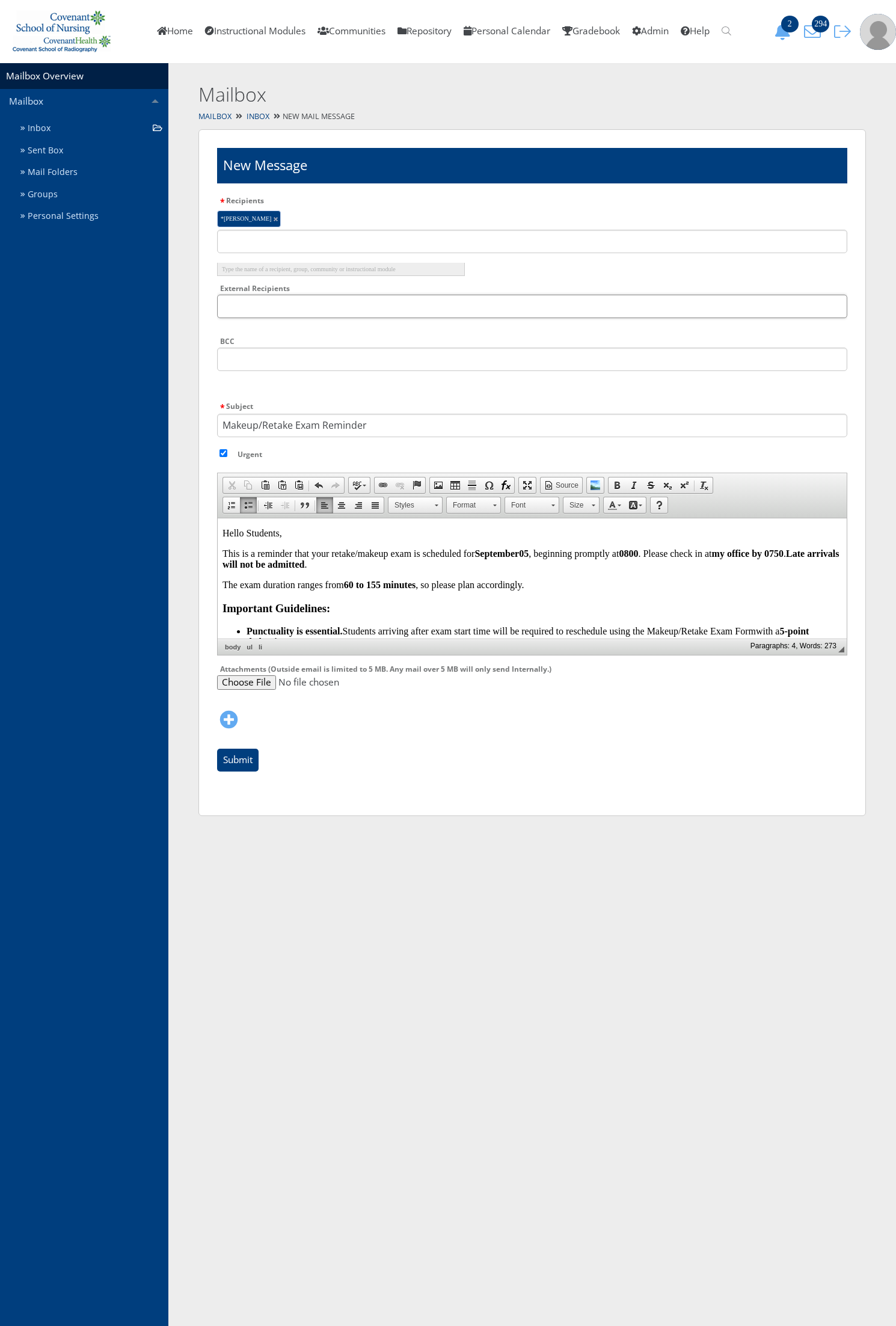
click at [271, 300] on input "External Recipients" at bounding box center [532, 306] width 630 height 24
click at [587, 361] on input "text" at bounding box center [532, 359] width 630 height 24
click at [226, 364] on input "text" at bounding box center [532, 359] width 630 height 24
type input "erin"
click at [253, 397] on li "Erin Kuykendall" at bounding box center [340, 401] width 248 height 14
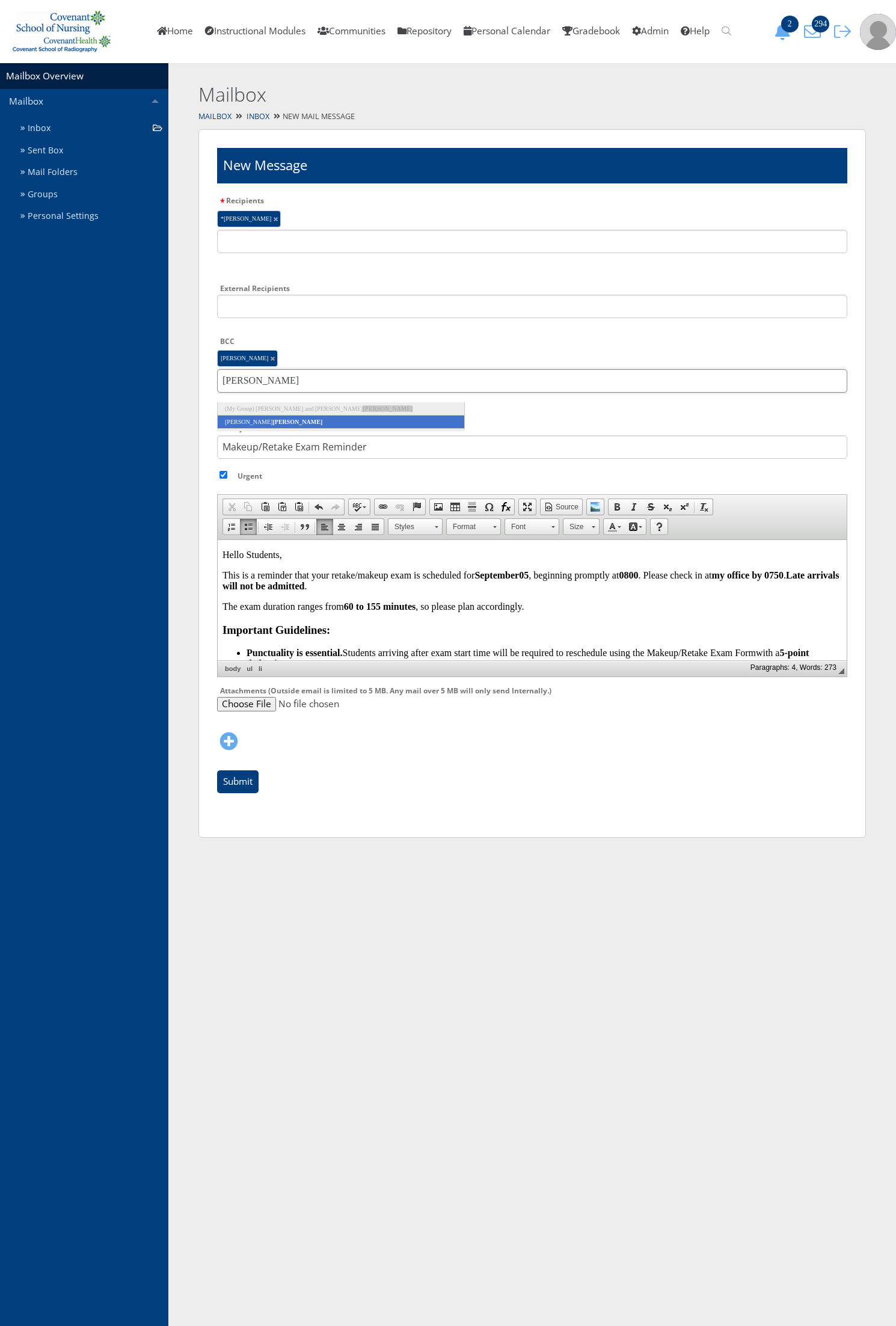
type input "solis"
click at [258, 418] on li "Briana Solis" at bounding box center [340, 423] width 248 height 14
type input "masse"
click at [257, 403] on li "Kaitlyn Masse y" at bounding box center [340, 409] width 248 height 14
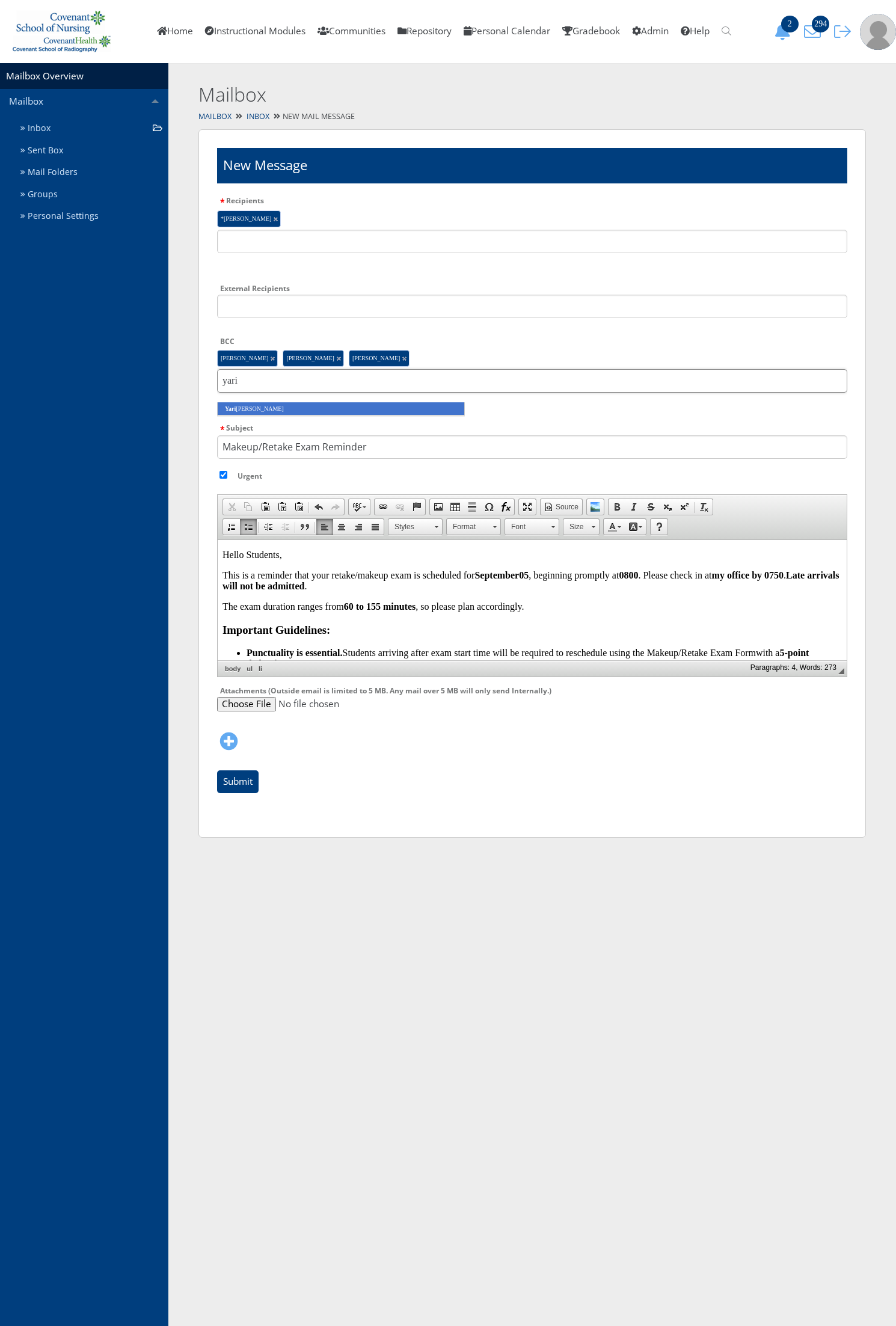
type input "yari"
click at [257, 403] on li "Yari Lopez" at bounding box center [340, 409] width 248 height 14
type input "foster"
click at [257, 403] on li "Kaitlyn Foster" at bounding box center [340, 409] width 248 height 14
type input "down"
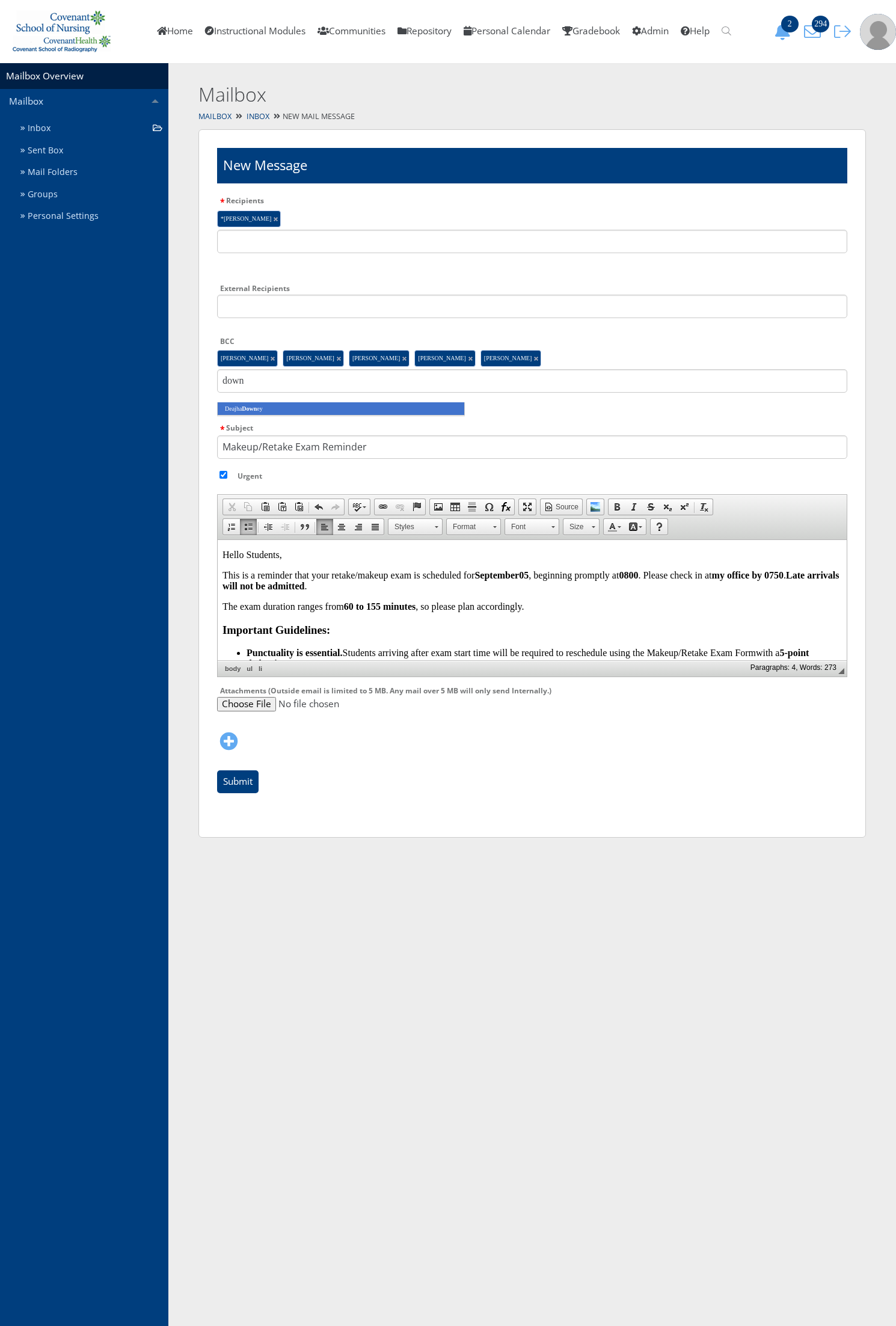
click at [257, 403] on li "Deajha Down ey" at bounding box center [340, 409] width 248 height 14
type input "meye"
click at [273, 408] on em "Meye" at bounding box center [279, 409] width 14 height 7
type input "garces"
click at [273, 410] on em "Garces" at bounding box center [298, 409] width 50 height 7
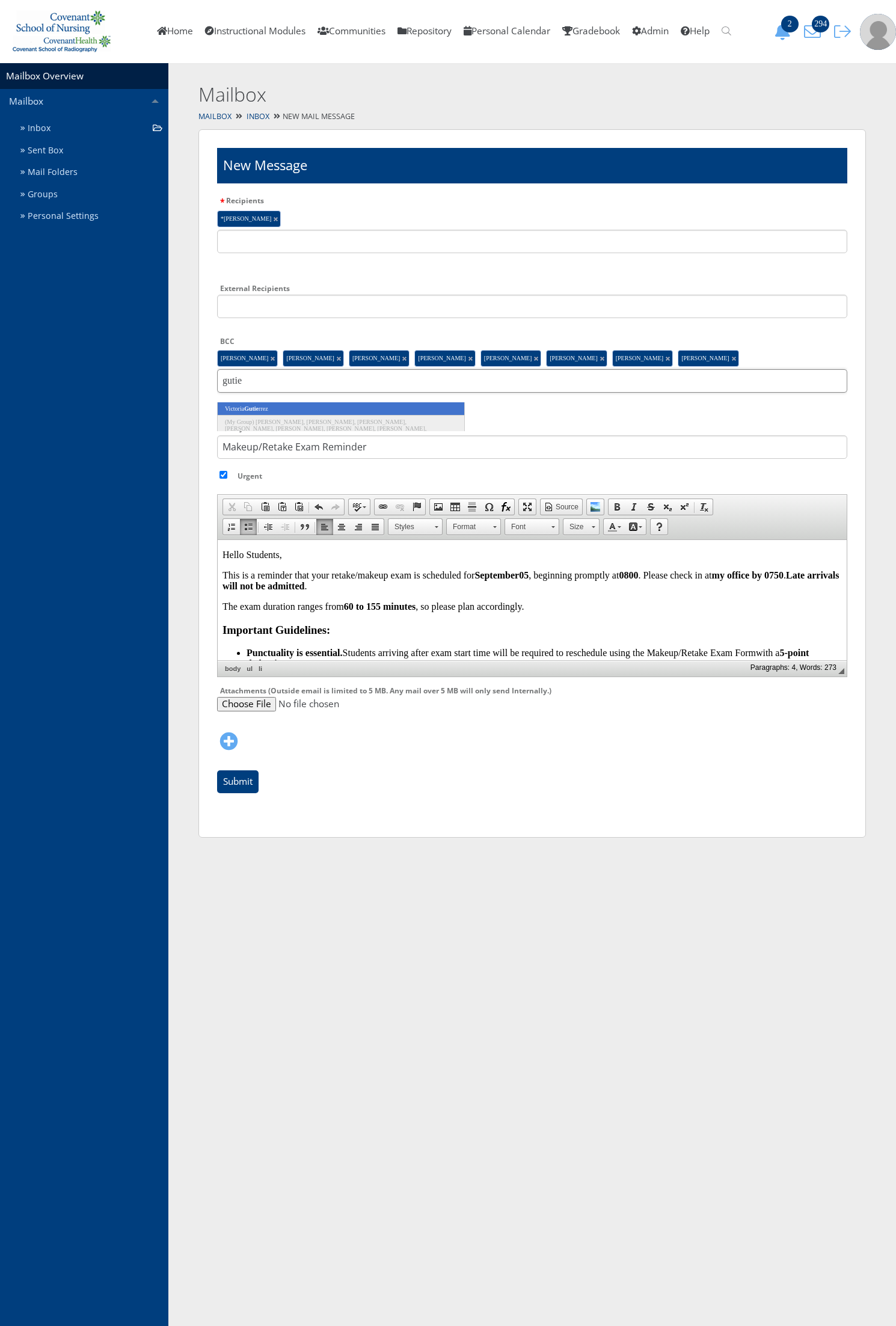
type input "gutie"
click at [258, 410] on em "Gutie" at bounding box center [251, 409] width 14 height 7
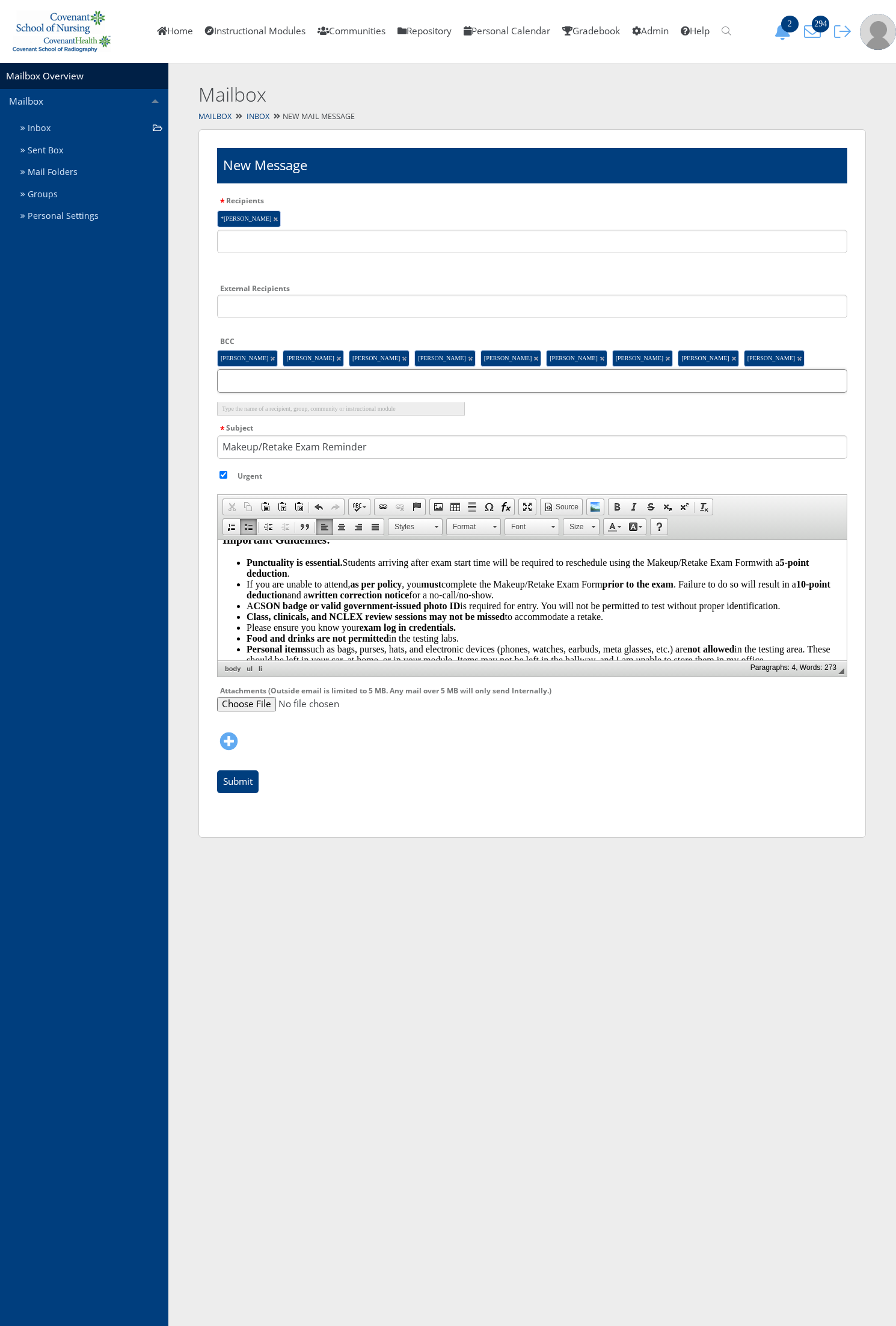
scroll to position [193, 0]
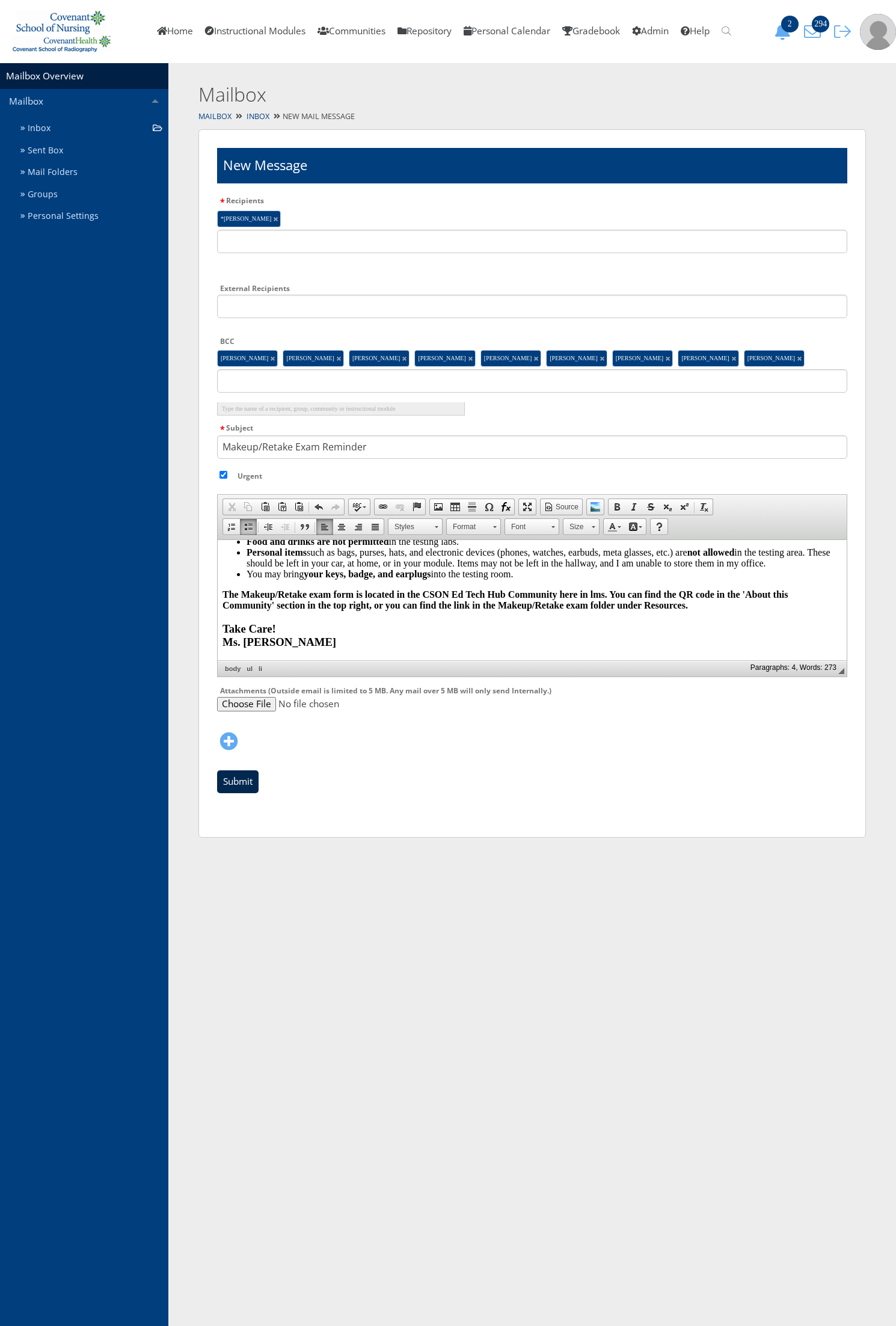
click at [236, 777] on input "Submit" at bounding box center [237, 782] width 41 height 23
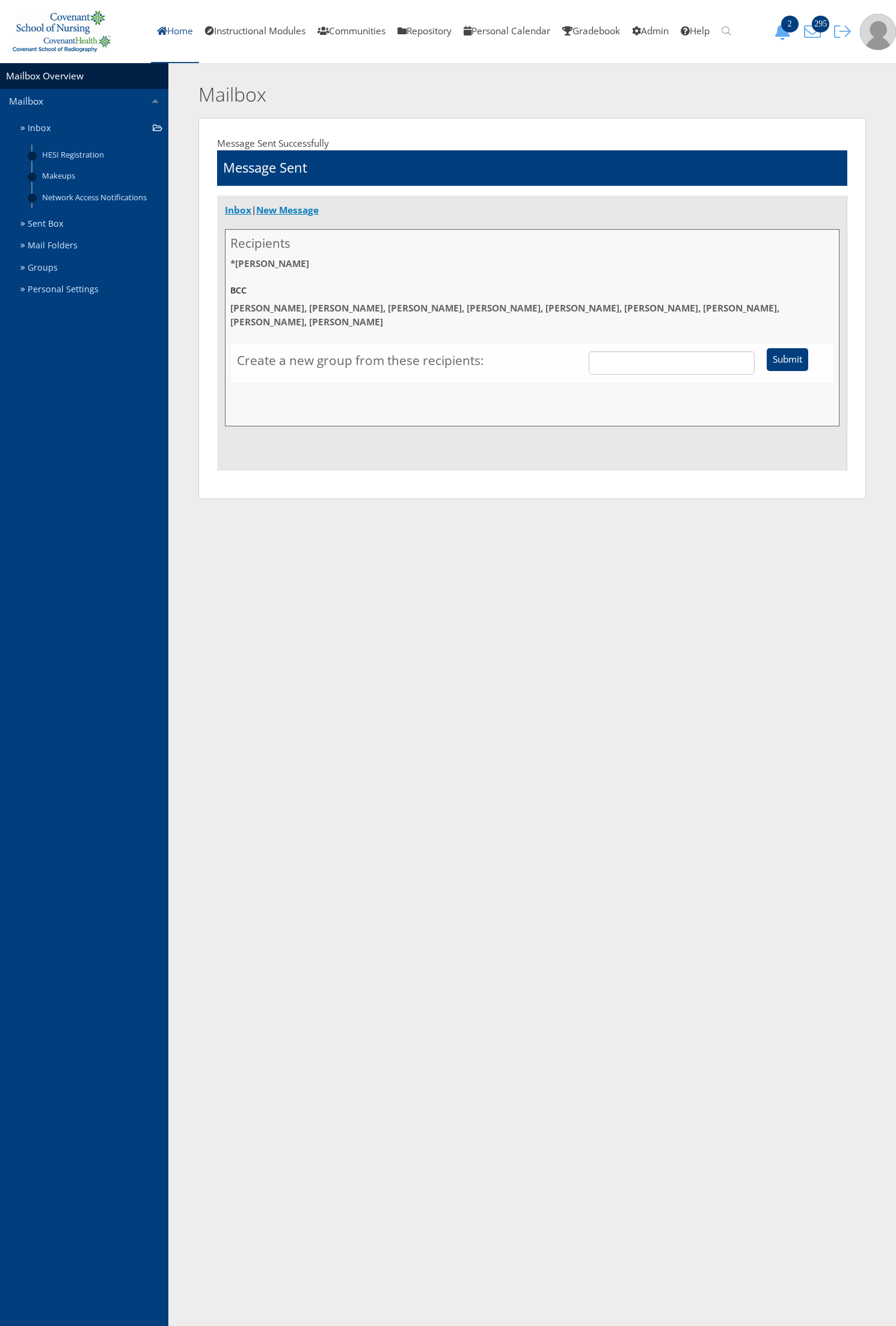
click at [168, 26] on link "Home" at bounding box center [175, 31] width 48 height 63
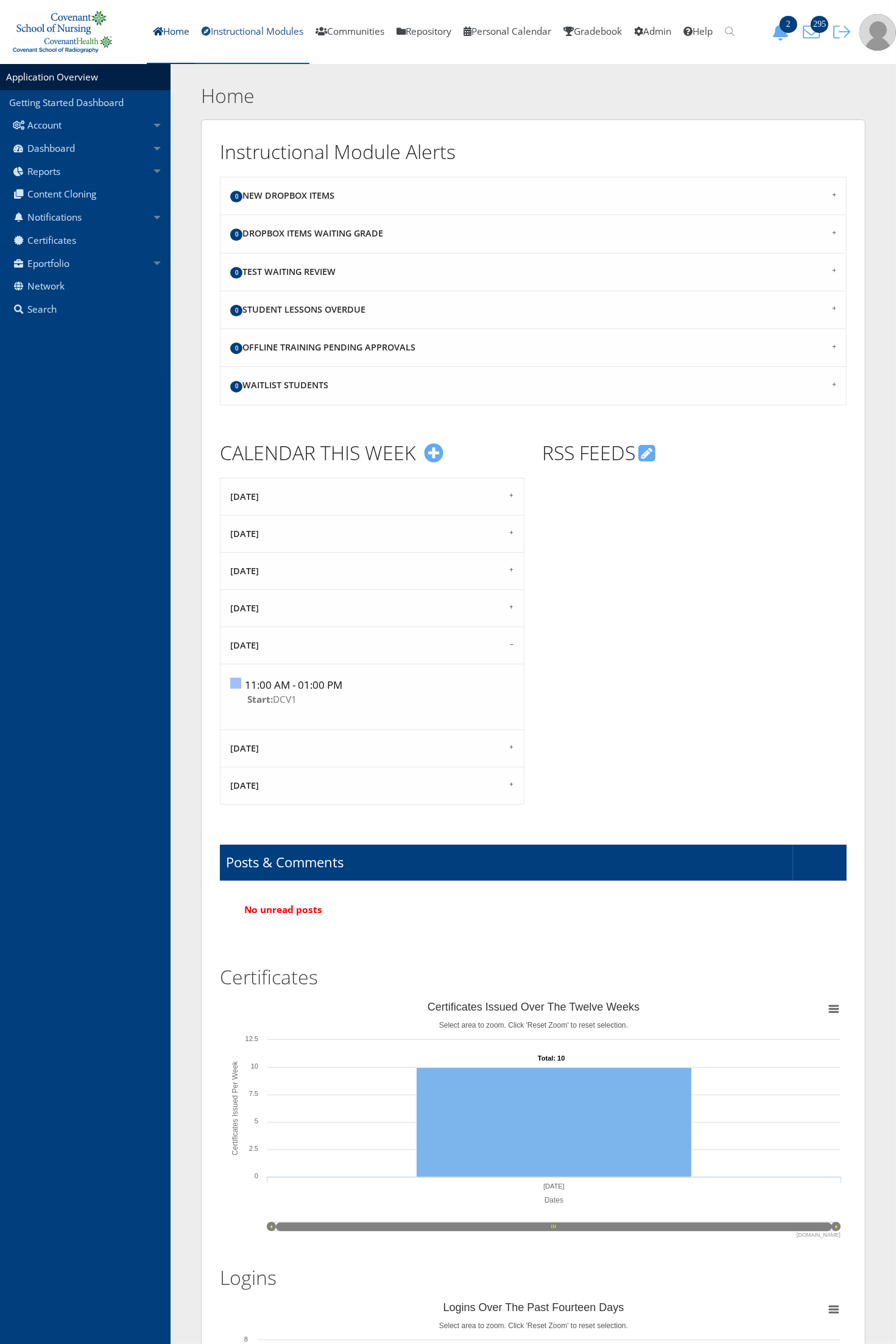
click at [256, 27] on link "Instructional Modules" at bounding box center [253, 32] width 114 height 64
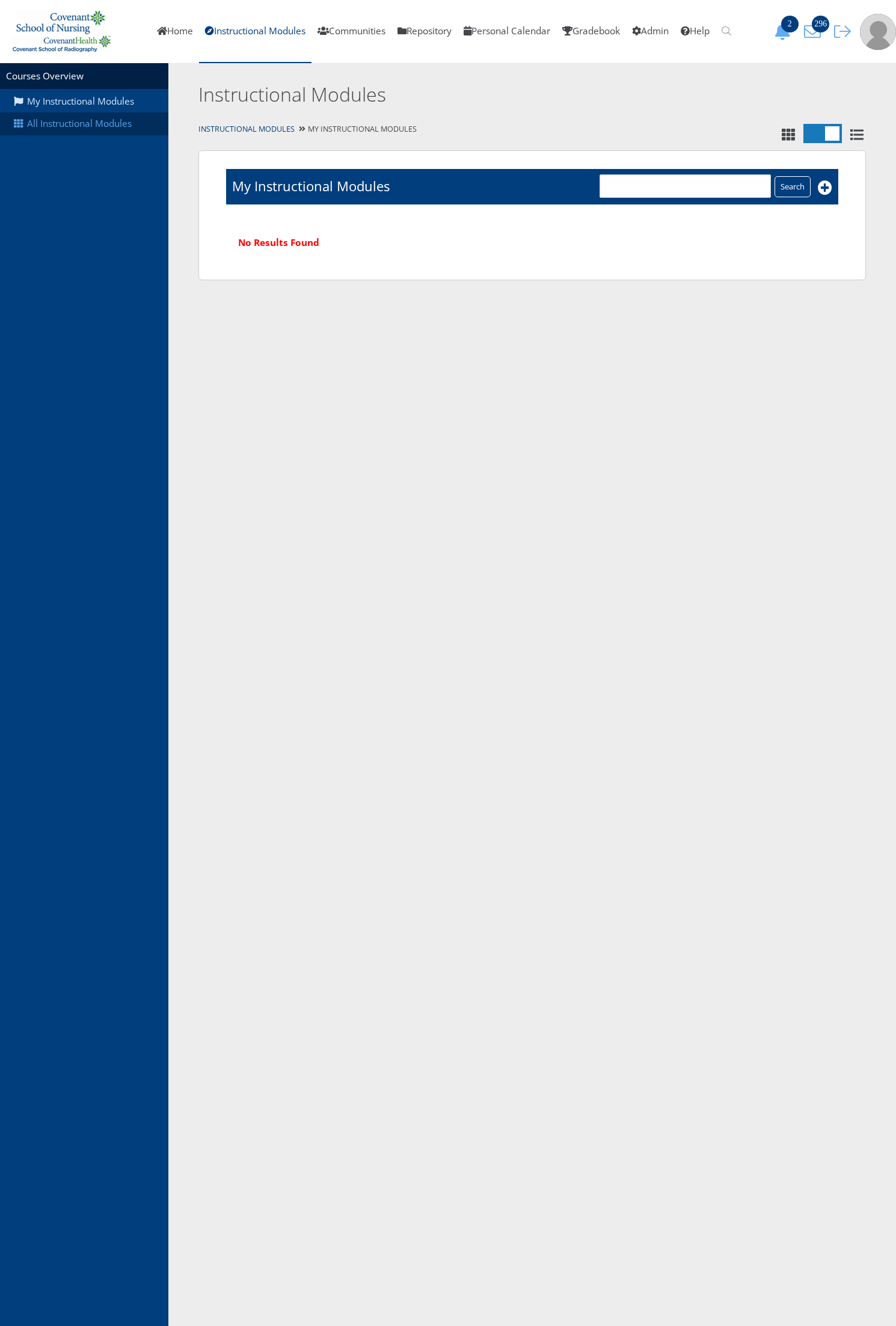
click at [100, 121] on link "All Instructional Modules" at bounding box center [84, 124] width 168 height 23
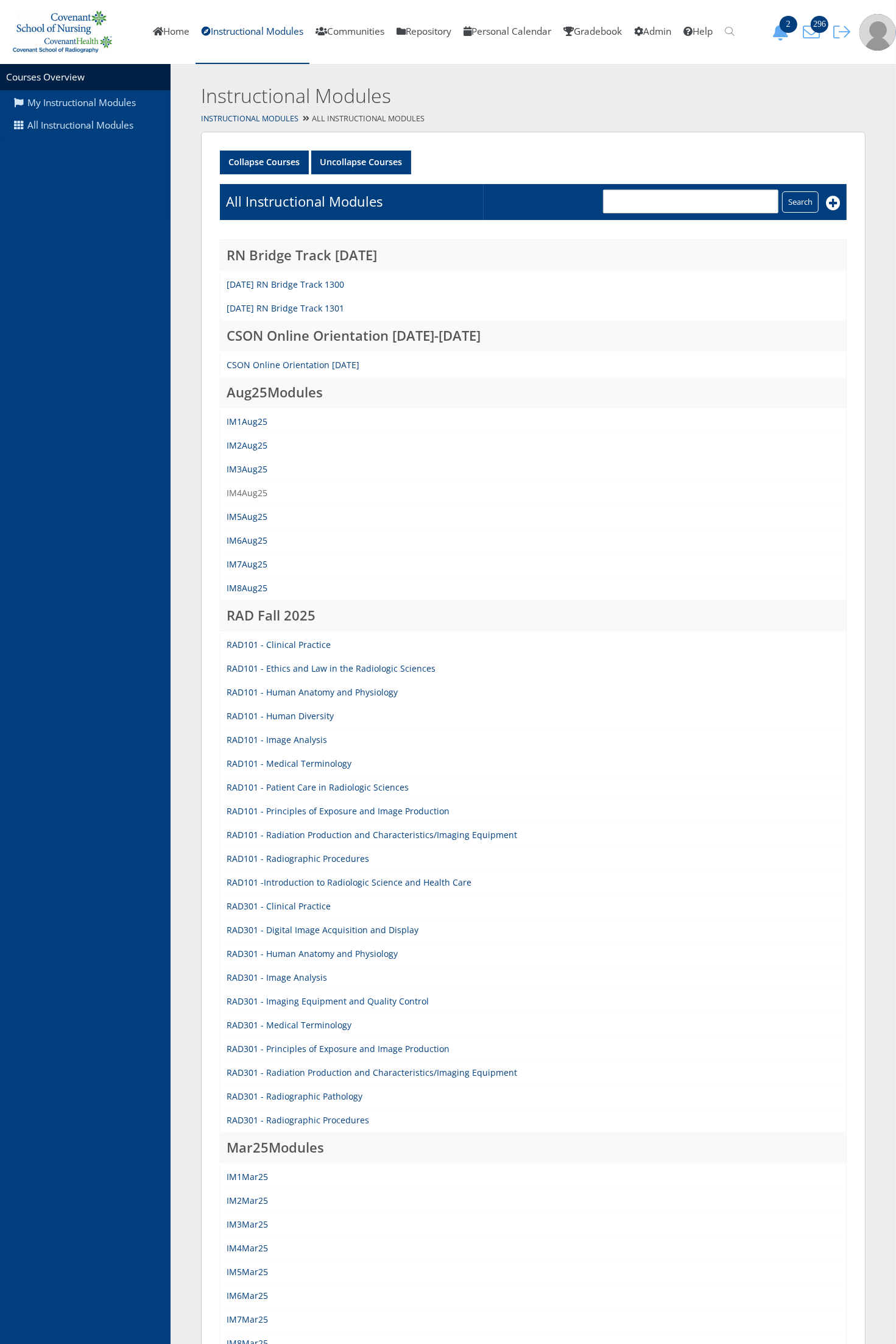
click at [257, 494] on link "IM4Aug25" at bounding box center [247, 492] width 41 height 12
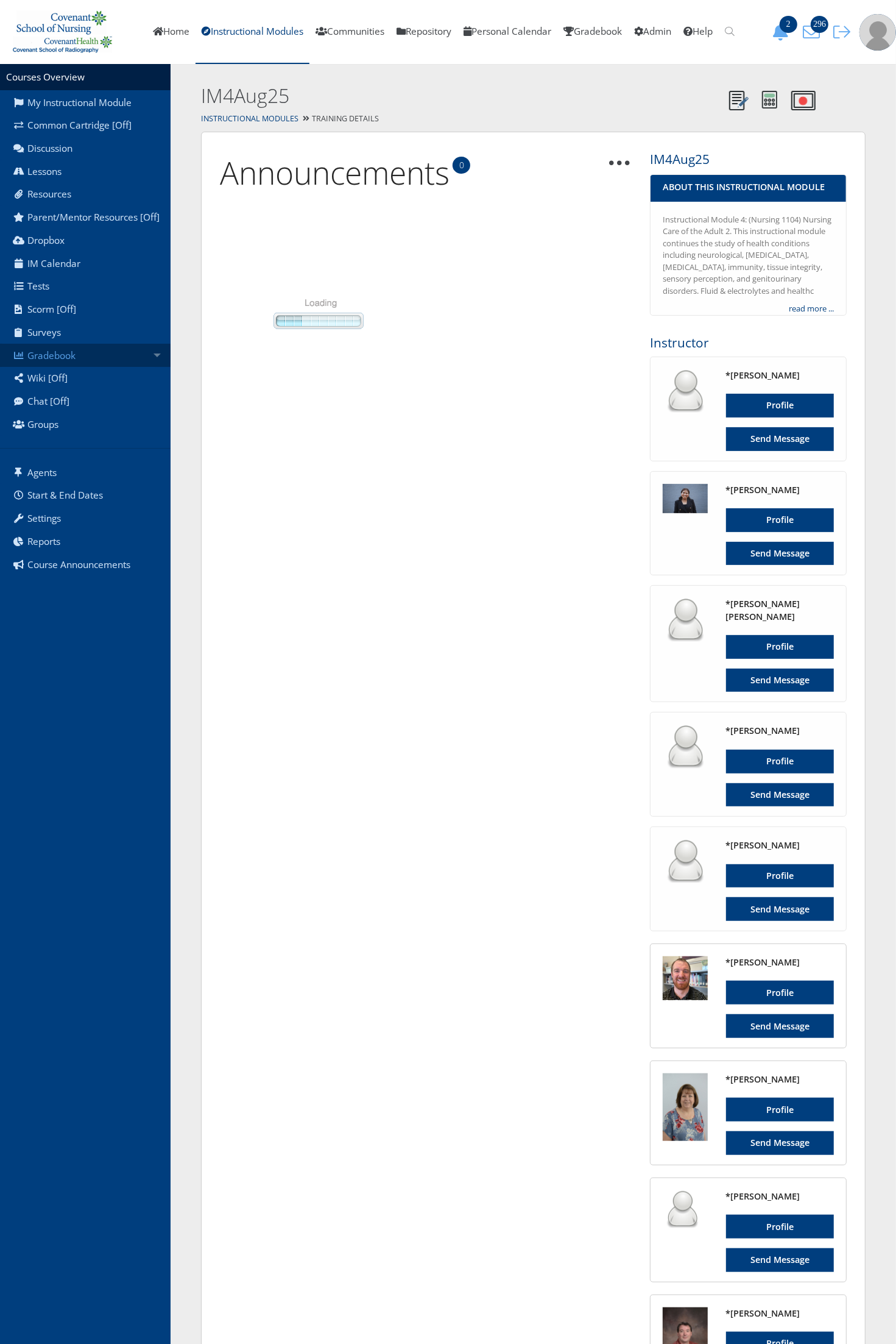
click at [131, 347] on link "Gradebook" at bounding box center [85, 355] width 170 height 23
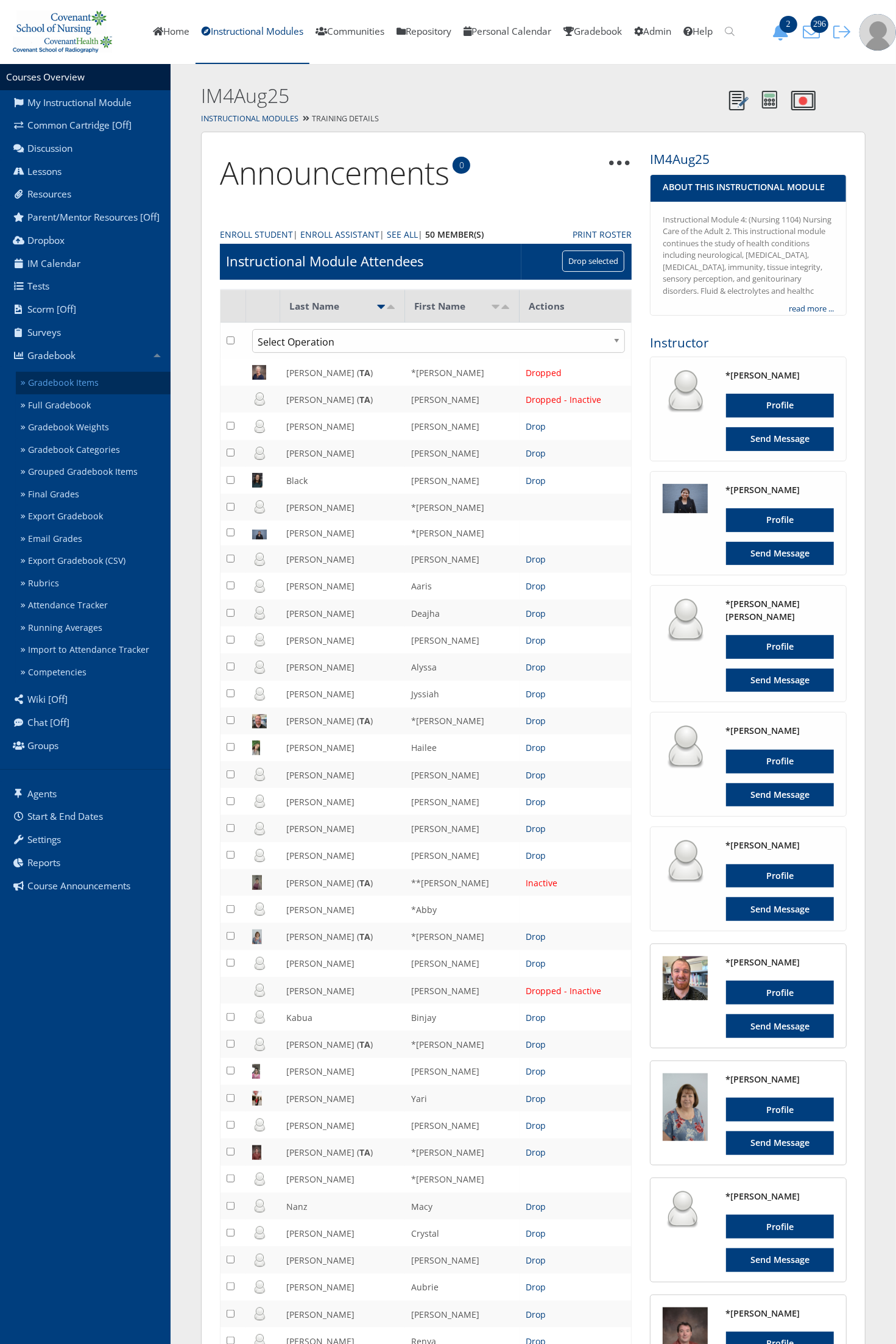
click at [120, 372] on link "Gradebook Items" at bounding box center [93, 383] width 155 height 23
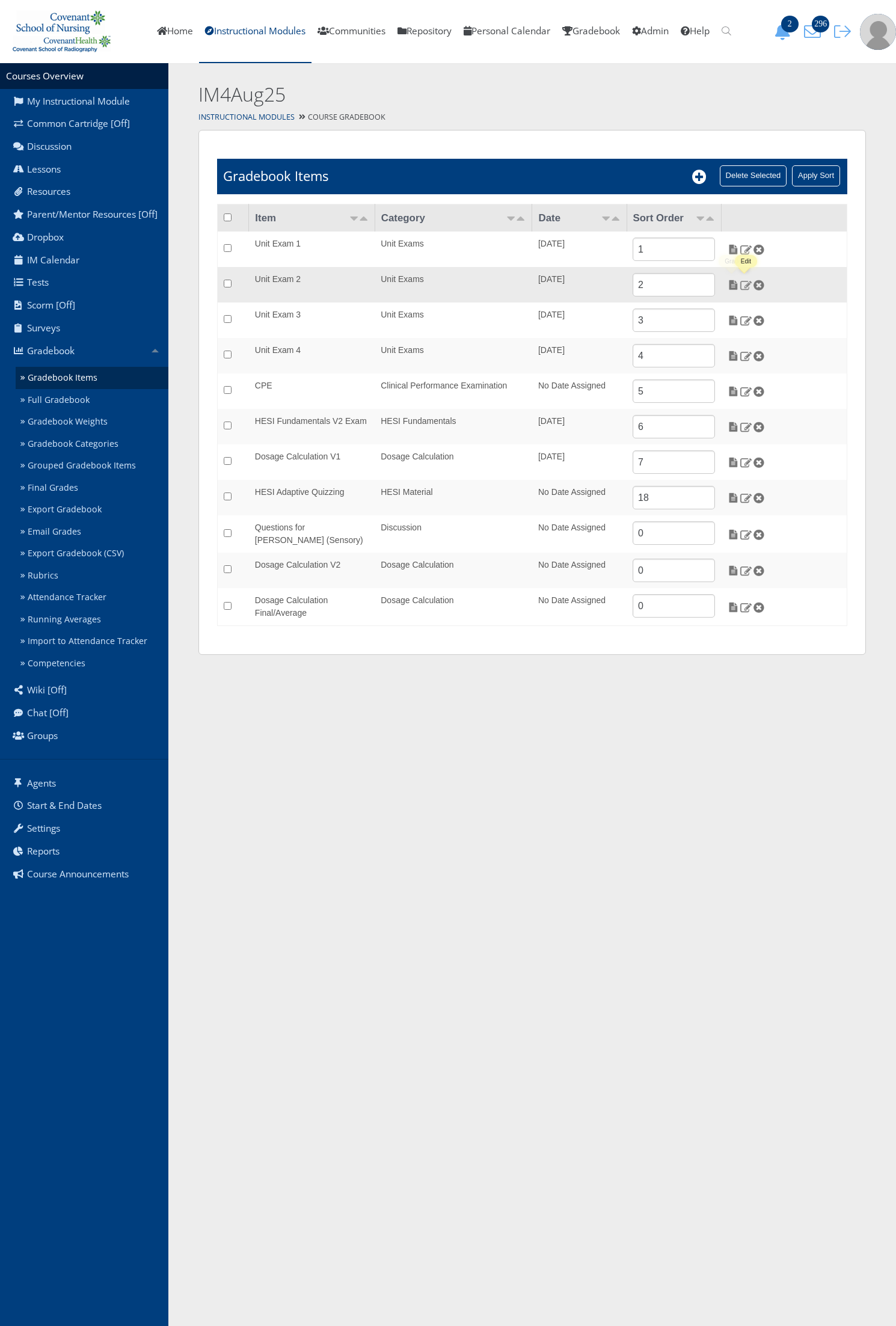
click at [744, 286] on img at bounding box center [745, 285] width 13 height 11
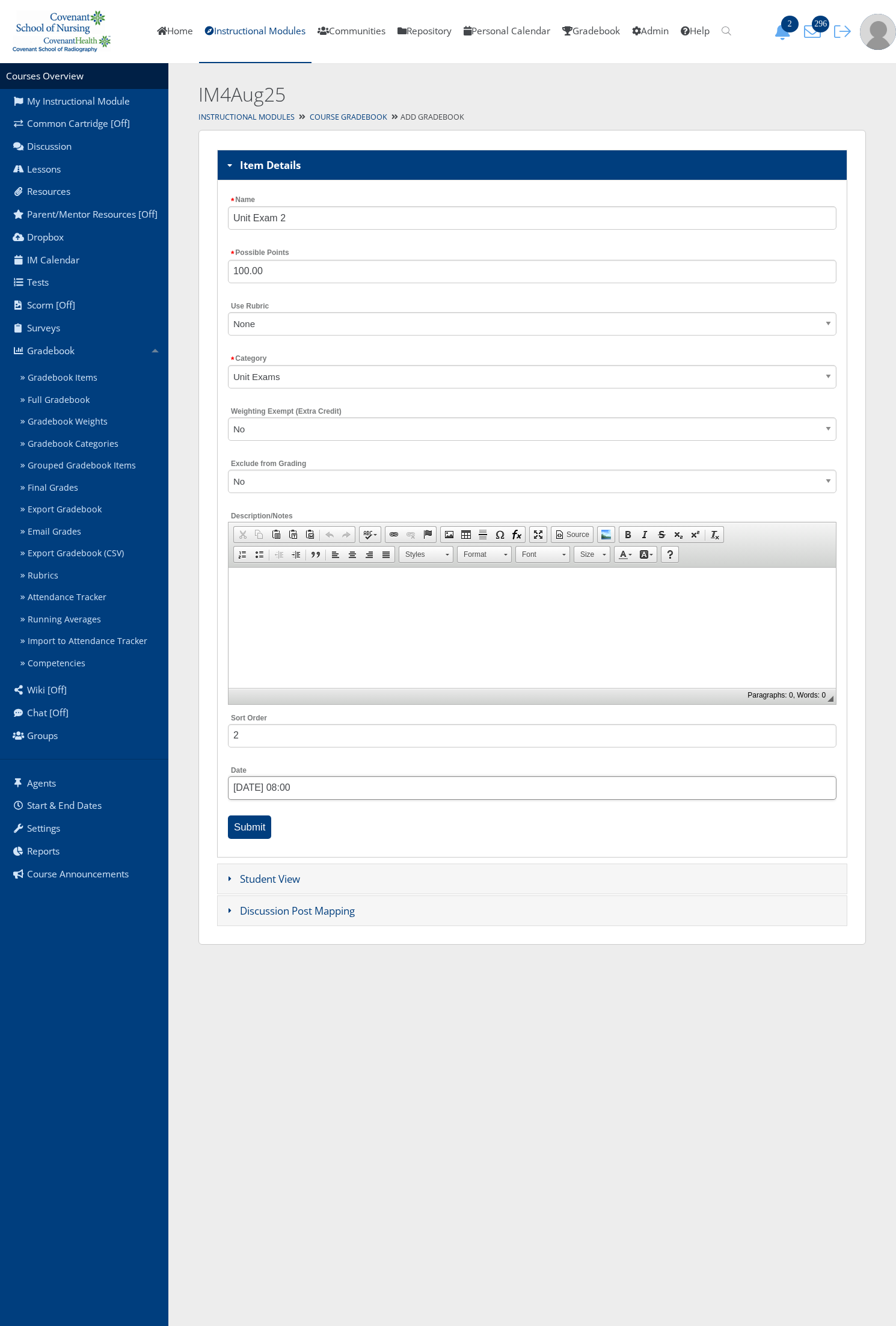
click at [257, 792] on input "04/14/2025 08:00" at bounding box center [532, 787] width 608 height 24
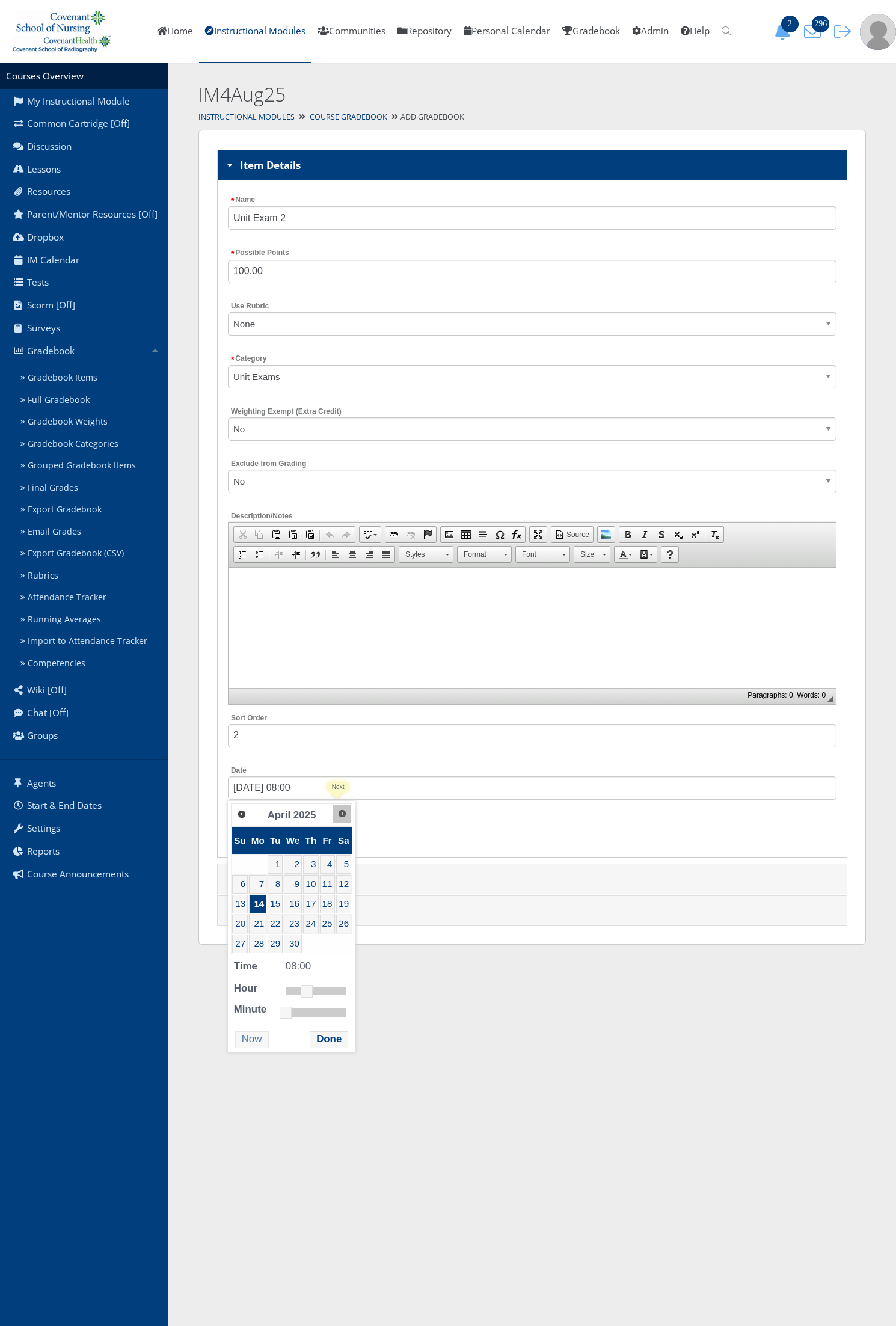
click at [333, 813] on link "Next" at bounding box center [342, 813] width 18 height 18
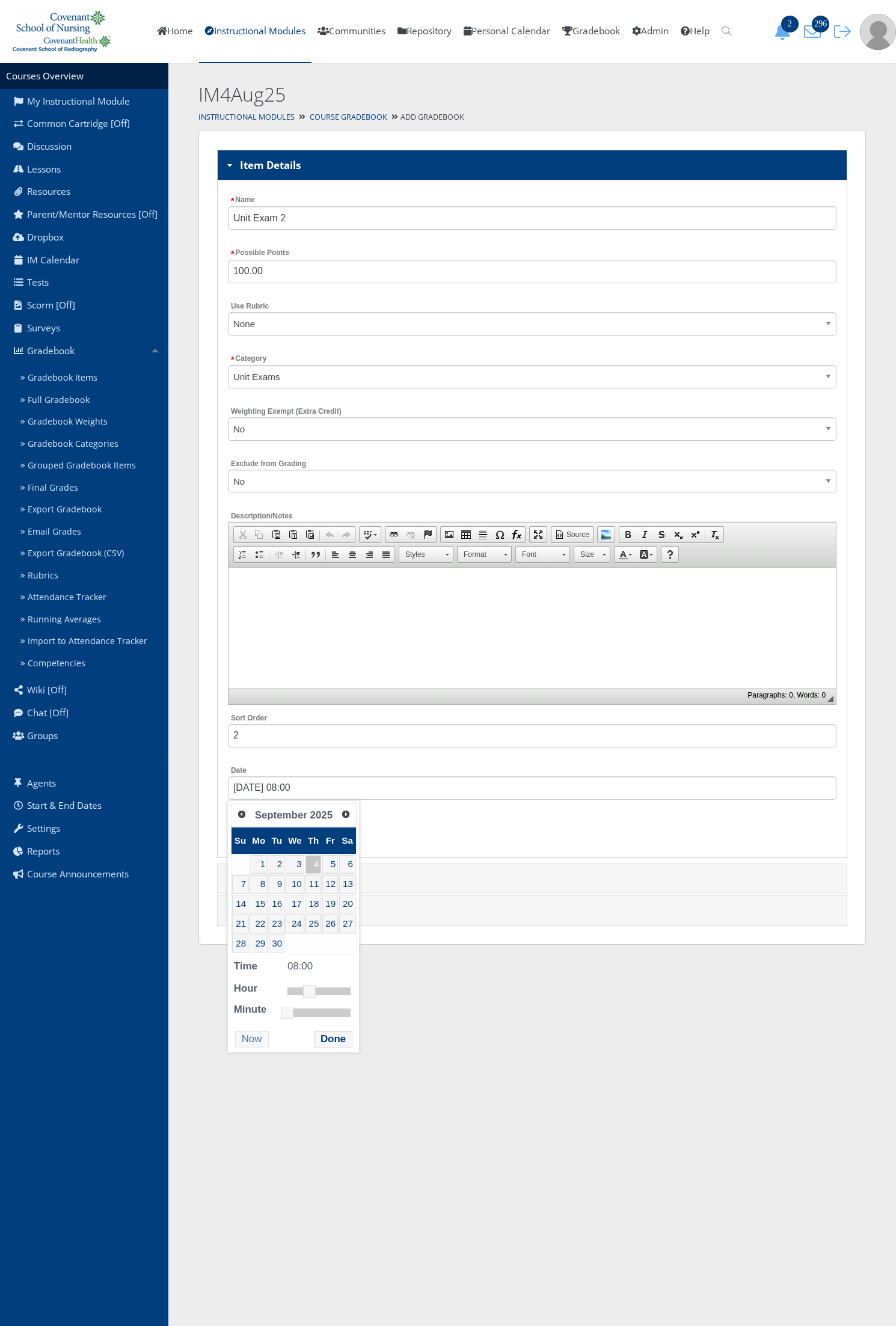
click at [311, 863] on link "4" at bounding box center [313, 864] width 16 height 18
type input "09/04/2025 08:00"
click at [330, 1042] on button "Done" at bounding box center [333, 1039] width 39 height 16
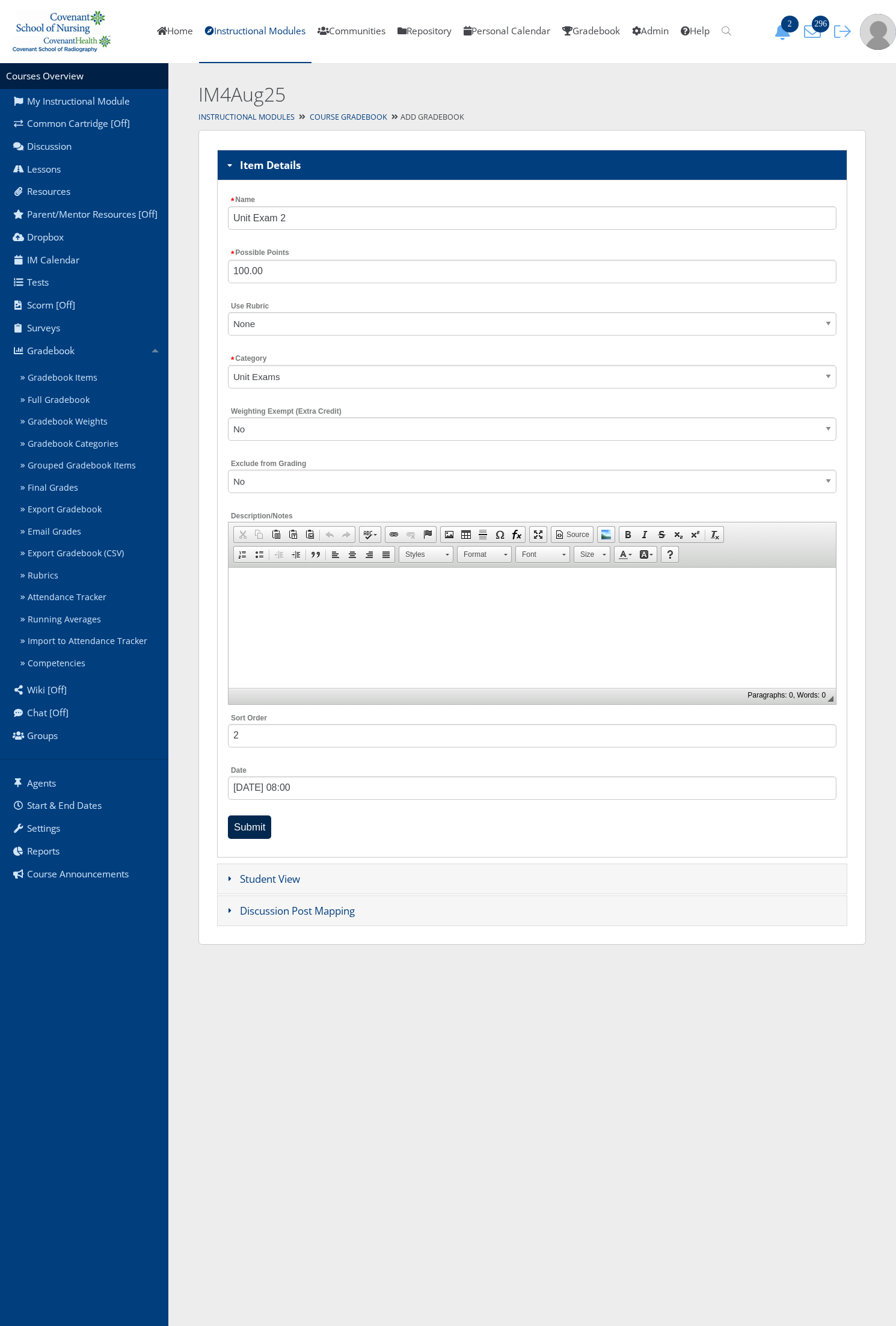
click at [248, 830] on input "Submit" at bounding box center [250, 827] width 44 height 24
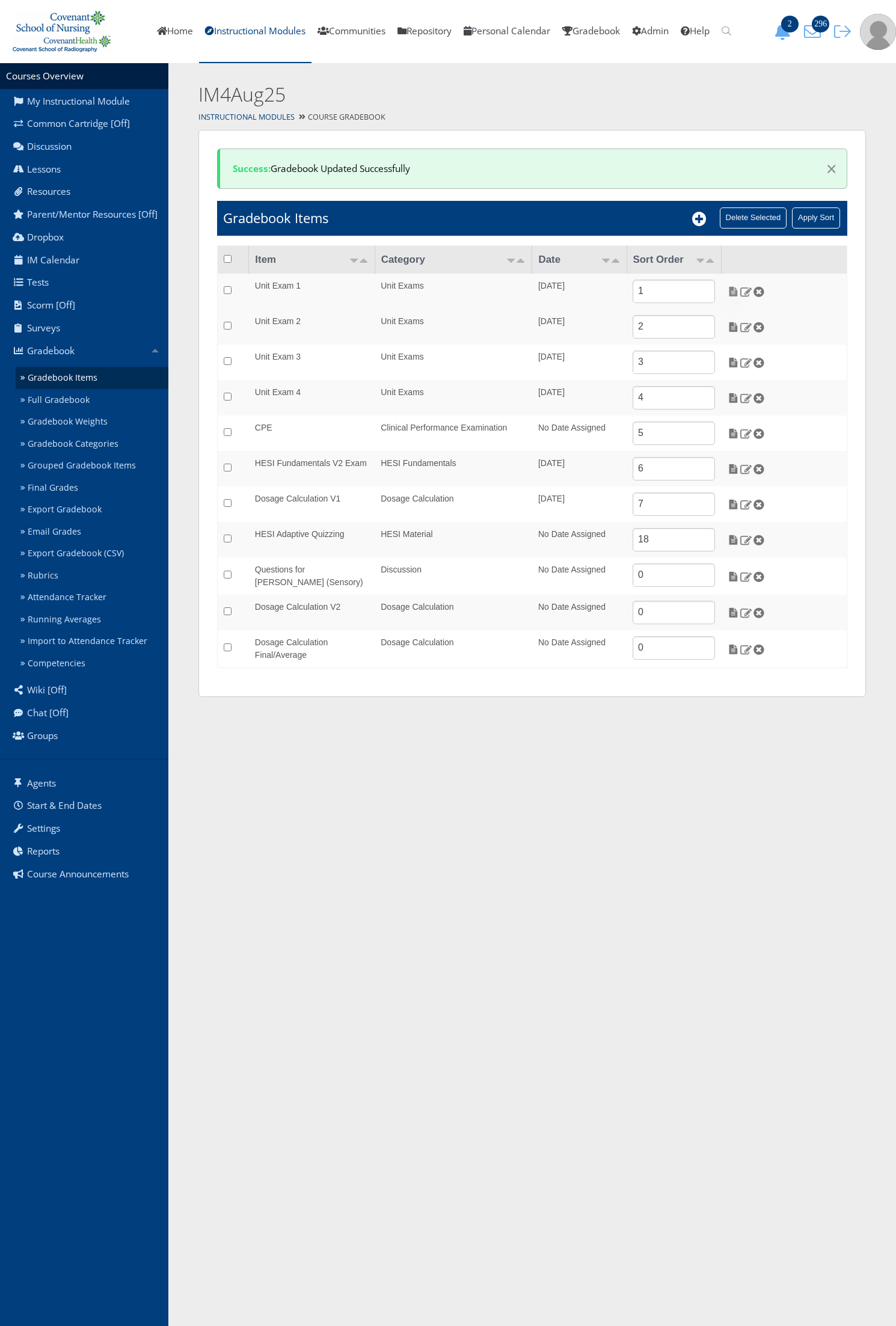
click at [733, 296] on img at bounding box center [733, 292] width 13 height 11
click at [732, 292] on img at bounding box center [733, 292] width 13 height 11
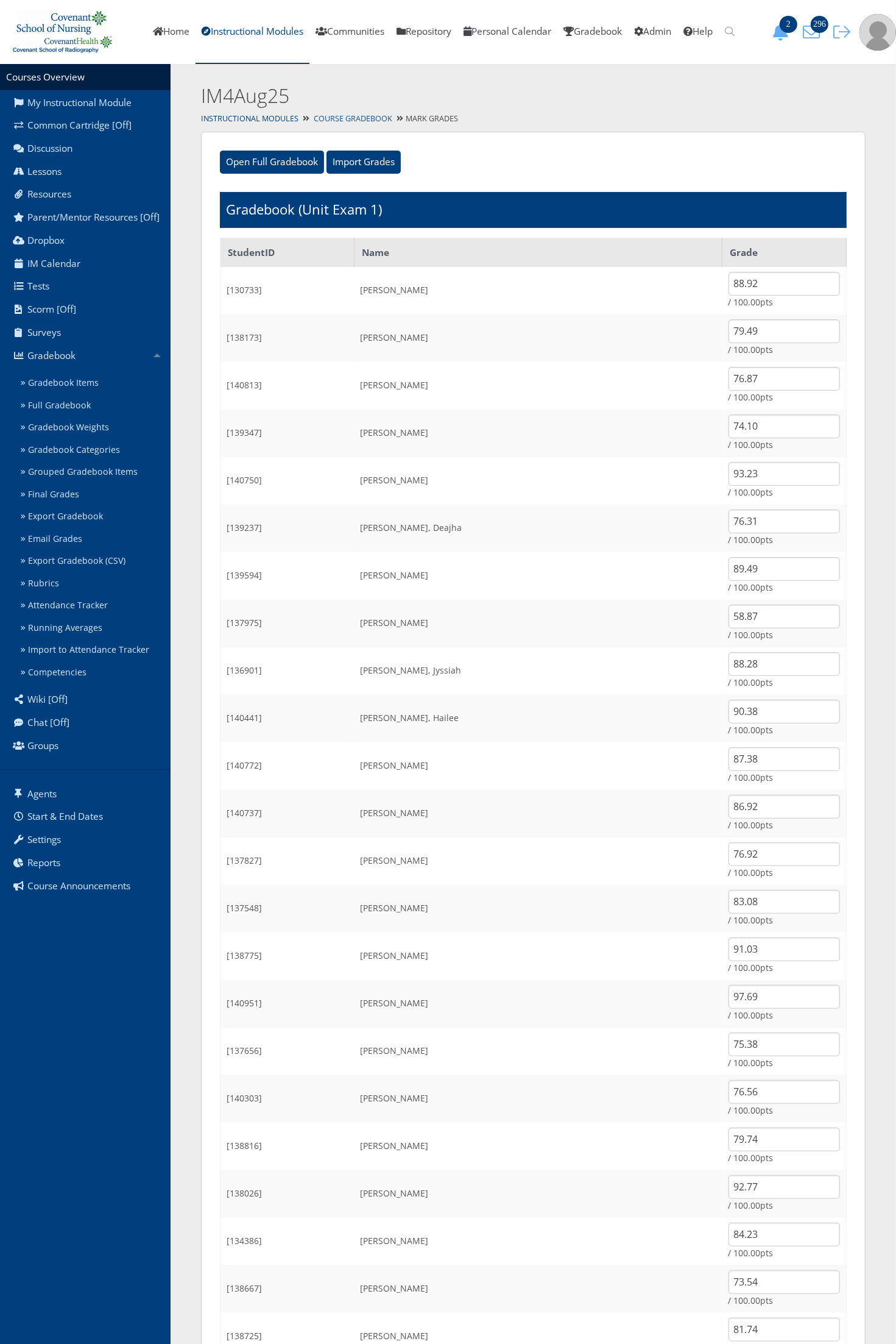
click at [364, 115] on link "Course Gradebook" at bounding box center [353, 118] width 78 height 10
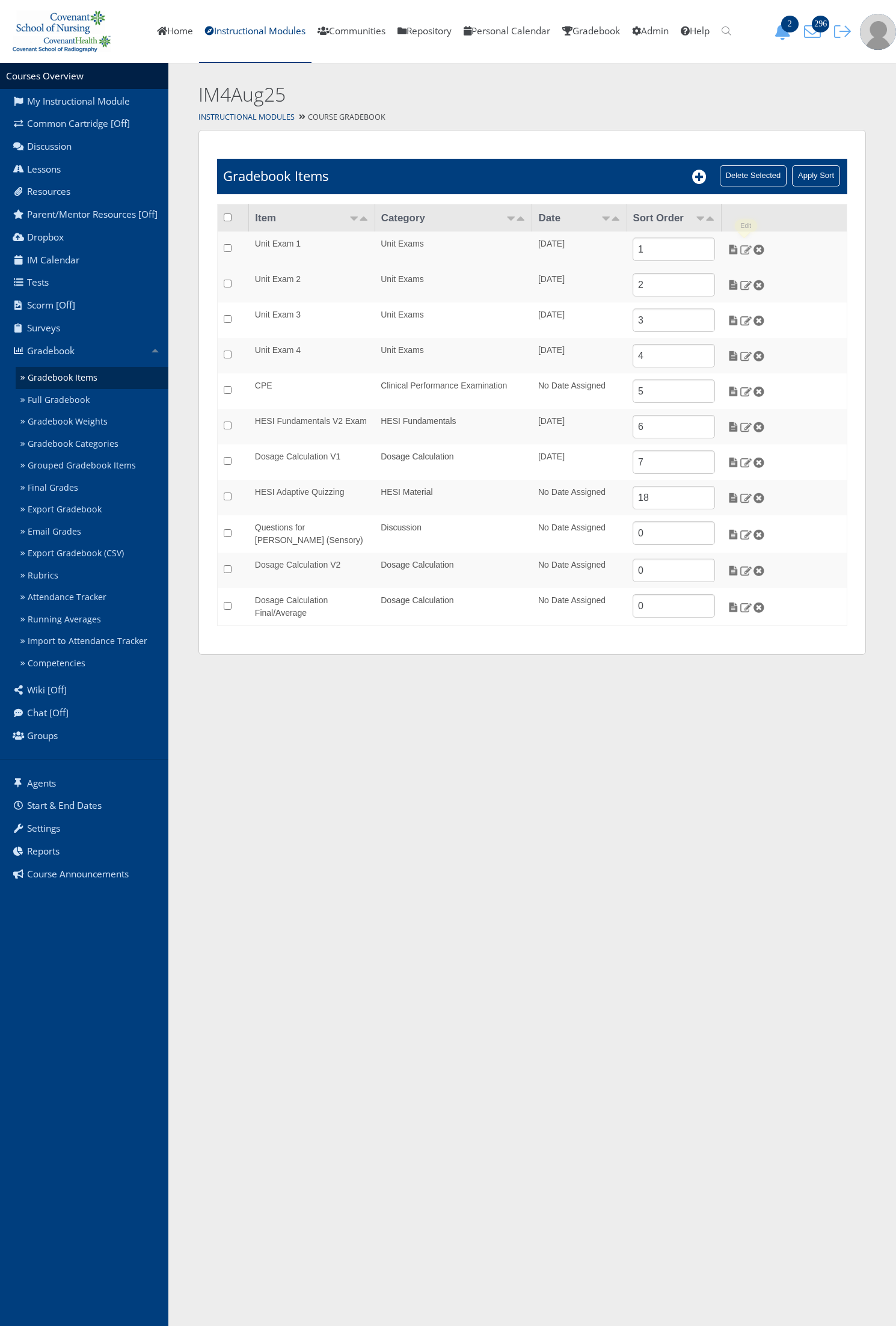
click at [747, 248] on img at bounding box center [745, 250] width 13 height 11
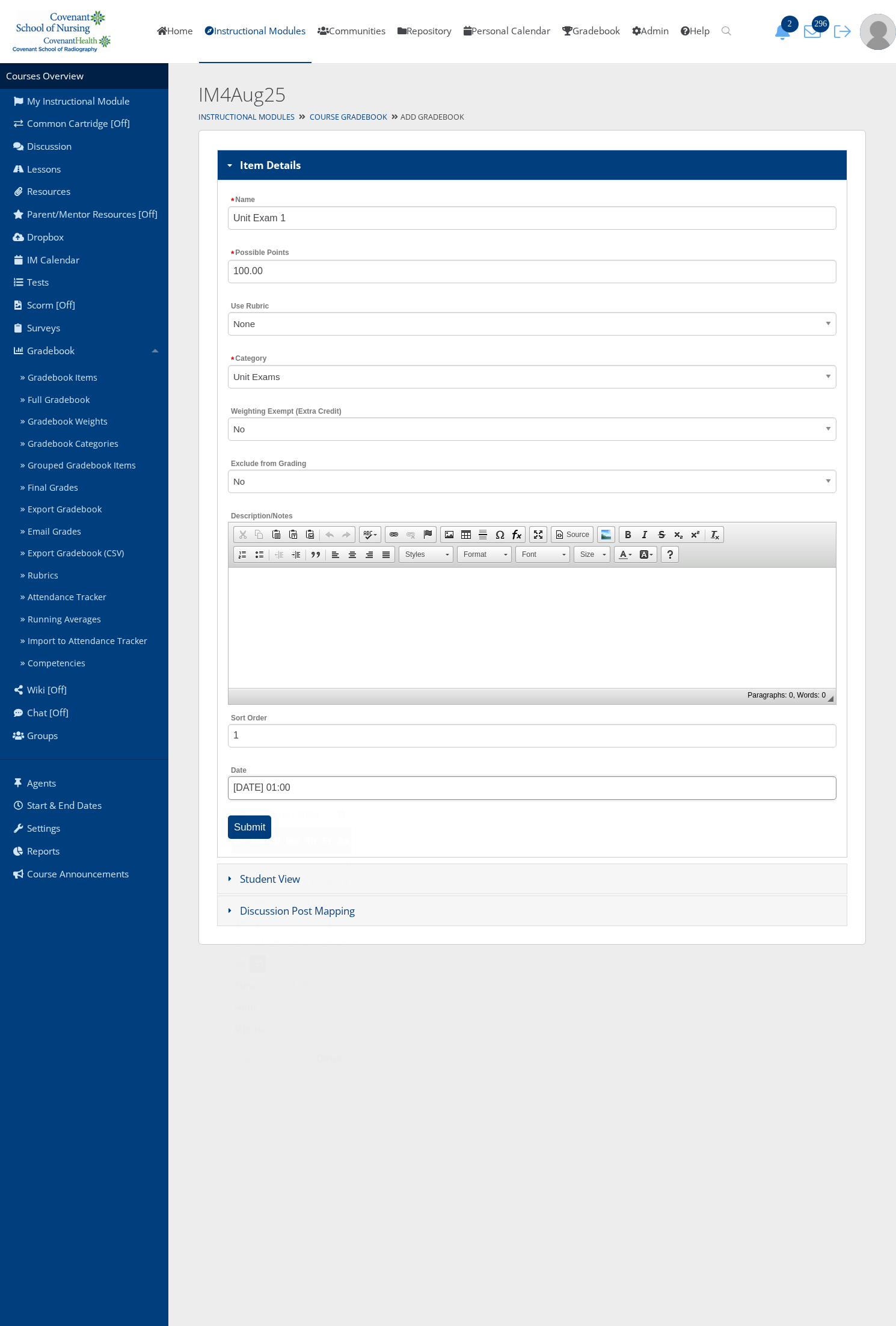
click at [294, 785] on input "[DATE] 01:00" at bounding box center [532, 787] width 608 height 24
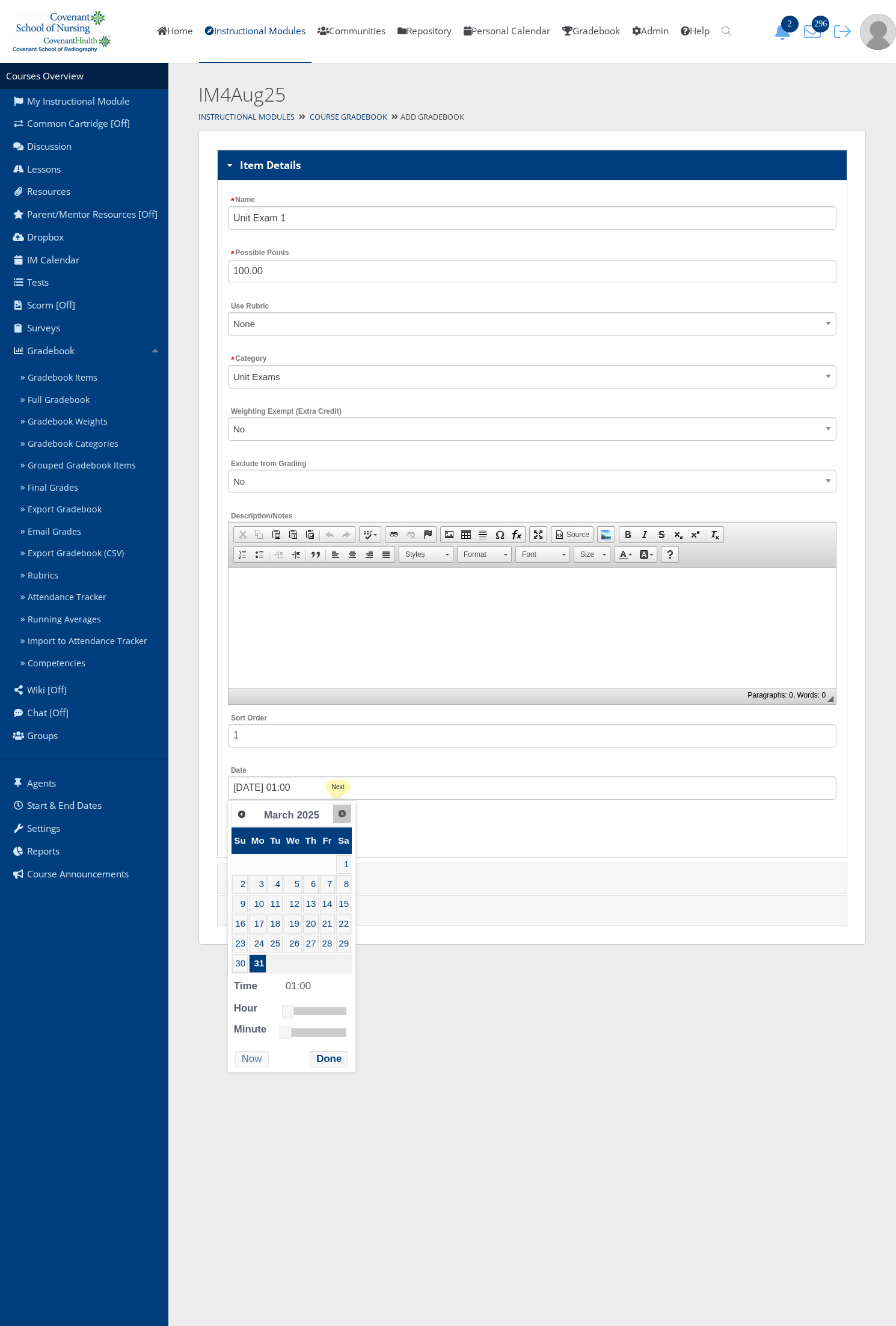
click at [336, 823] on link "Next" at bounding box center [342, 813] width 18 height 18
click at [258, 921] on link "18" at bounding box center [258, 923] width 18 height 18
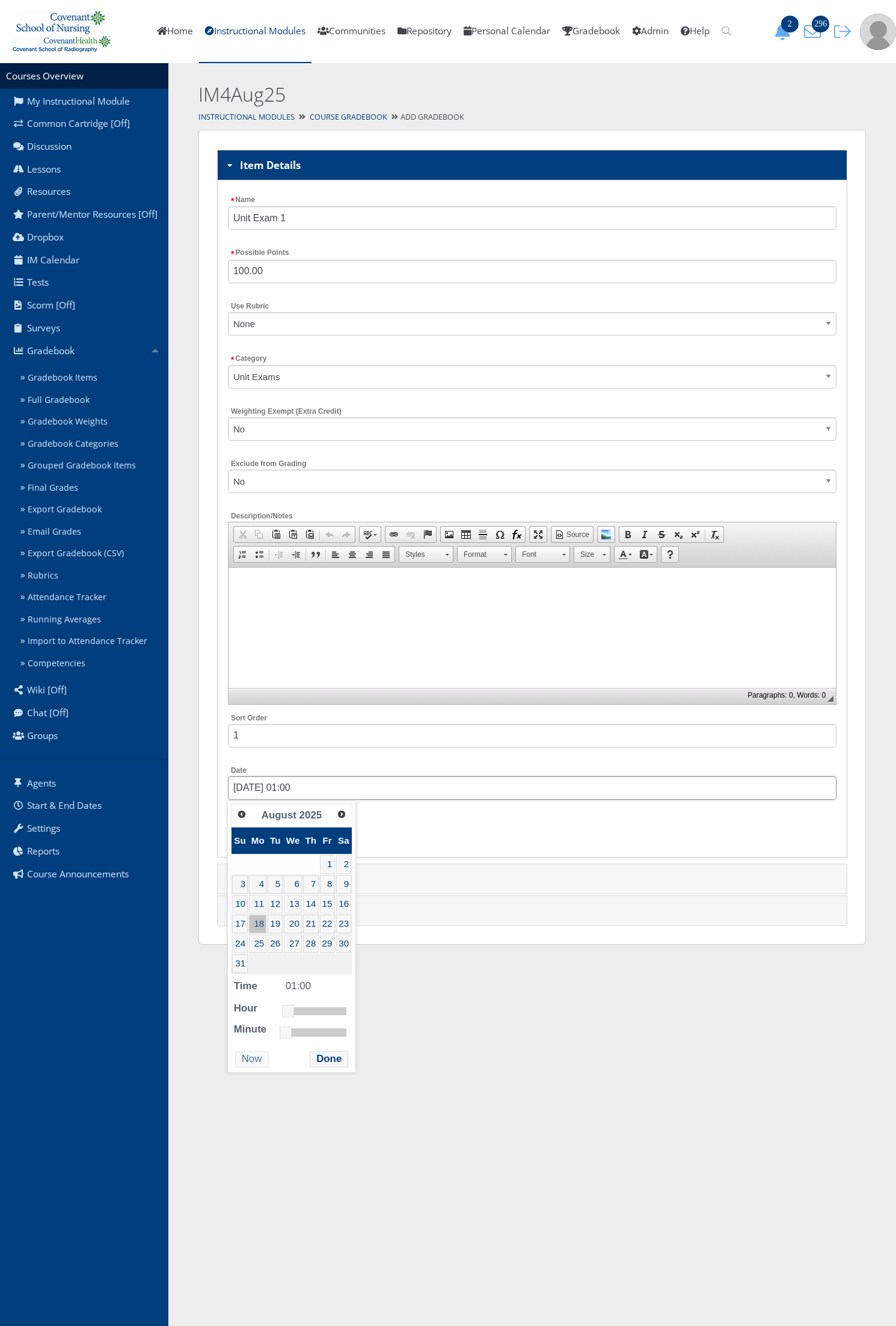
type input "08/18/2025 01:00"
click at [319, 1059] on button "Done" at bounding box center [329, 1059] width 39 height 16
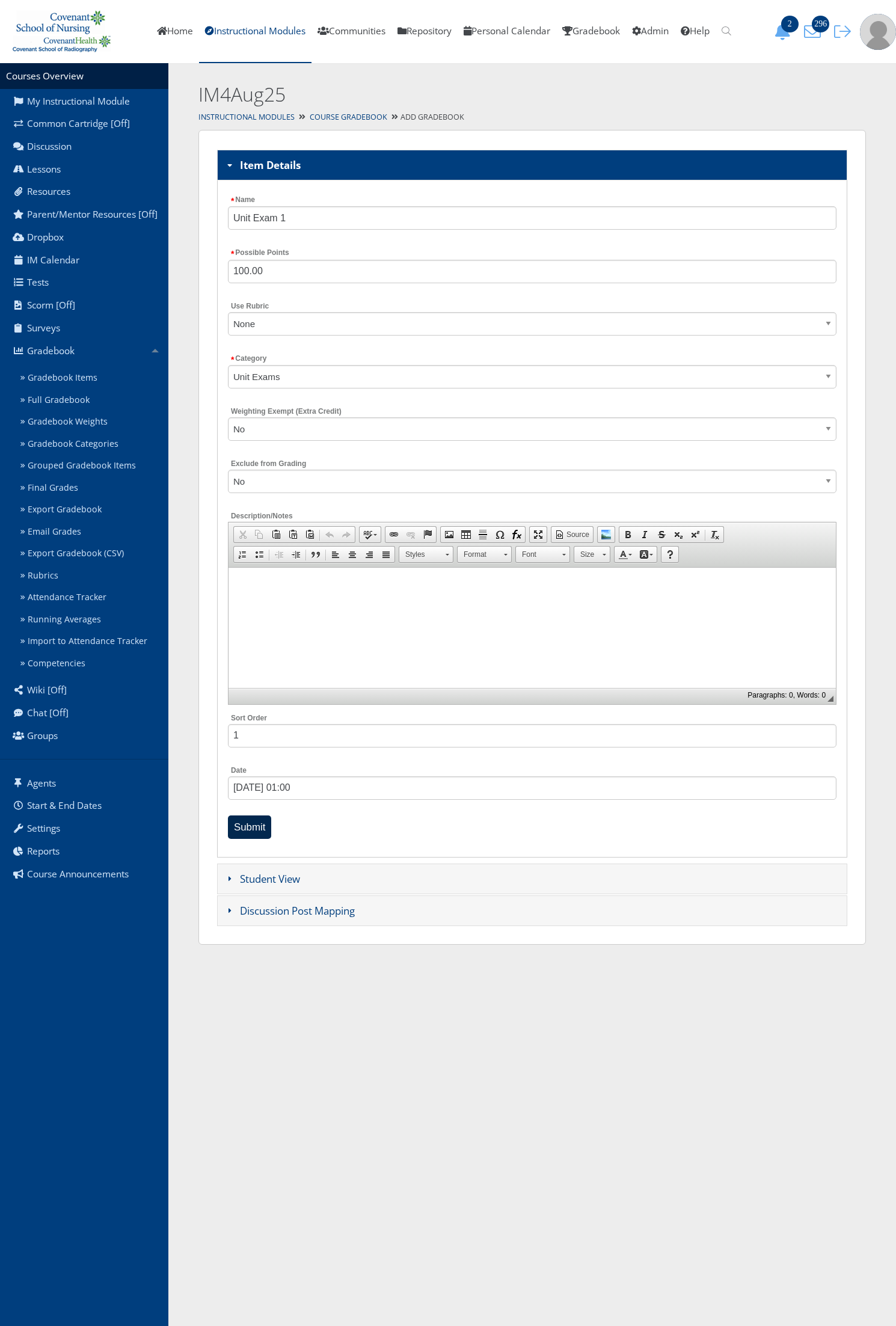
click at [242, 821] on input "Submit" at bounding box center [250, 827] width 44 height 24
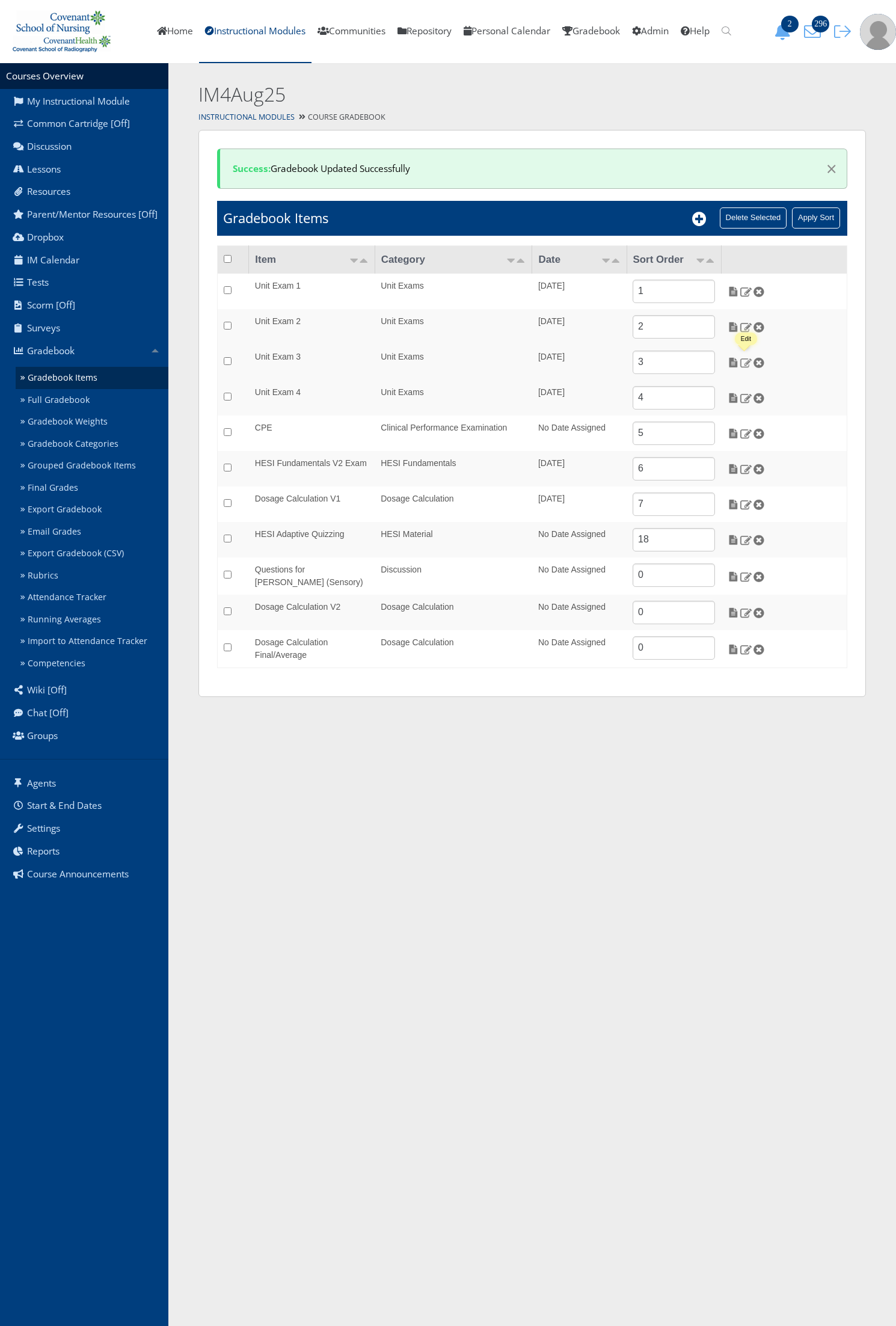
click at [744, 364] on img at bounding box center [745, 363] width 13 height 11
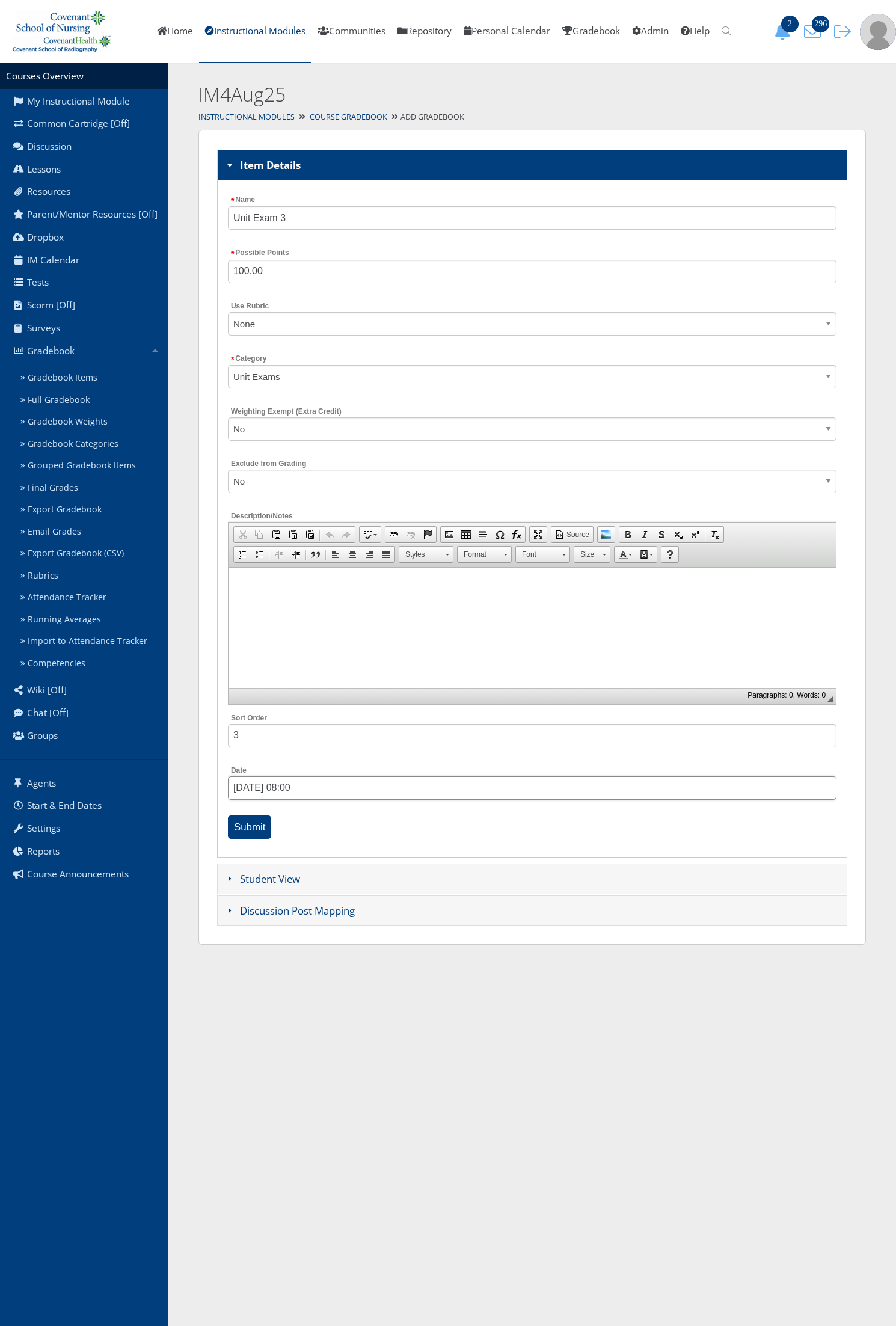
click at [443, 783] on input "[DATE] 08:00" at bounding box center [532, 787] width 608 height 24
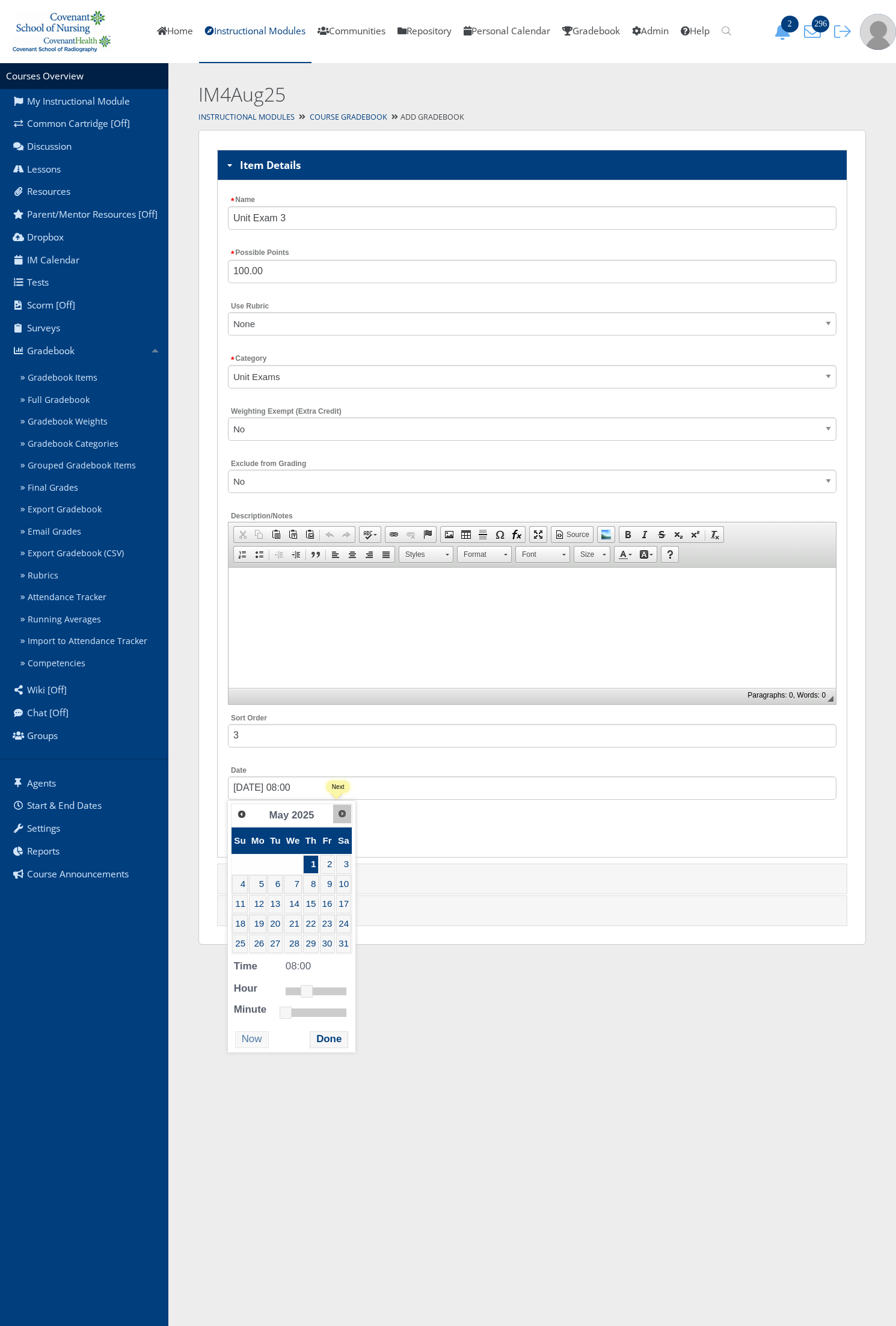
click at [340, 819] on link "Next" at bounding box center [342, 813] width 18 height 18
click at [316, 903] on link "18" at bounding box center [313, 903] width 16 height 18
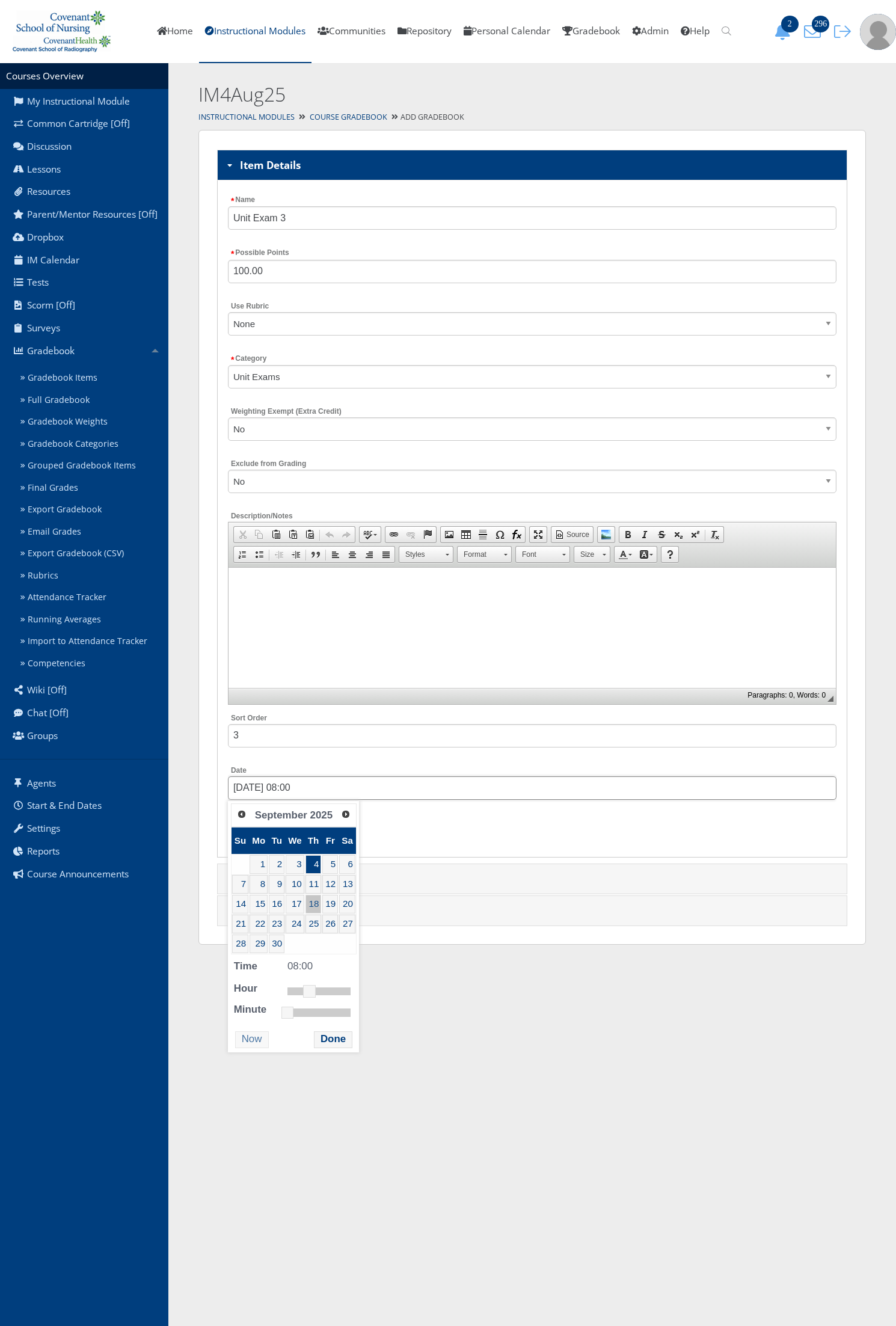
type input "[DATE] 08:00"
click at [326, 1047] on button "Done" at bounding box center [333, 1039] width 39 height 16
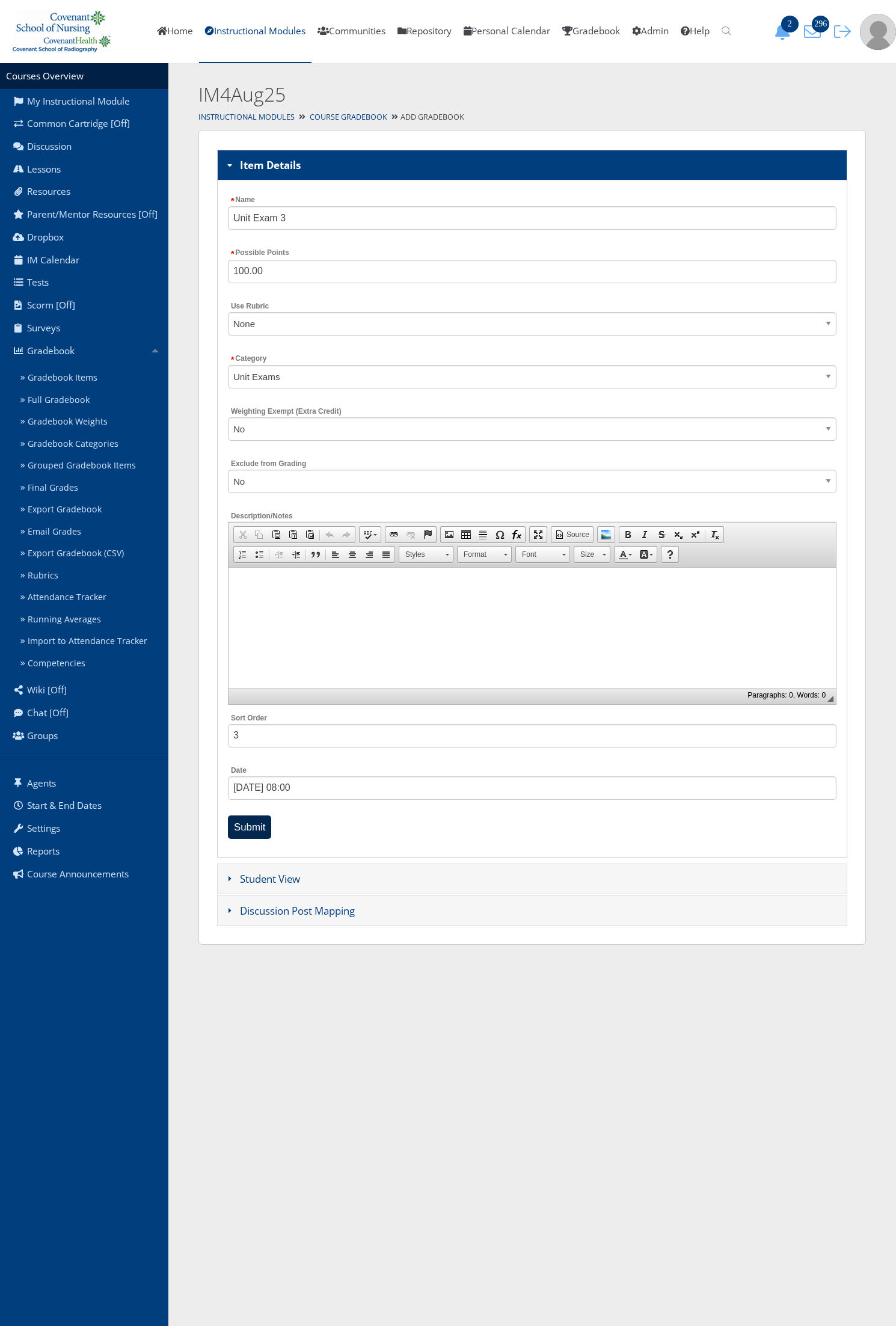
click at [253, 823] on input "Submit" at bounding box center [250, 827] width 44 height 24
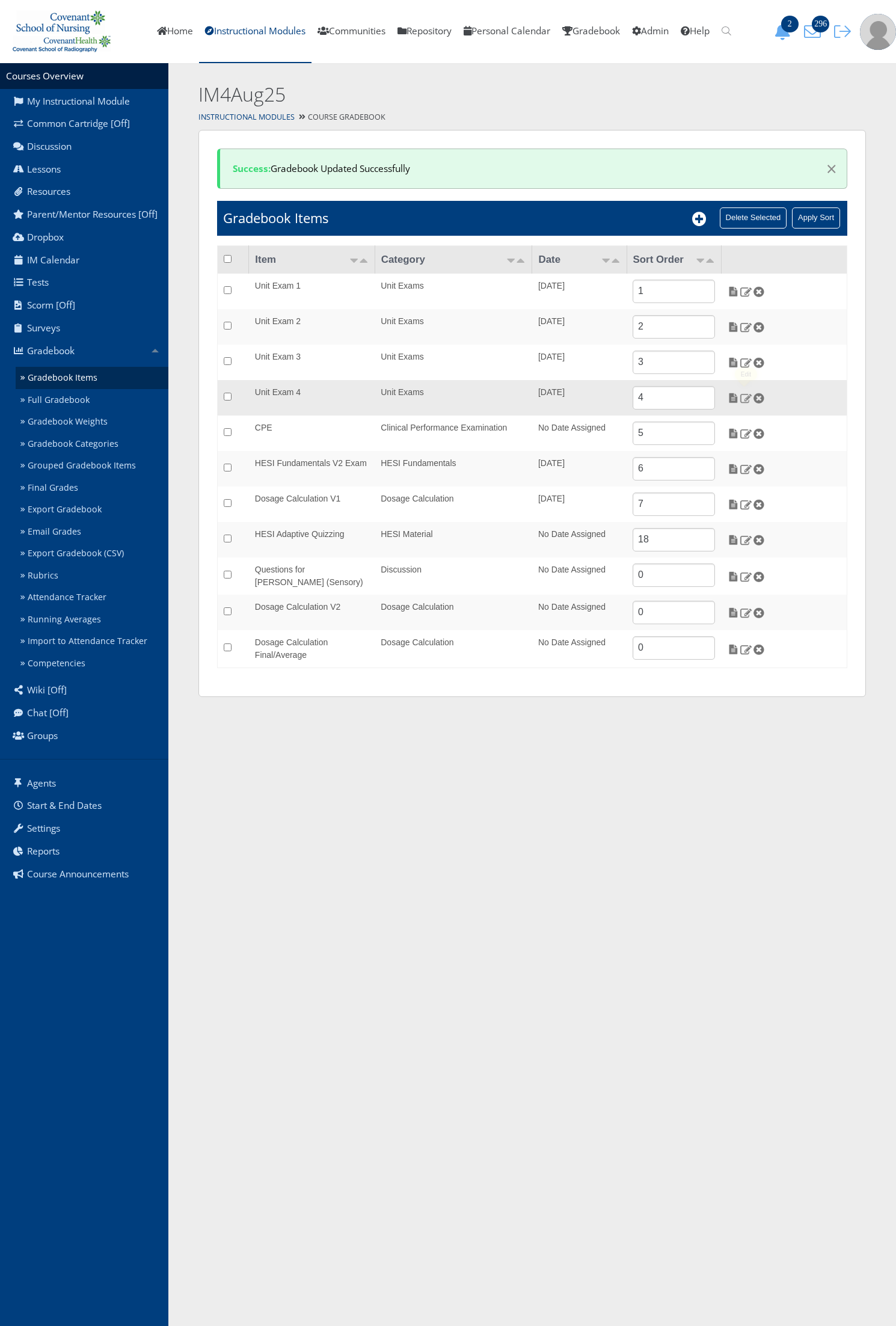
click at [745, 397] on img at bounding box center [745, 398] width 13 height 11
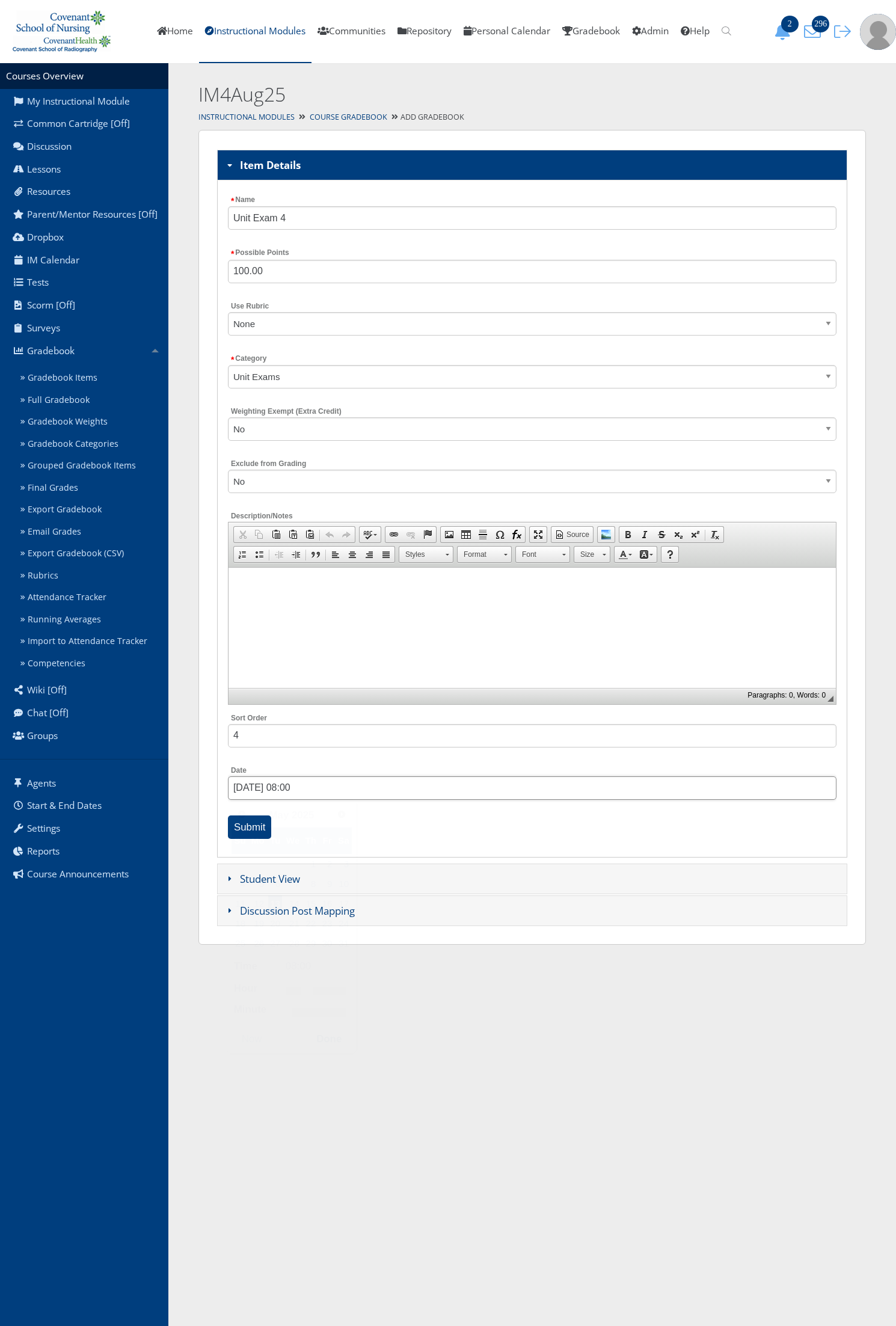
click at [273, 792] on input "[DATE] 08:00" at bounding box center [532, 787] width 608 height 24
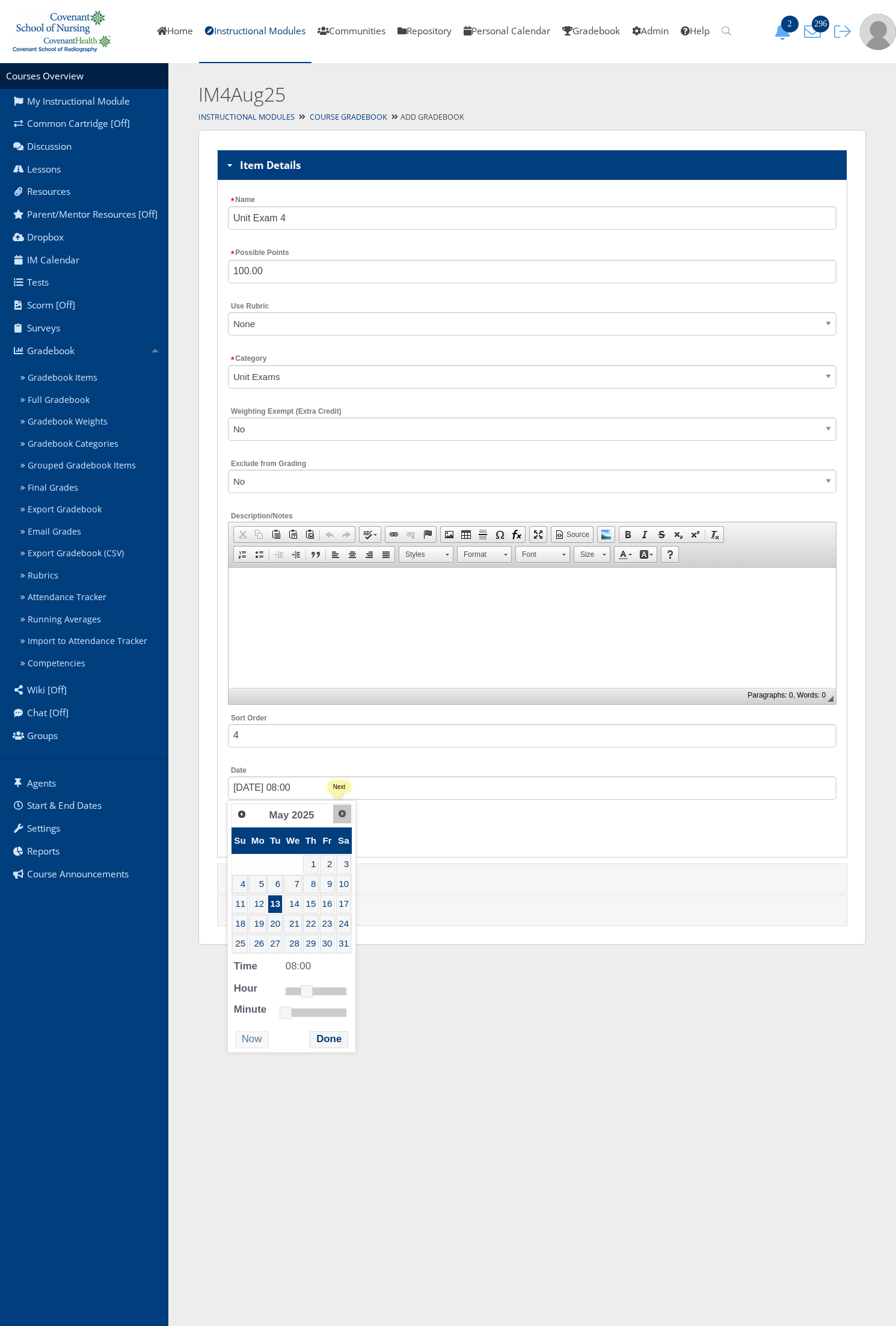
click at [340, 819] on span "Next" at bounding box center [342, 813] width 9 height 9
click at [340, 819] on link "Next" at bounding box center [346, 813] width 18 height 18
click at [246, 812] on span "Prev" at bounding box center [241, 813] width 9 height 9
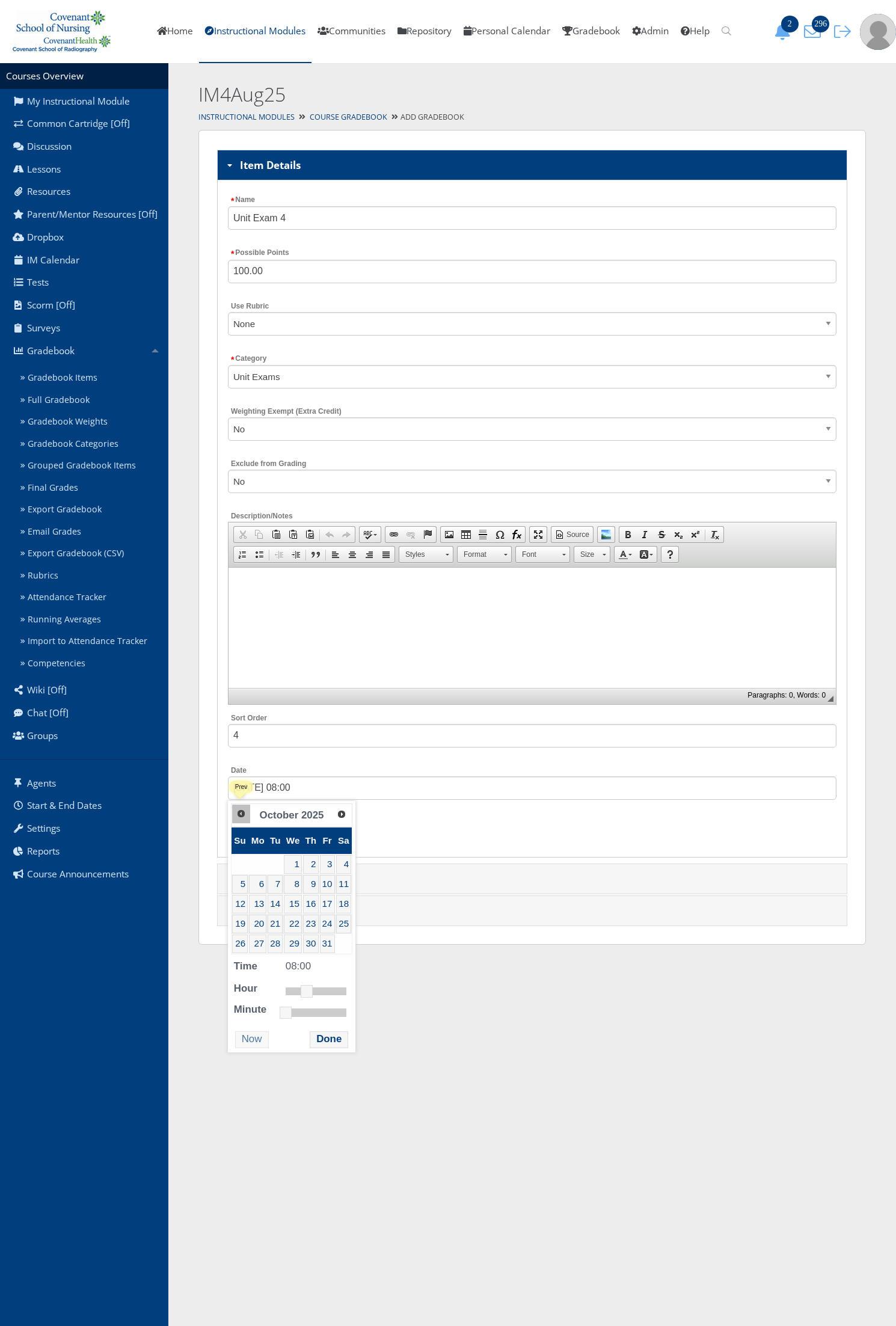
click at [246, 812] on span "Prev" at bounding box center [241, 813] width 9 height 9
click at [274, 945] on link "30" at bounding box center [276, 943] width 16 height 18
type input "[DATE] 08:00"
click at [331, 1042] on button "Done" at bounding box center [333, 1039] width 39 height 16
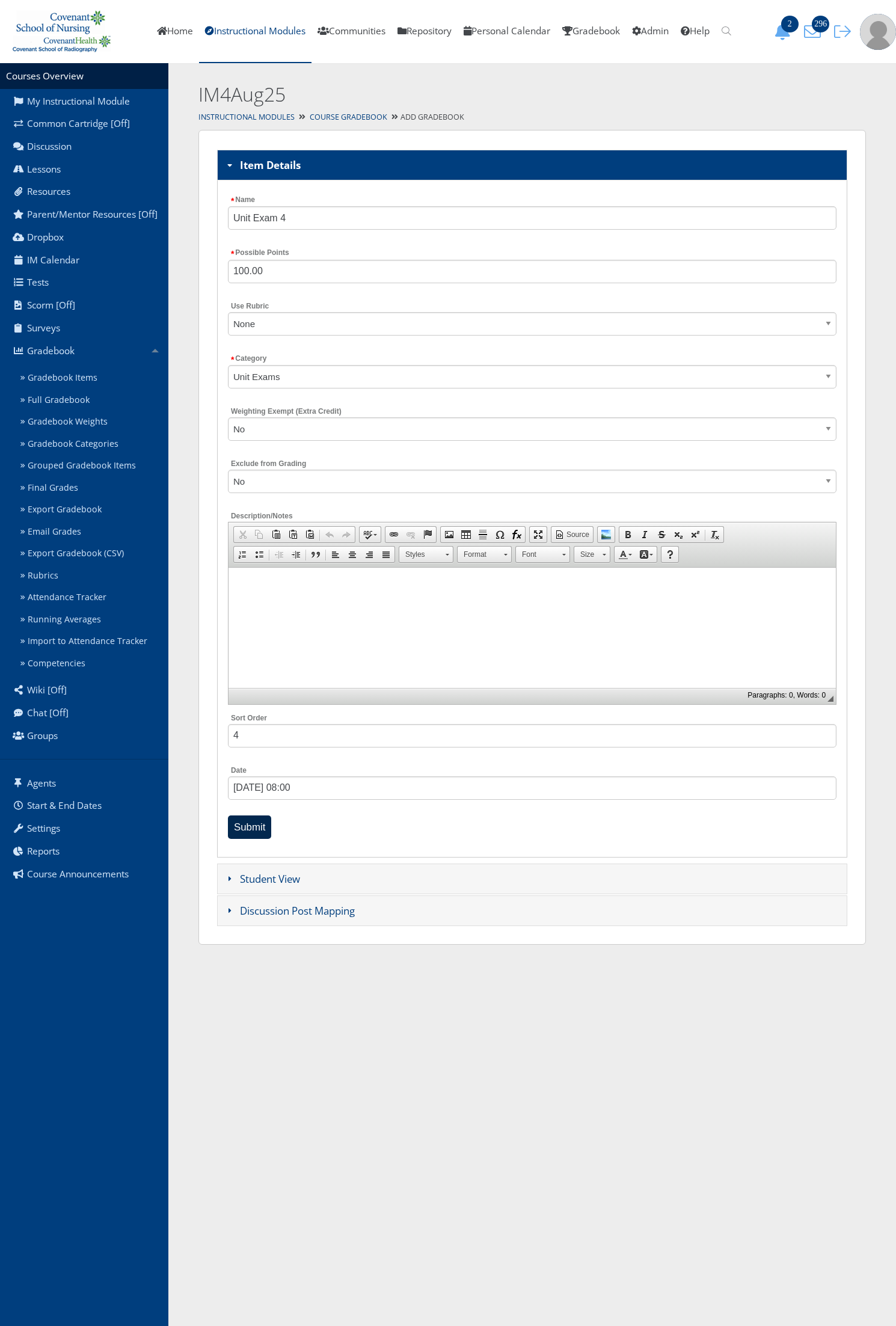
click at [250, 828] on input "Submit" at bounding box center [250, 827] width 44 height 24
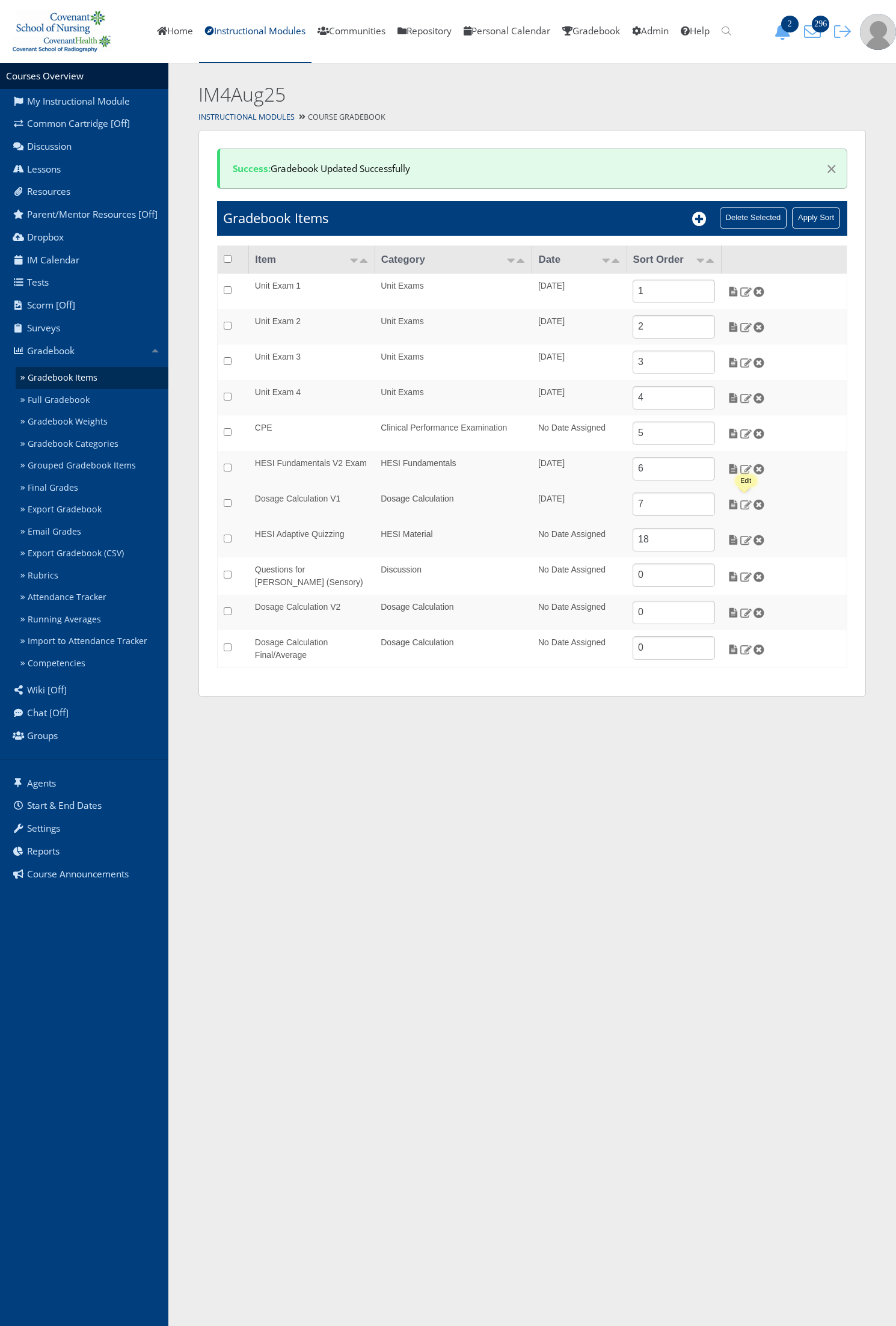
click at [745, 506] on img at bounding box center [745, 505] width 13 height 11
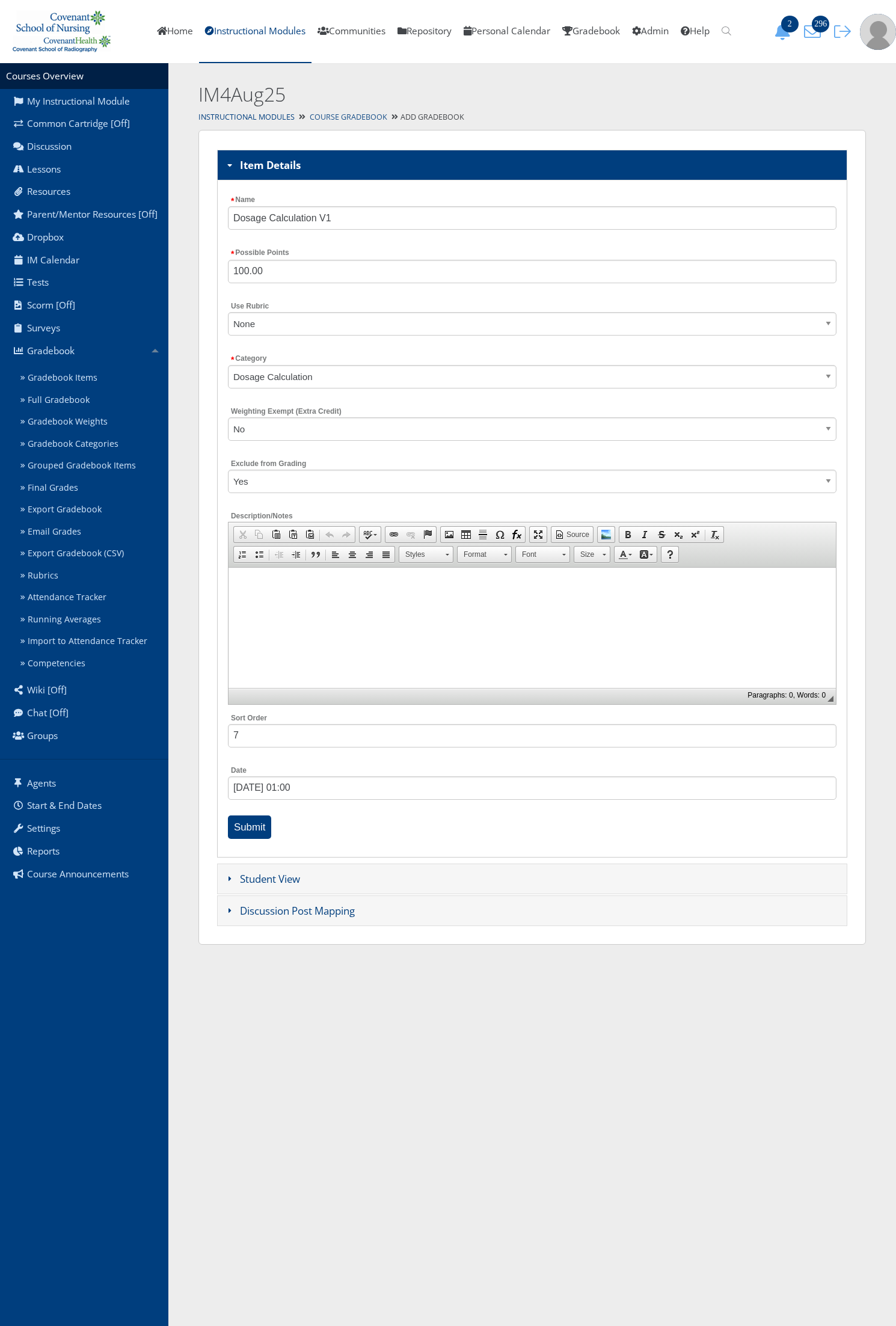
click at [359, 115] on link "Course Gradebook" at bounding box center [349, 117] width 77 height 10
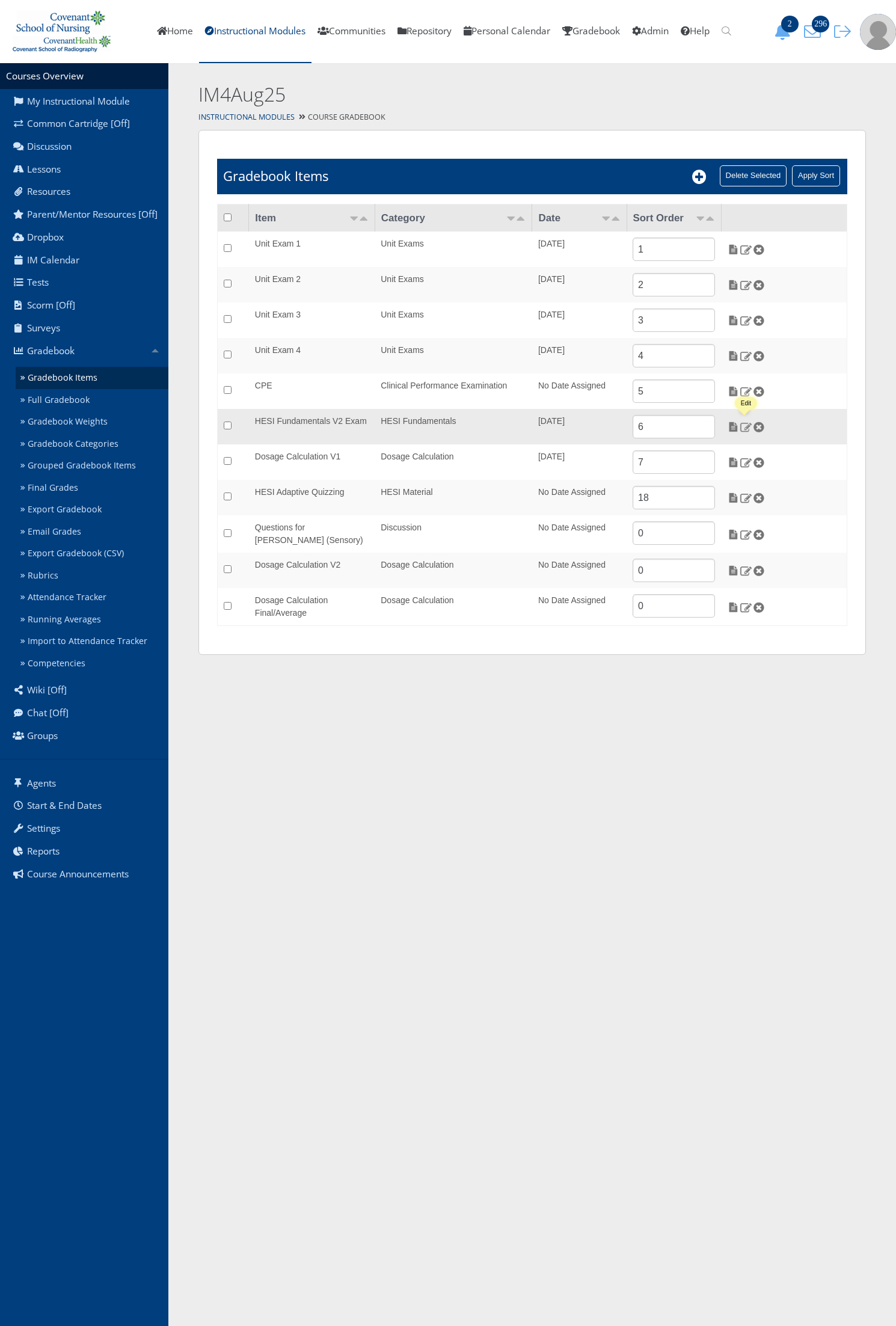
click at [747, 428] on img at bounding box center [745, 427] width 13 height 11
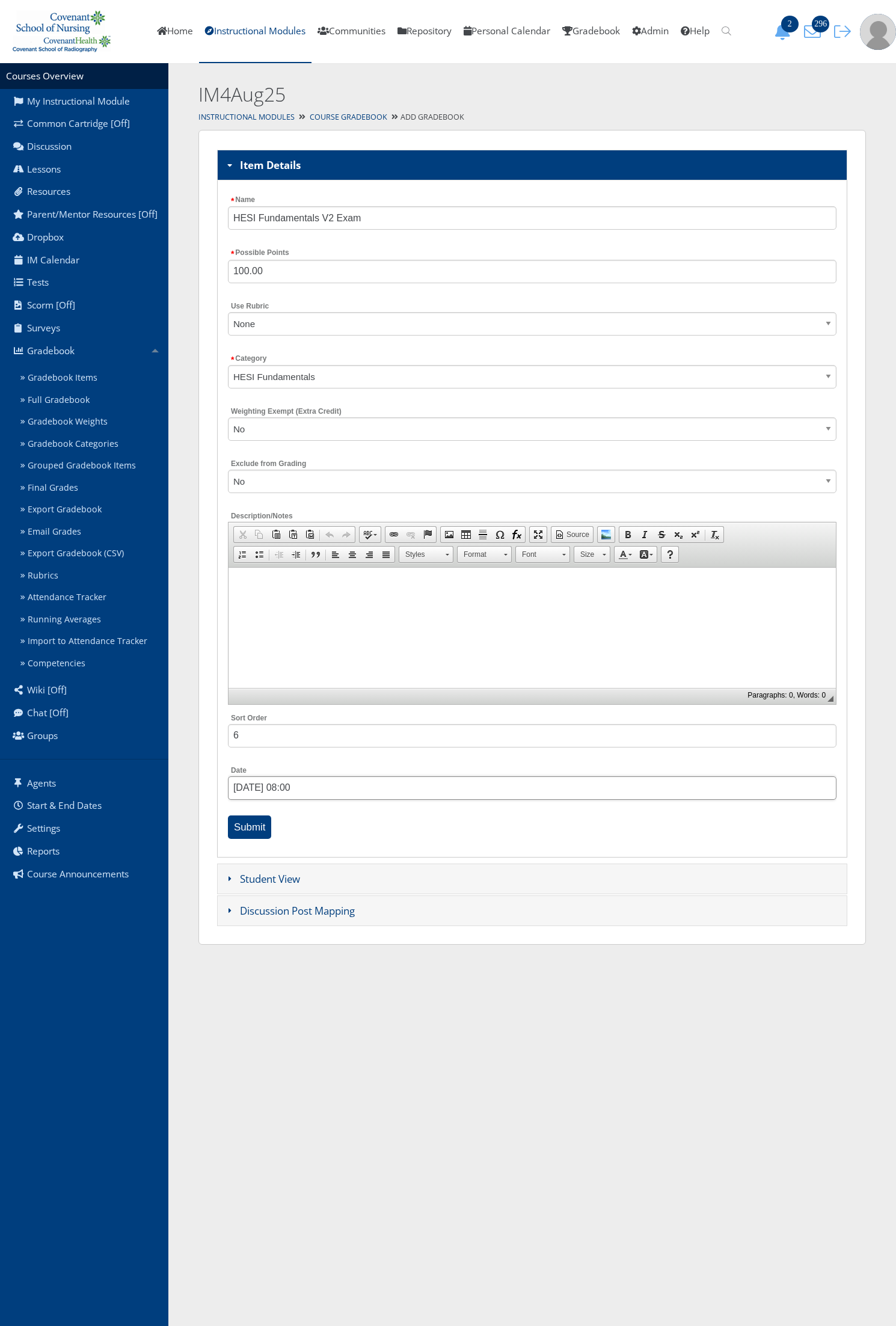
click at [275, 783] on input "[DATE] 08:00" at bounding box center [532, 787] width 608 height 24
click at [336, 813] on div "Name HESI Fundamentals V2 Exam Possible Points 100.00 Use Rubric None Category …" at bounding box center [532, 519] width 630 height 677
click at [338, 781] on input "05/12/2025 08:00" at bounding box center [532, 787] width 608 height 24
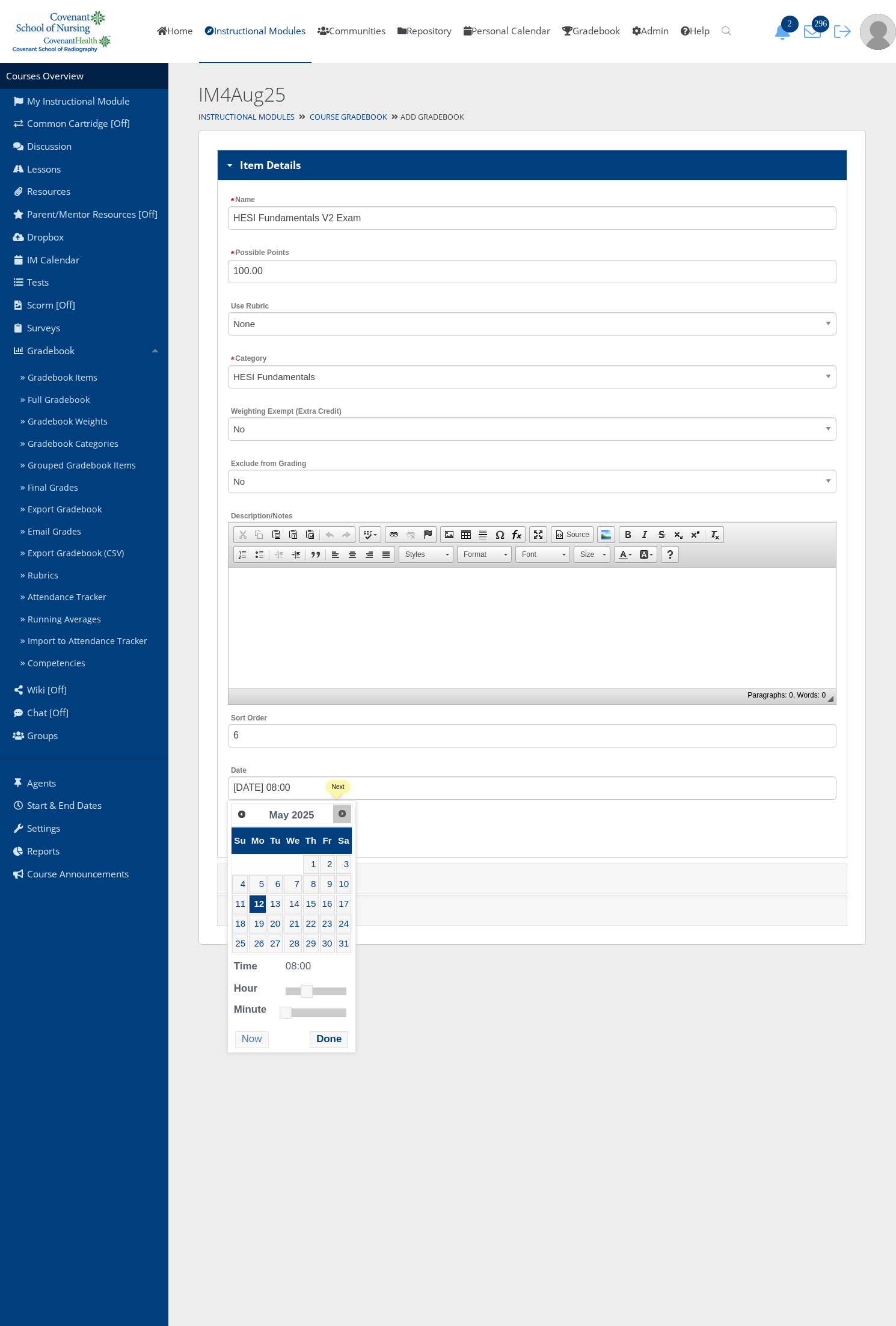
click at [340, 808] on link "Next" at bounding box center [342, 813] width 18 height 18
click at [340, 813] on span "Next" at bounding box center [342, 813] width 9 height 9
click at [258, 945] on link "25" at bounding box center [258, 943] width 18 height 18
type input "08/25/2025 13:00"
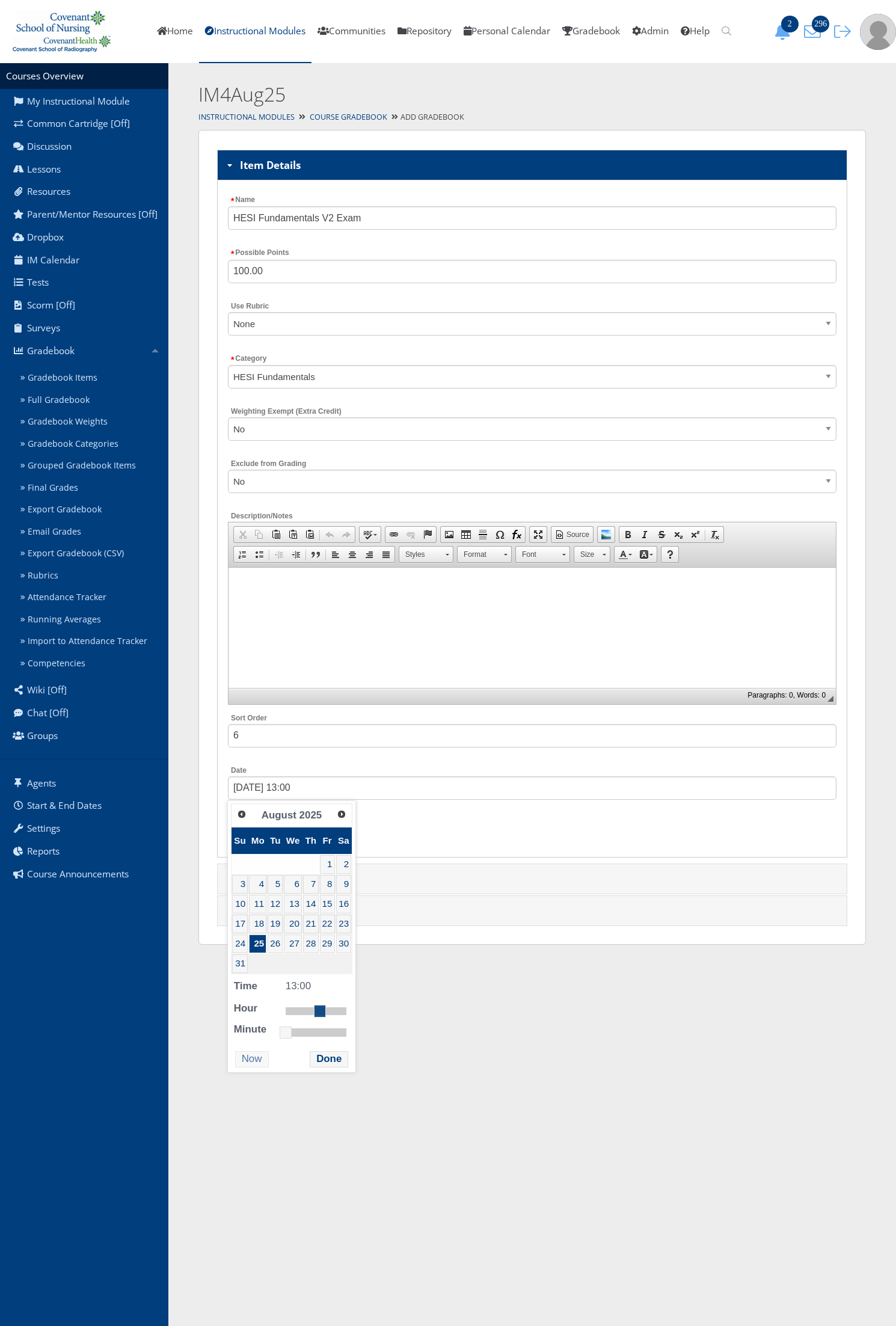
drag, startPoint x: 310, startPoint y: 1015, endPoint x: 323, endPoint y: 1012, distance: 13.3
click at [323, 1012] on link at bounding box center [320, 1011] width 12 height 12
click at [317, 1064] on button "Done" at bounding box center [329, 1059] width 39 height 16
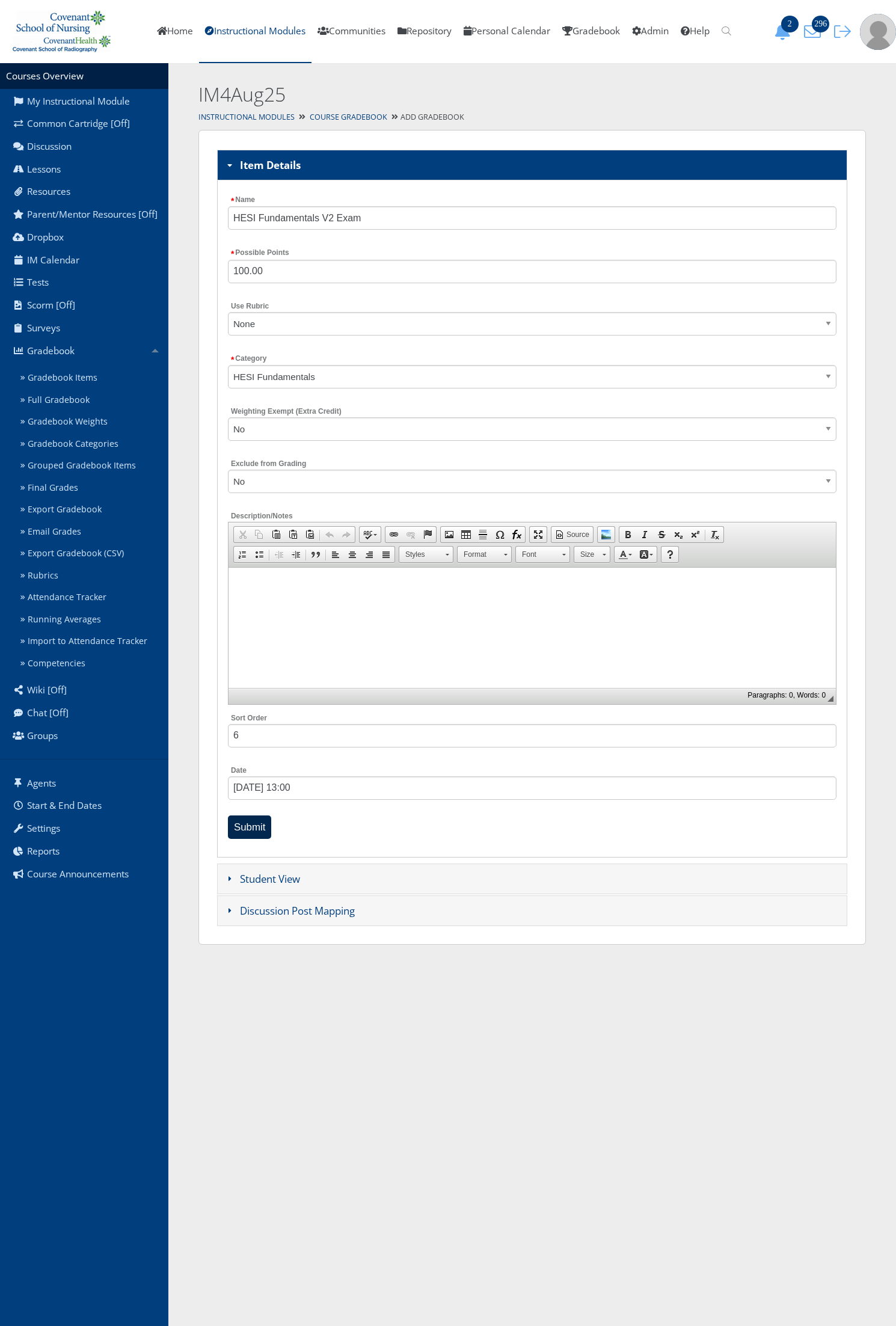
click at [250, 827] on input "Submit" at bounding box center [250, 827] width 44 height 24
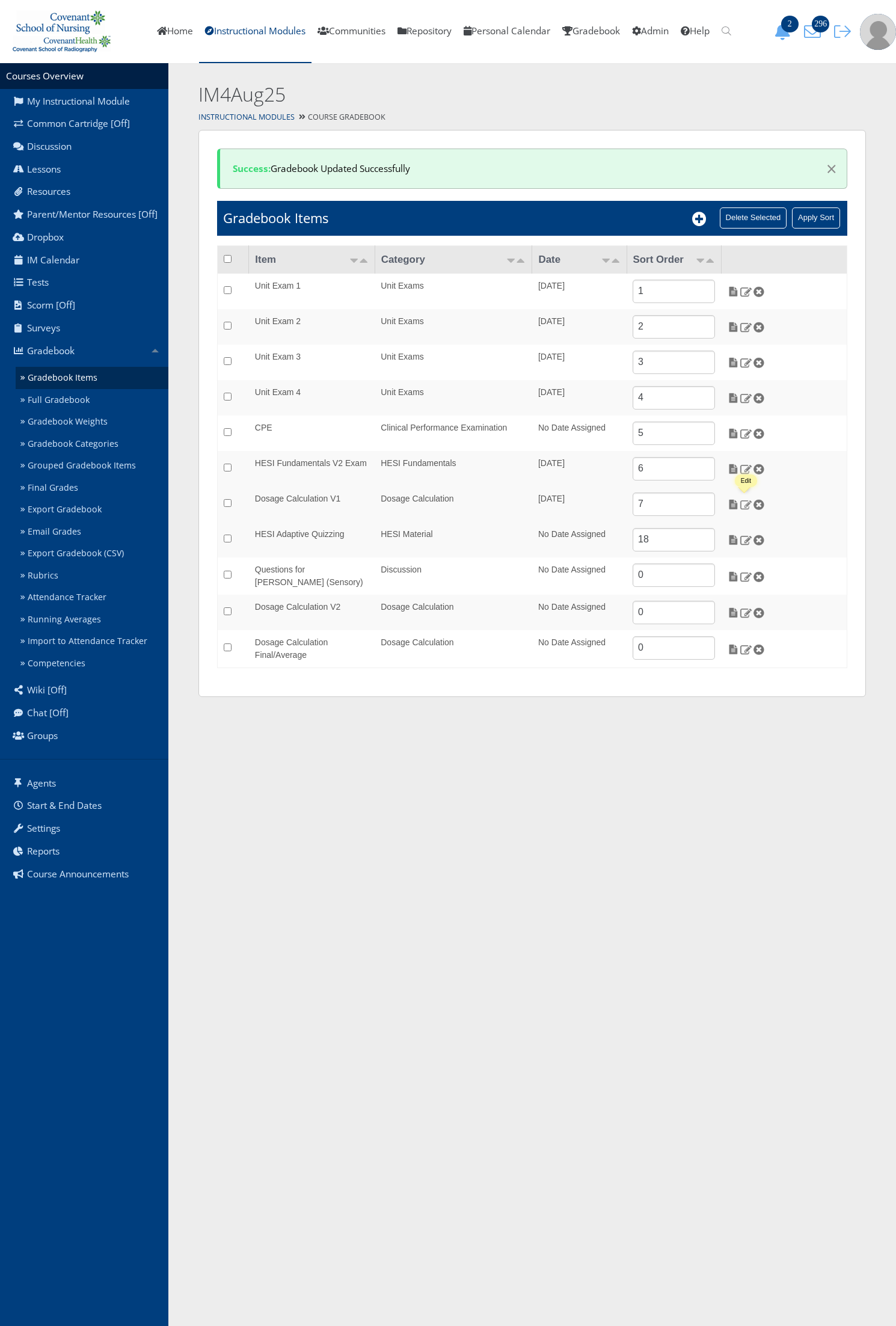
click at [744, 503] on img at bounding box center [745, 505] width 13 height 11
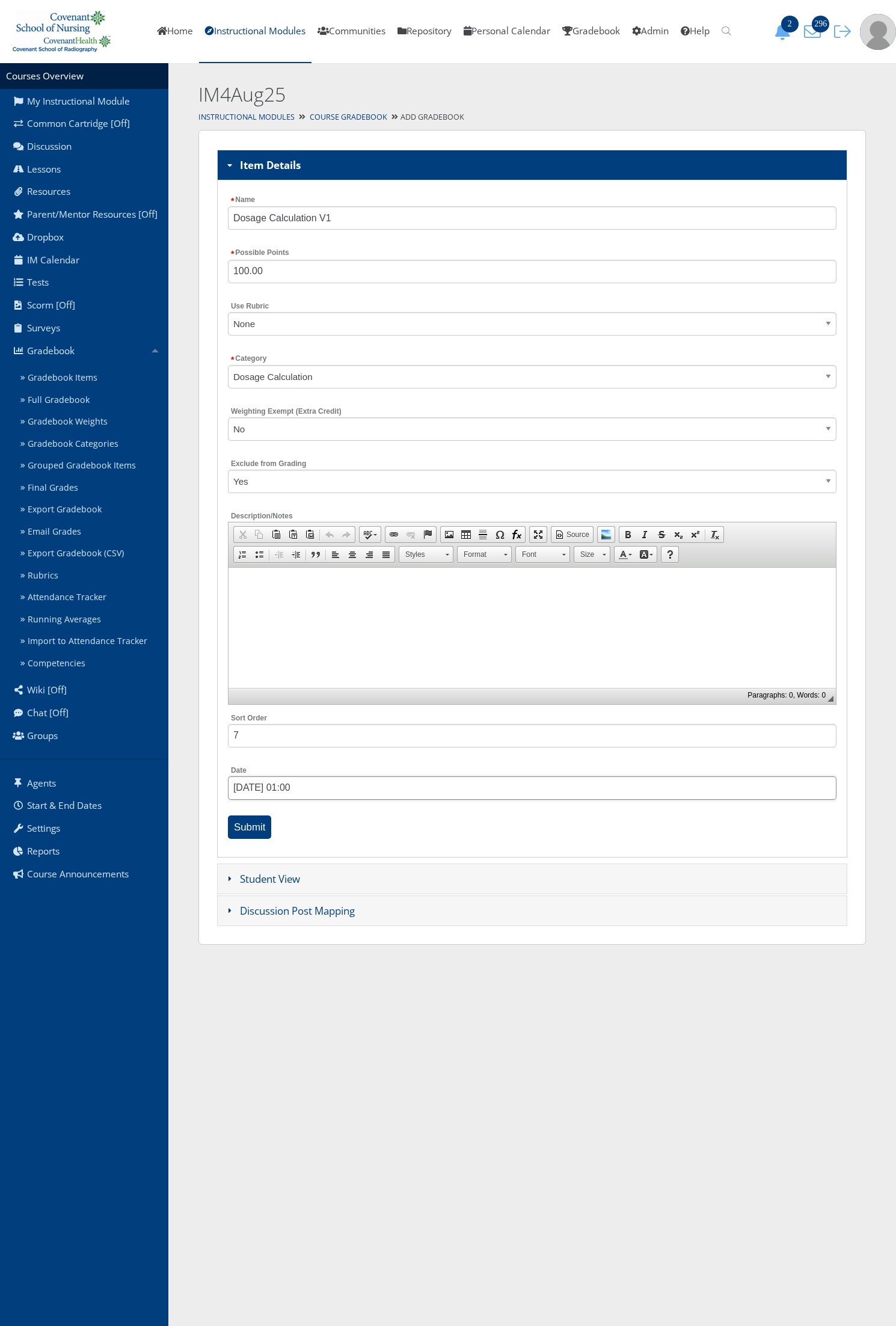
click at [281, 798] on input "04/23/2025 01:00" at bounding box center [532, 787] width 608 height 24
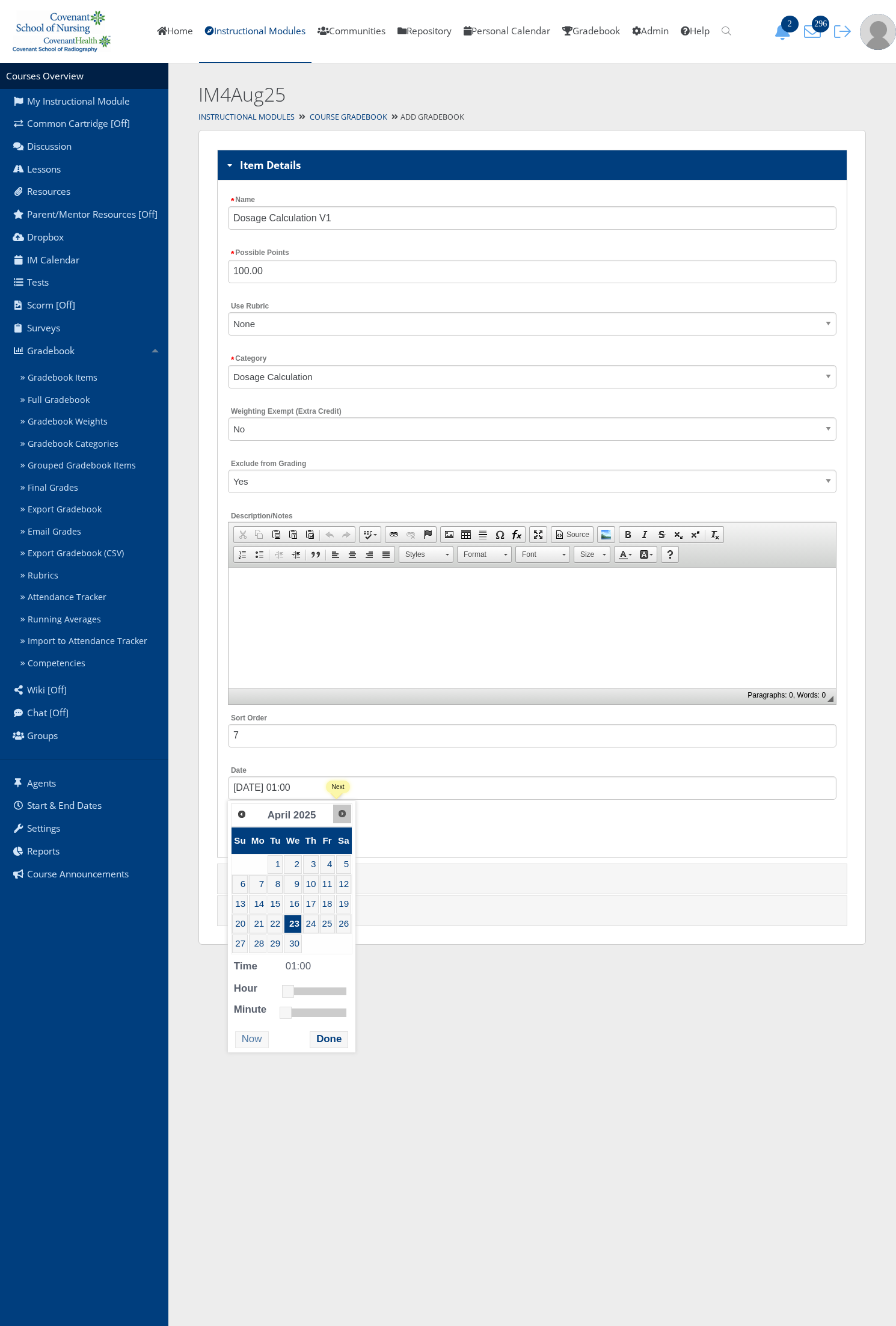
click at [343, 819] on link "Next" at bounding box center [342, 813] width 18 height 18
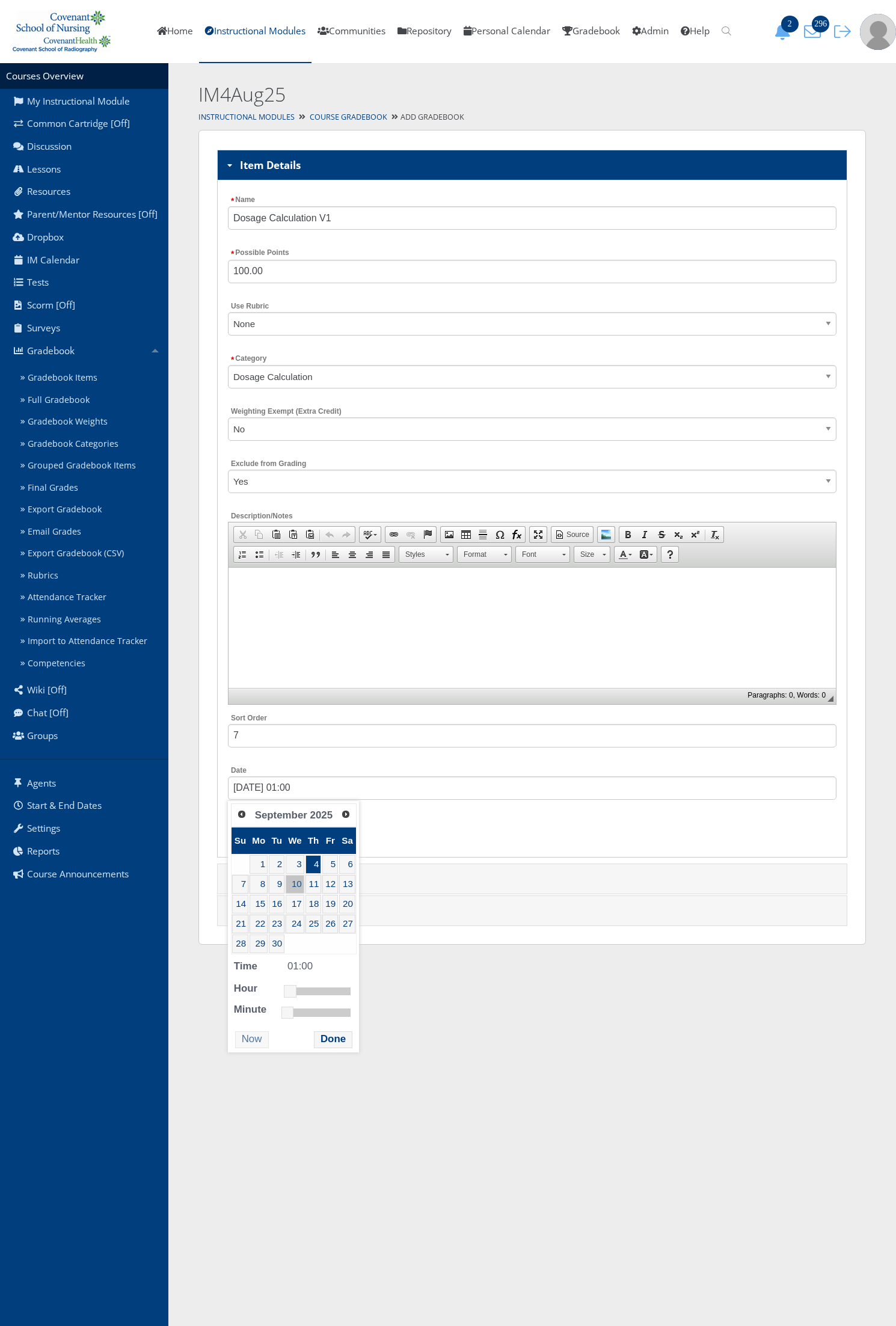
click at [294, 884] on link "10" at bounding box center [294, 884] width 18 height 18
type input "09/10/2025 01:00"
click at [326, 1038] on button "Done" at bounding box center [333, 1039] width 39 height 16
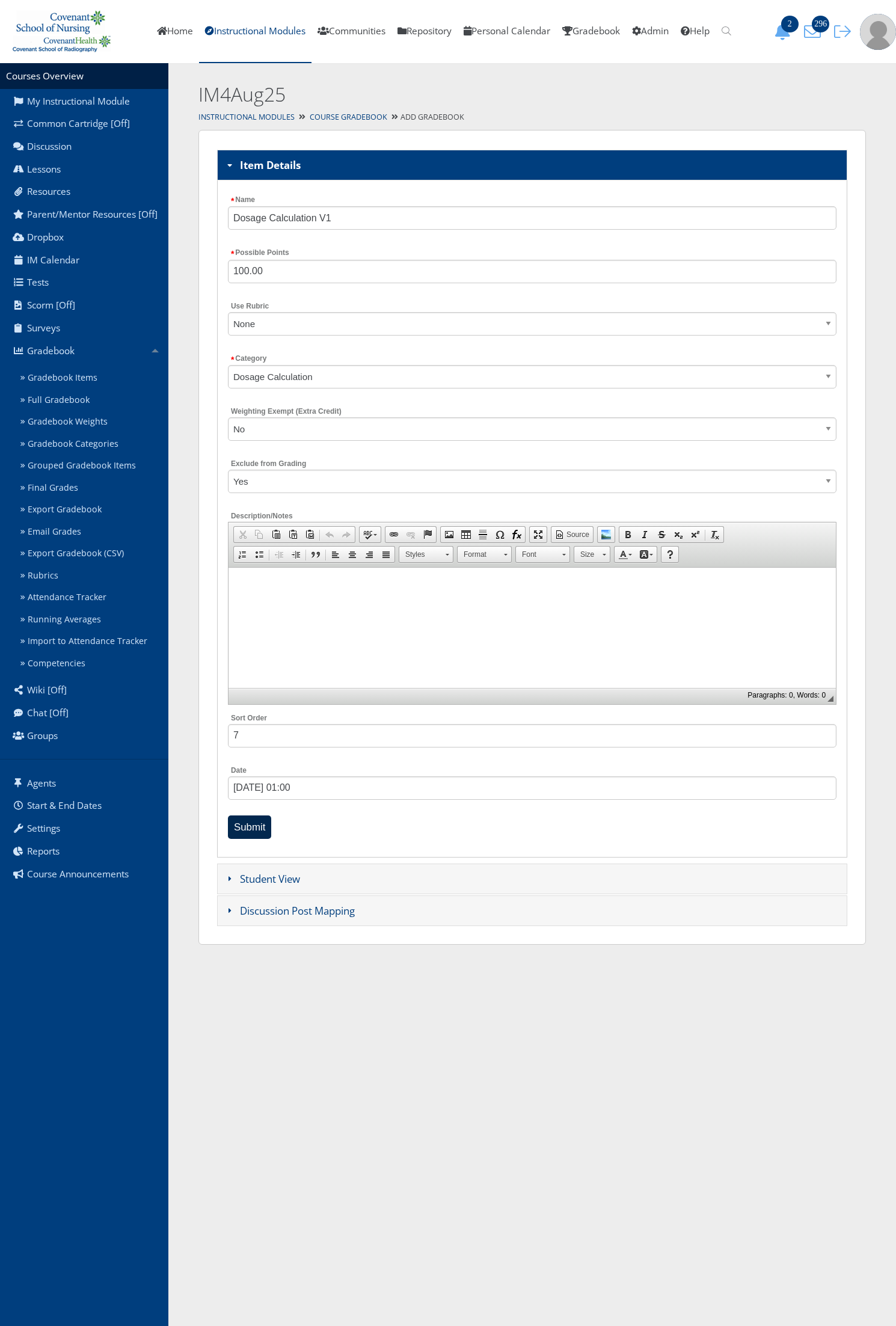
click at [254, 823] on input "Submit" at bounding box center [250, 827] width 44 height 24
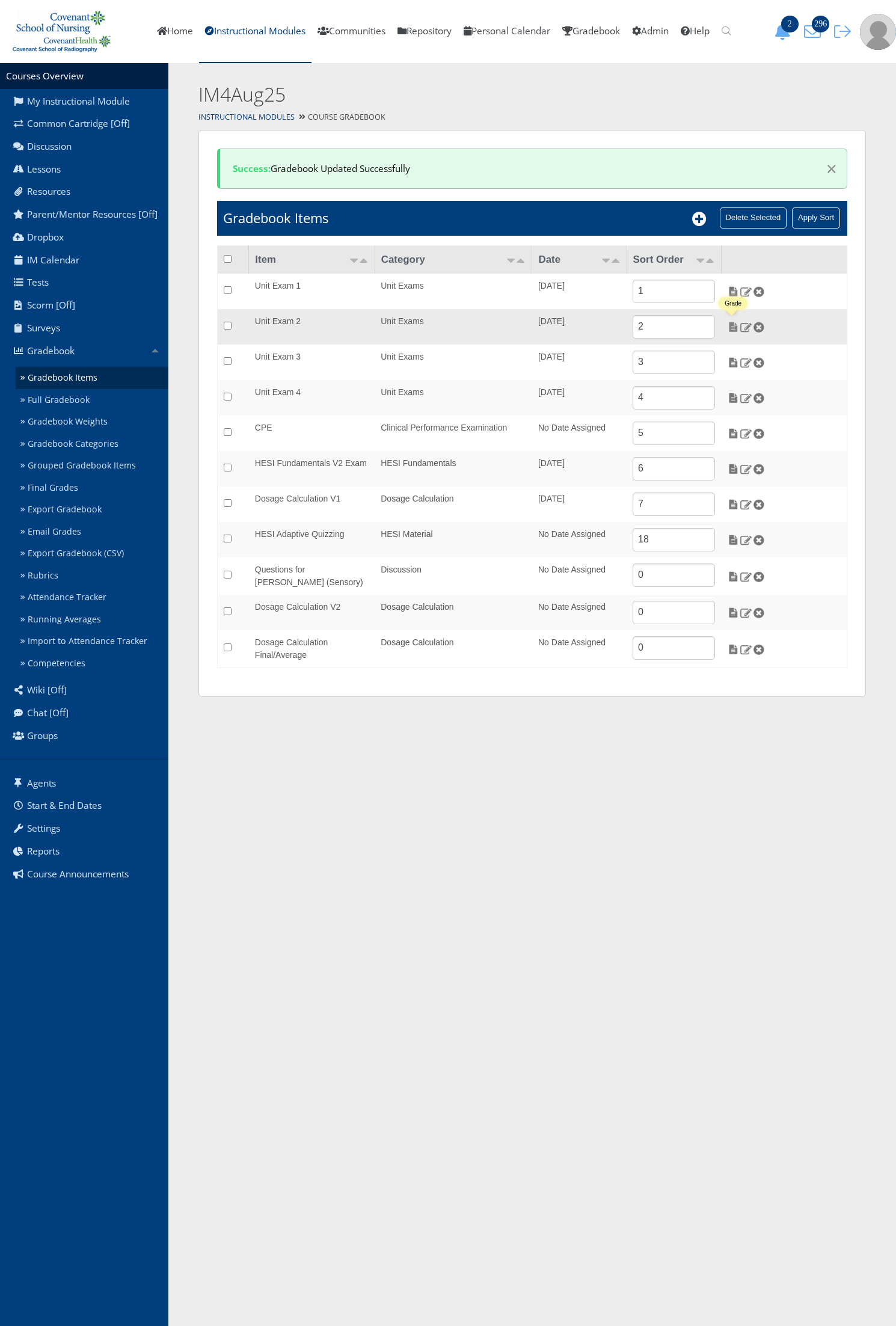
click at [734, 330] on img at bounding box center [733, 327] width 13 height 11
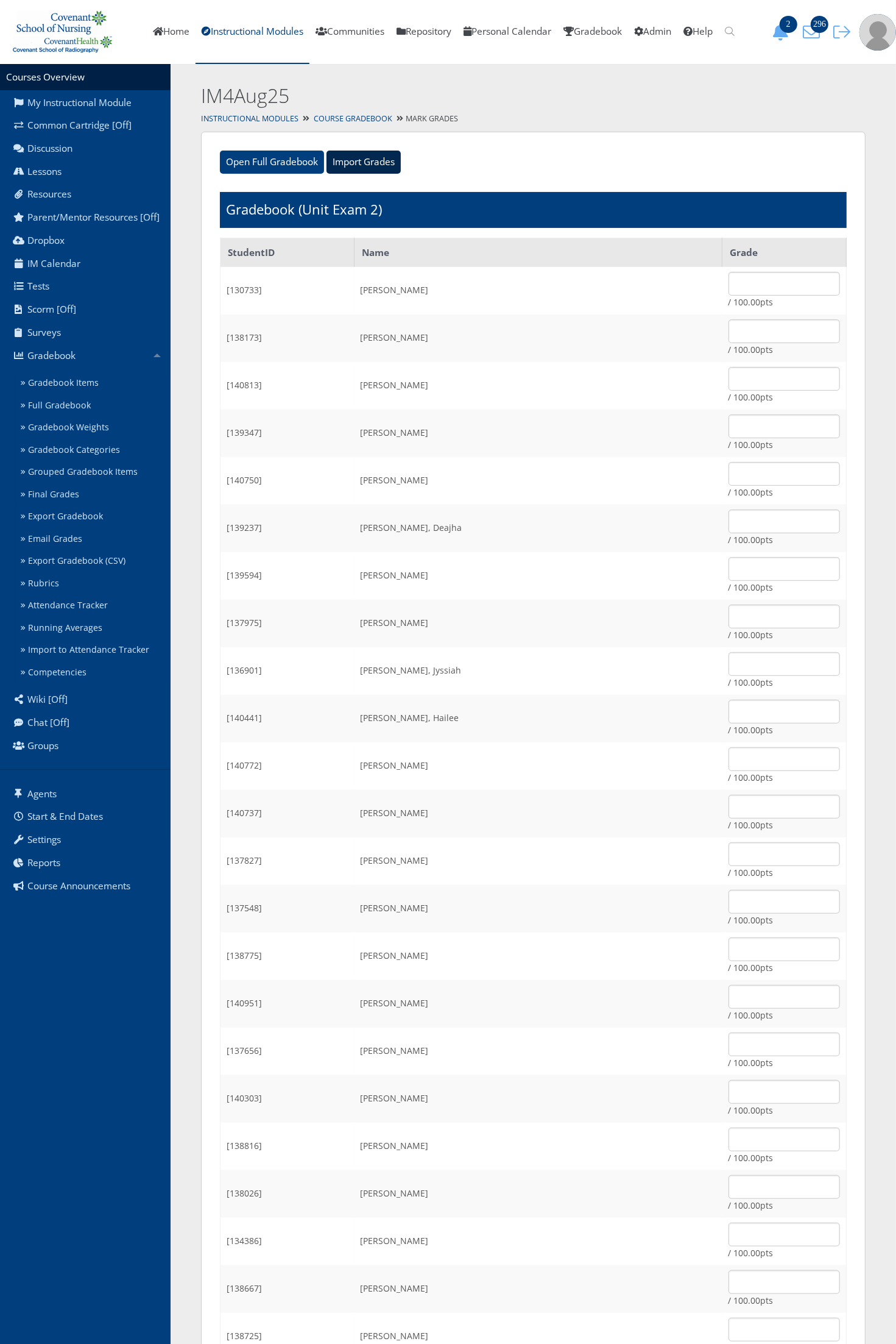
click at [370, 166] on input "Import Grades" at bounding box center [363, 162] width 74 height 23
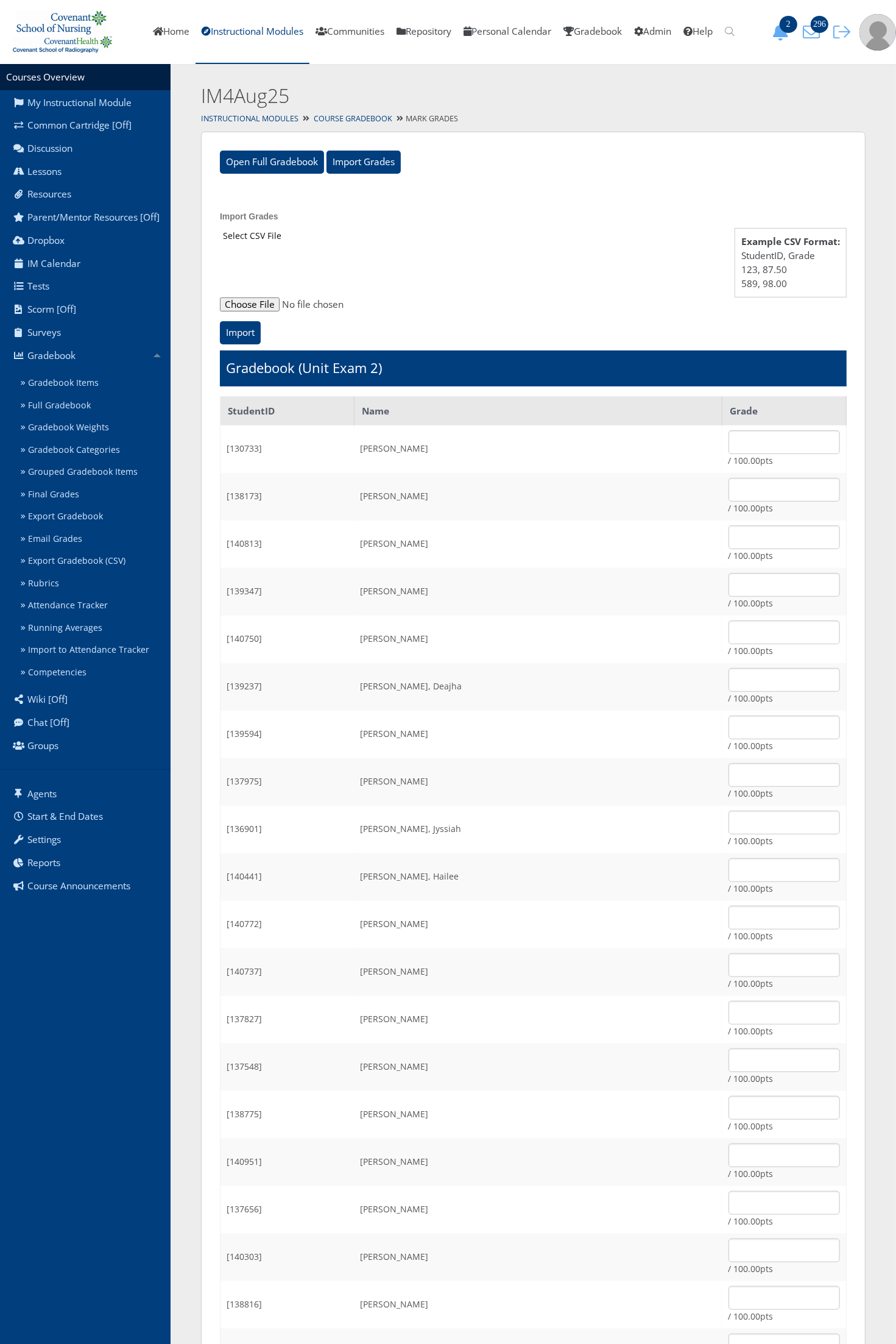
click at [263, 303] on input "file" at bounding box center [533, 305] width 627 height 14
type input "C:\fakepath\ET_Results_IM4Aug25E2.csv"
click at [258, 332] on input "Import" at bounding box center [240, 333] width 41 height 23
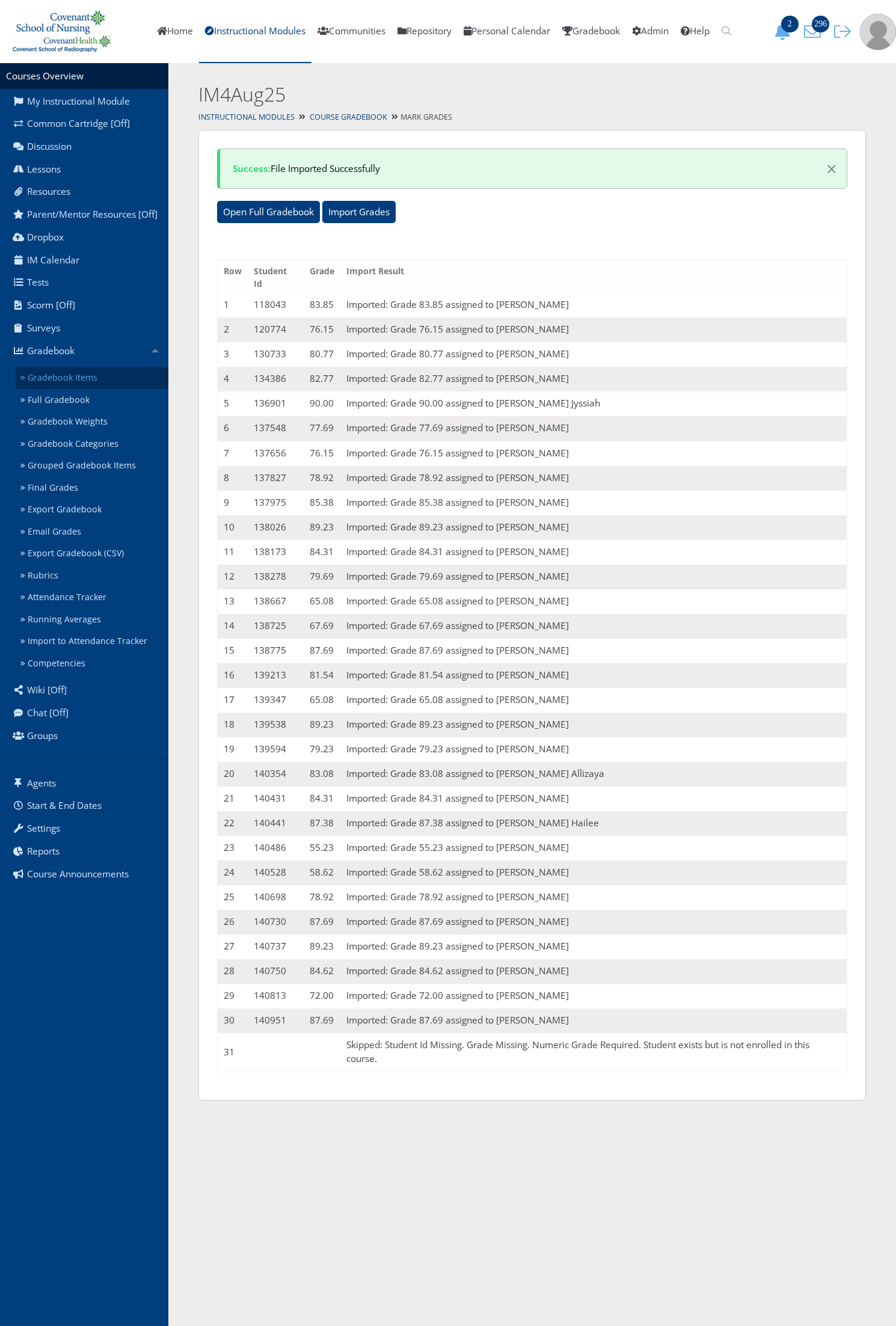
drag, startPoint x: 0, startPoint y: 0, endPoint x: 82, endPoint y: 377, distance: 385.8
click at [82, 377] on link "Gradebook Items" at bounding box center [92, 378] width 153 height 22
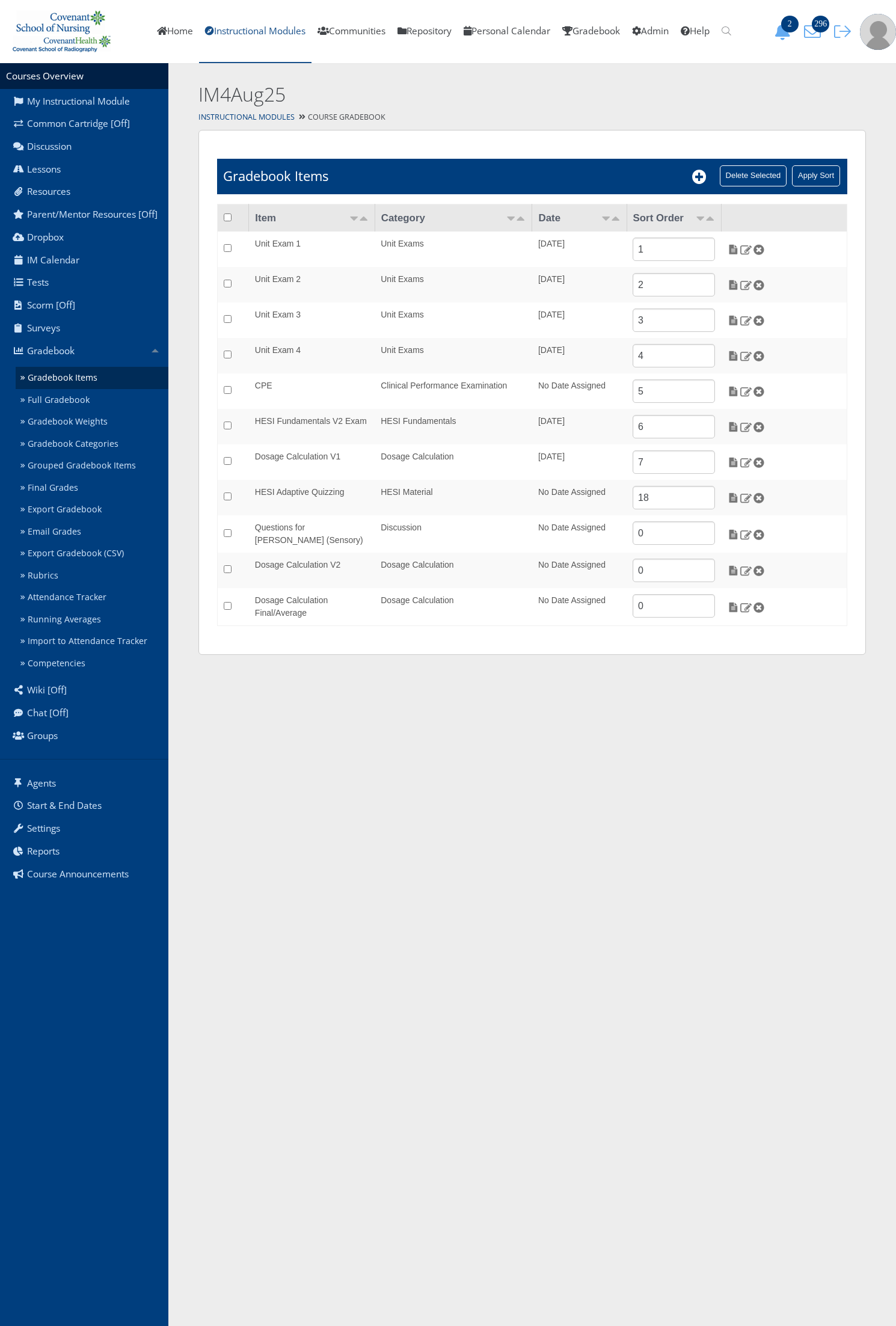
click at [252, 34] on link "Instructional Modules" at bounding box center [255, 31] width 113 height 63
